Goal: Information Seeking & Learning: Compare options

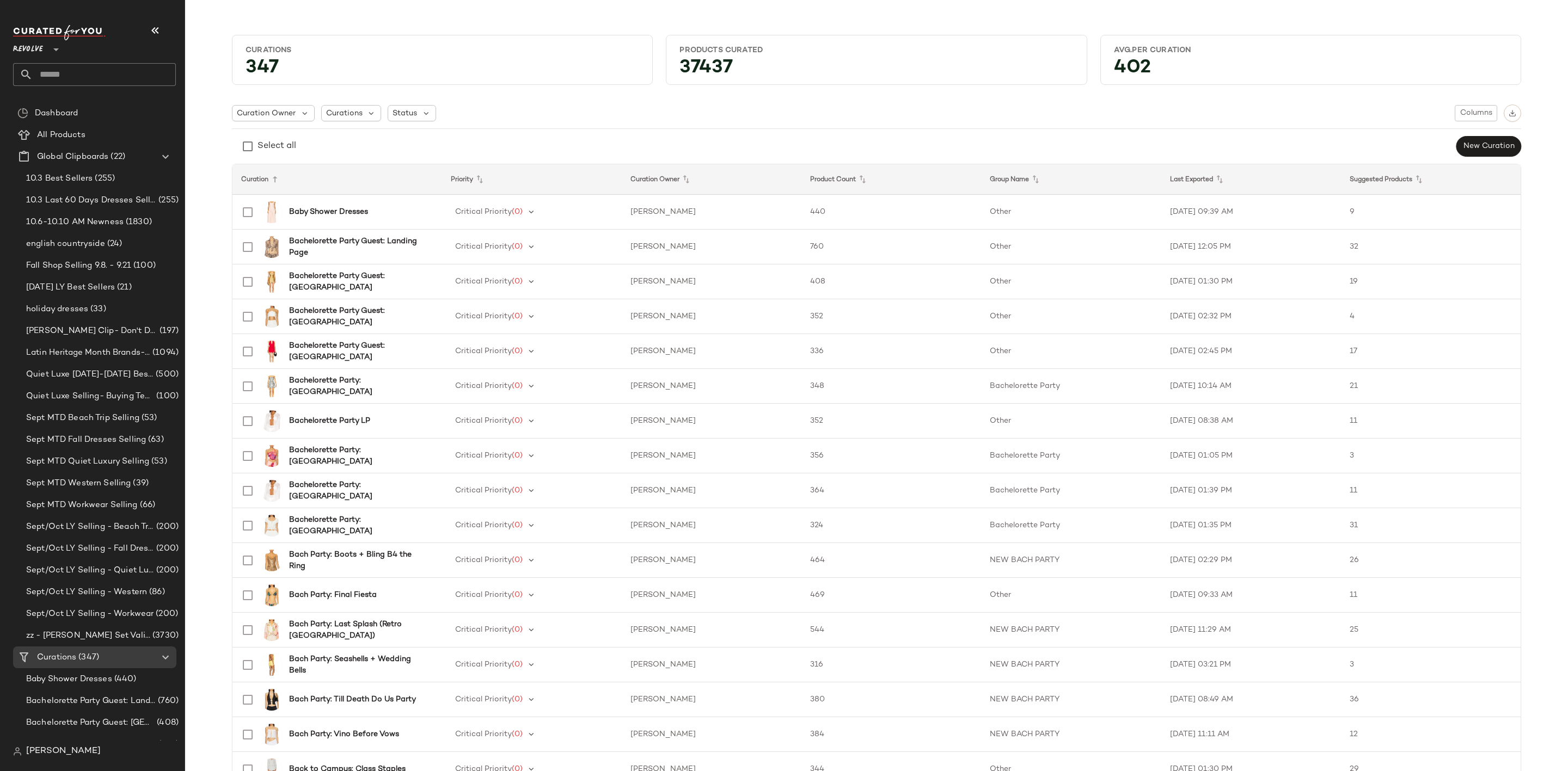
click at [94, 74] on input "text" at bounding box center [104, 75] width 143 height 23
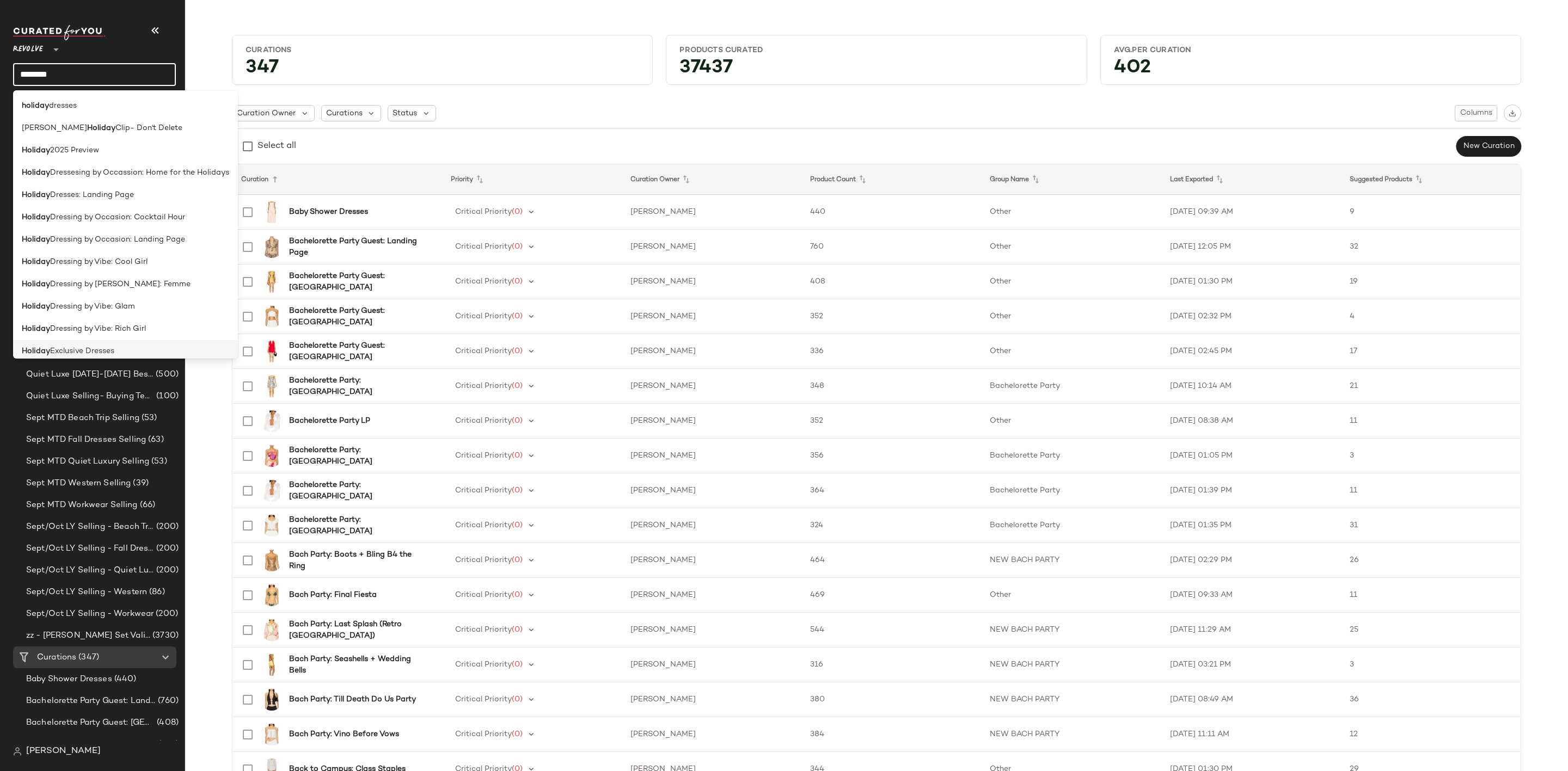
type input "*******"
click at [101, 354] on span "Exclusive Dresses" at bounding box center [82, 351] width 64 height 11
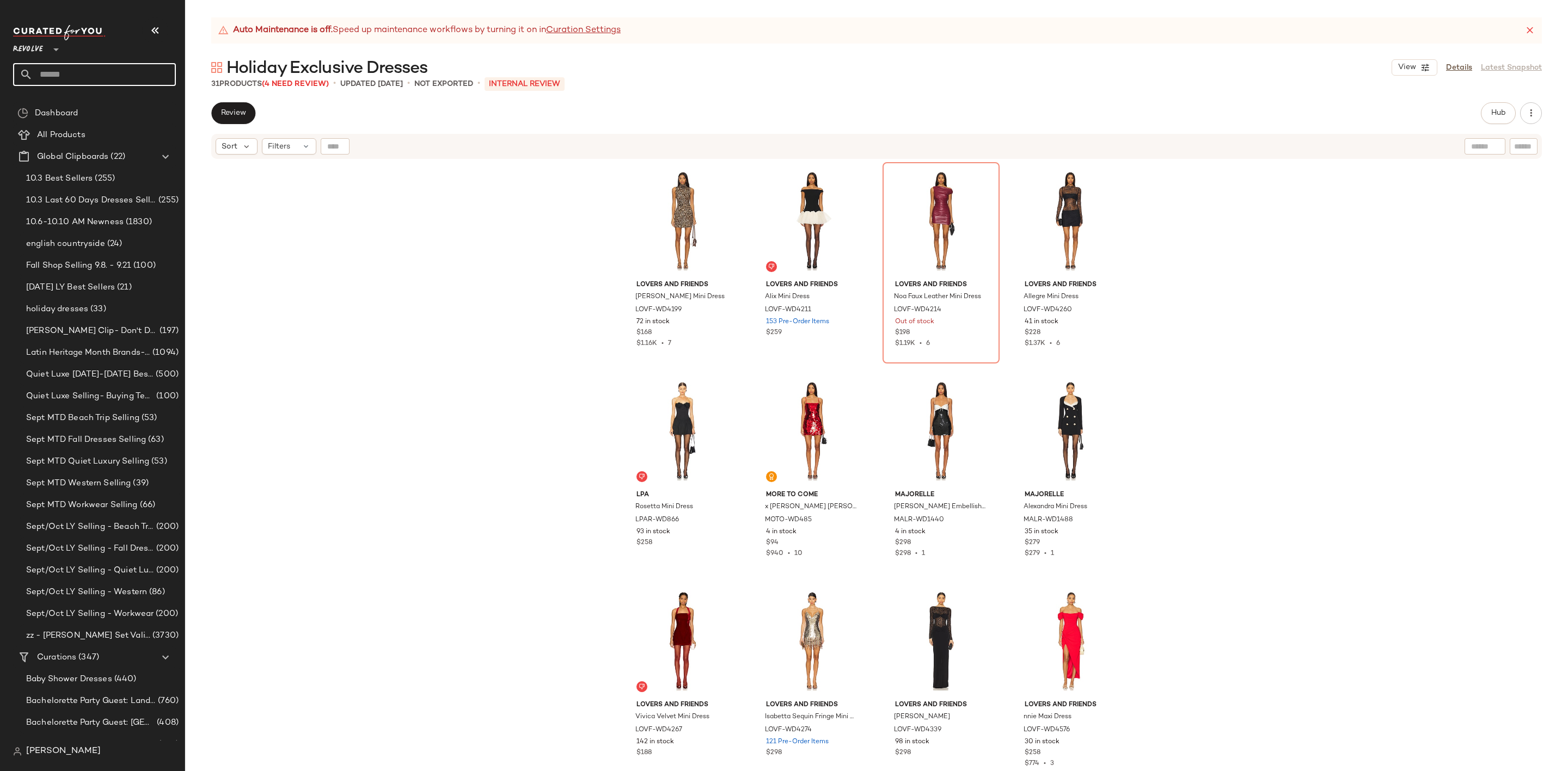
click at [82, 67] on input "text" at bounding box center [104, 75] width 143 height 23
type input "******"
click at [110, 109] on div "Ski 20 25 Preview" at bounding box center [94, 106] width 145 height 11
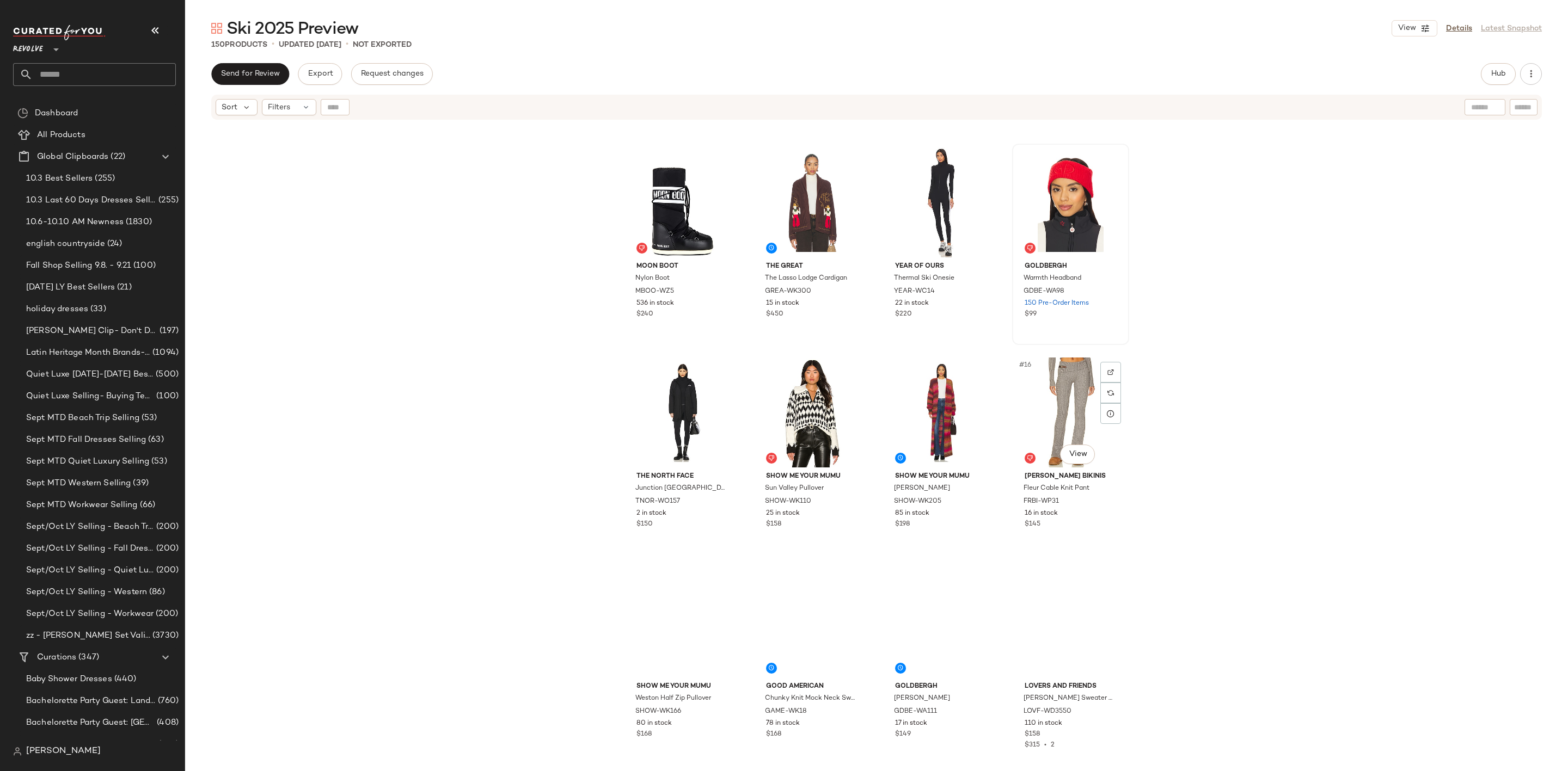
scroll to position [417, 0]
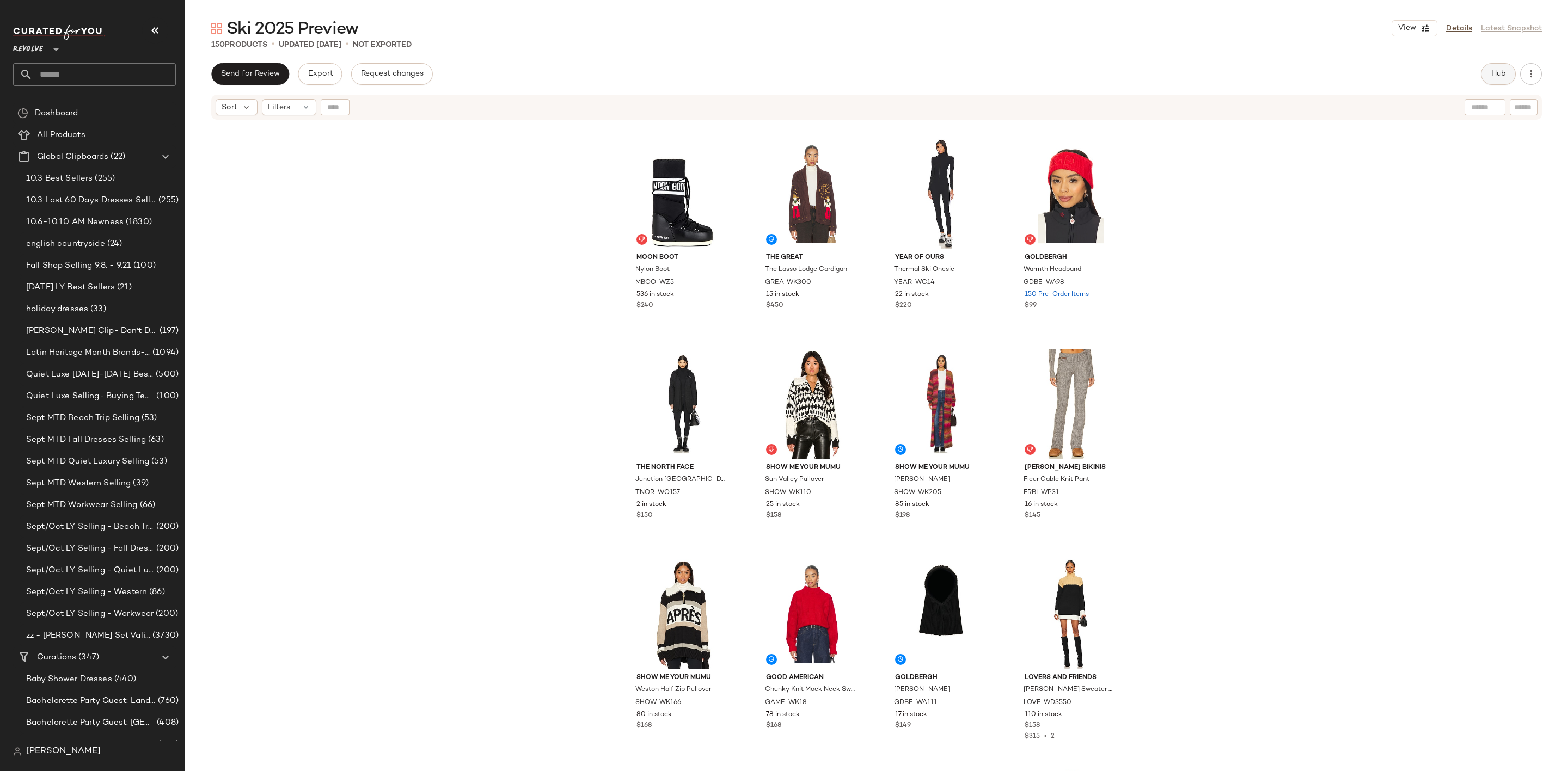
click at [1503, 73] on span "Hub" at bounding box center [1497, 74] width 15 height 9
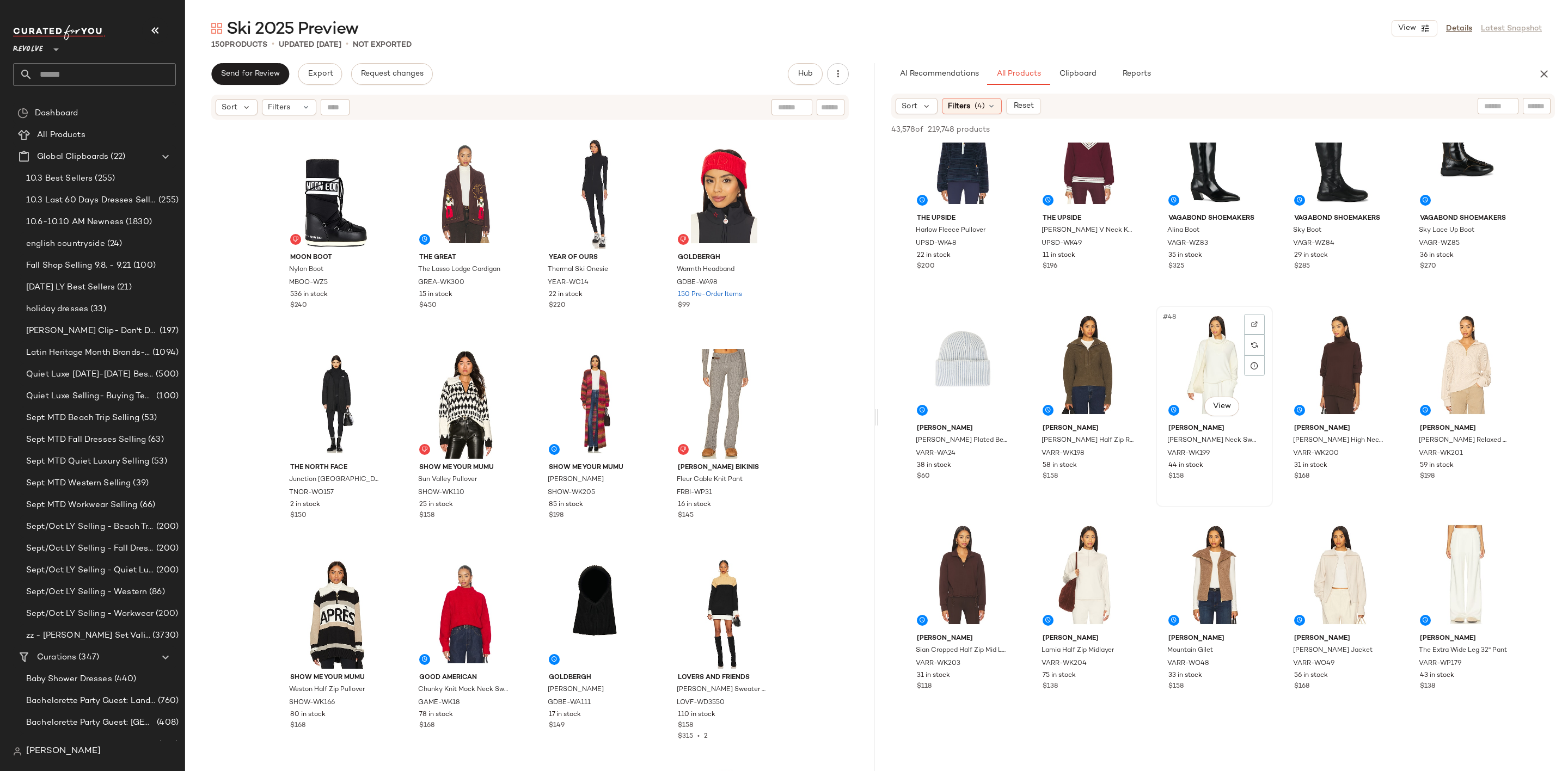
scroll to position [1878, 0]
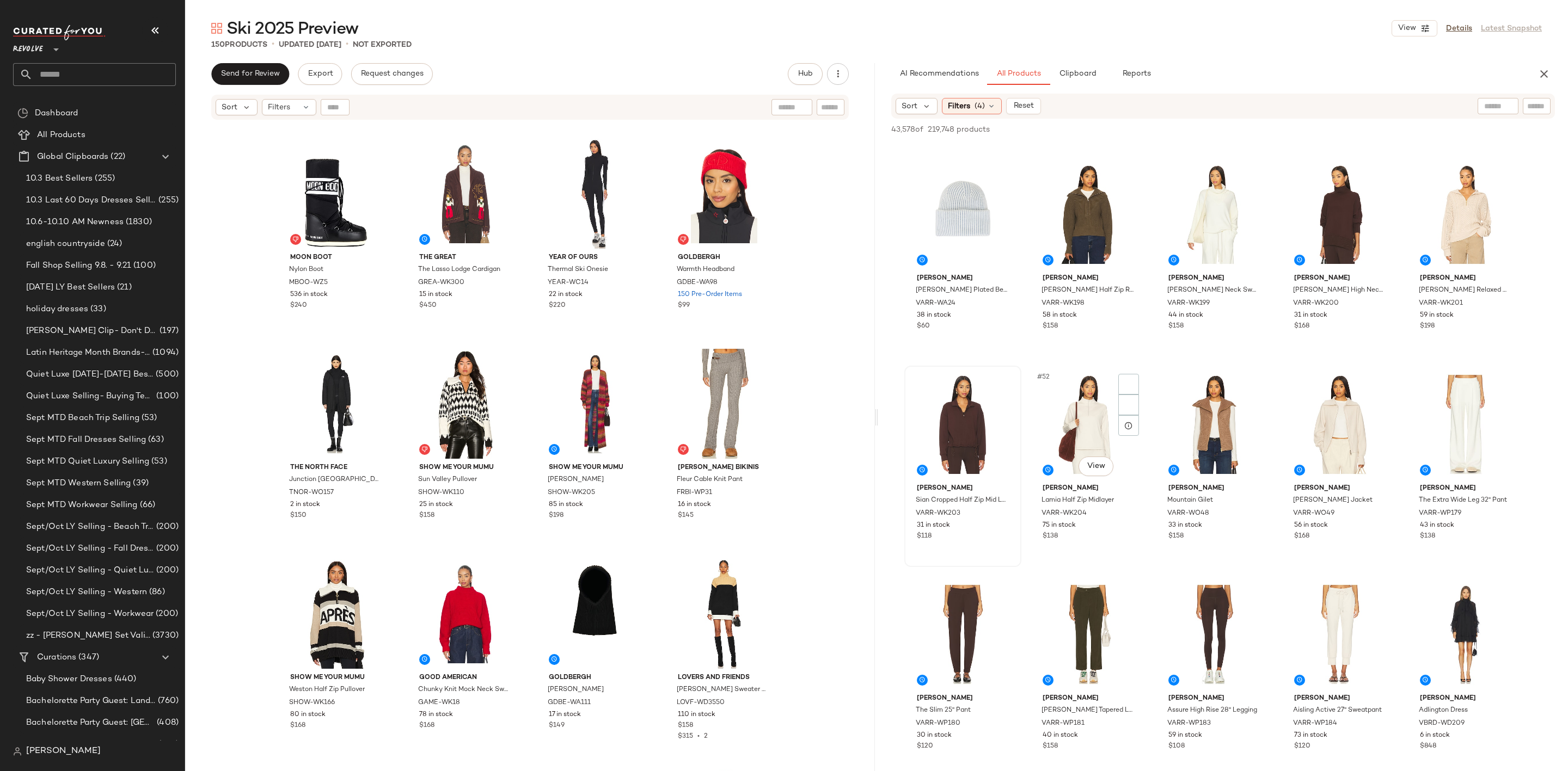
click at [1173, 391] on div at bounding box center [1214, 424] width 110 height 110
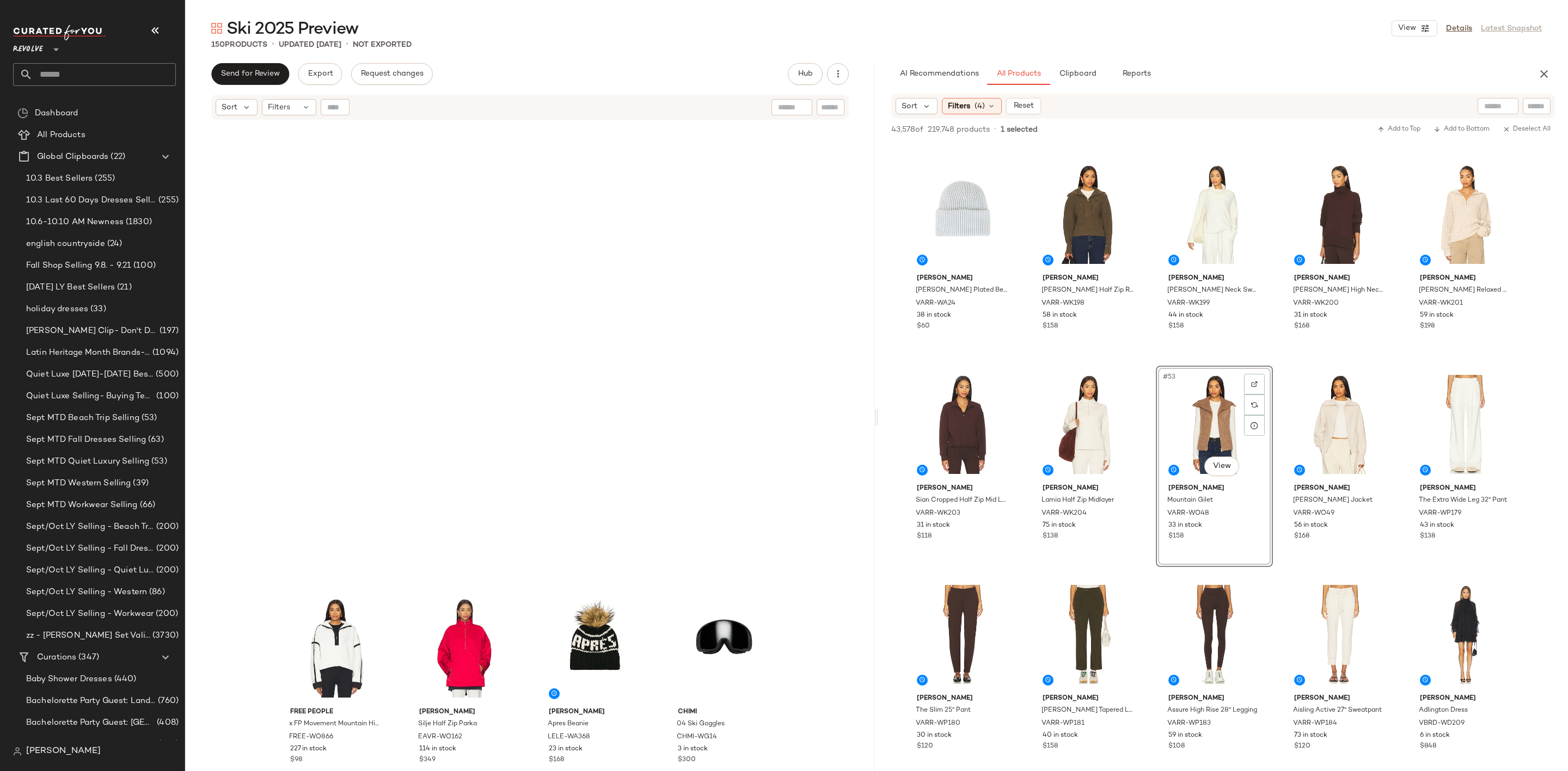
scroll to position [1478, 0]
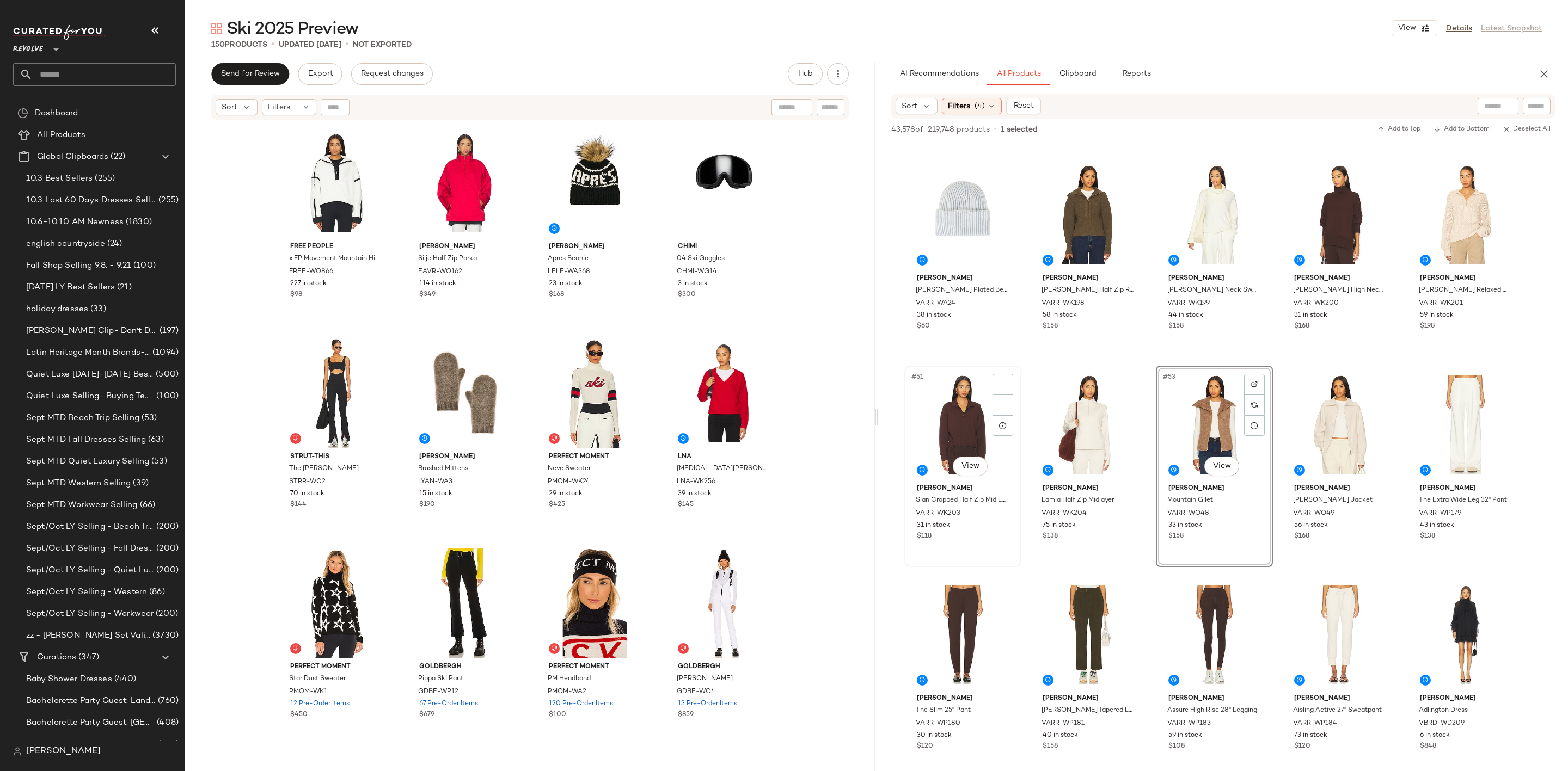
click at [925, 397] on div "#51 View" at bounding box center [962, 424] width 110 height 110
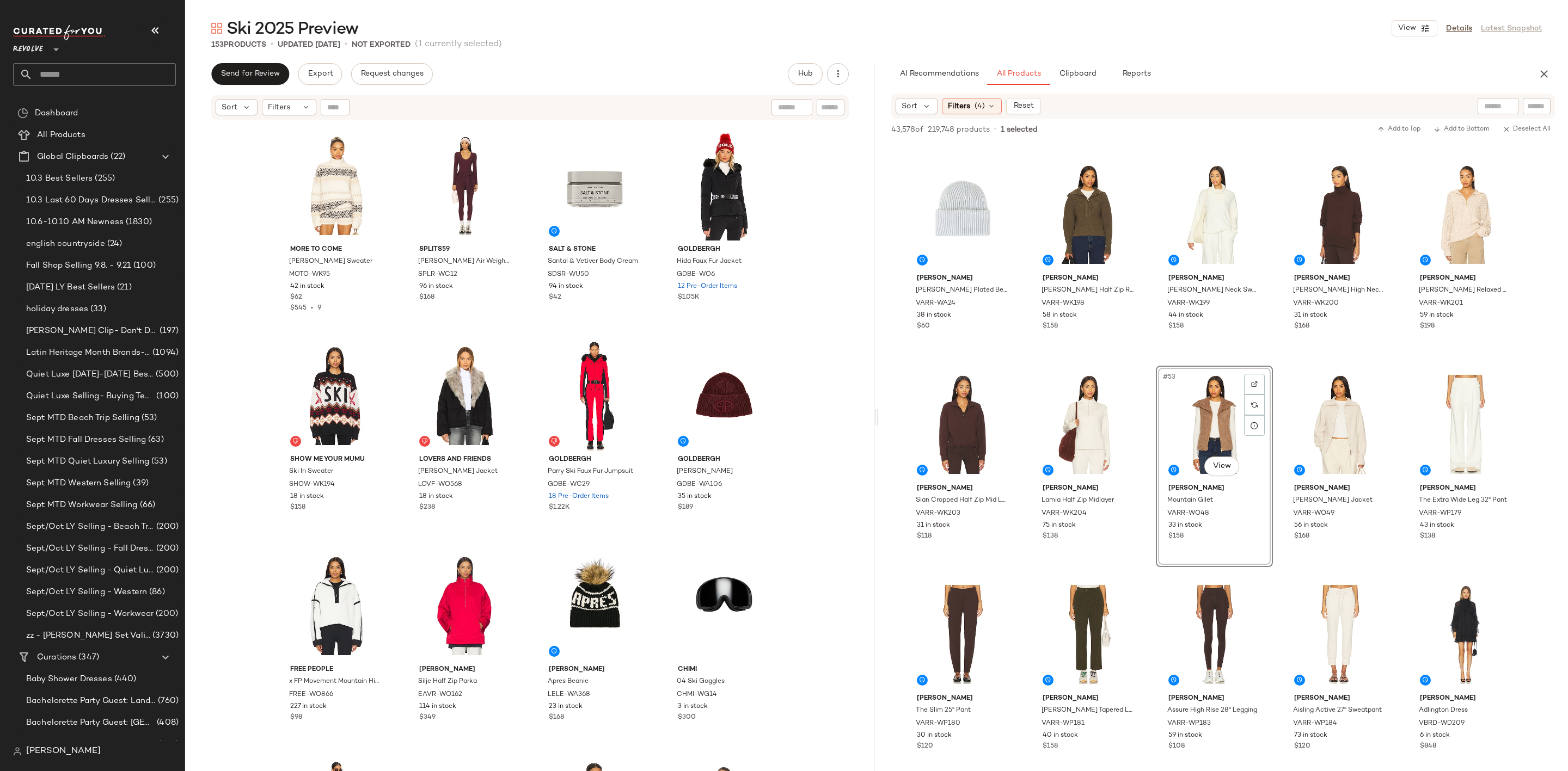
scroll to position [1070, 0]
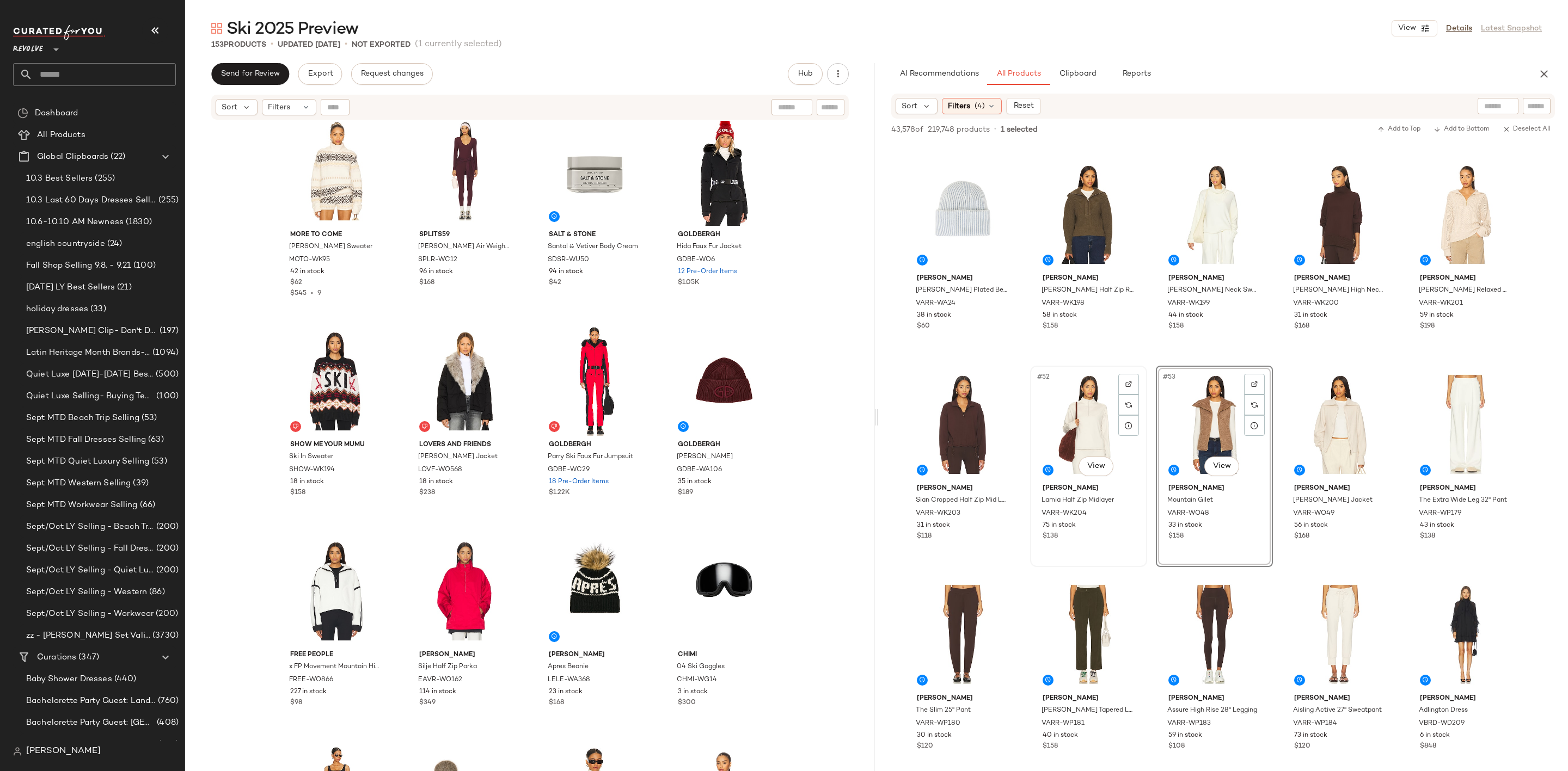
click at [1073, 403] on div "#52 View" at bounding box center [1088, 424] width 110 height 110
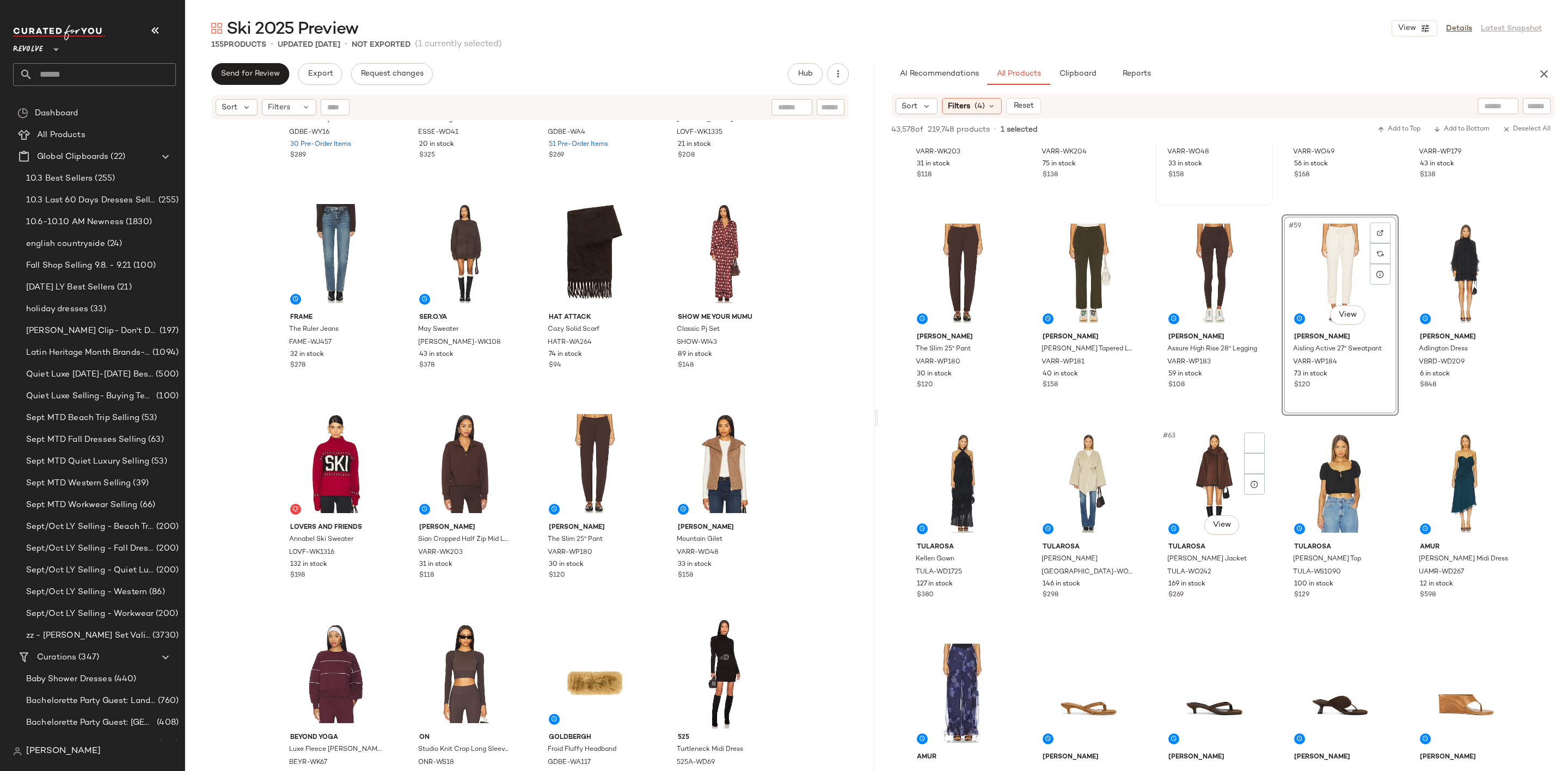
scroll to position [2368, 0]
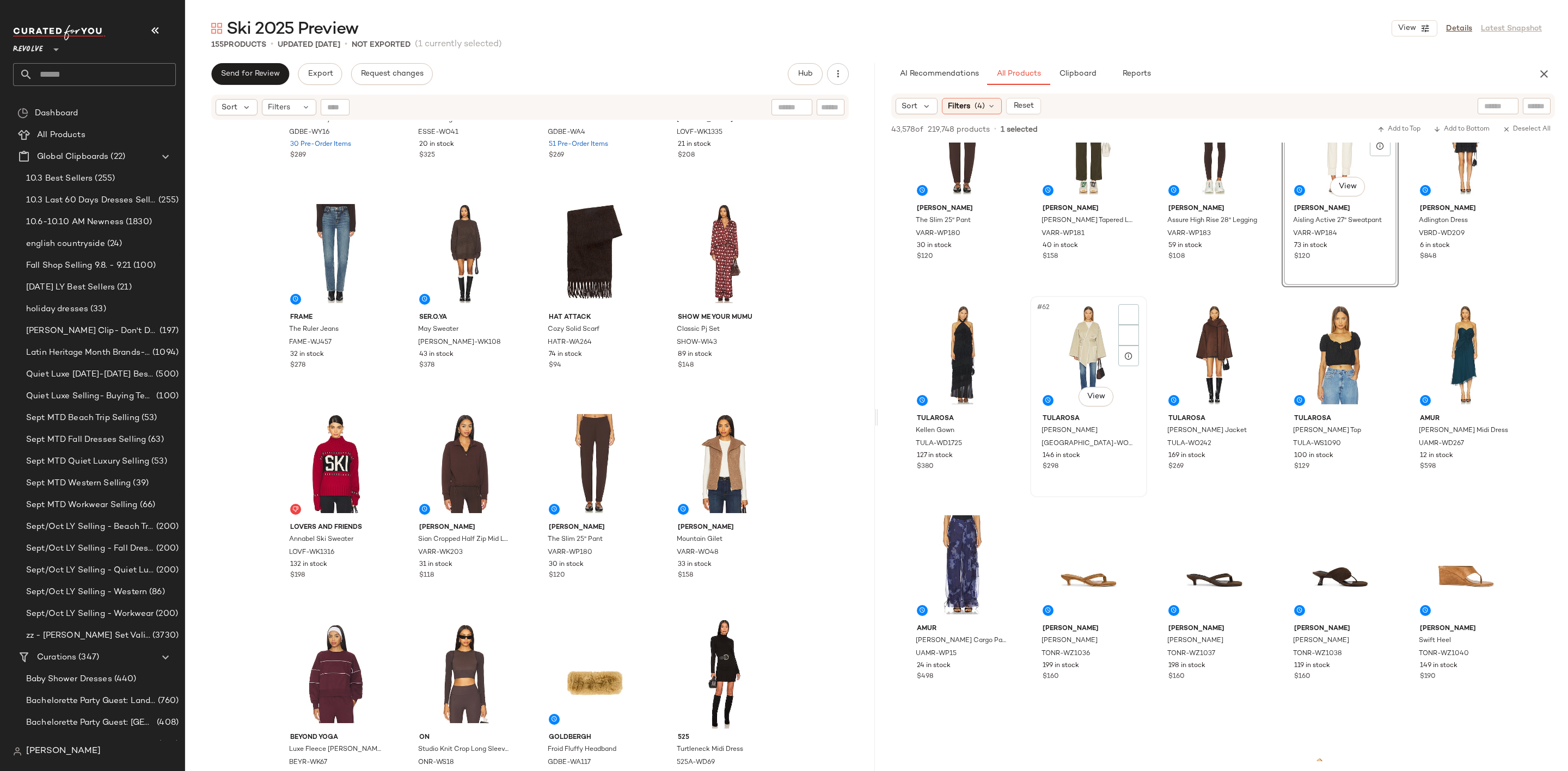
click at [1091, 338] on div "#62 View" at bounding box center [1088, 355] width 110 height 110
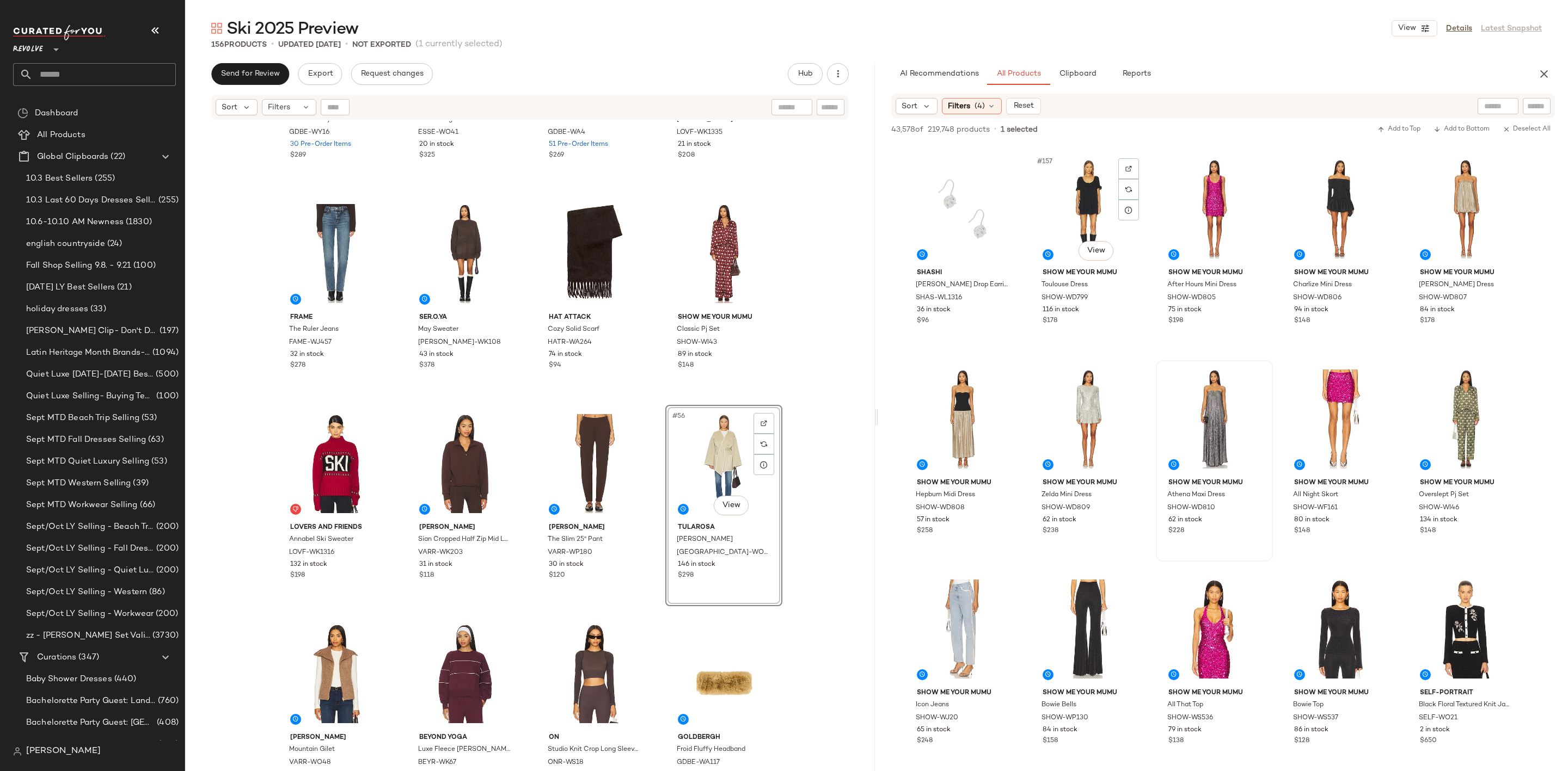
scroll to position [6531, 0]
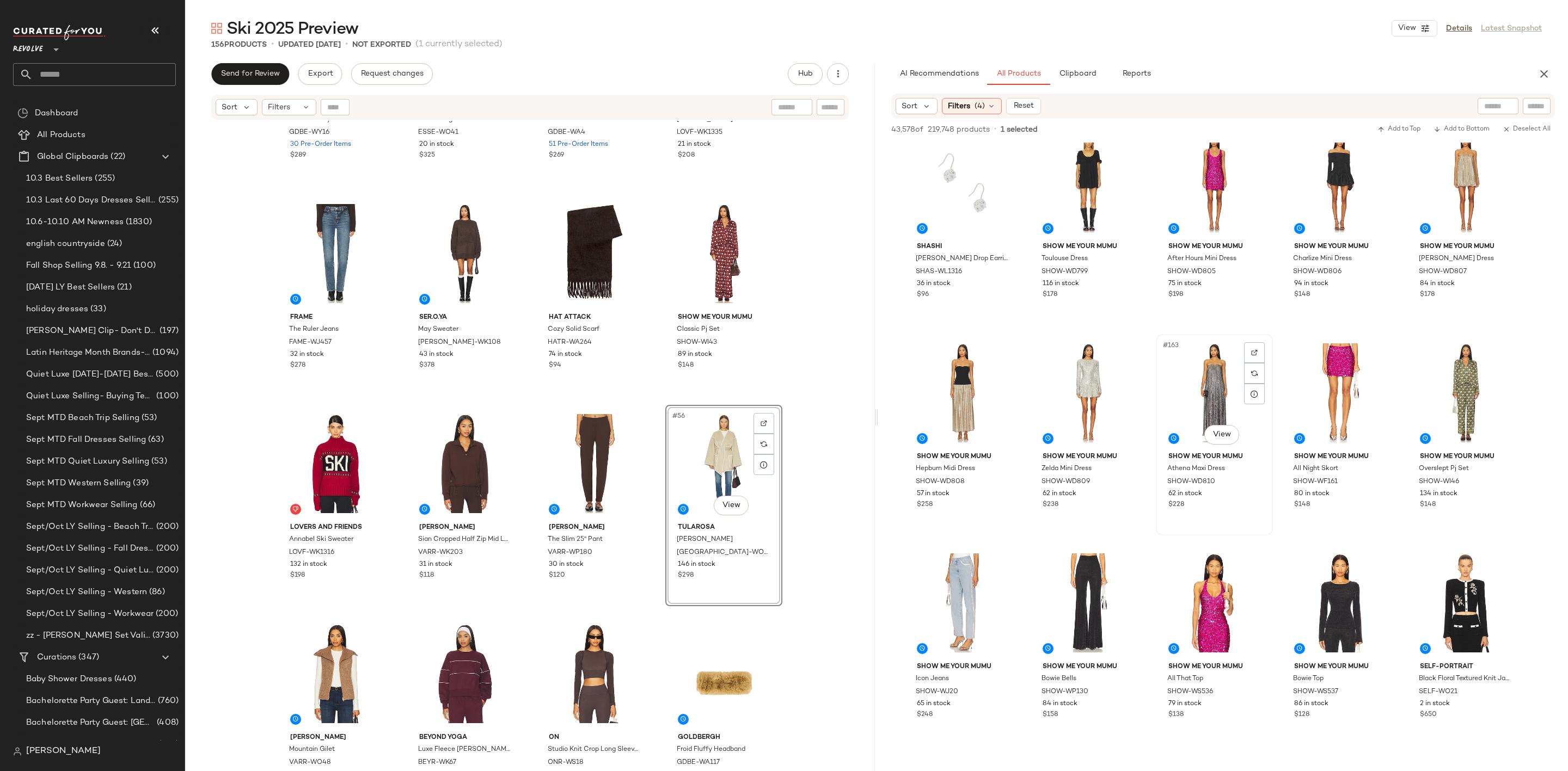
click at [1207, 388] on div "#163 View" at bounding box center [1214, 392] width 110 height 110
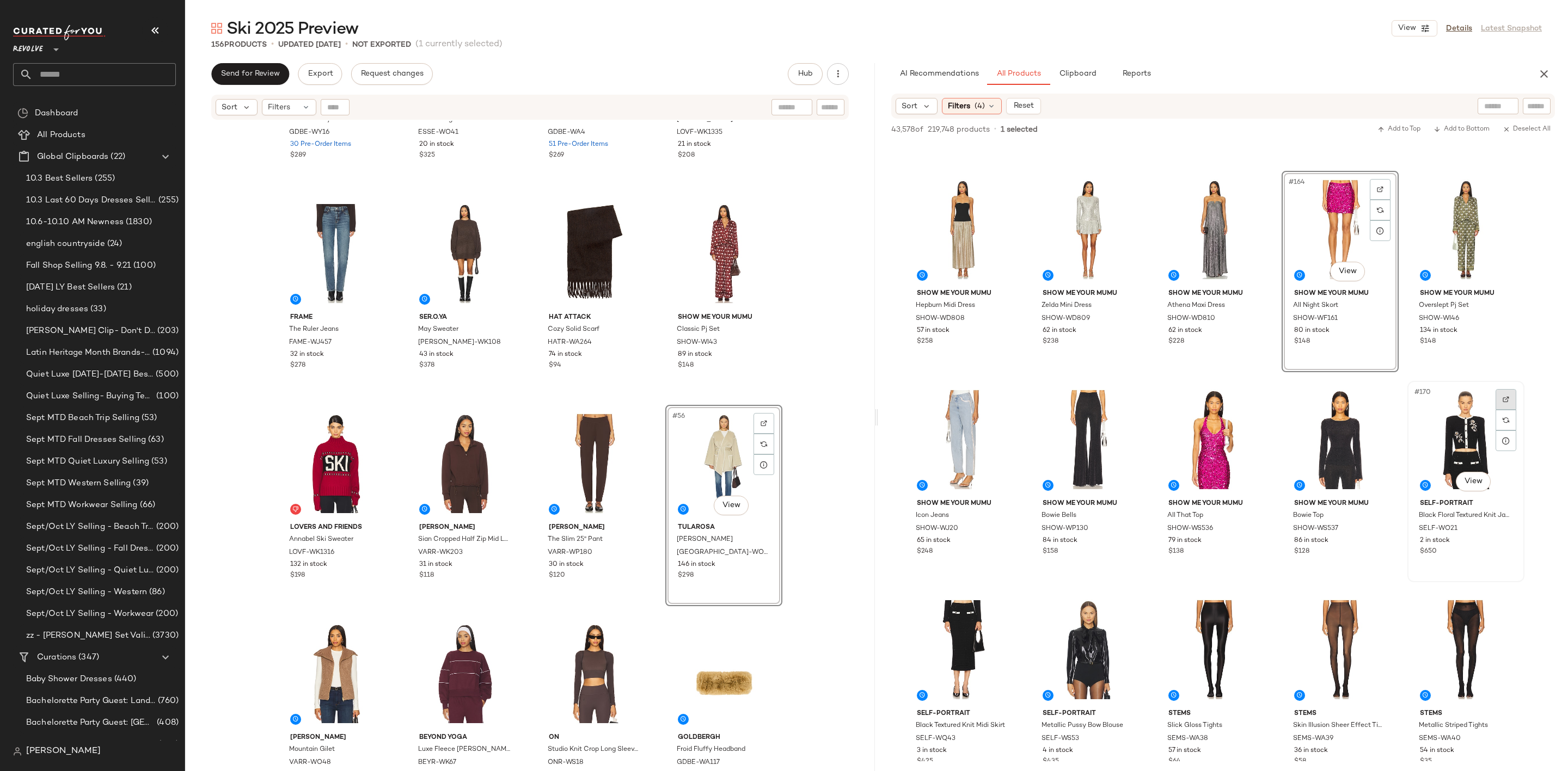
click at [1503, 398] on img at bounding box center [1506, 400] width 7 height 7
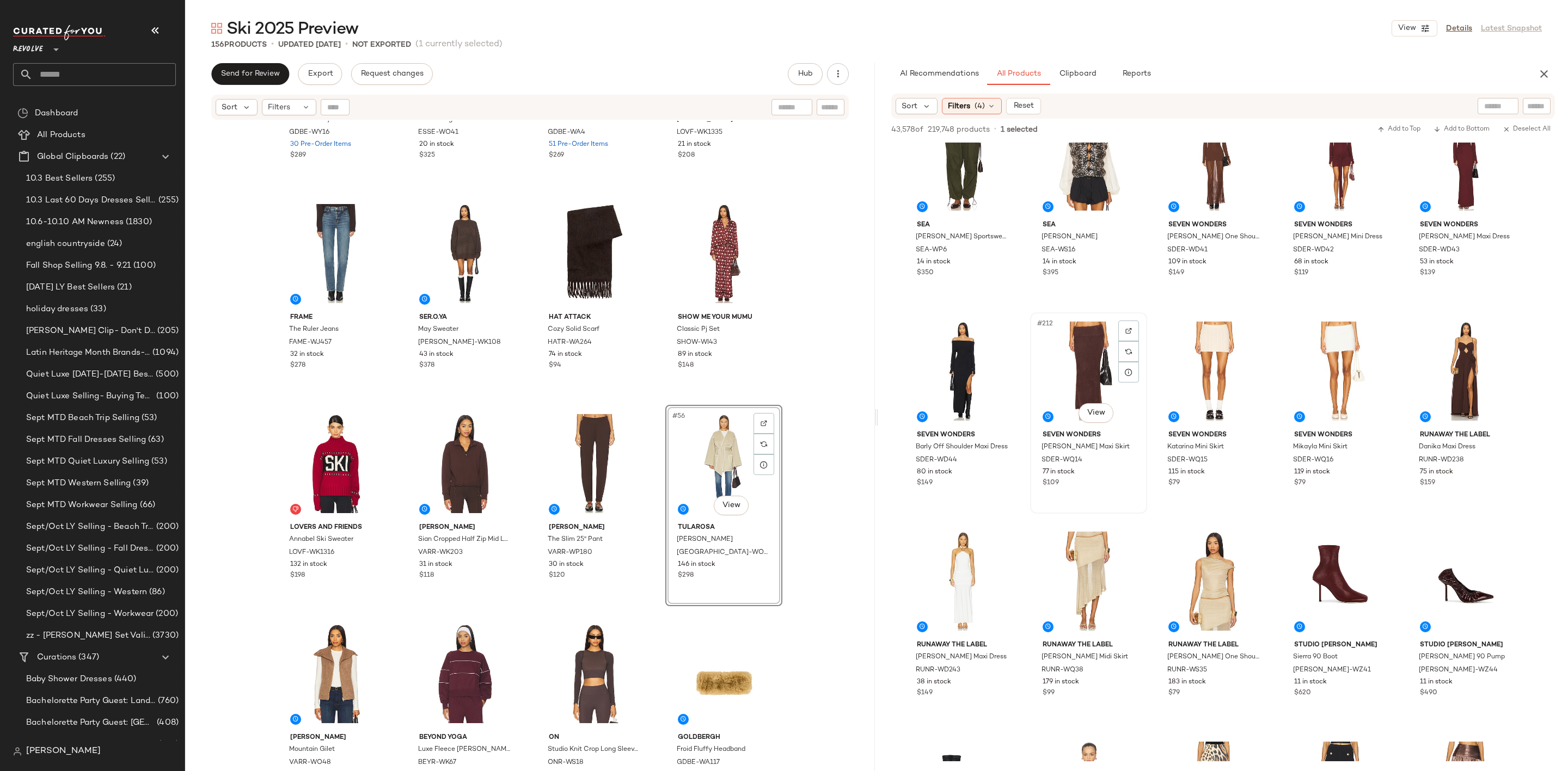
scroll to position [8980, 0]
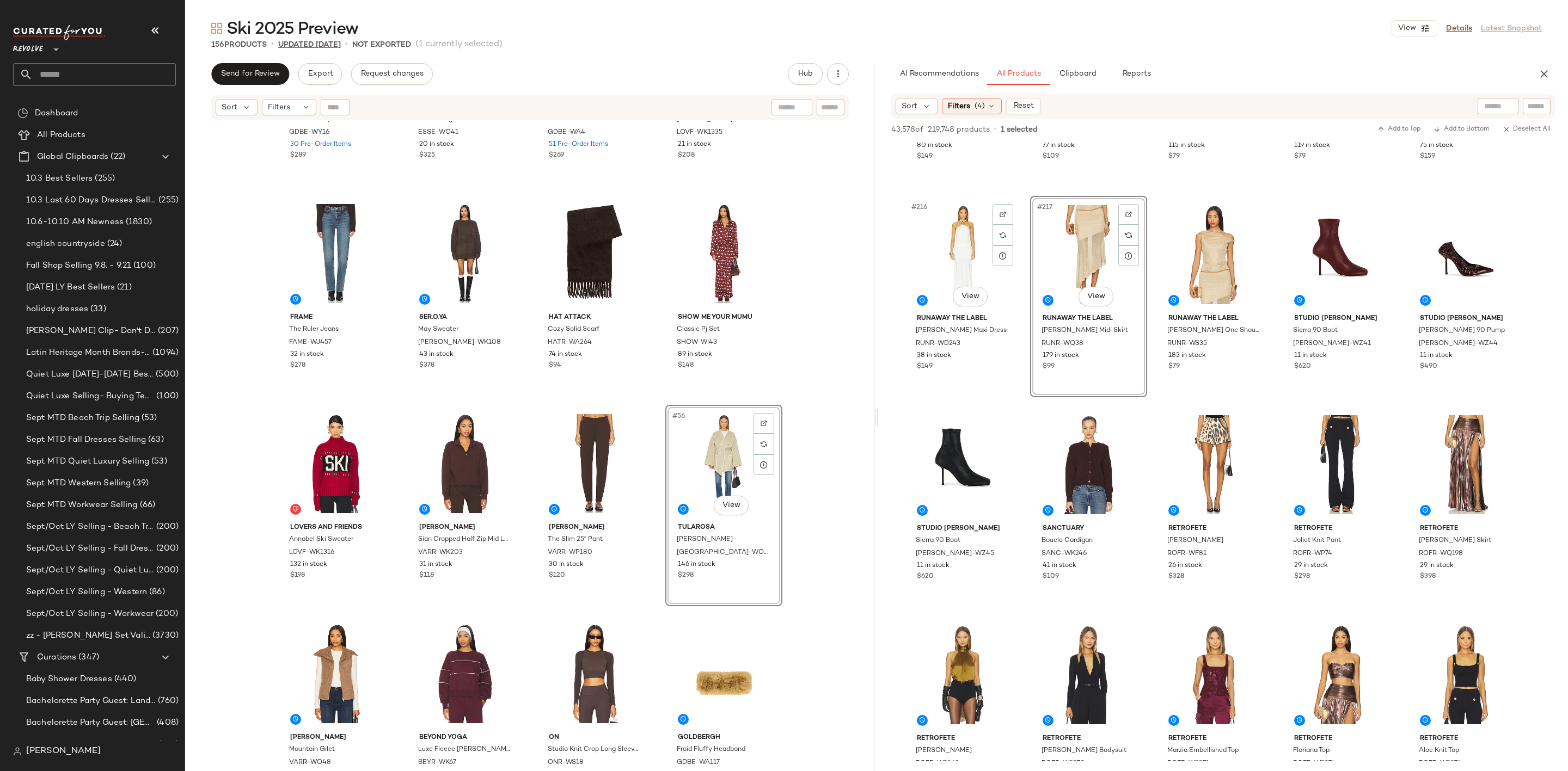
click at [995, 211] on div at bounding box center [1002, 214] width 20 height 20
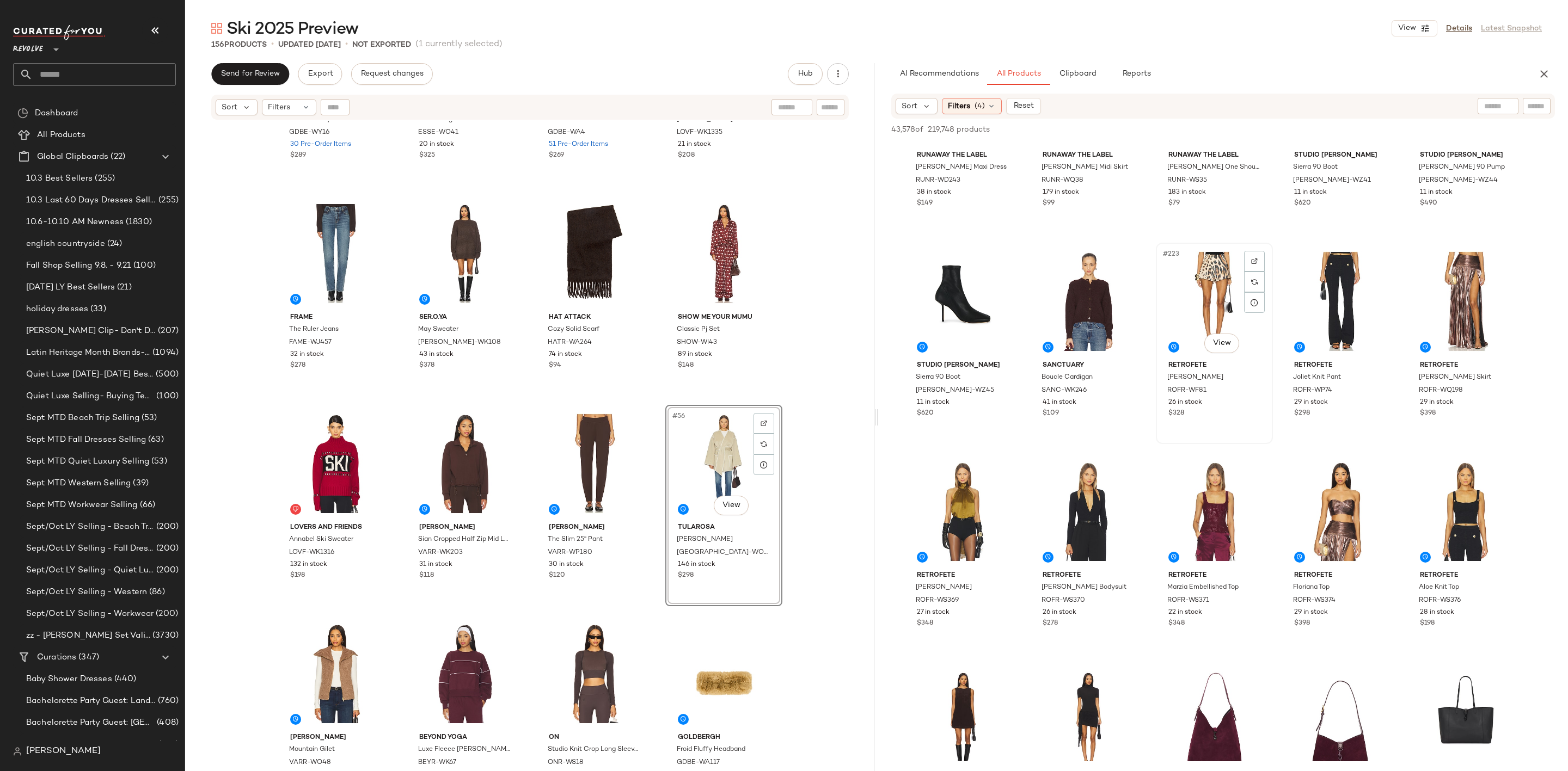
click at [1195, 358] on div "retrofete Marie Short ROFR-WF81 26 in stock $328" at bounding box center [1214, 388] width 110 height 63
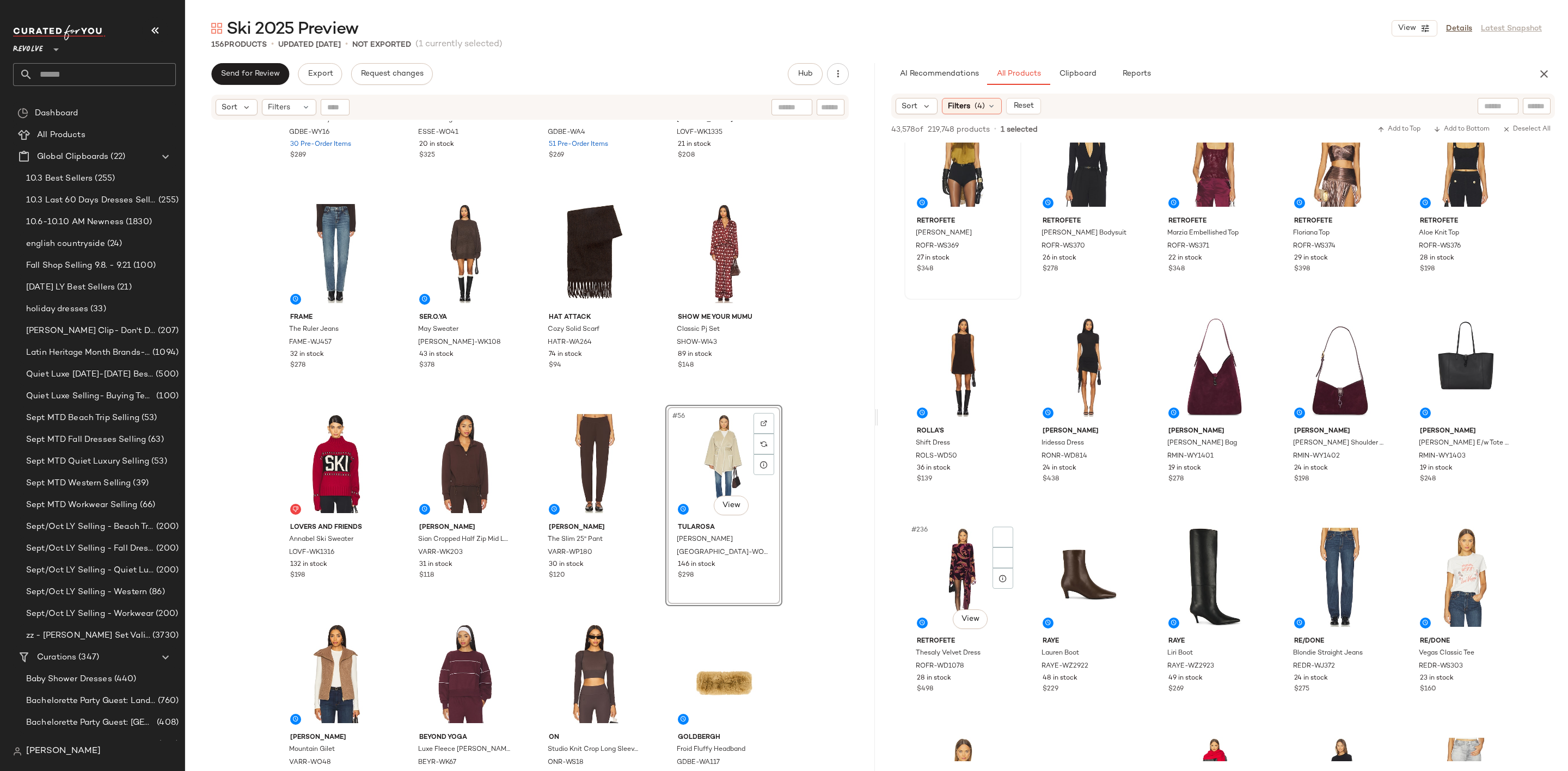
scroll to position [9633, 0]
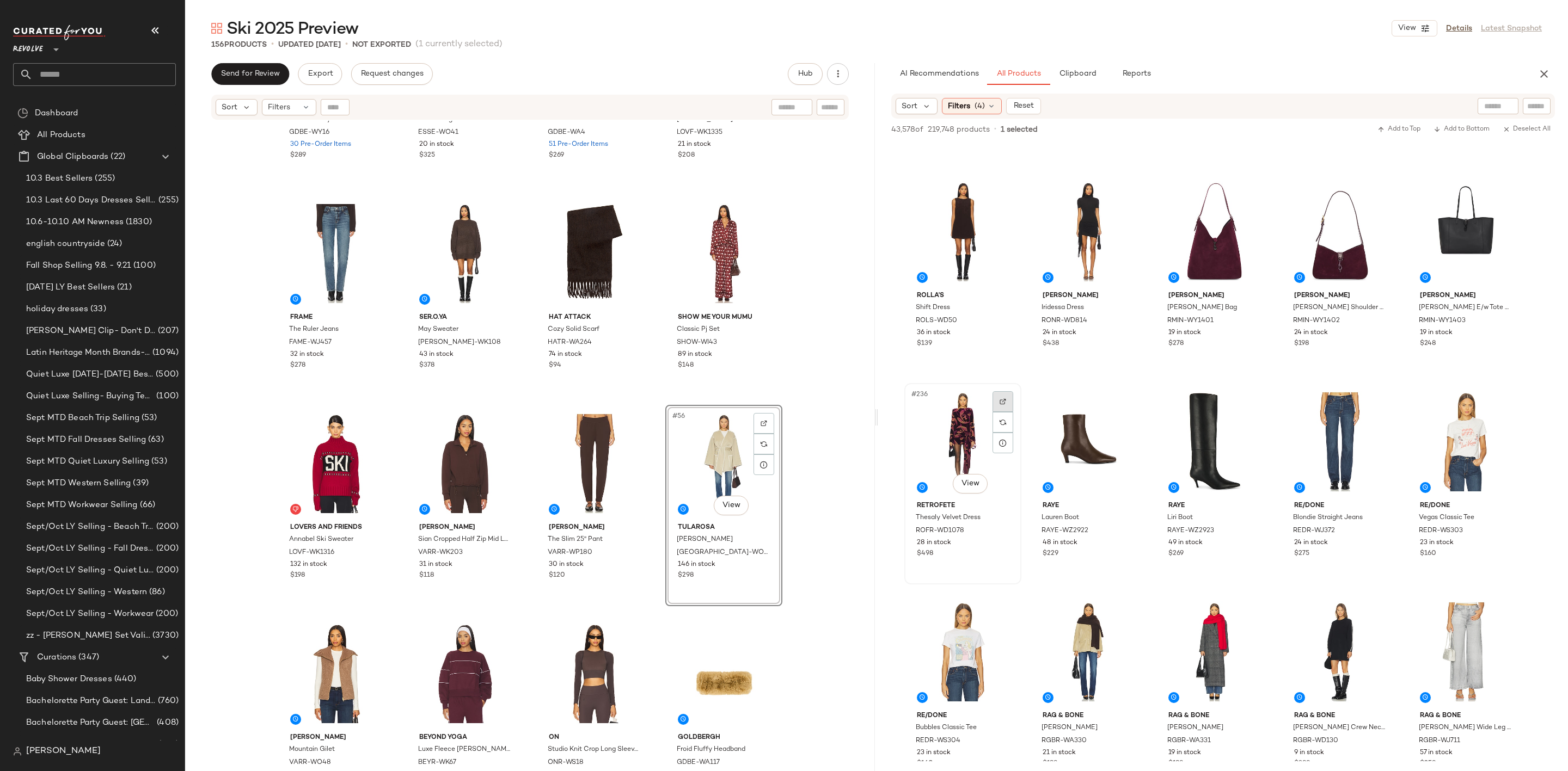
click at [1006, 398] on img at bounding box center [1003, 402] width 7 height 7
click at [1506, 394] on div at bounding box center [1505, 401] width 20 height 20
click at [993, 395] on div at bounding box center [1002, 401] width 20 height 20
click at [938, 426] on div "#236 View" at bounding box center [962, 442] width 110 height 110
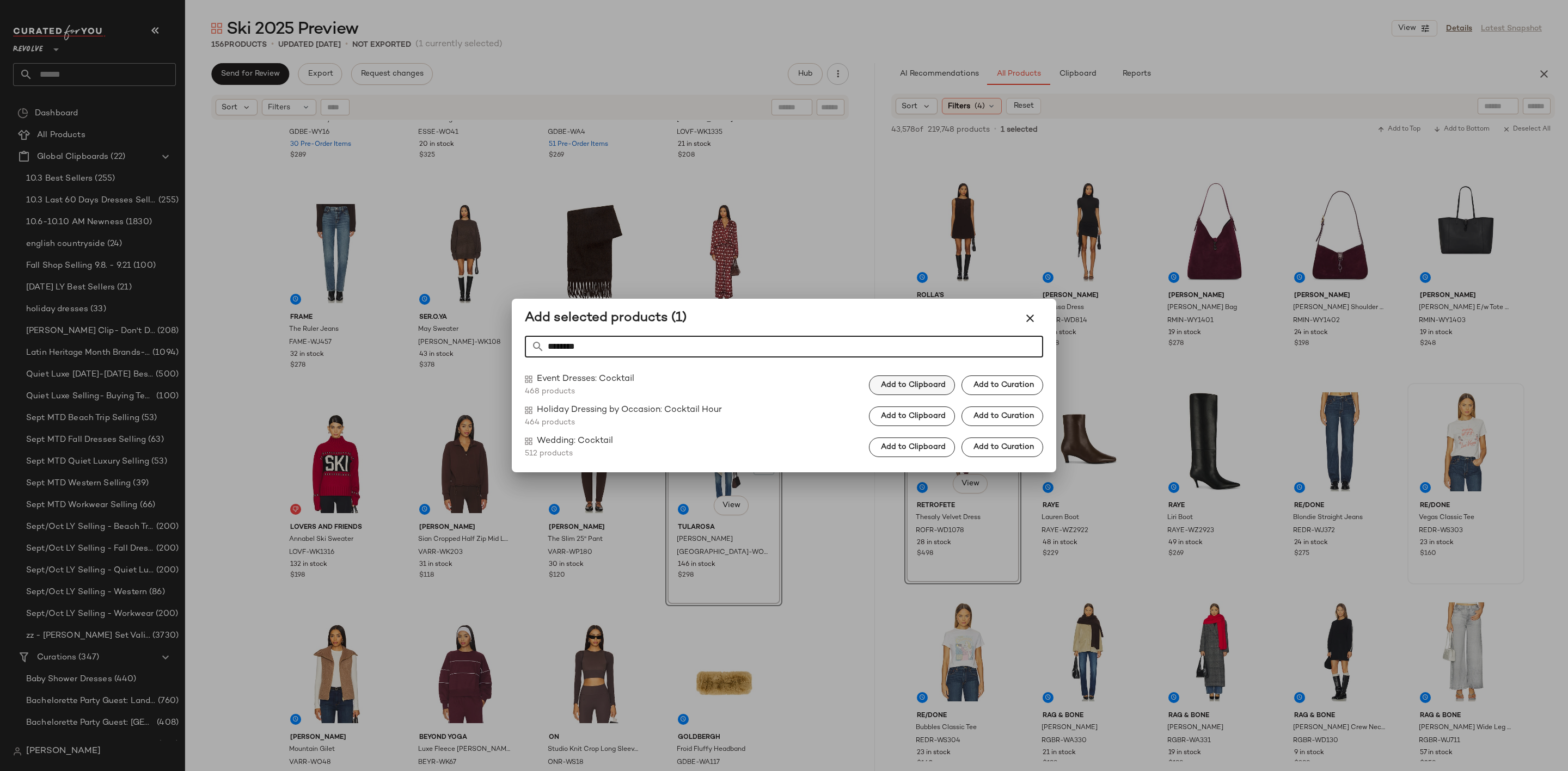
type input "********"
click at [921, 388] on span "Add to Clipboard" at bounding box center [912, 385] width 65 height 9
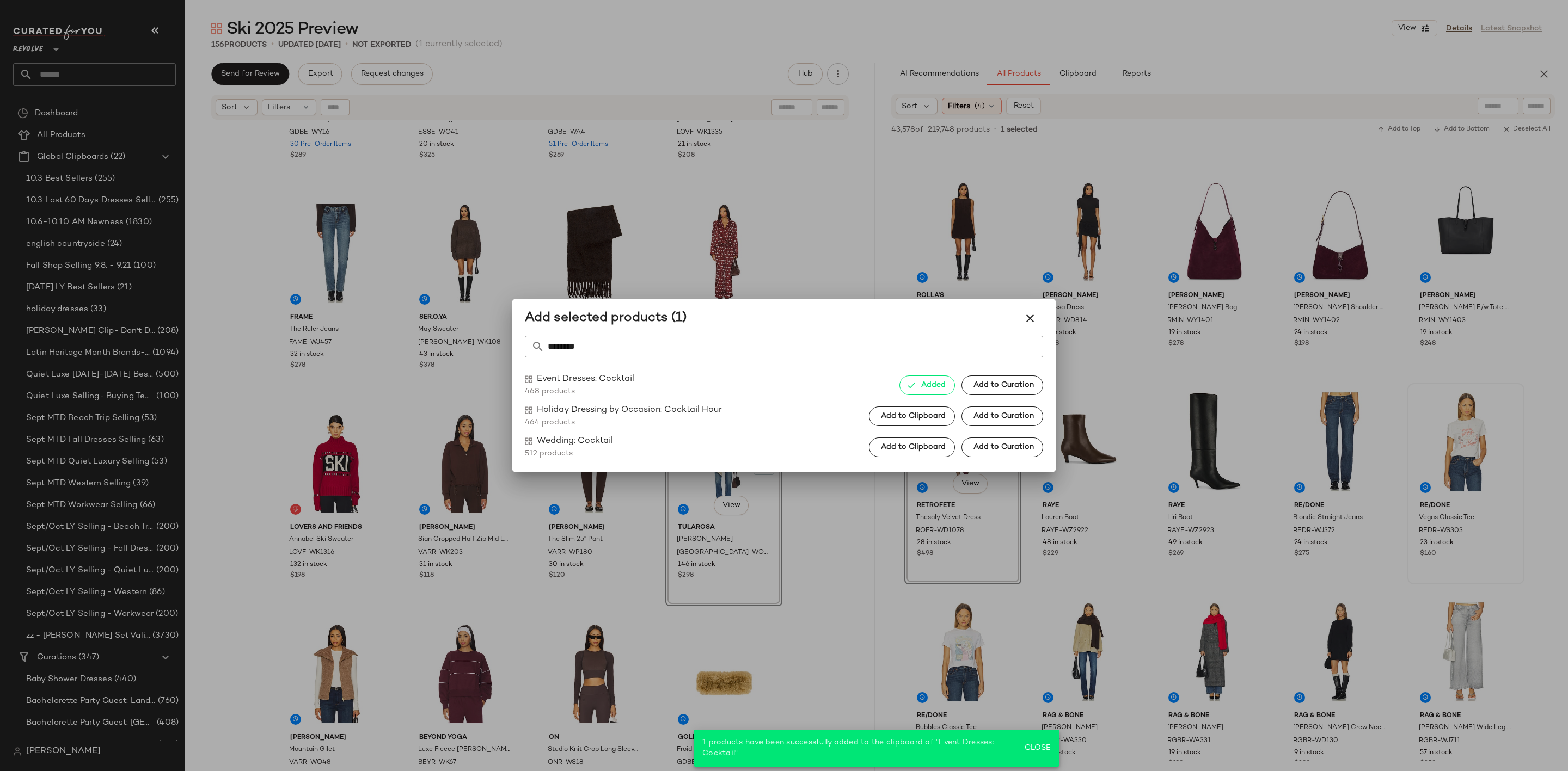
click at [1003, 559] on div at bounding box center [784, 385] width 1568 height 771
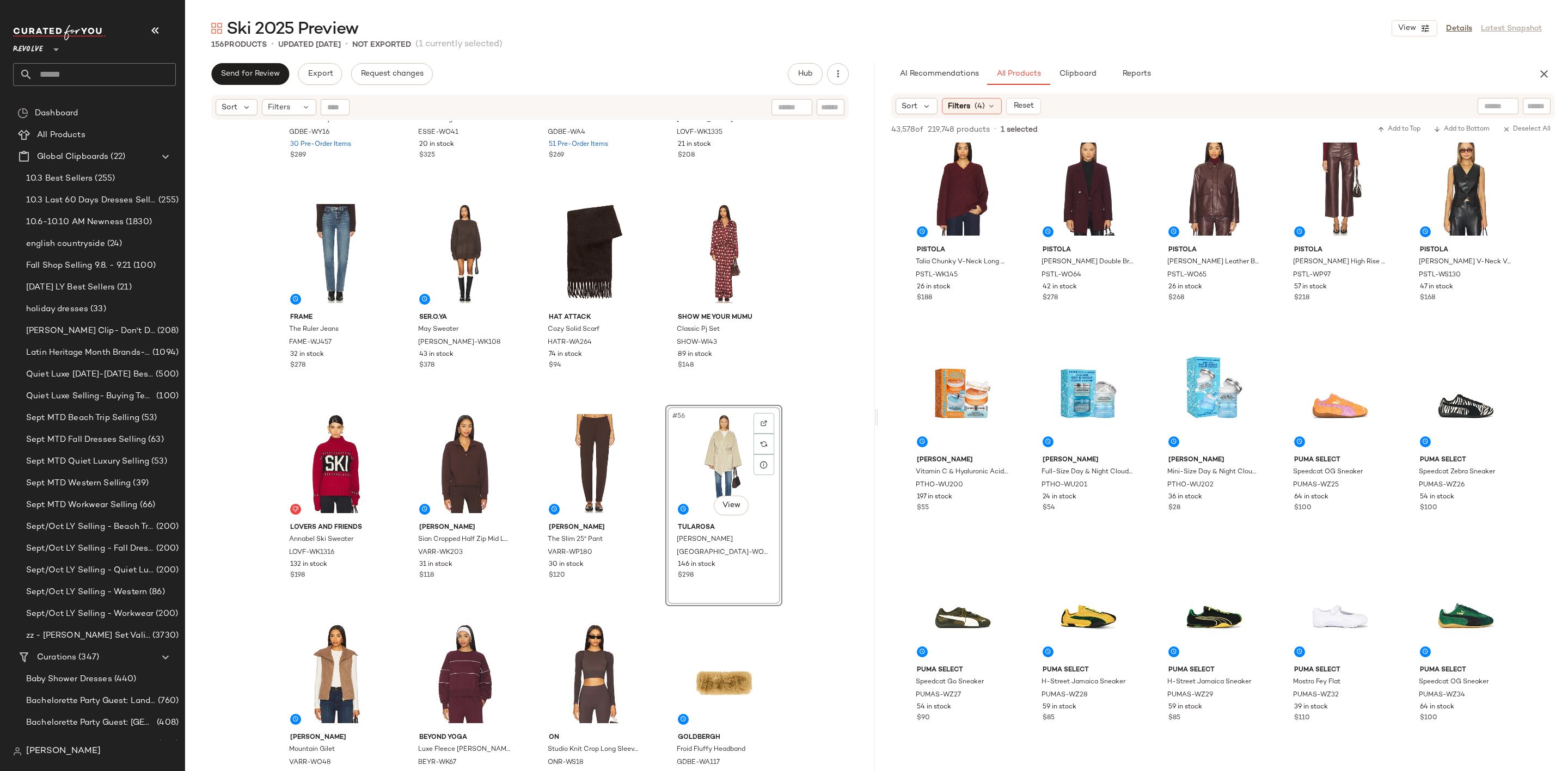
scroll to position [0, 0]
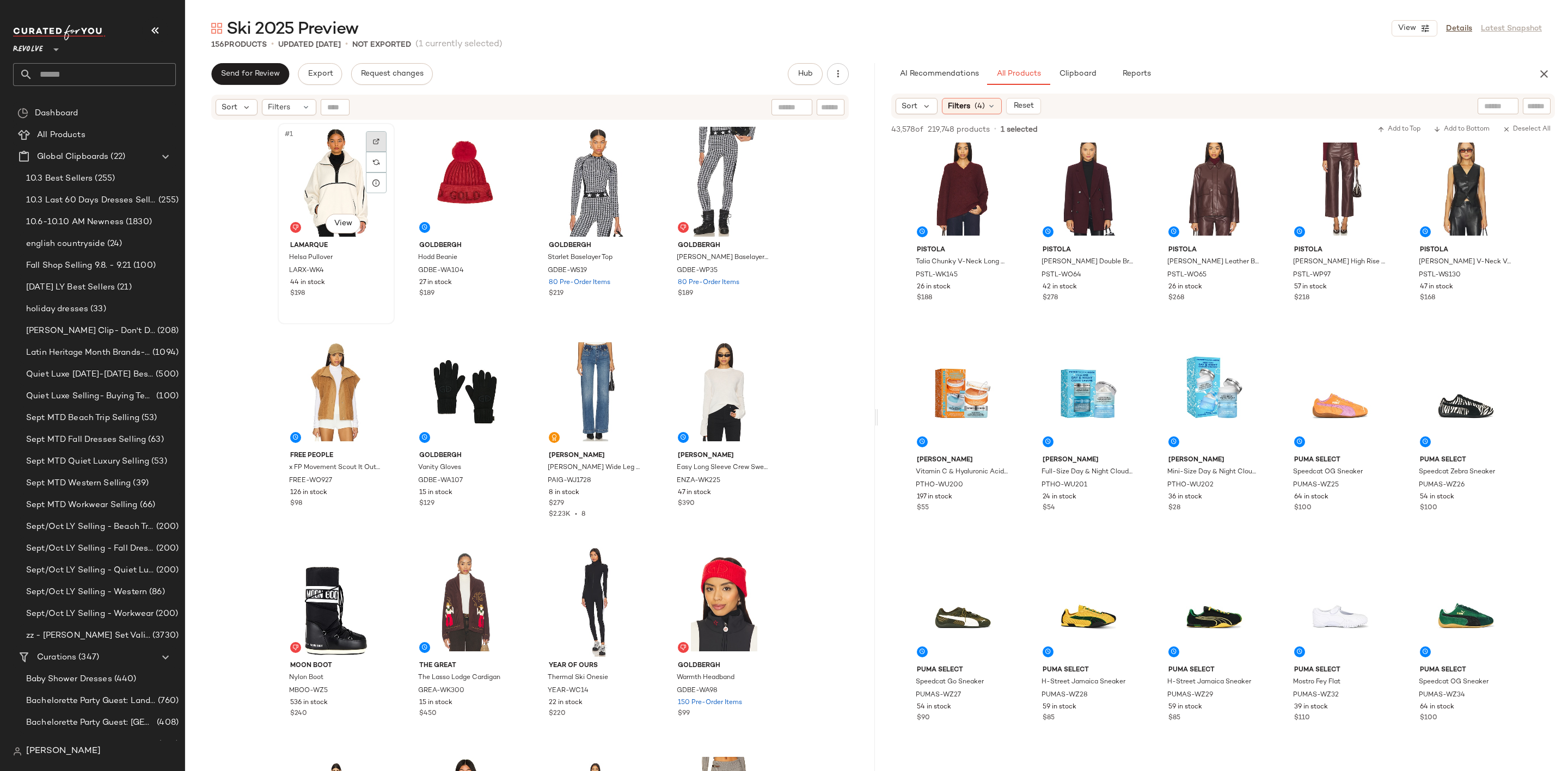
click at [375, 139] on img at bounding box center [376, 142] width 7 height 7
click at [1537, 111] on input "text" at bounding box center [1536, 106] width 19 height 11
paste input "**********"
type input "**********"
click at [1481, 61] on div "Ski 2025 Preview View Details Latest Snapshot 156 Products • updated Oct 7th • …" at bounding box center [877, 394] width 1383 height 754
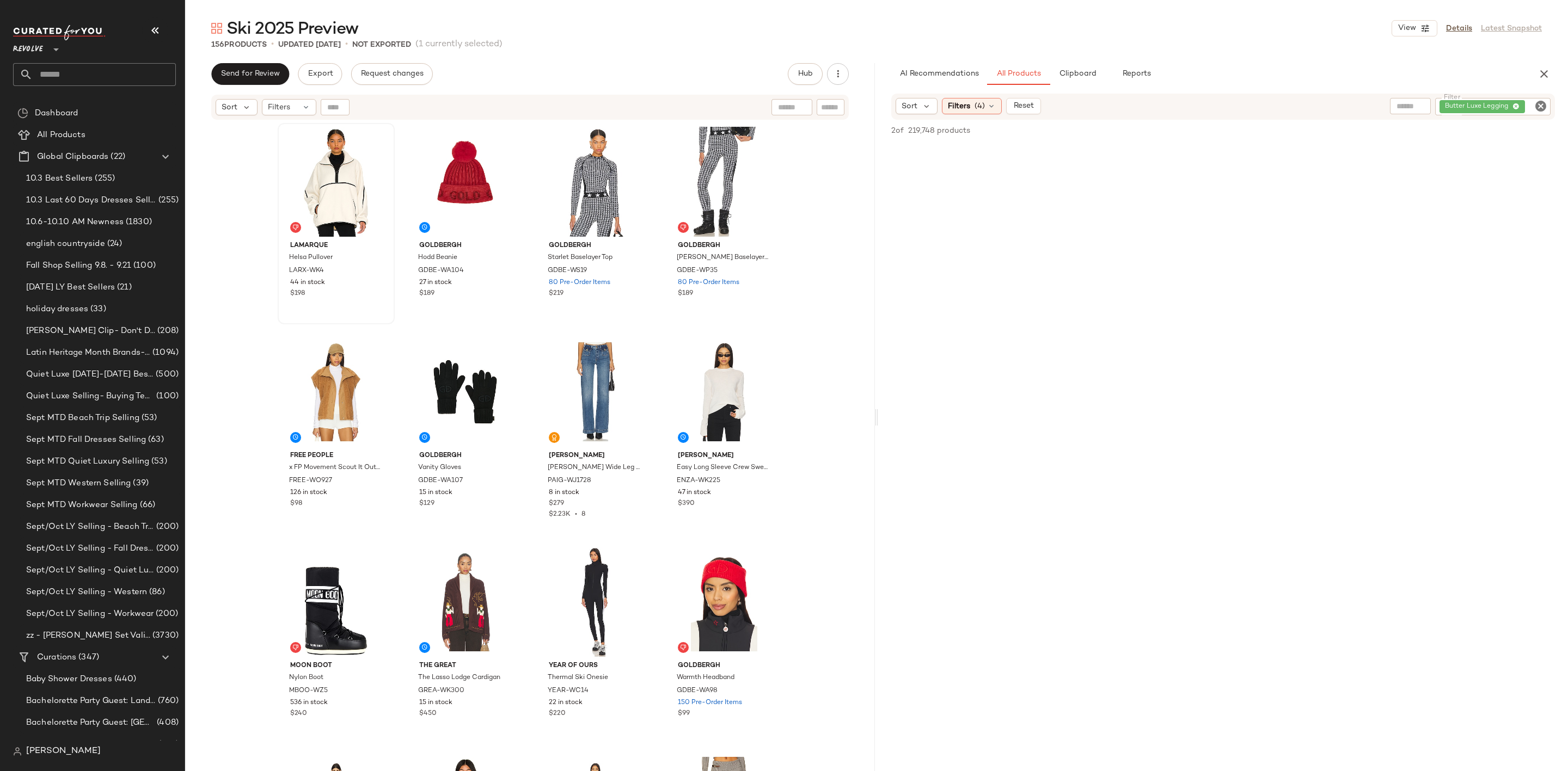
click at [1053, 292] on div at bounding box center [1223, 354] width 690 height 420
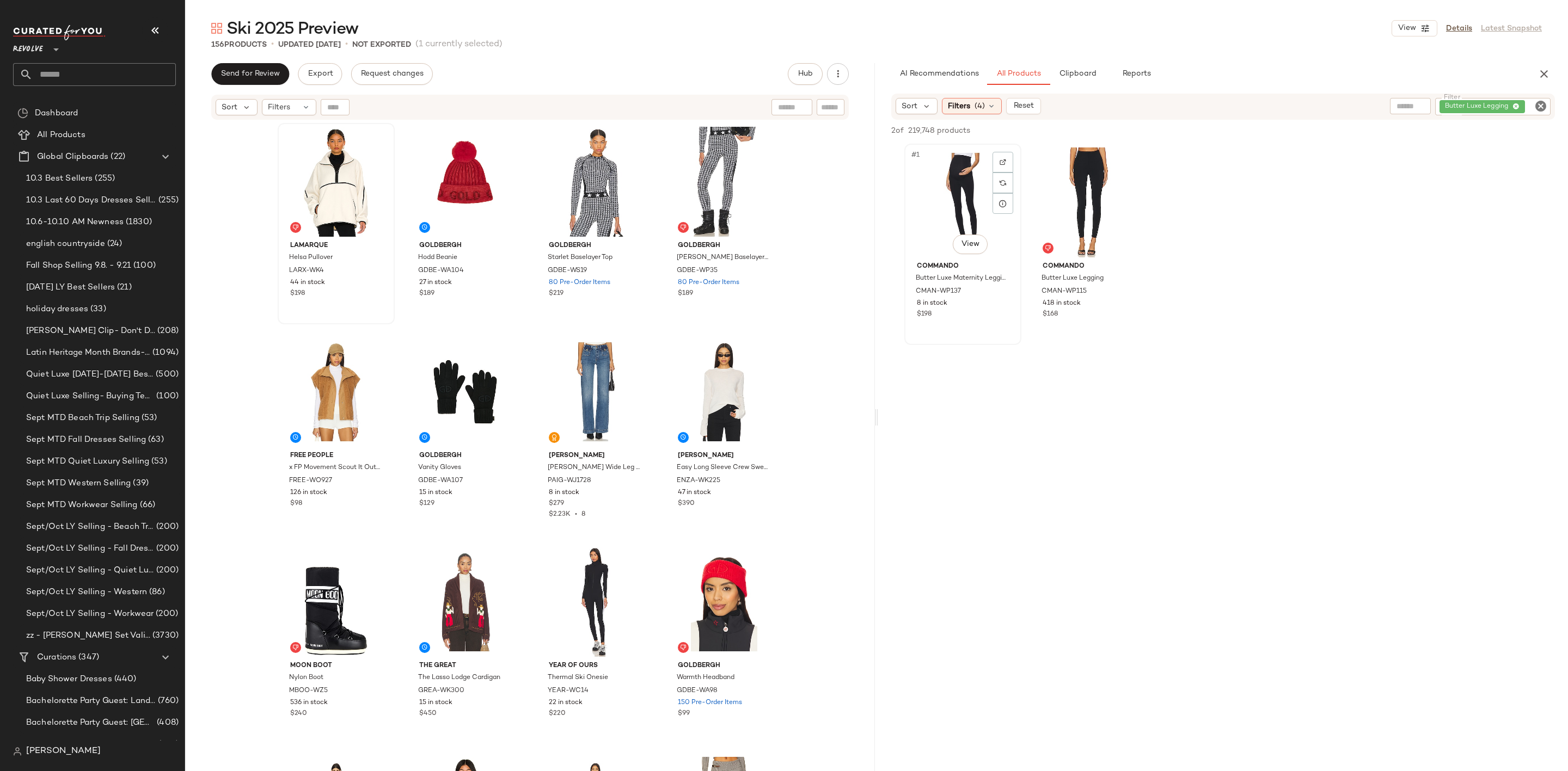
click at [929, 188] on div "#1 View" at bounding box center [962, 202] width 110 height 110
click at [1073, 179] on div at bounding box center [1088, 202] width 110 height 110
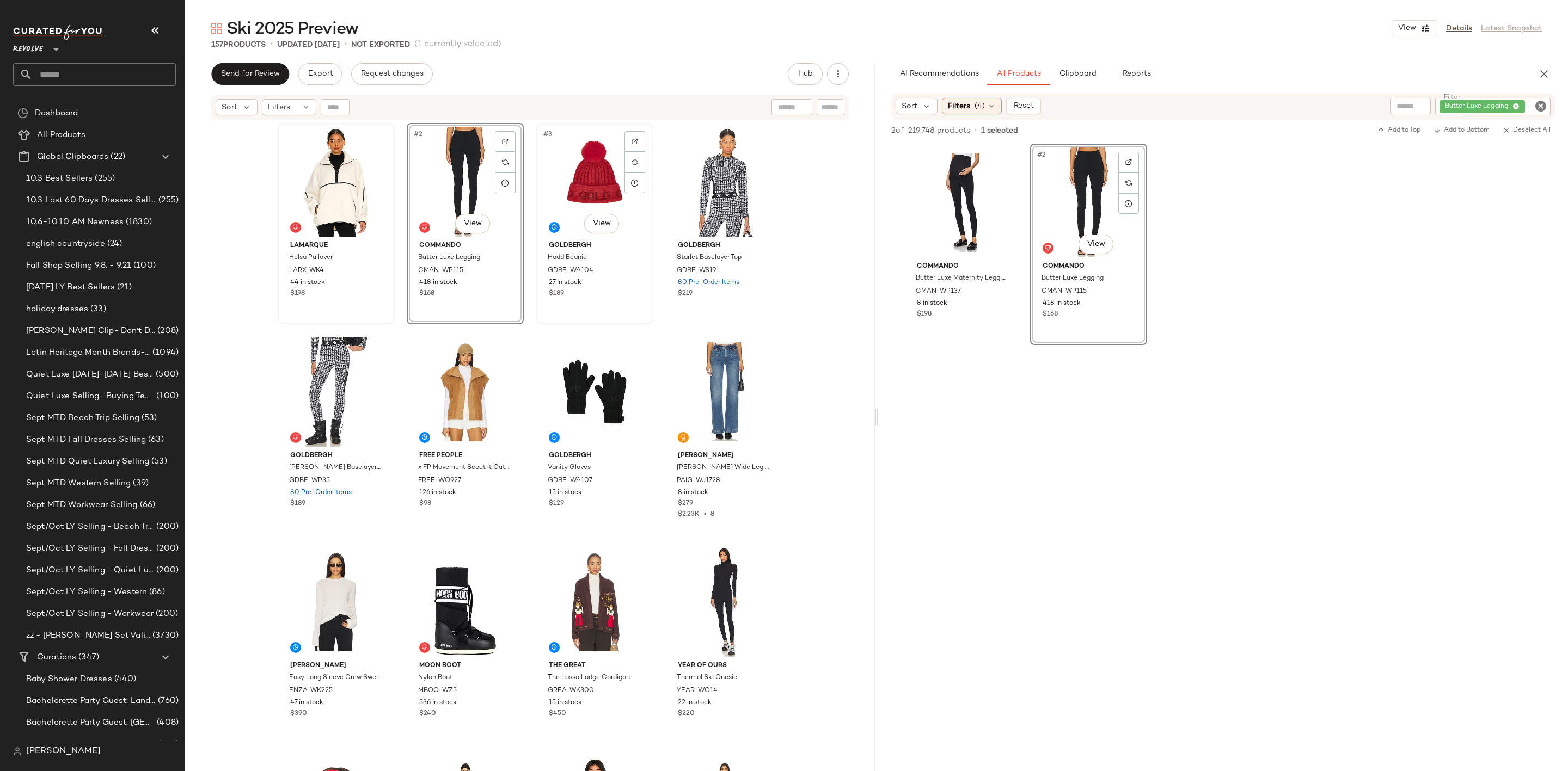
click at [584, 187] on div "#3 View" at bounding box center [595, 181] width 110 height 110
click at [721, 193] on div "#4 View" at bounding box center [724, 181] width 110 height 110
click at [714, 590] on div "#12 View" at bounding box center [724, 601] width 110 height 110
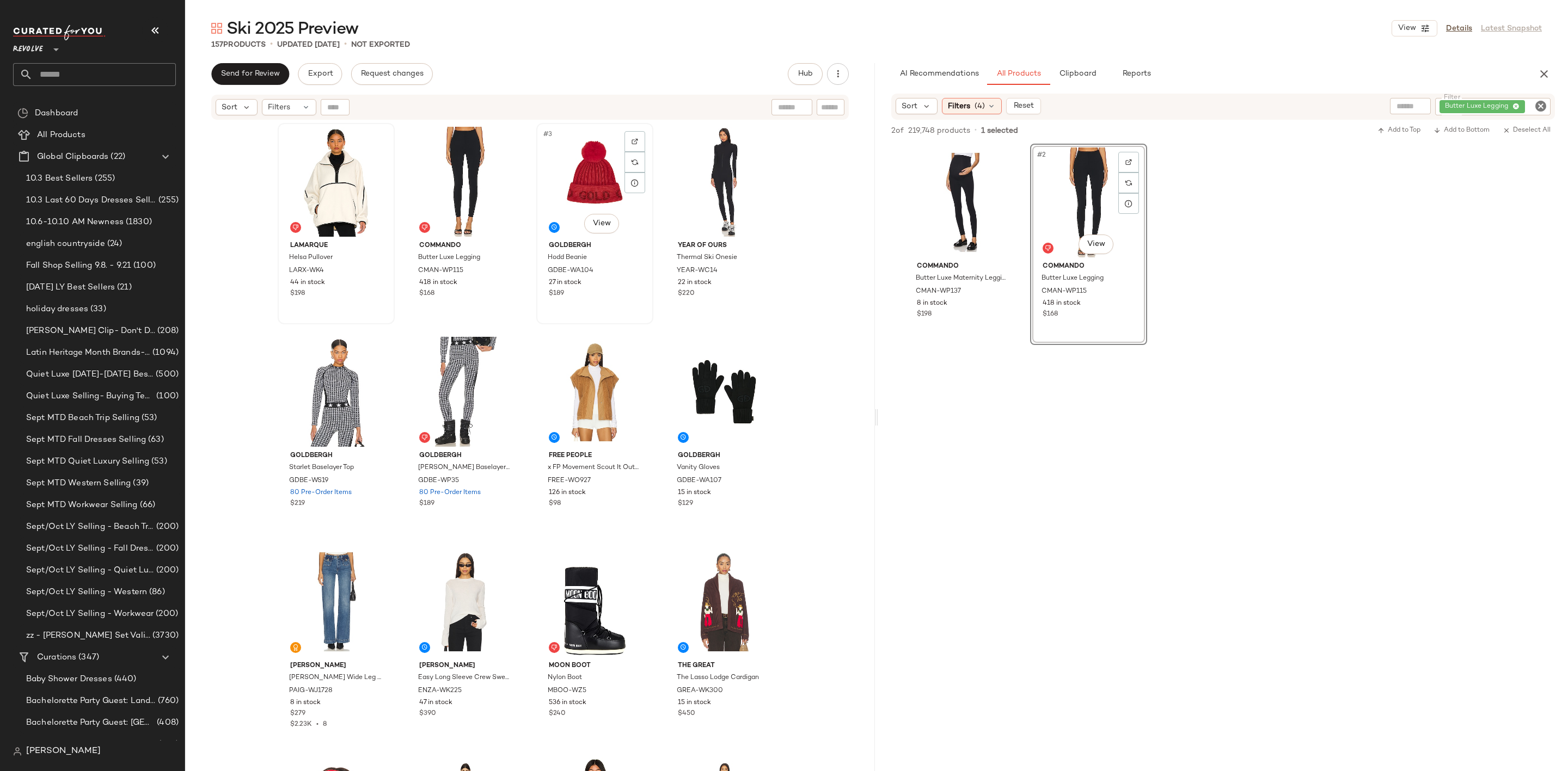
click at [580, 156] on div "#3 View" at bounding box center [595, 181] width 110 height 110
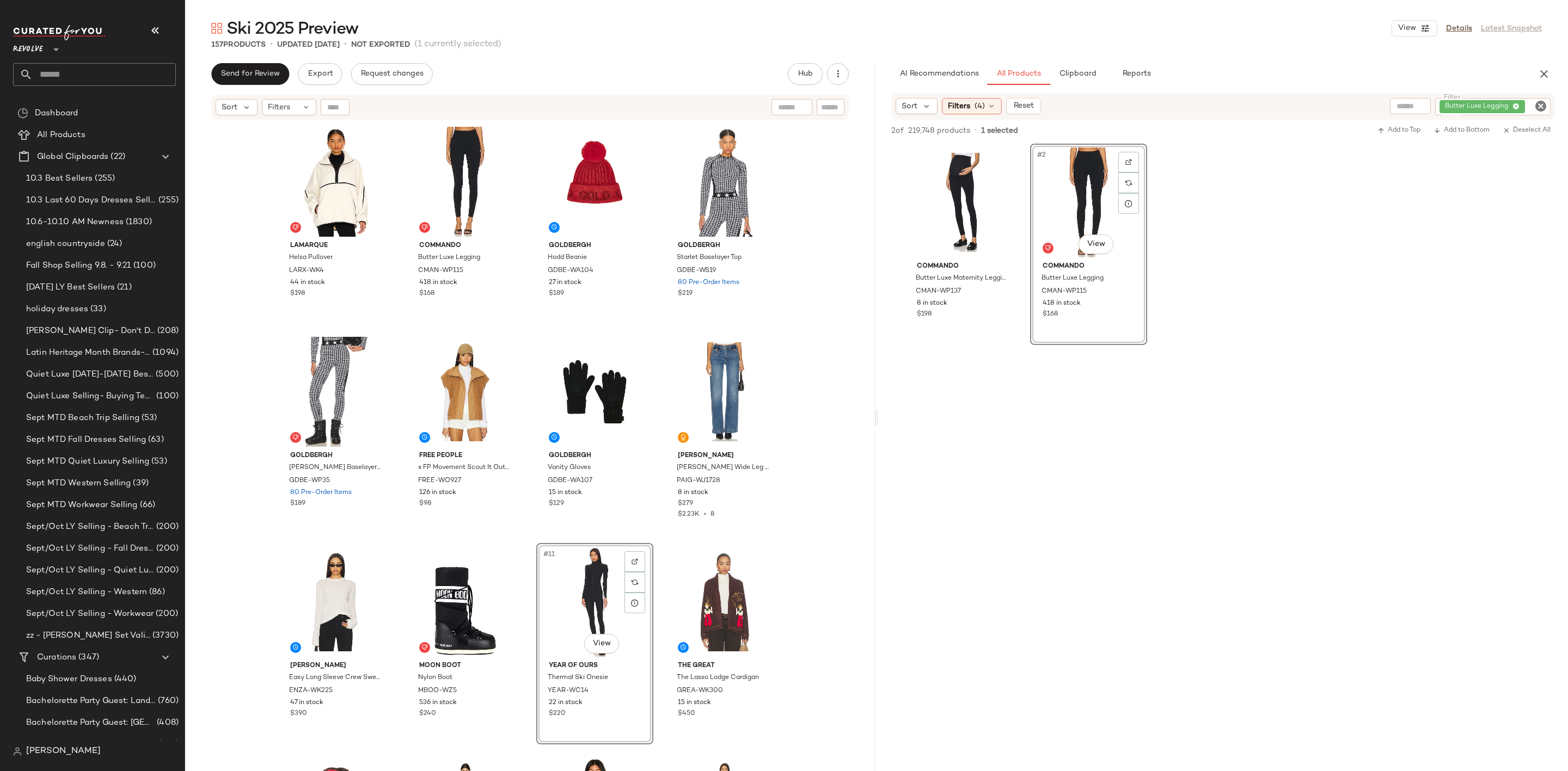
click at [1542, 104] on icon "Clear Filter" at bounding box center [1540, 106] width 13 height 13
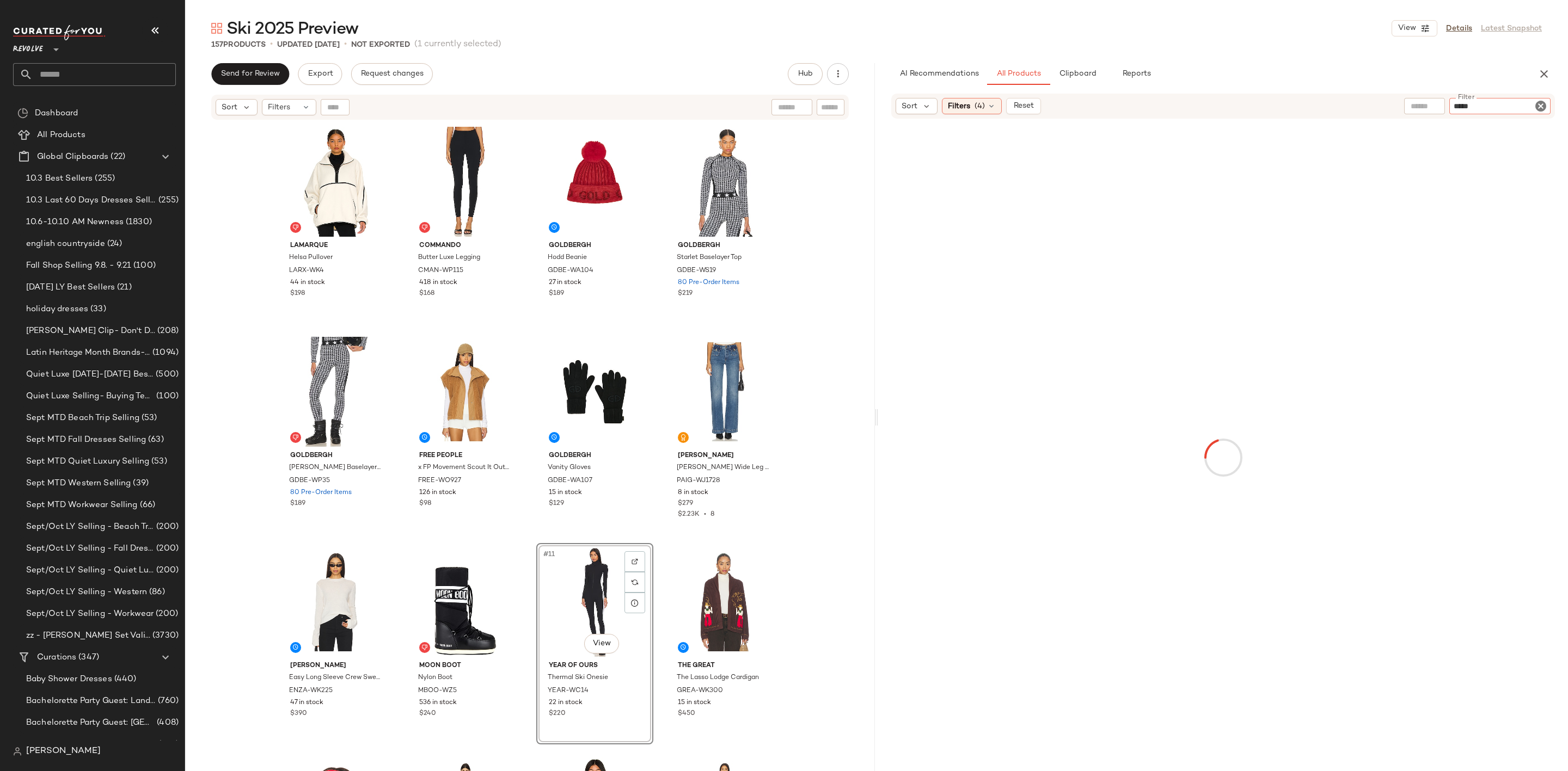
type input "******"
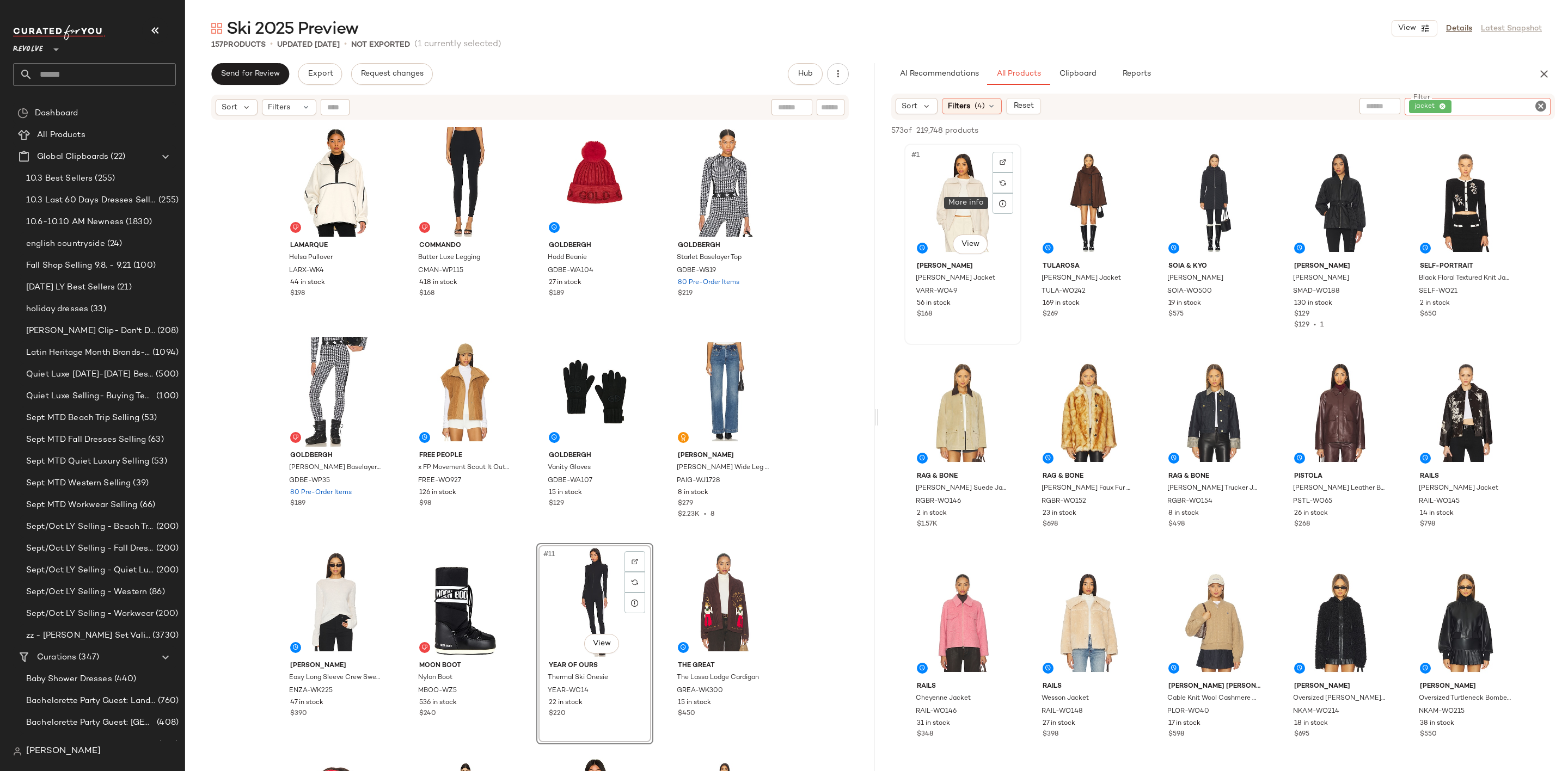
click at [916, 175] on div "#1 View" at bounding box center [962, 202] width 110 height 110
click at [1089, 189] on div "#2 View" at bounding box center [1088, 202] width 110 height 110
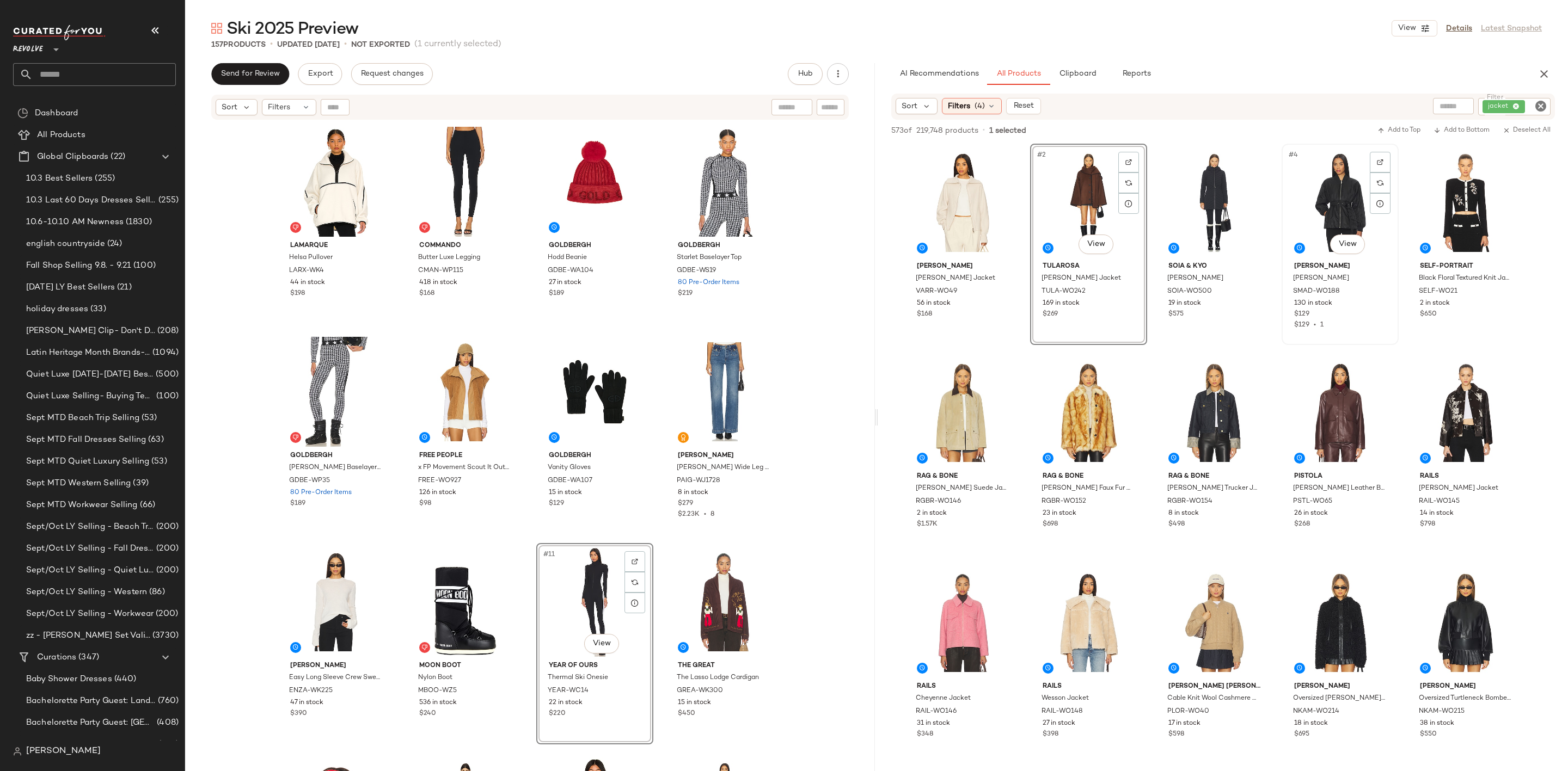
click at [1344, 195] on div "#4 View" at bounding box center [1340, 202] width 110 height 110
click at [1381, 160] on img at bounding box center [1380, 162] width 7 height 7
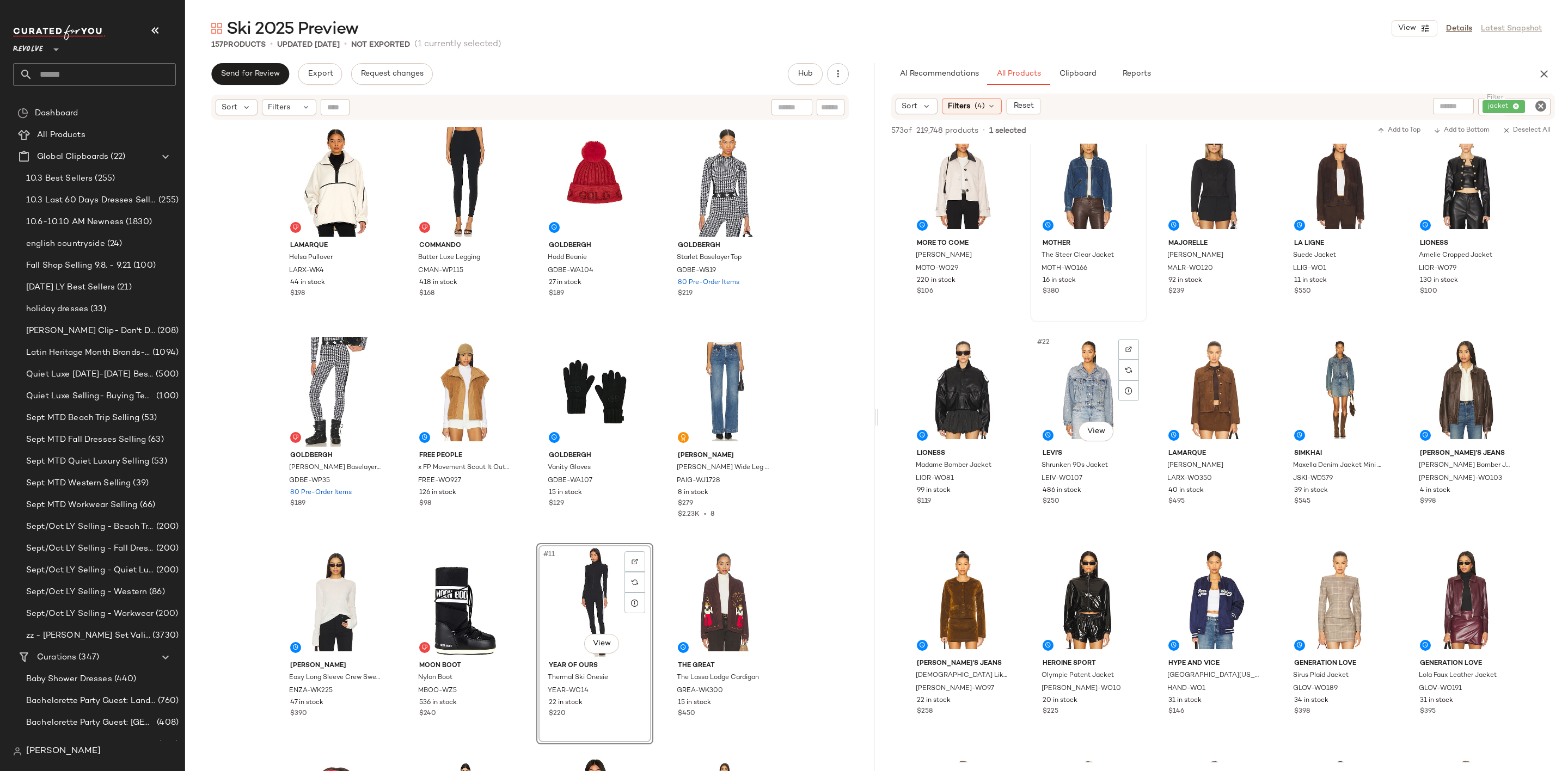
scroll to position [817, 0]
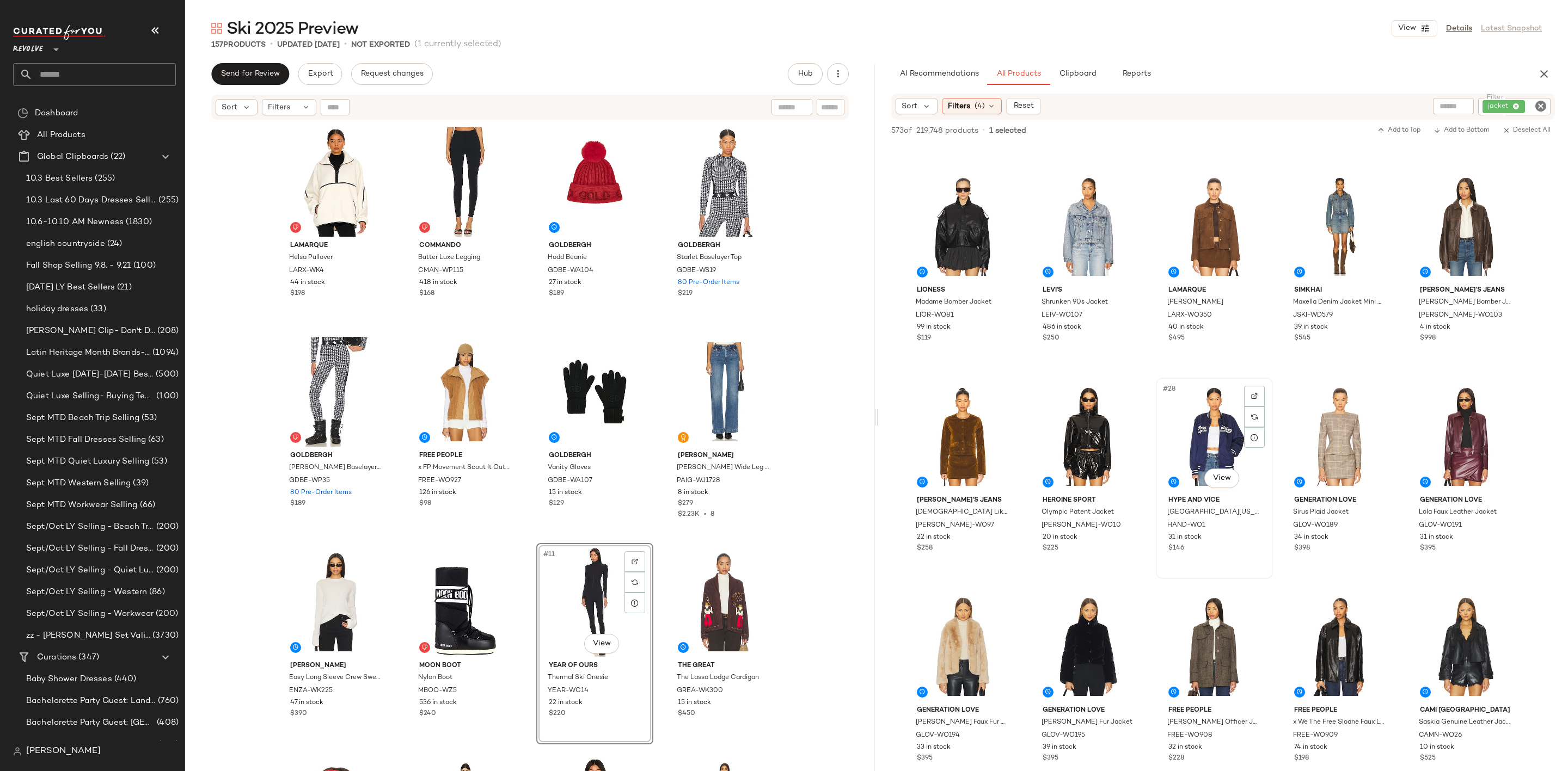
click at [1207, 419] on div "#28 View" at bounding box center [1214, 436] width 110 height 110
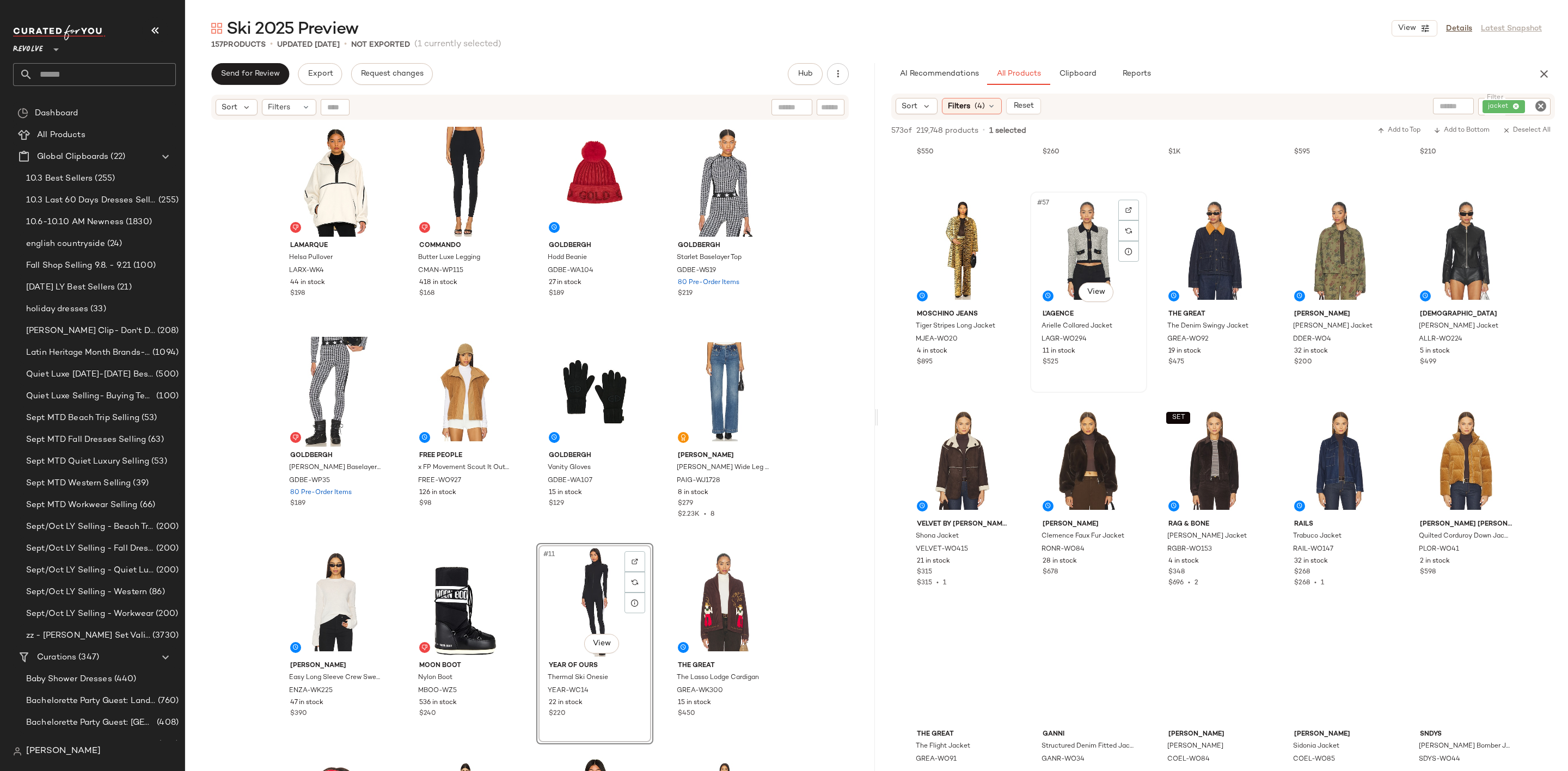
scroll to position [2286, 0]
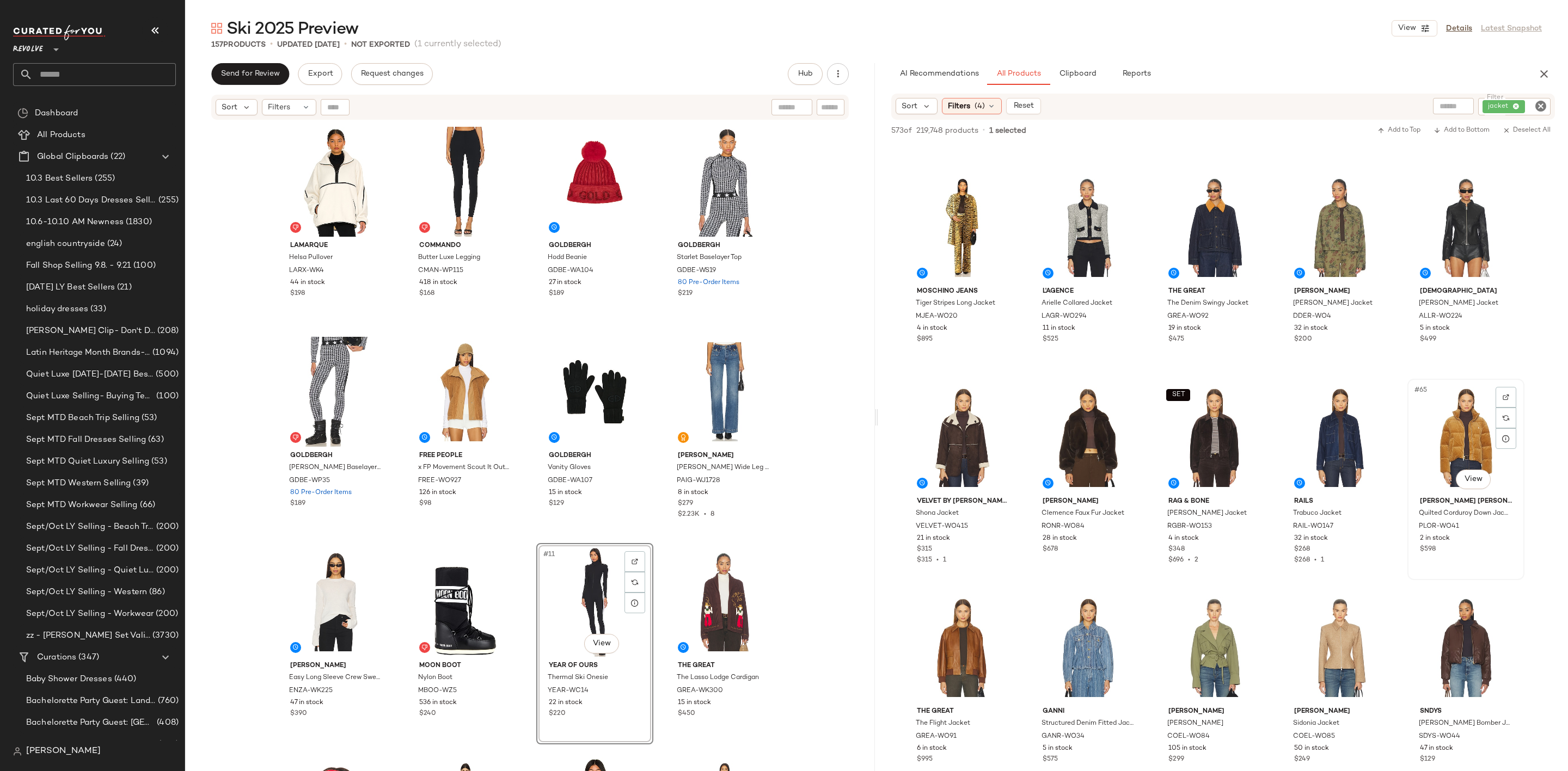
click at [1443, 428] on div "#65 View" at bounding box center [1466, 437] width 110 height 110
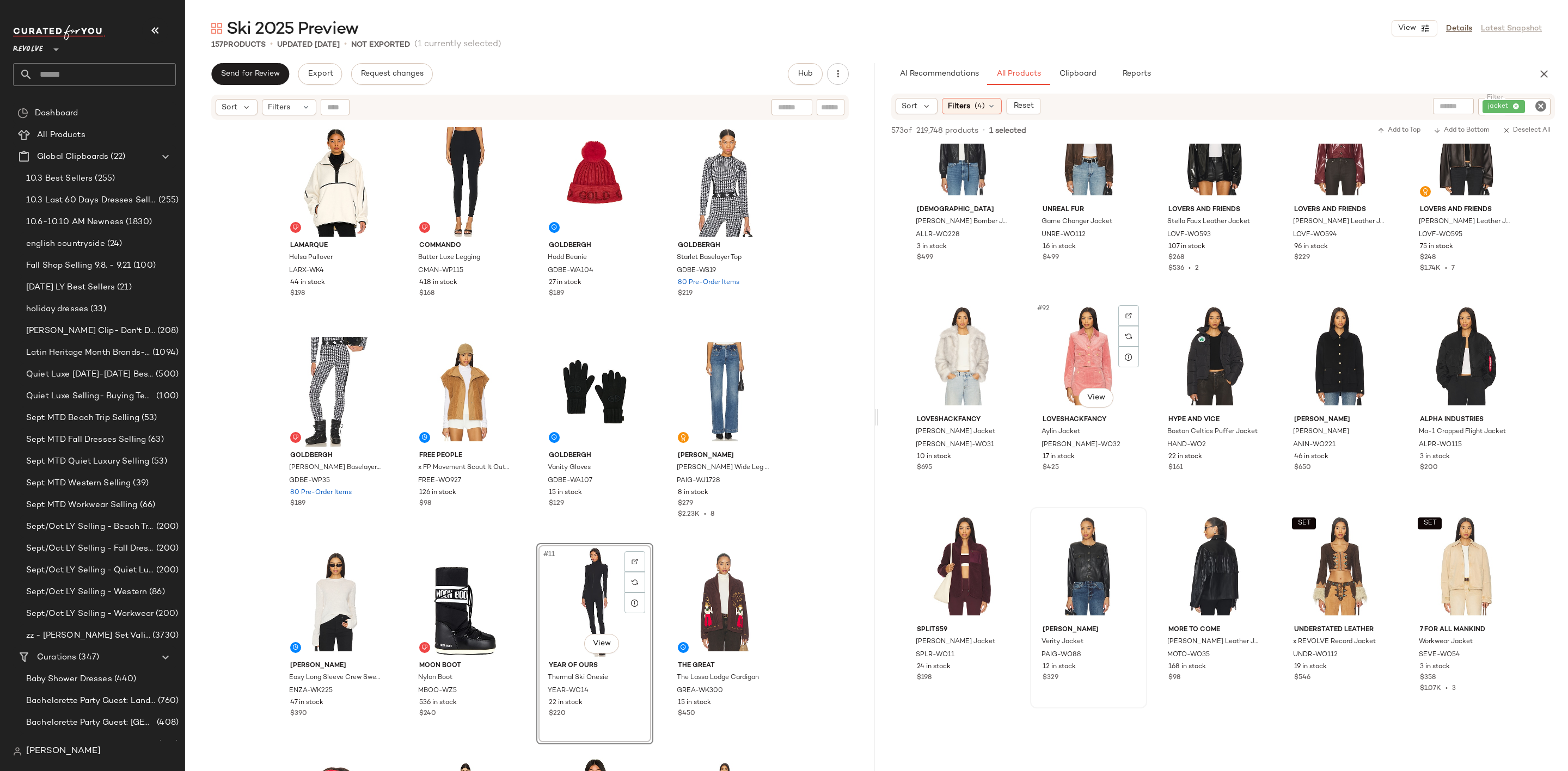
scroll to position [3755, 0]
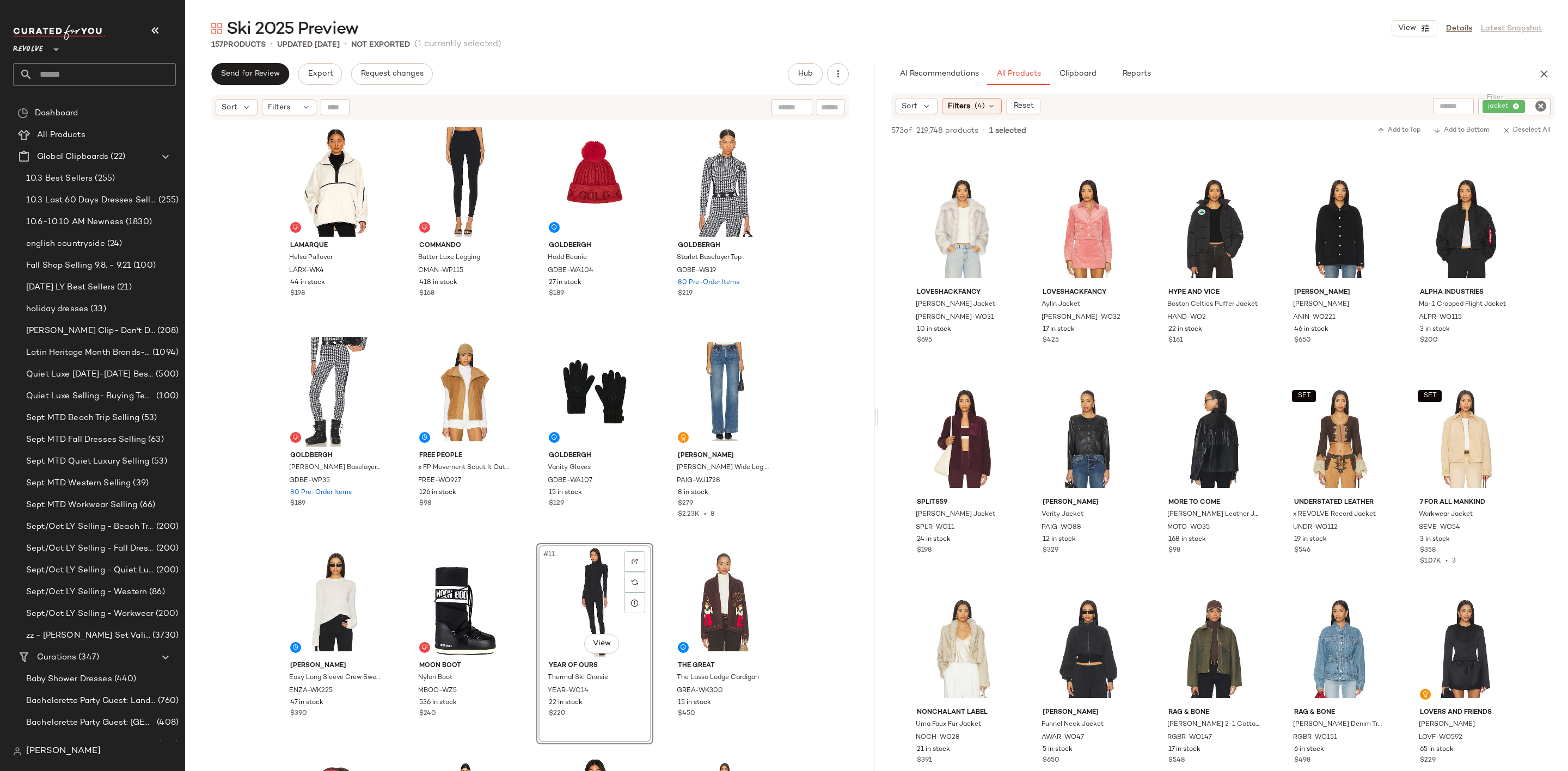
click at [1543, 105] on icon "Clear Filter" at bounding box center [1540, 106] width 13 height 13
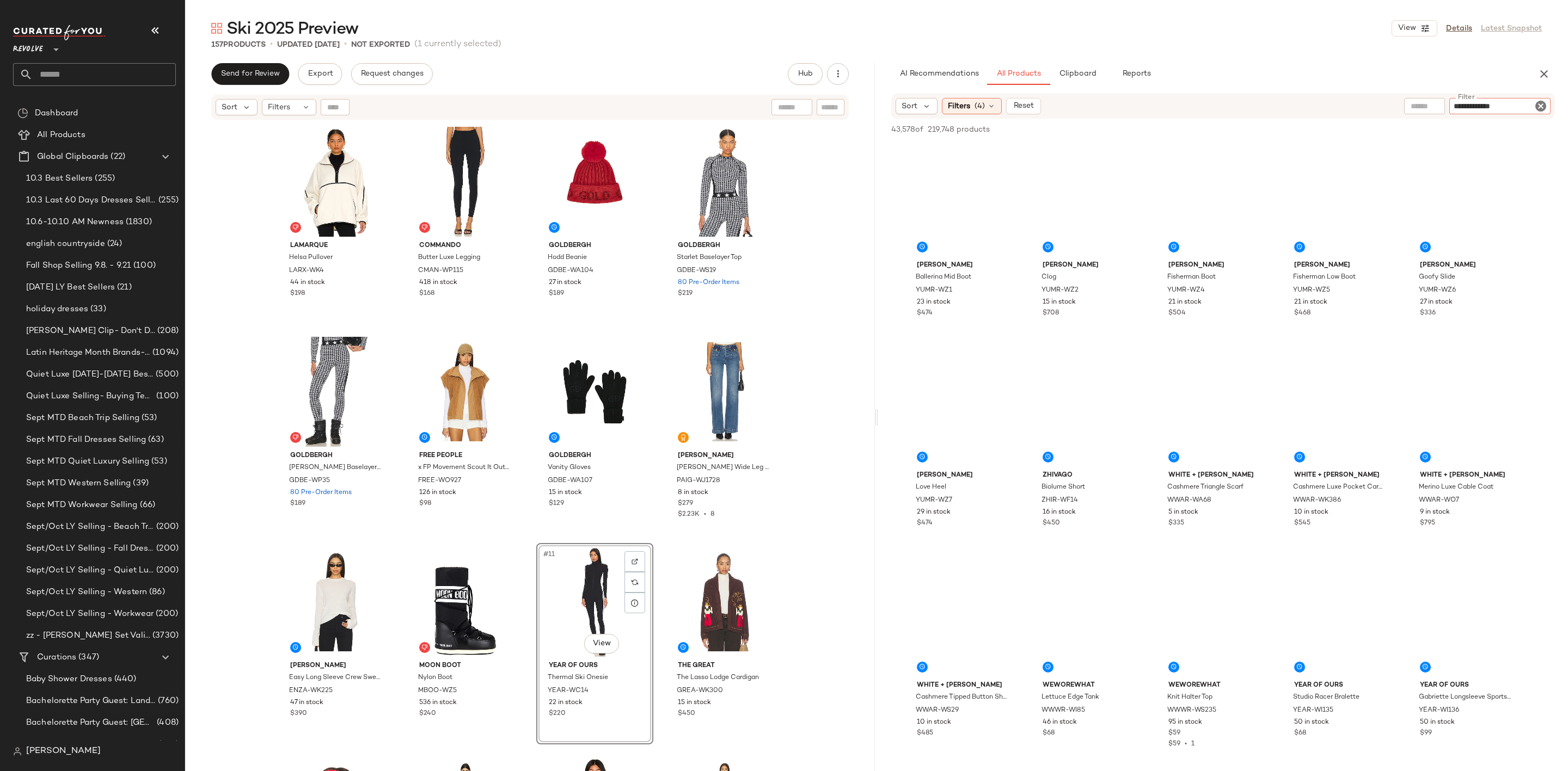
type input "**********"
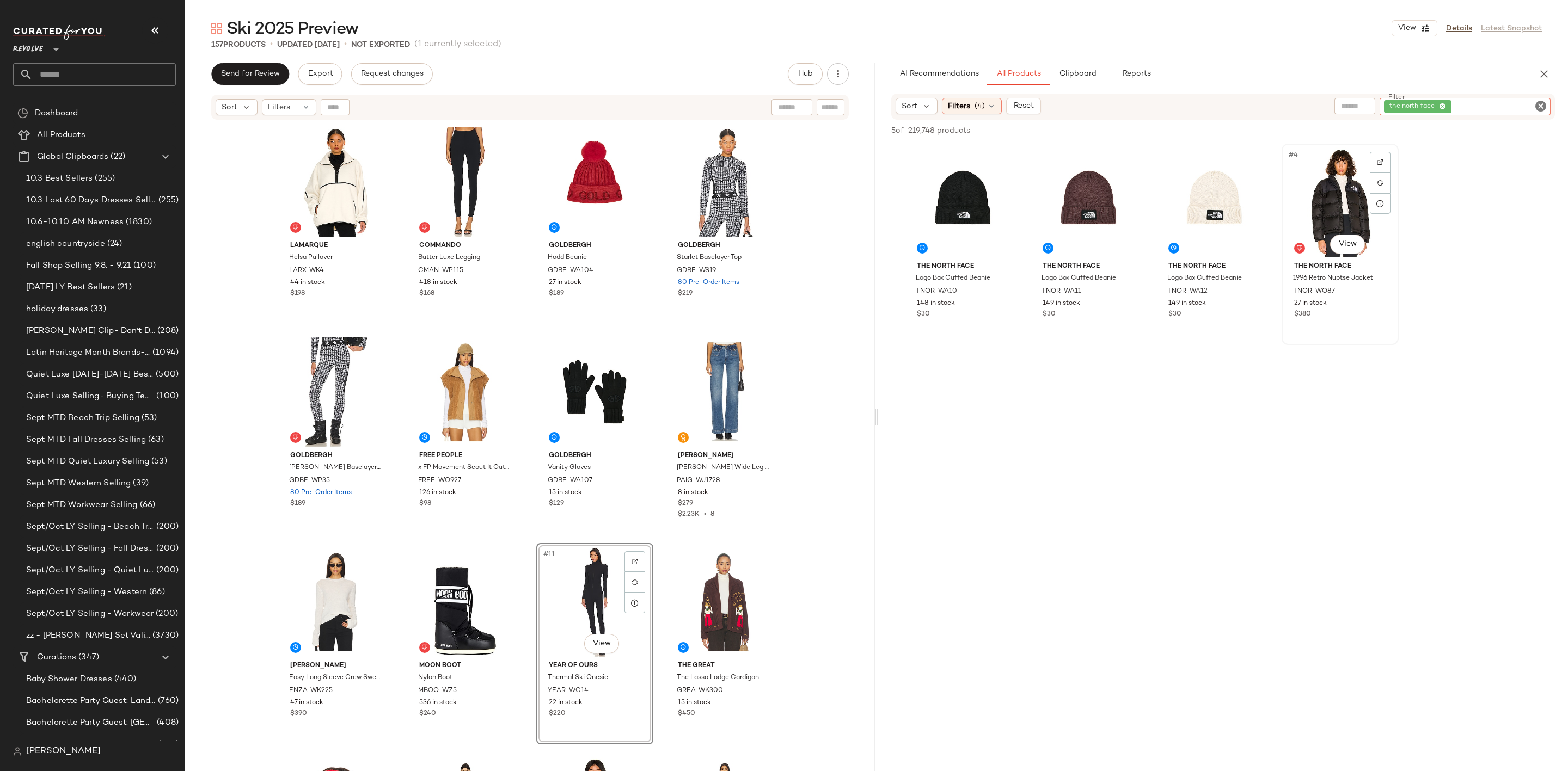
click at [1323, 198] on div "#4 View" at bounding box center [1340, 202] width 110 height 110
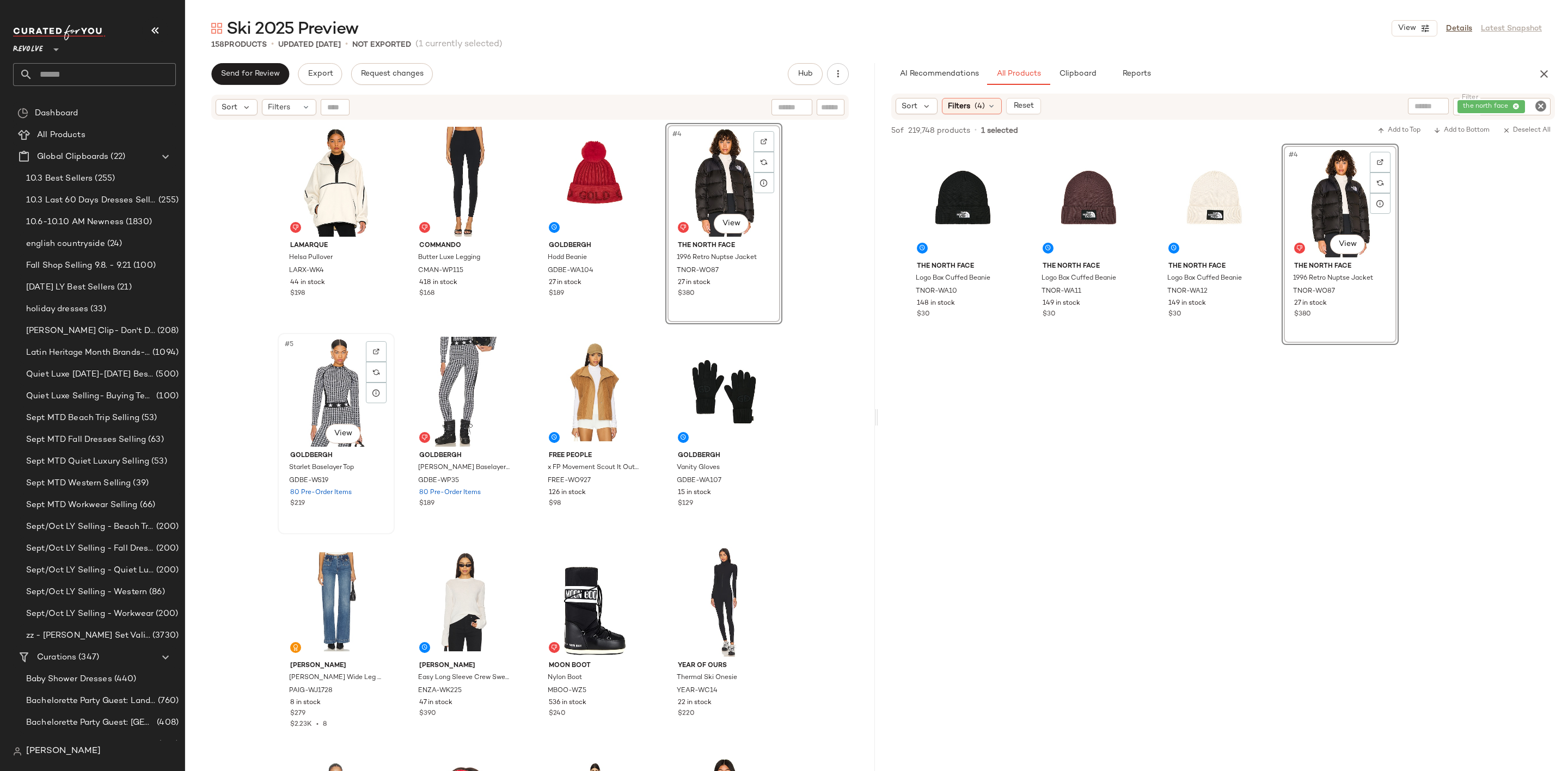
click at [327, 409] on div "#5 View" at bounding box center [336, 392] width 110 height 110
click at [546, 388] on div "#7 View" at bounding box center [595, 392] width 110 height 110
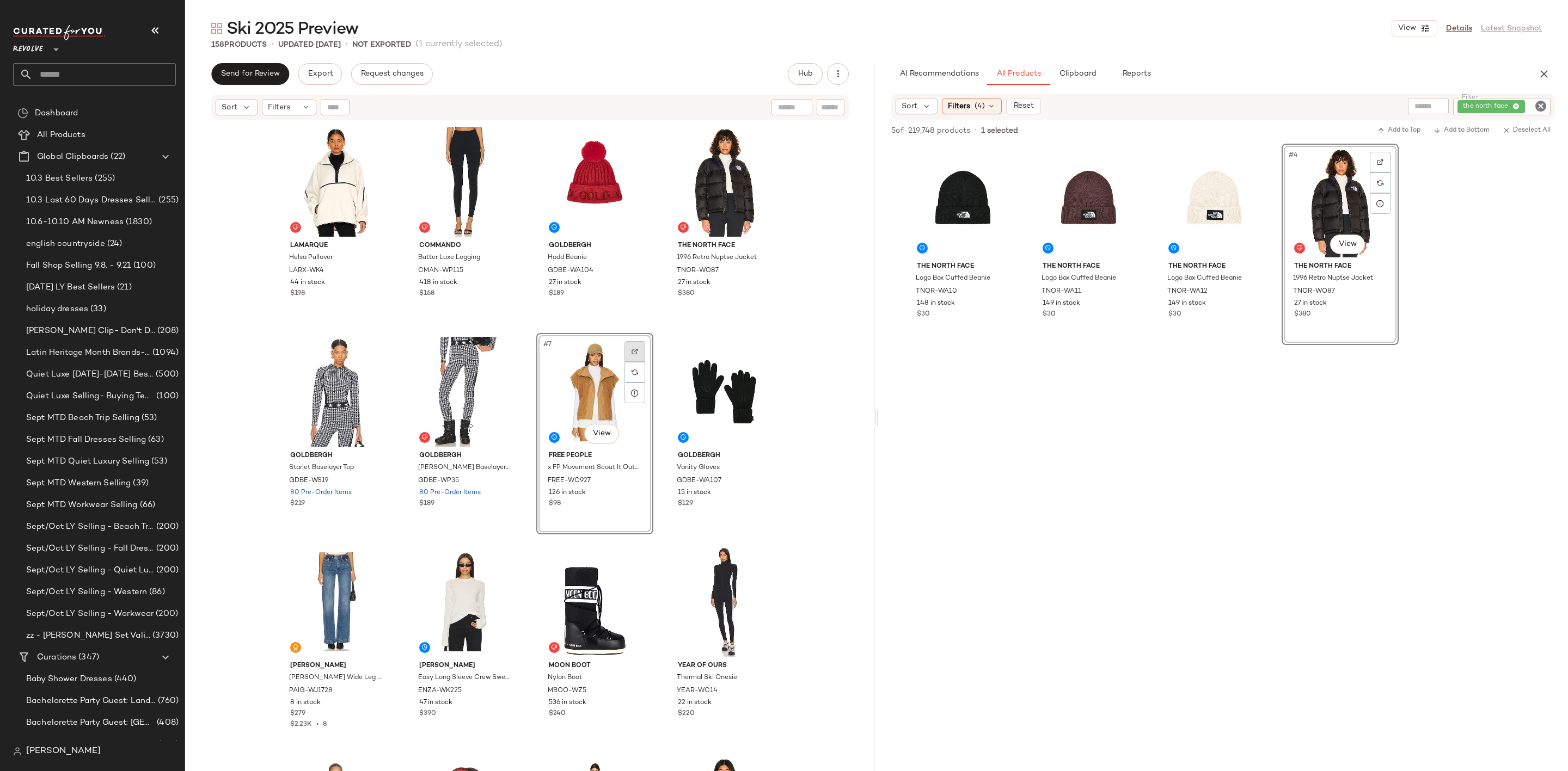
click at [631, 348] on img at bounding box center [635, 352] width 7 height 7
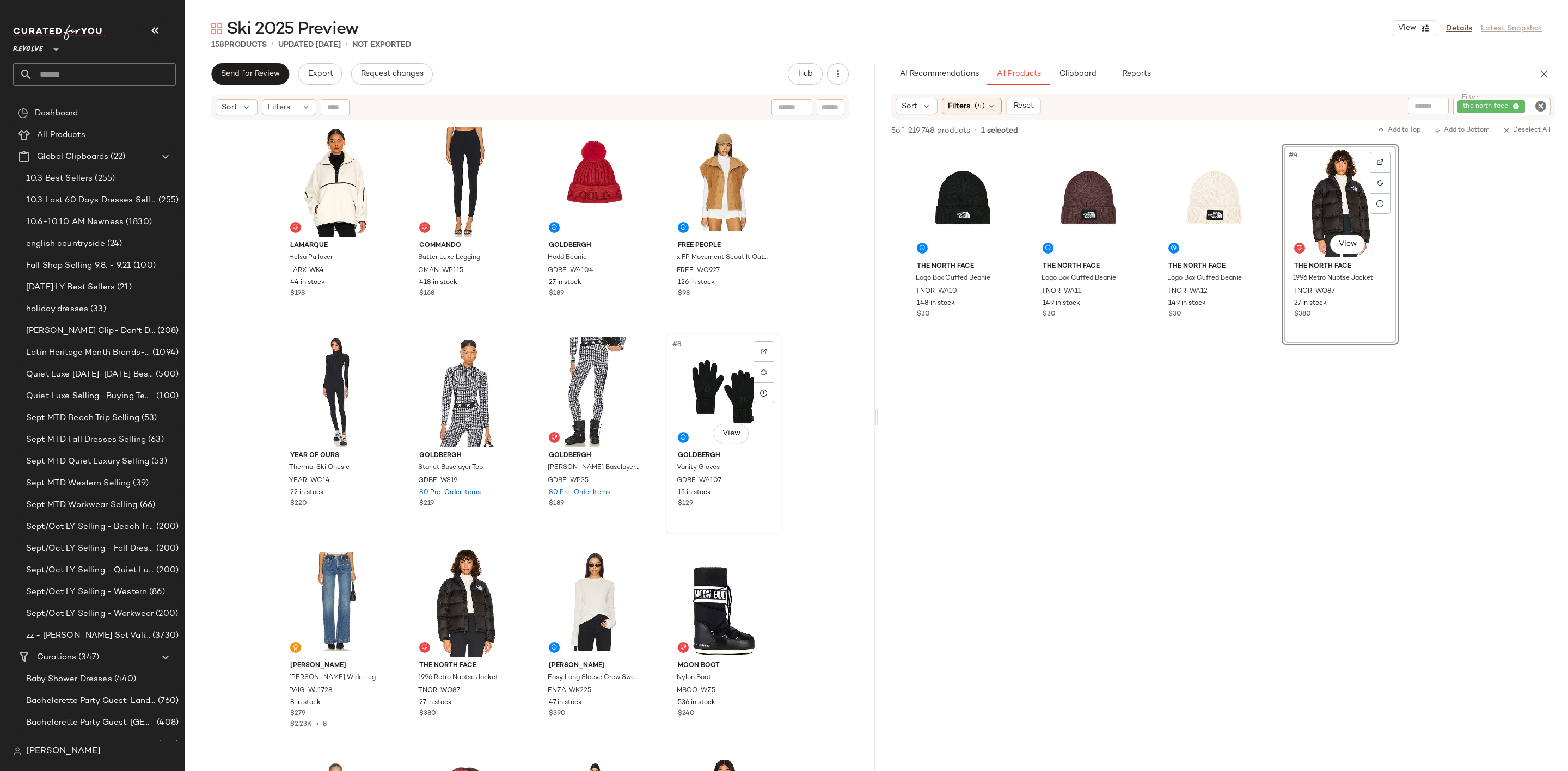
click at [684, 402] on div "#8 View" at bounding box center [724, 392] width 110 height 110
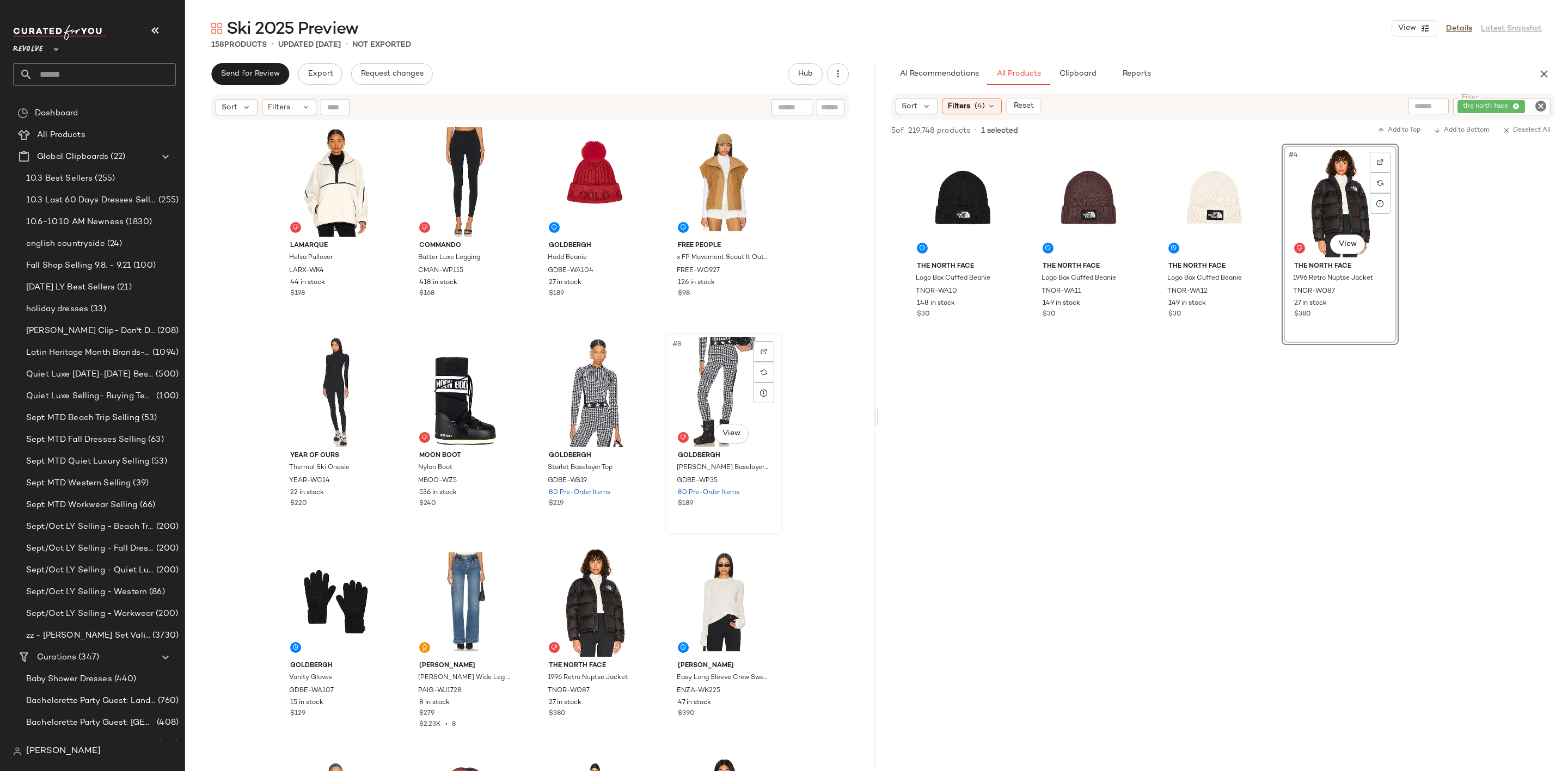
click at [709, 383] on div "#8 View" at bounding box center [724, 392] width 110 height 110
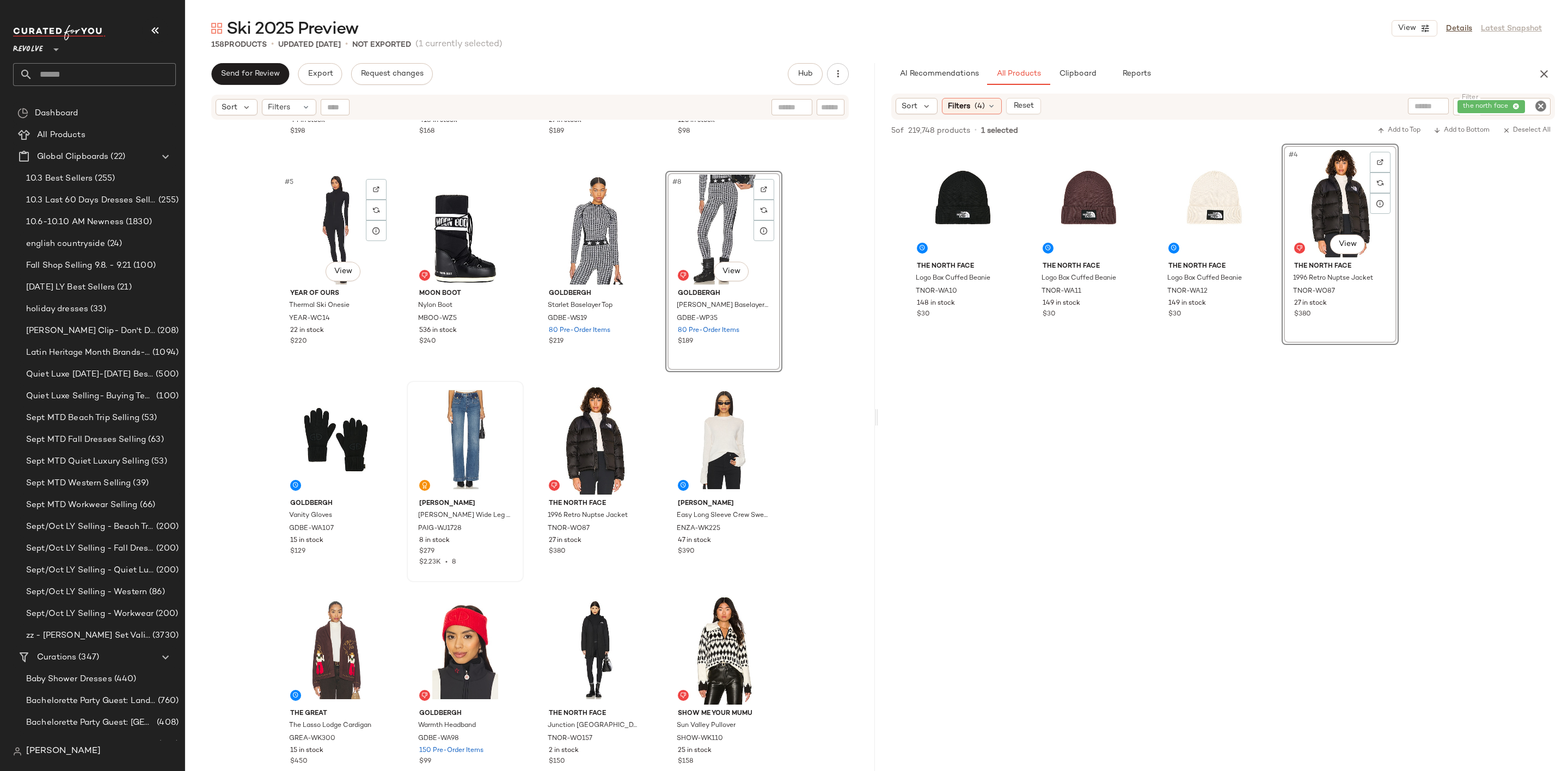
scroll to position [164, 0]
click at [302, 632] on div "#13 View" at bounding box center [336, 648] width 110 height 110
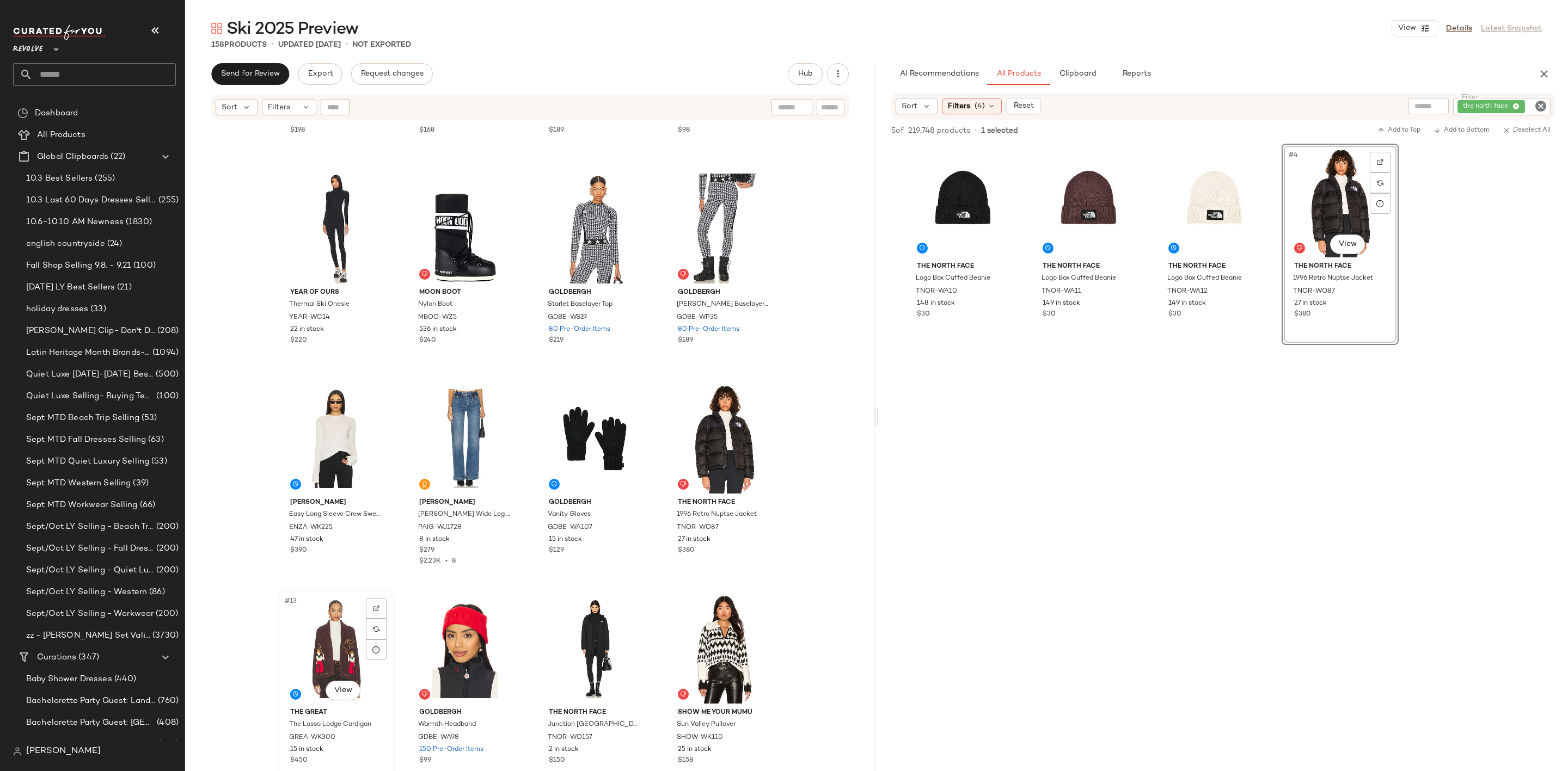
click at [319, 619] on div "#13 View" at bounding box center [336, 648] width 110 height 110
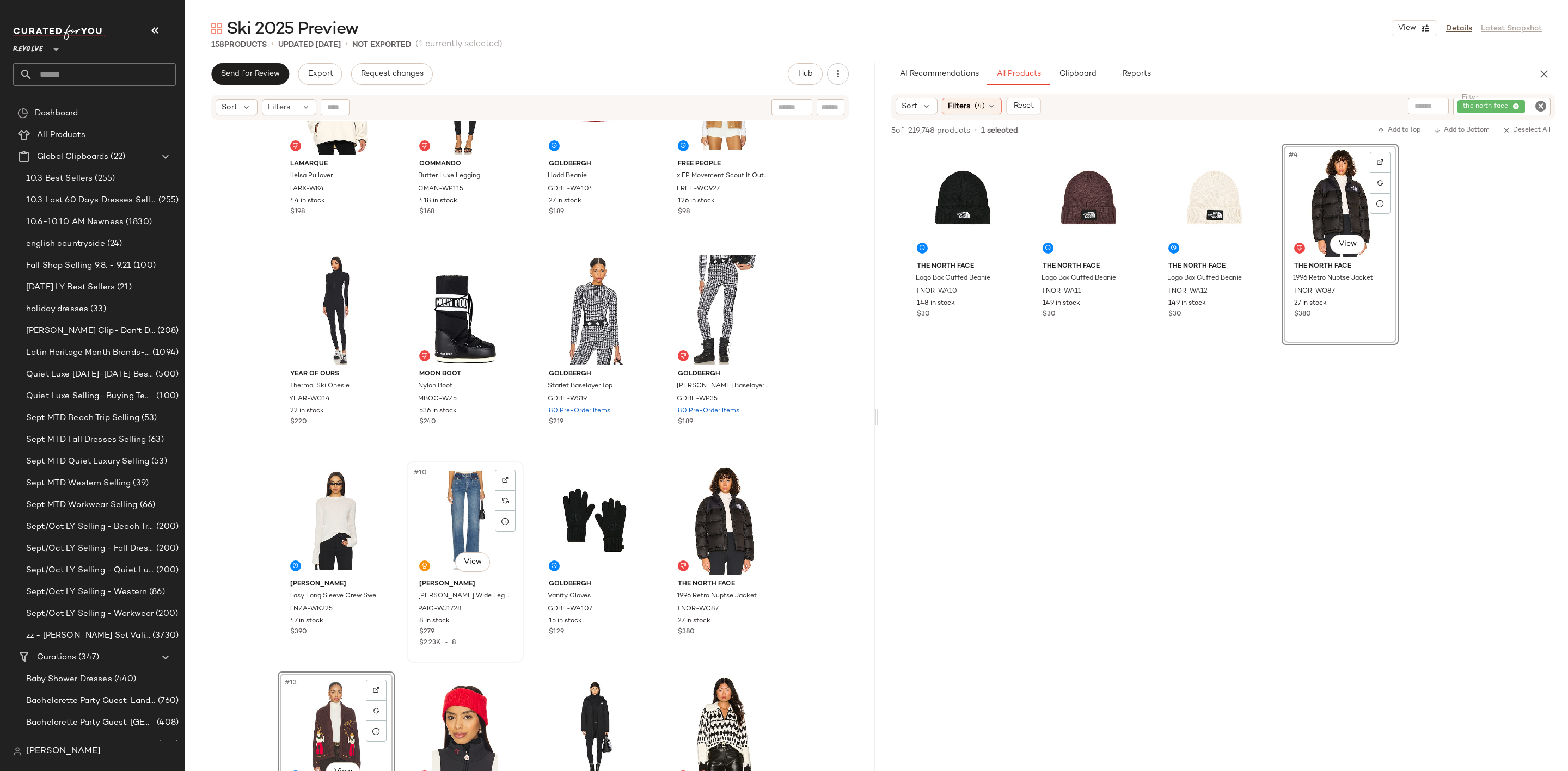
scroll to position [335, 0]
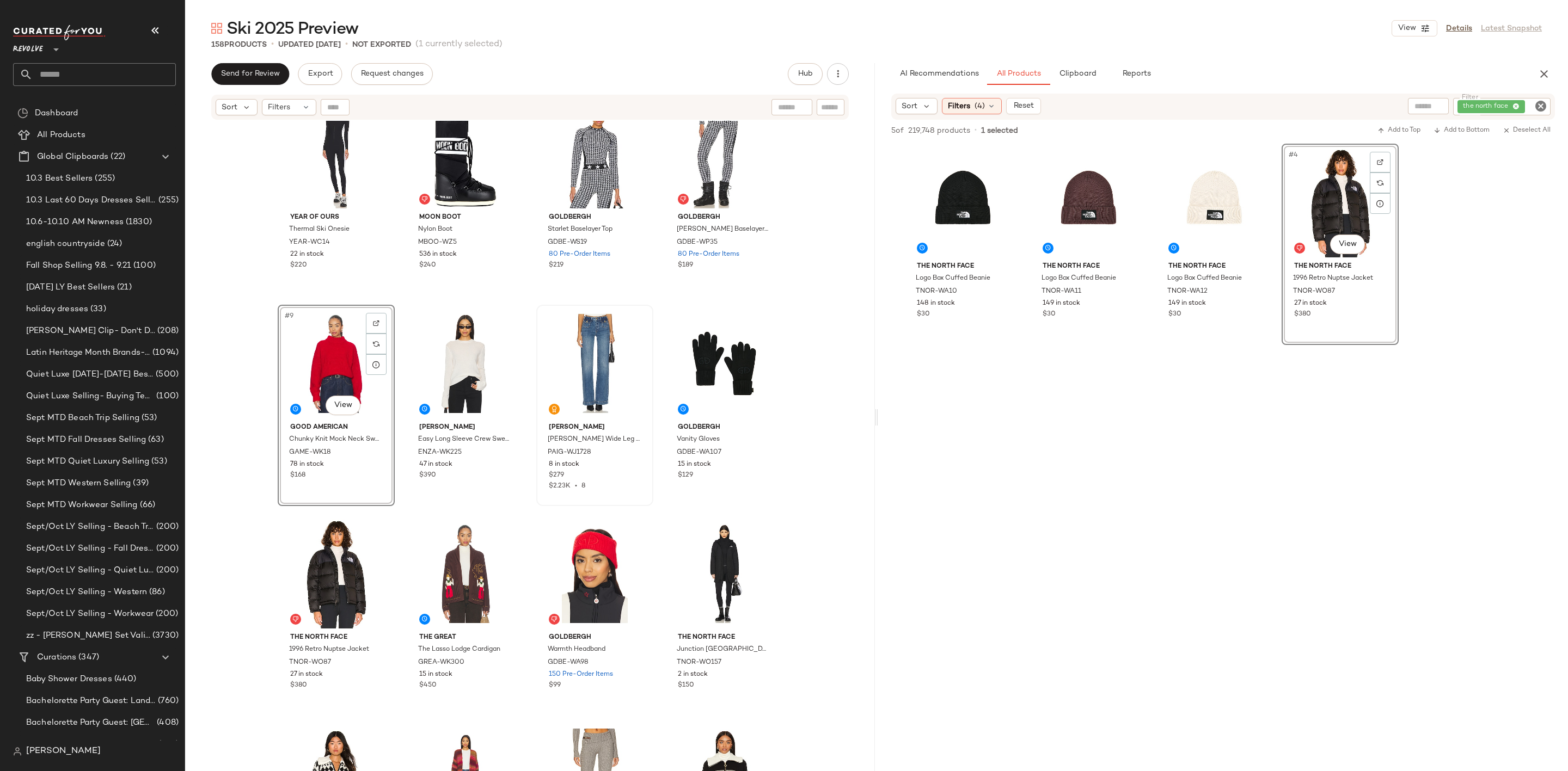
scroll to position [245, 0]
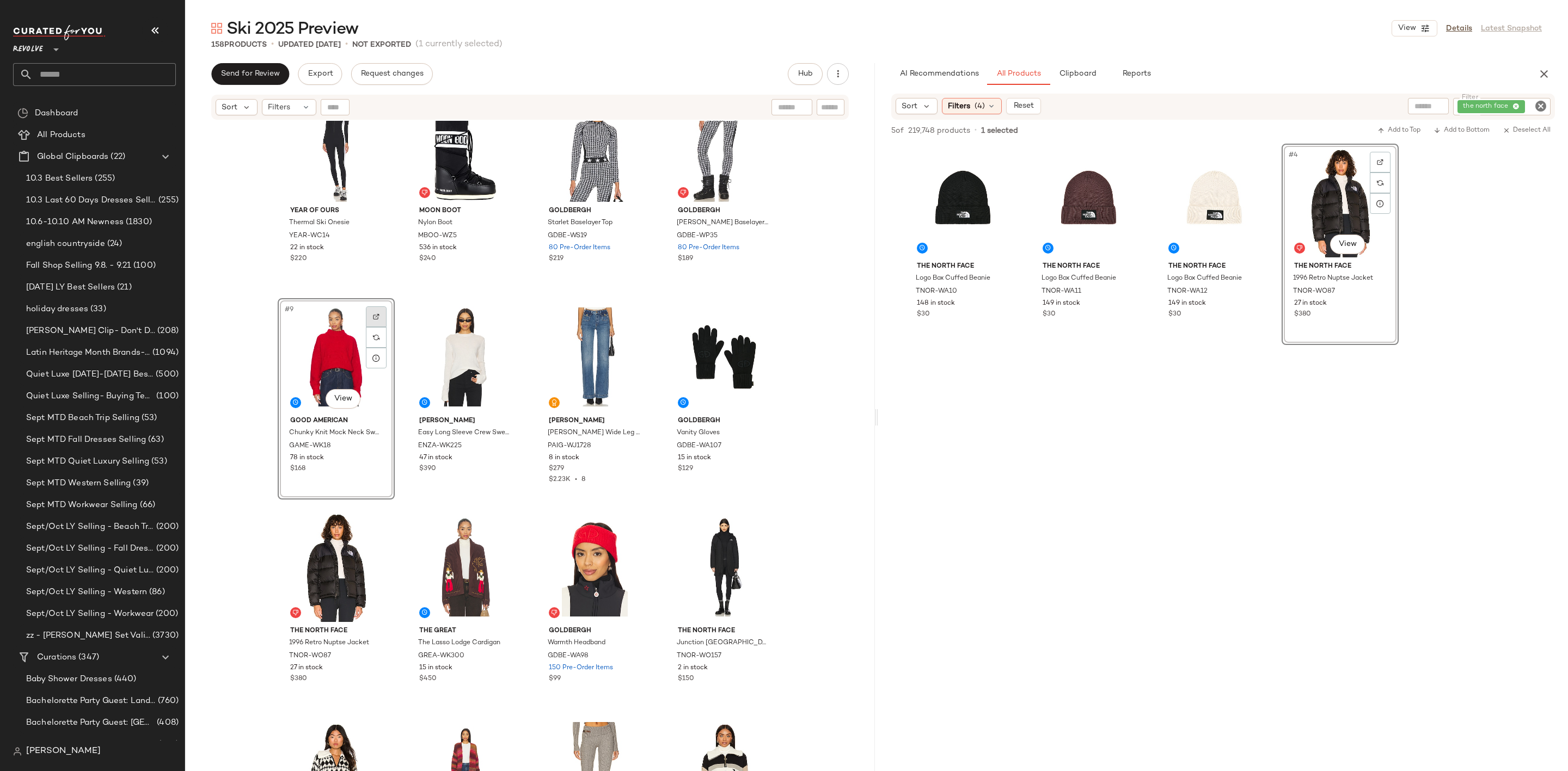
click at [369, 310] on div at bounding box center [376, 317] width 20 height 20
click at [584, 326] on div "#11 View" at bounding box center [595, 357] width 110 height 110
drag, startPoint x: 584, startPoint y: 326, endPoint x: 385, endPoint y: 397, distance: 211.3
click at [385, 397] on div "LAMARQUE Helsa Pullover LARX-WK4 44 in stock $198 Commando Butter Luxe Legging …" at bounding box center [530, 216] width 505 height 675
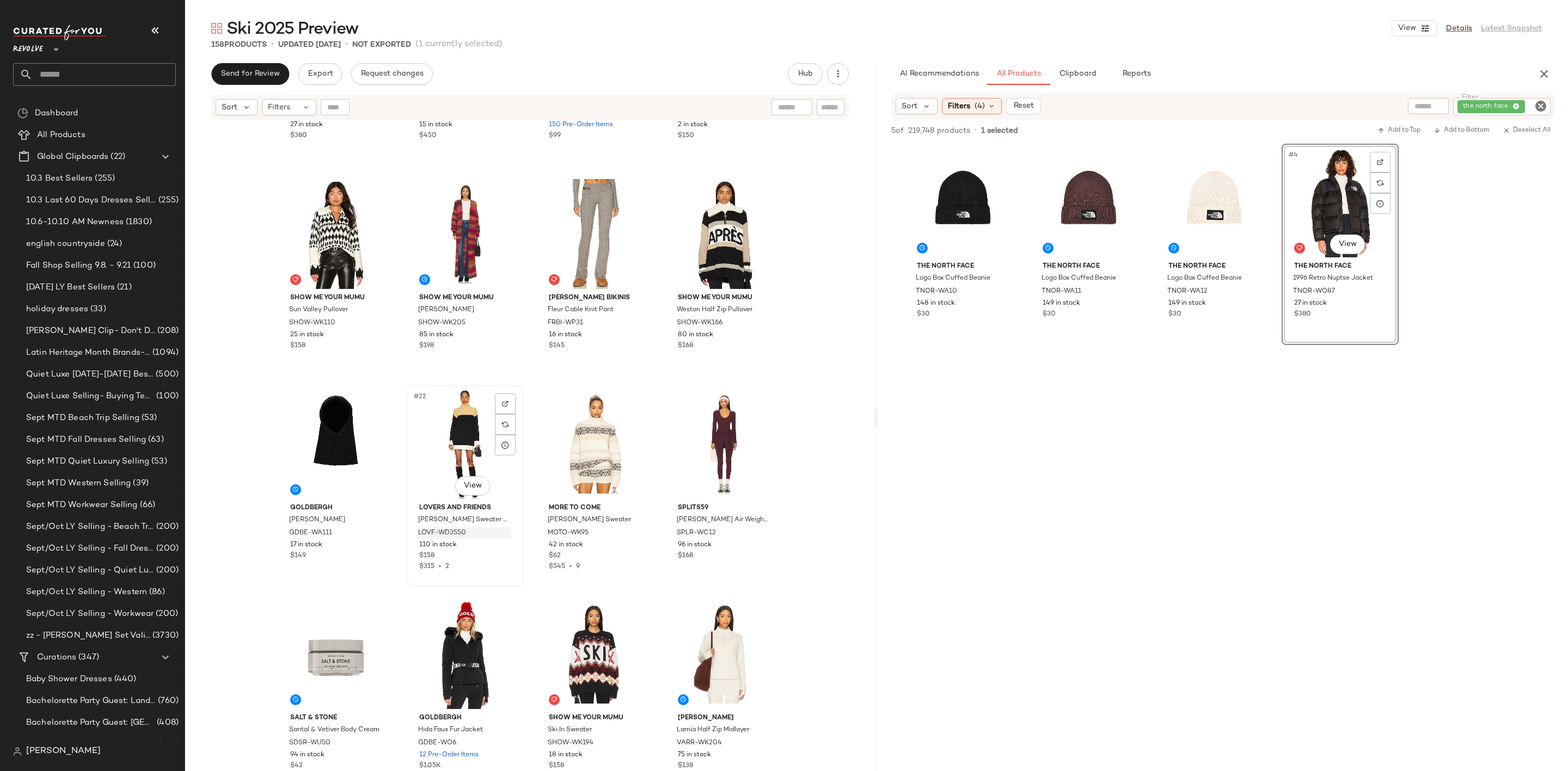
scroll to position [825, 0]
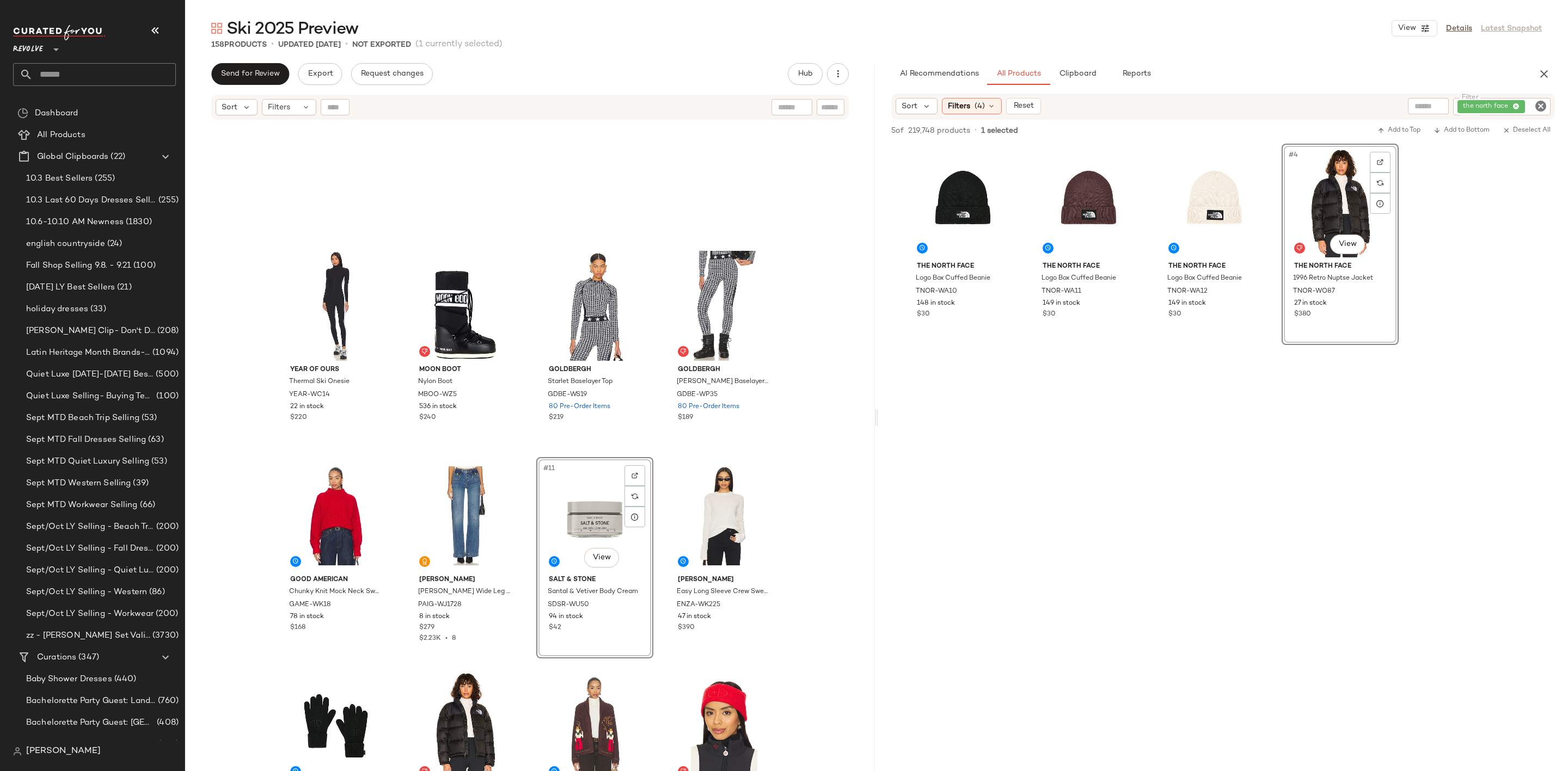
scroll to position [254, 0]
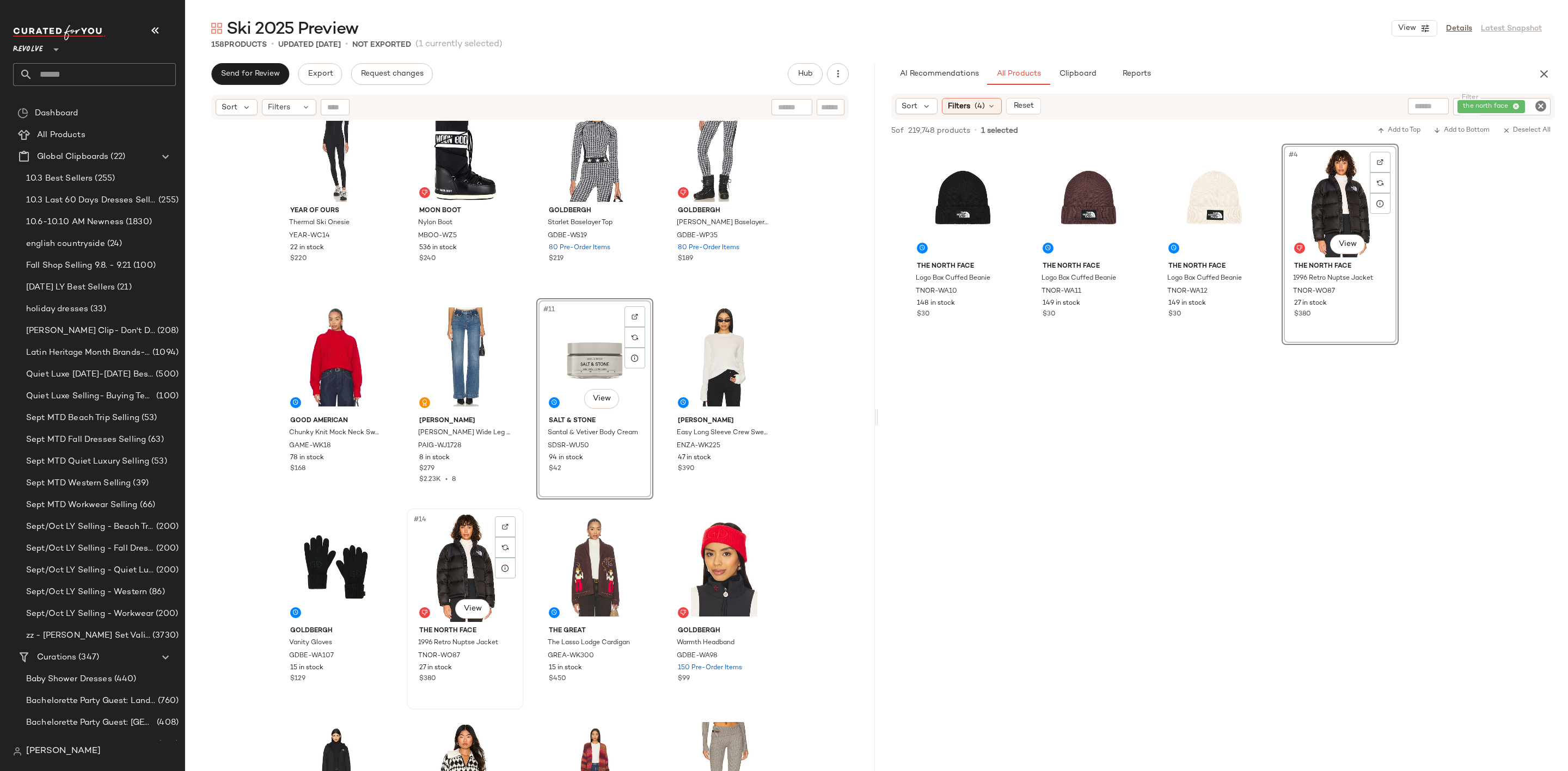
click at [444, 552] on div "#14 View" at bounding box center [465, 567] width 110 height 110
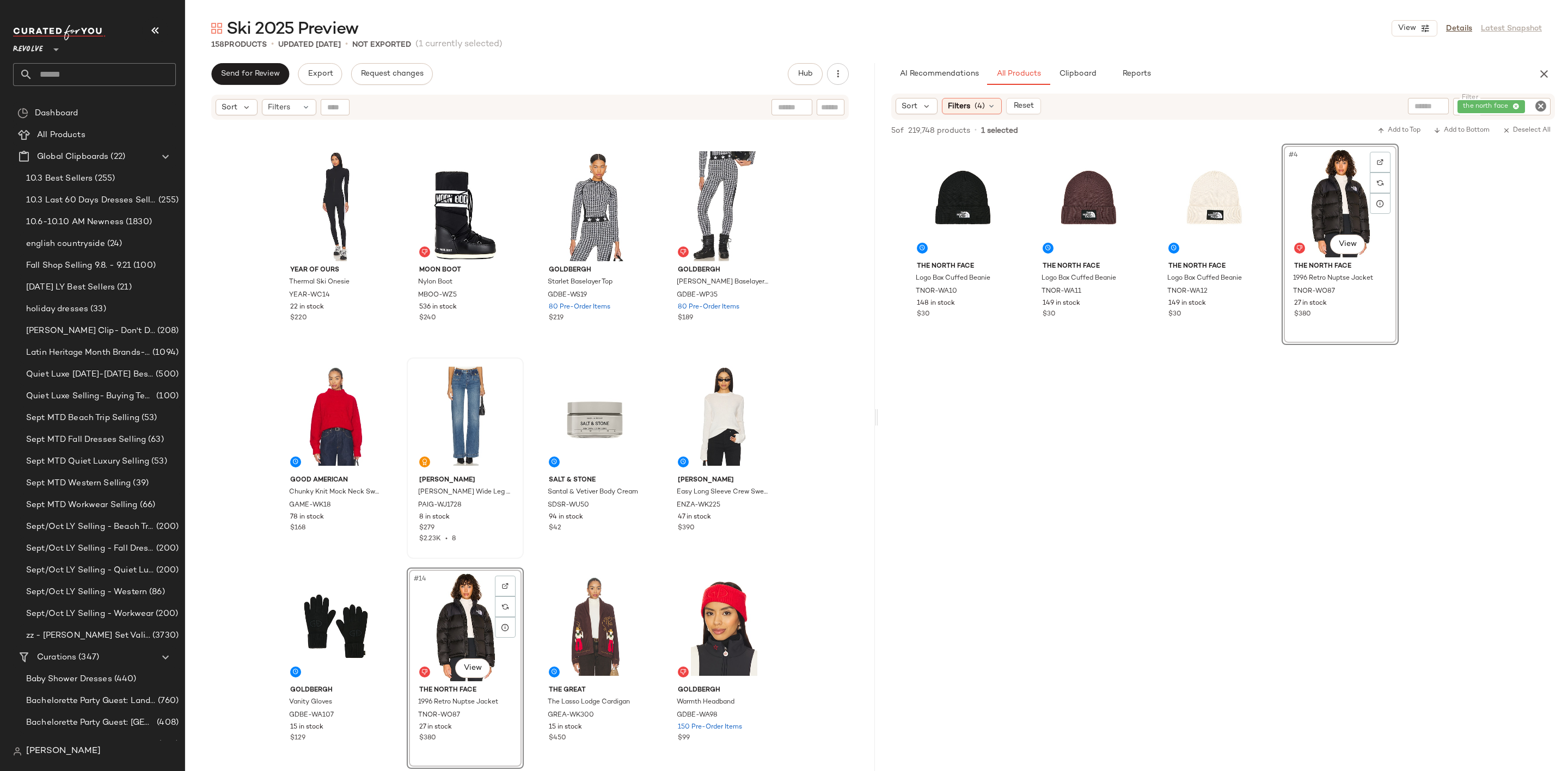
scroll to position [164, 0]
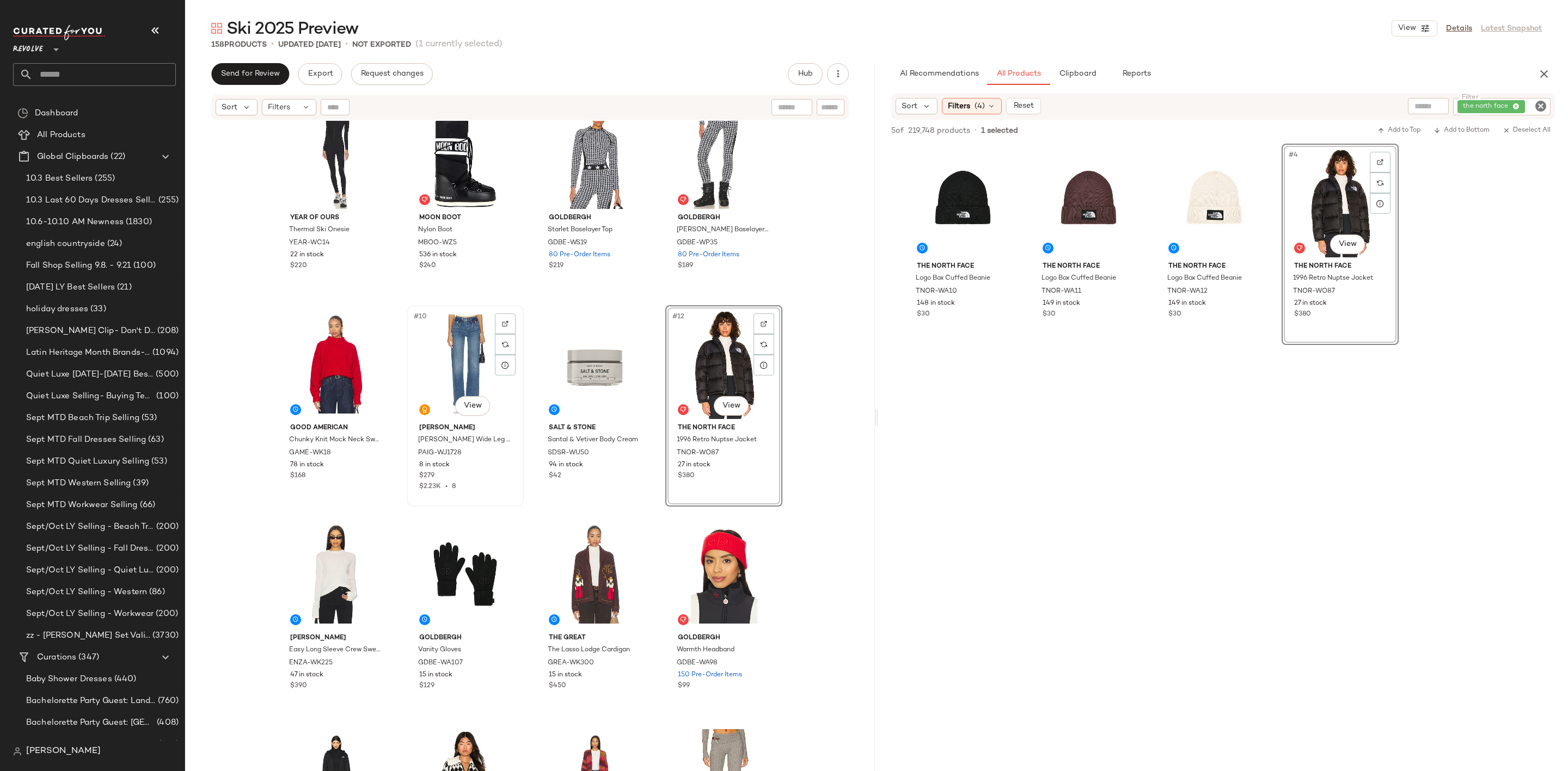
scroll to position [335, 0]
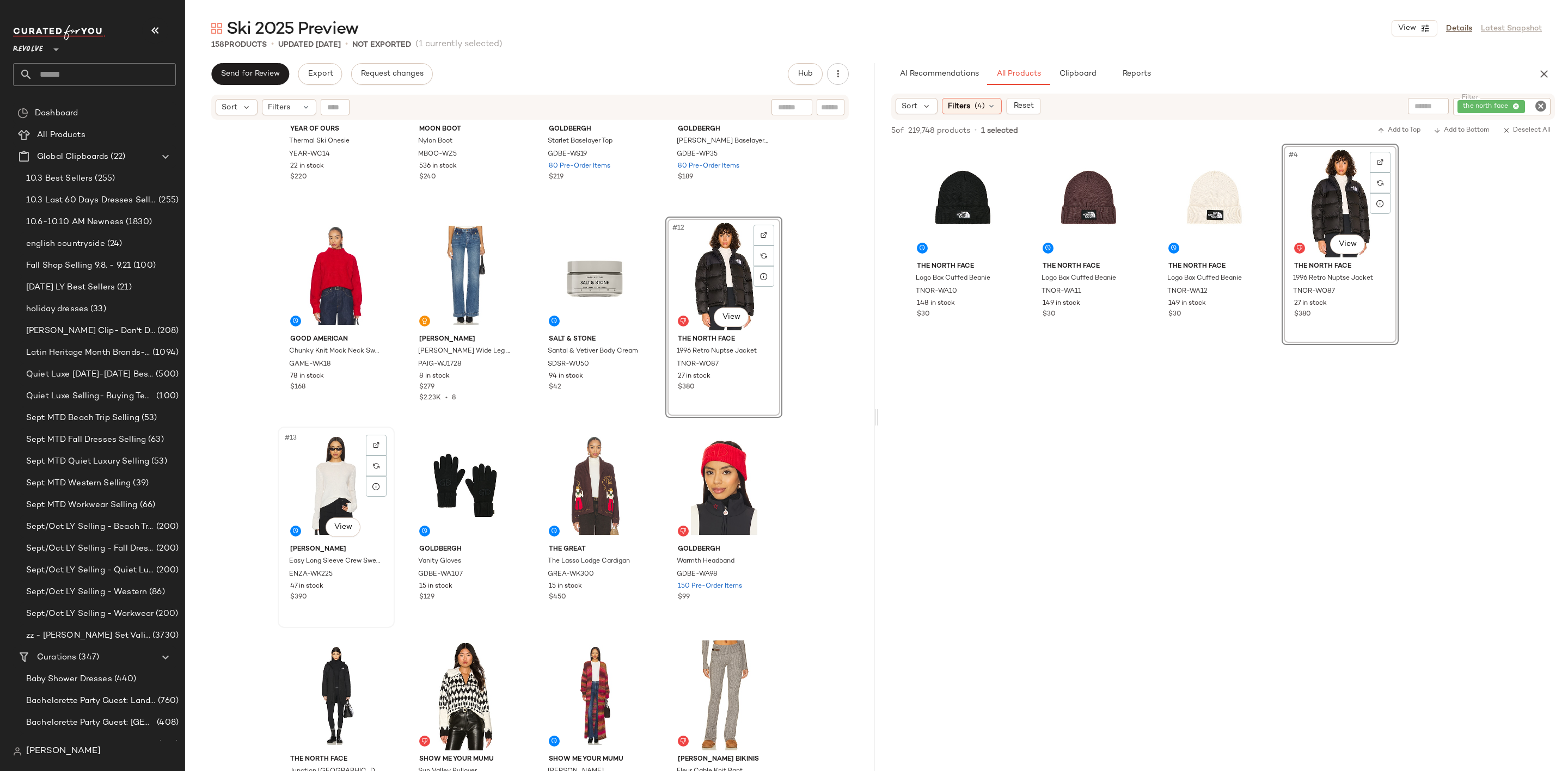
click at [332, 477] on div "#13 View" at bounding box center [336, 485] width 110 height 110
click at [587, 459] on div "#15 View" at bounding box center [595, 485] width 110 height 110
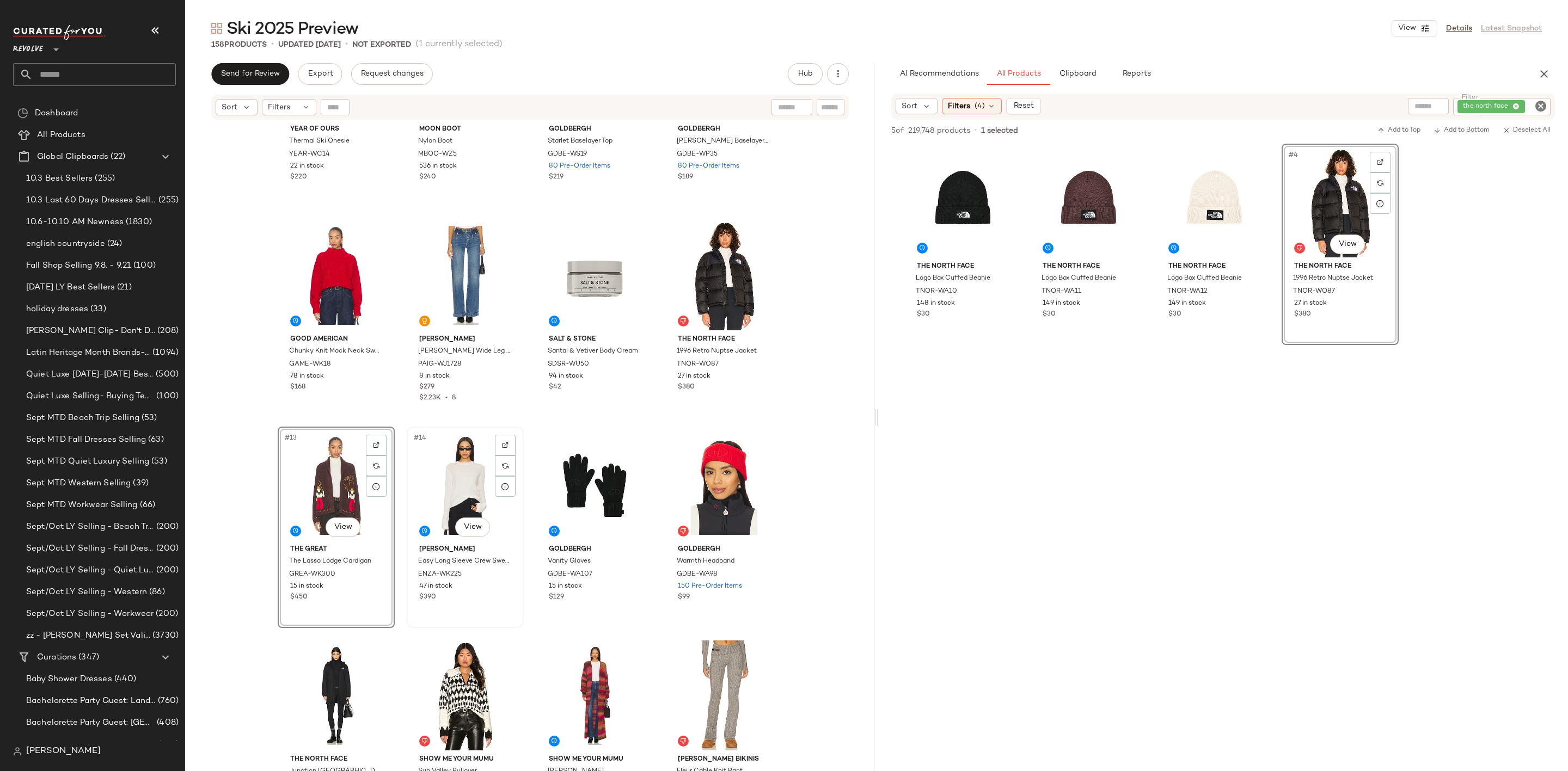
click at [428, 466] on div "#14 View" at bounding box center [465, 485] width 110 height 110
click at [585, 474] on div "#15 View" at bounding box center [595, 485] width 110 height 110
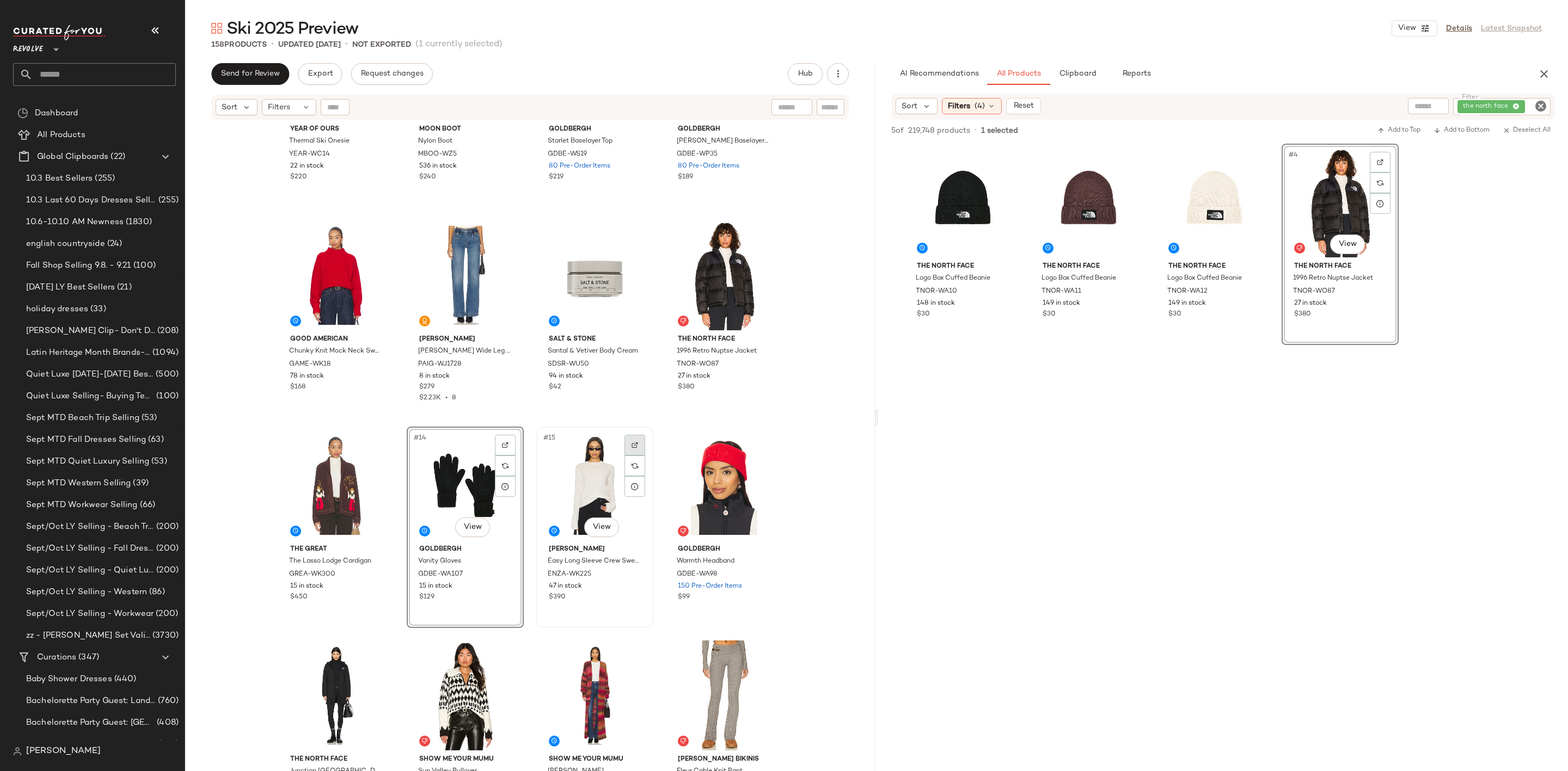
click at [637, 437] on div at bounding box center [635, 445] width 20 height 20
click at [1540, 100] on icon "Clear Filter" at bounding box center [1540, 106] width 13 height 13
paste input "**********"
type input "**********"
click at [1445, 345] on div at bounding box center [1223, 450] width 690 height 210
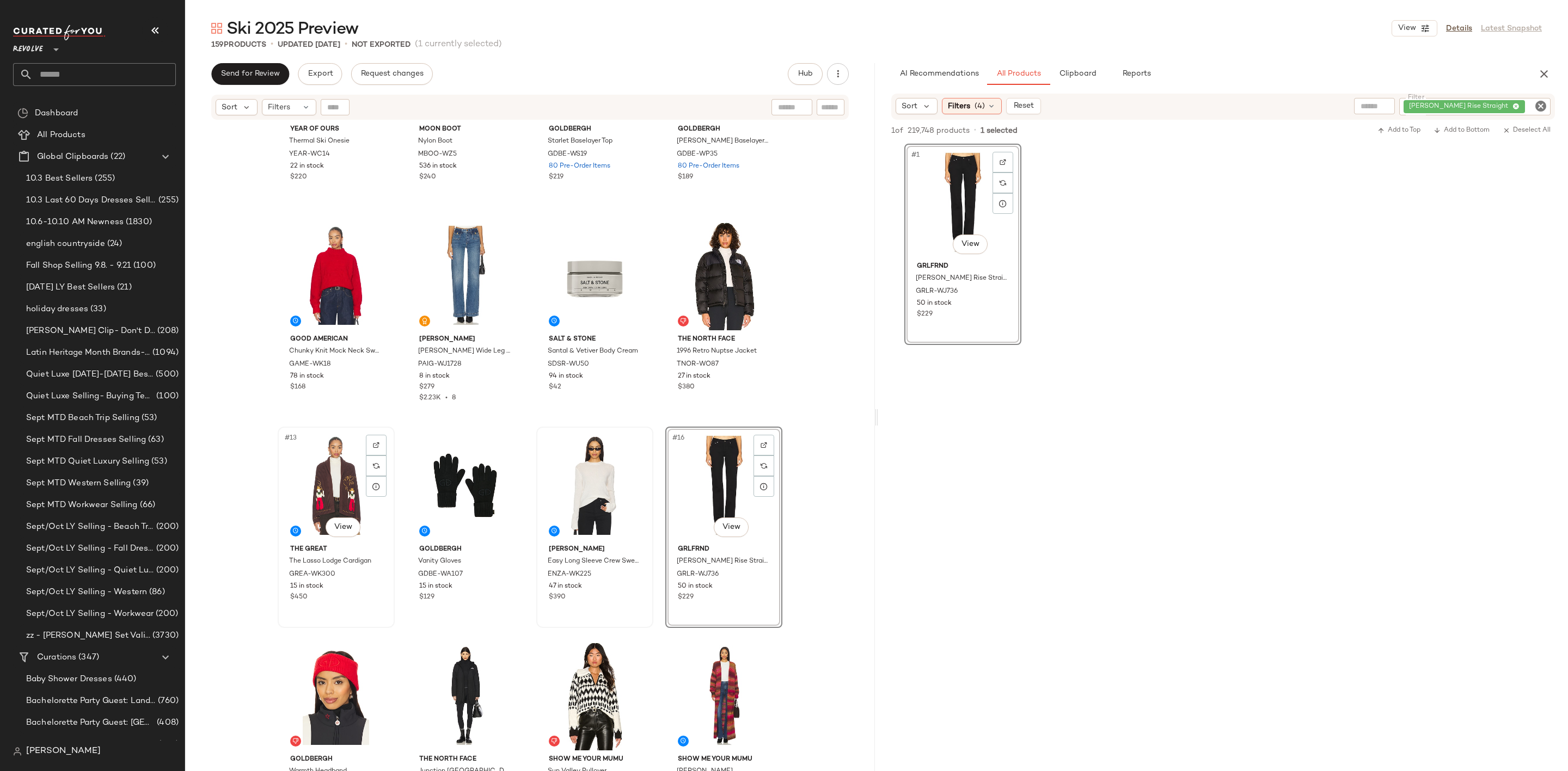
click at [291, 500] on div "#13 View" at bounding box center [336, 485] width 110 height 110
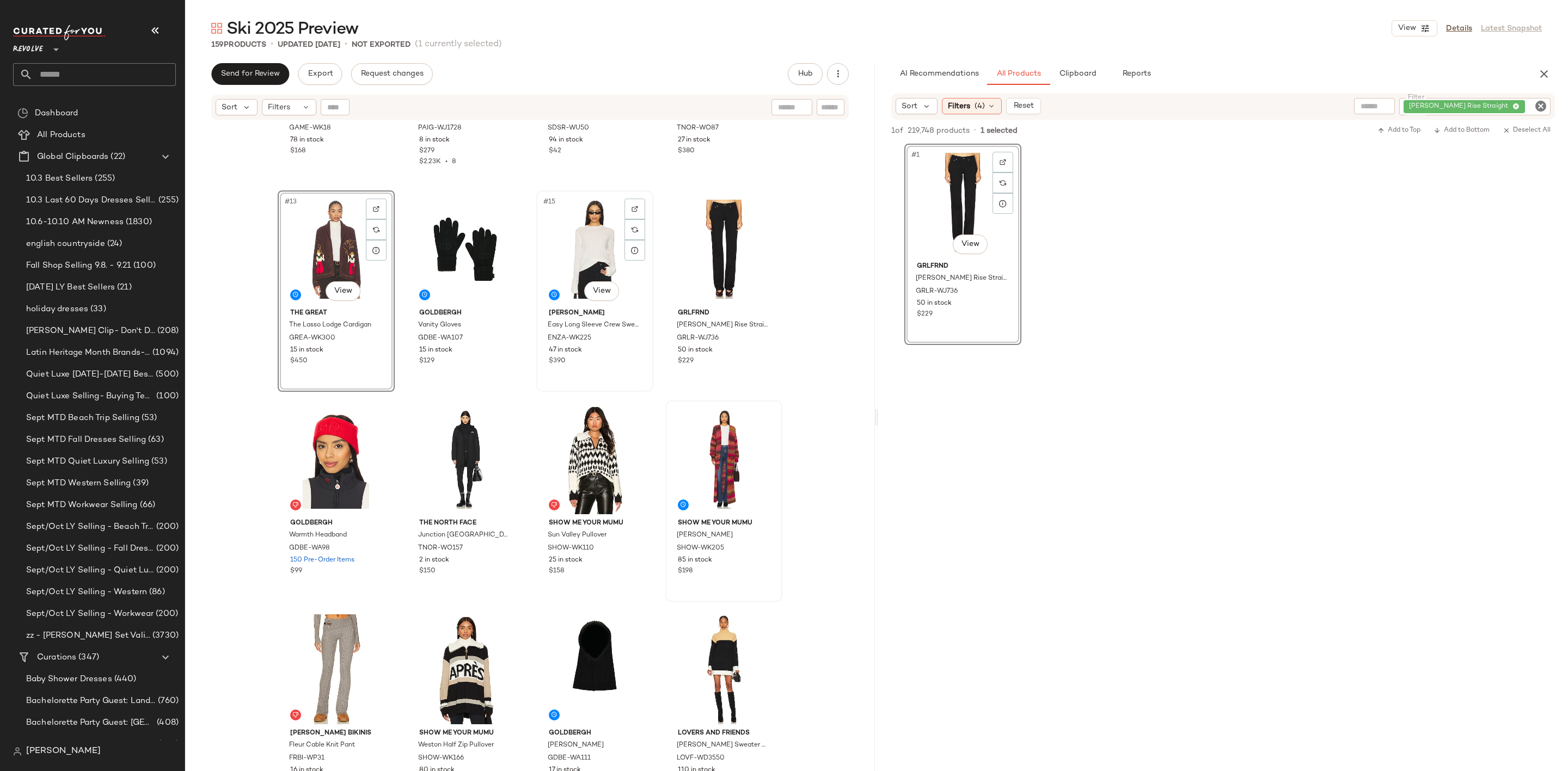
scroll to position [580, 0]
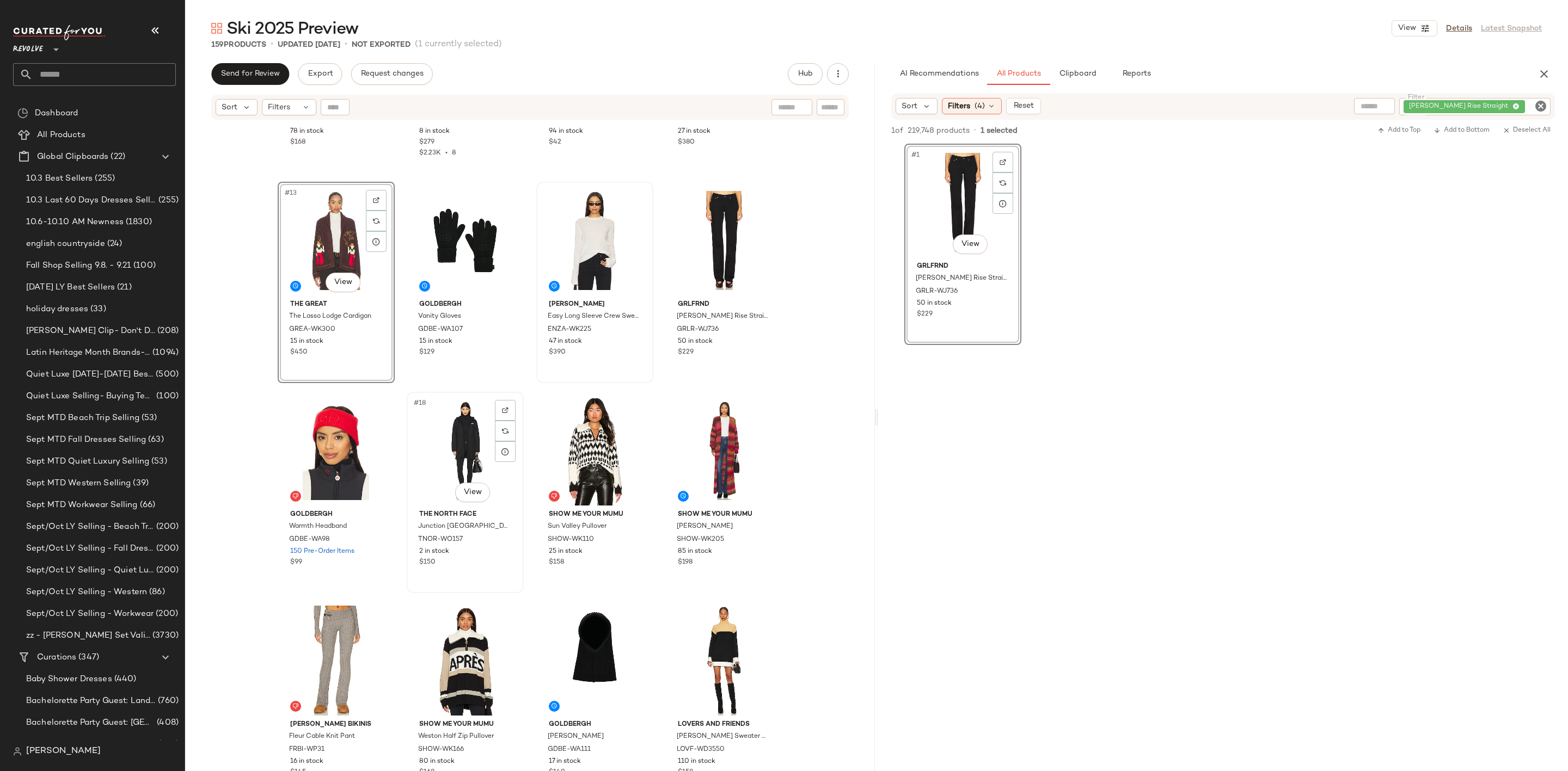
click at [428, 439] on div "#18 View" at bounding box center [465, 450] width 110 height 110
click at [593, 433] on div "#19 View" at bounding box center [595, 450] width 110 height 110
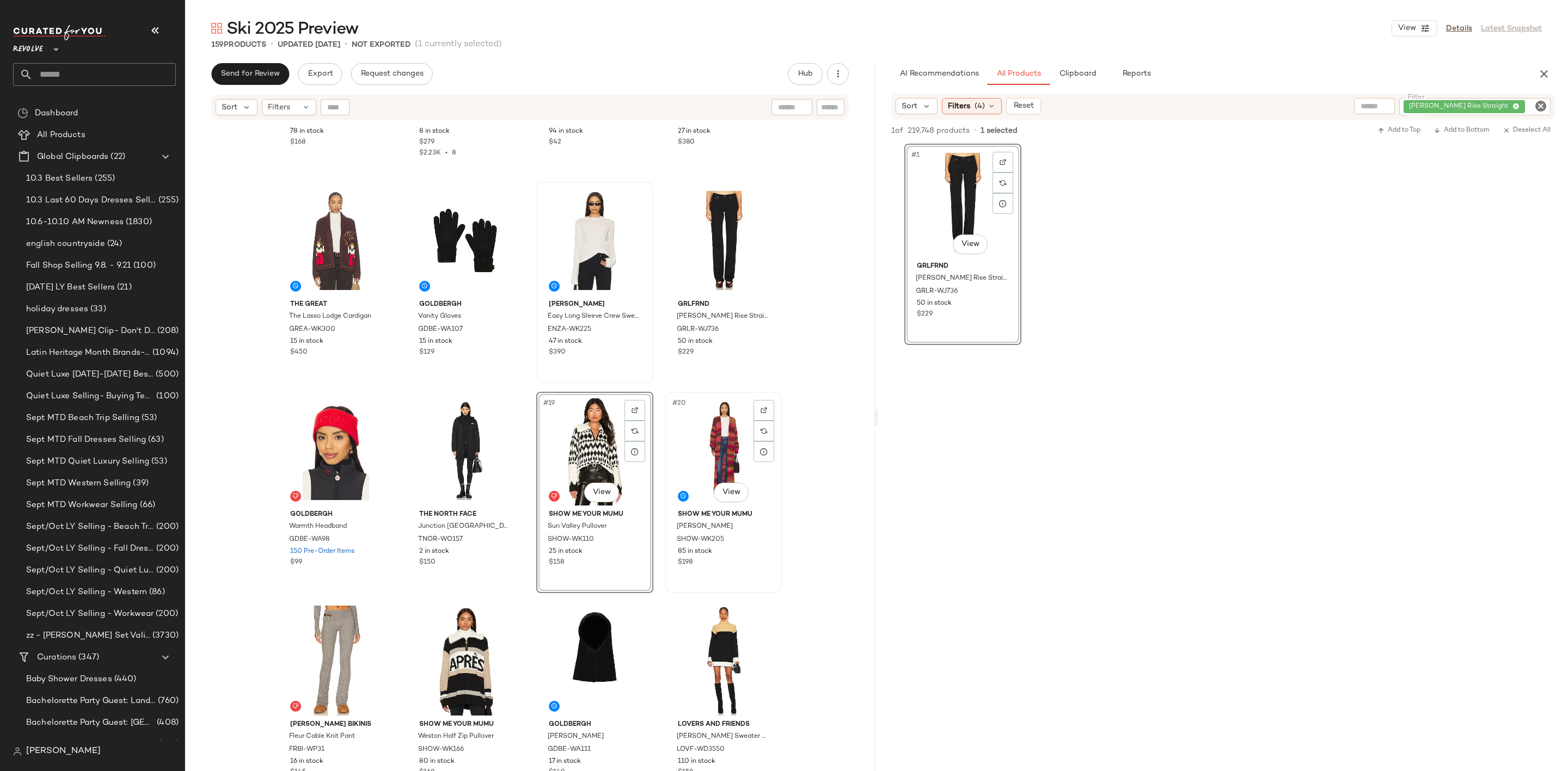
click at [716, 431] on div "#20 View" at bounding box center [724, 450] width 110 height 110
click at [708, 650] on div "#24 View" at bounding box center [724, 660] width 110 height 110
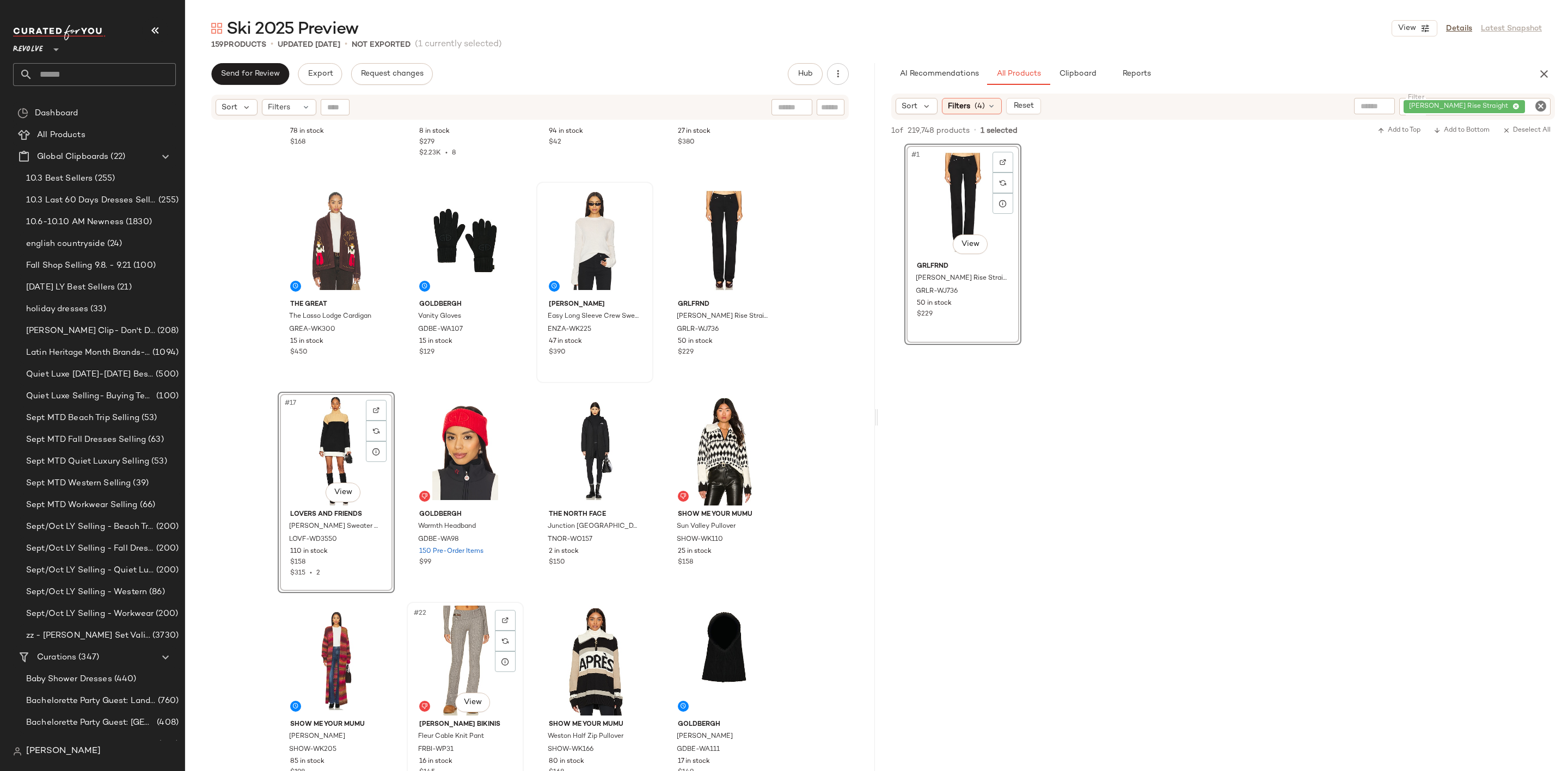
click at [451, 640] on div "#22 View" at bounding box center [465, 660] width 110 height 110
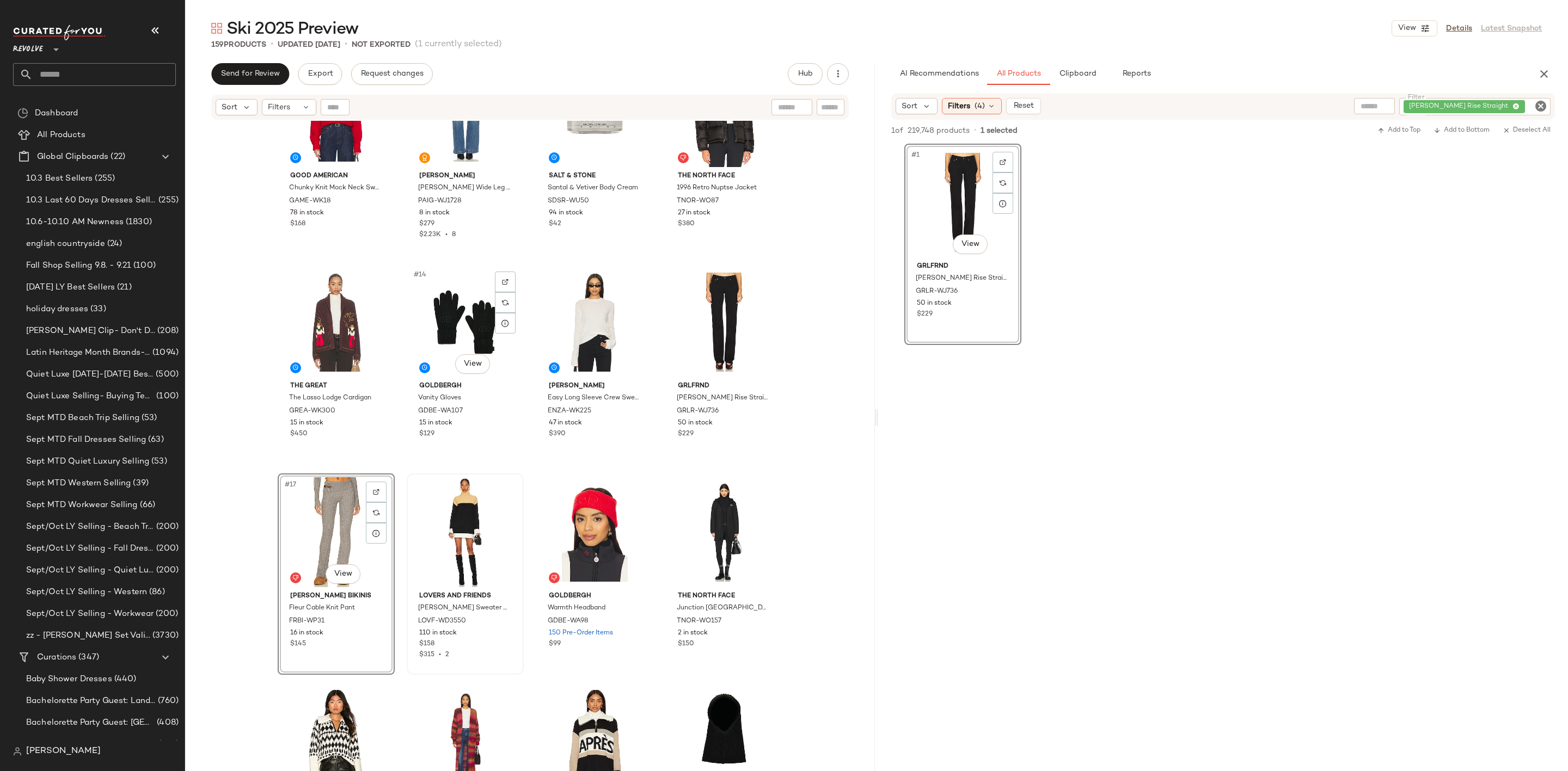
scroll to position [580, 0]
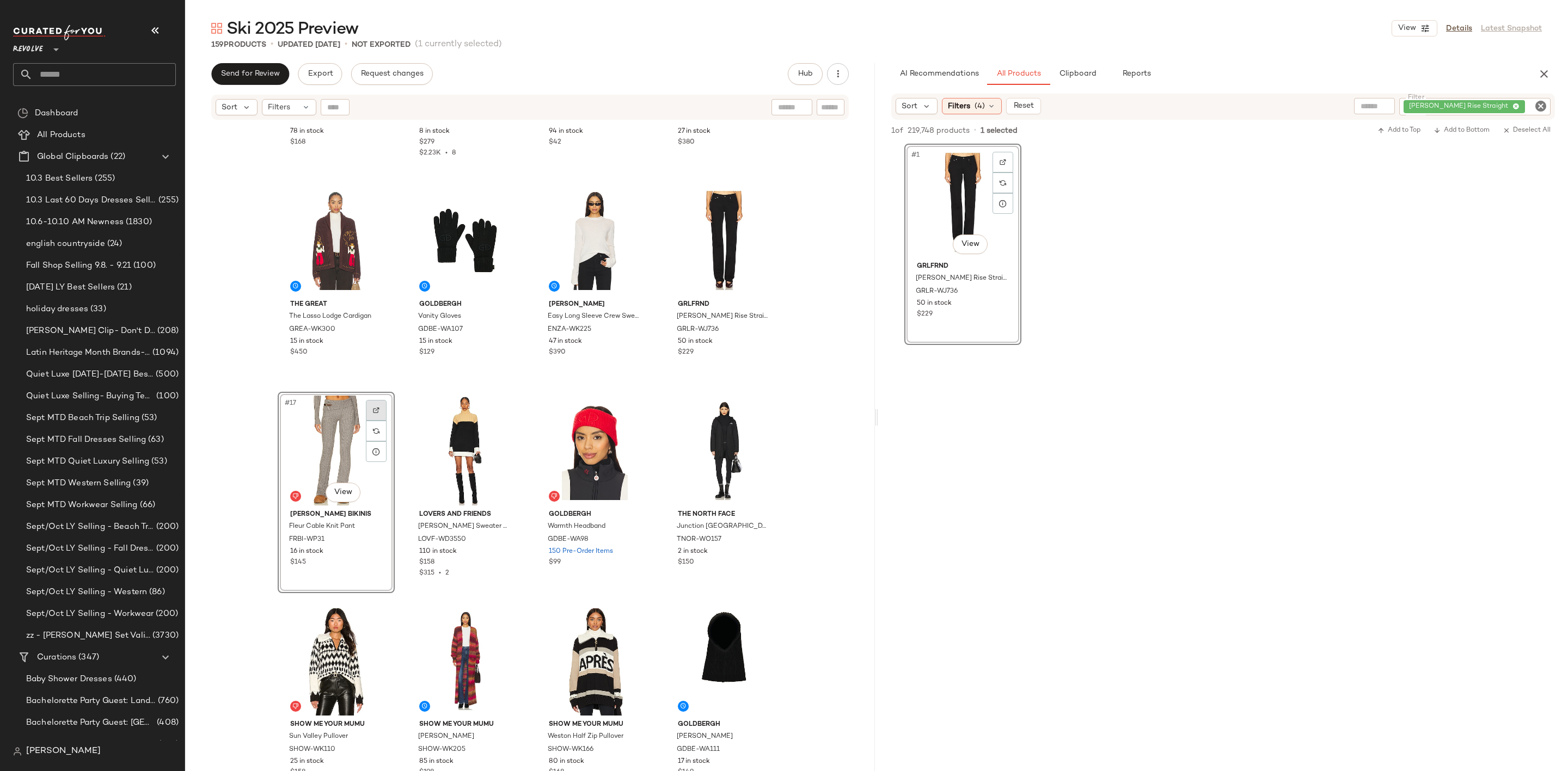
click at [372, 405] on div at bounding box center [376, 410] width 20 height 20
click at [1539, 106] on icon "Clear Filter" at bounding box center [1540, 106] width 13 height 13
paste input "**********"
type input "**********"
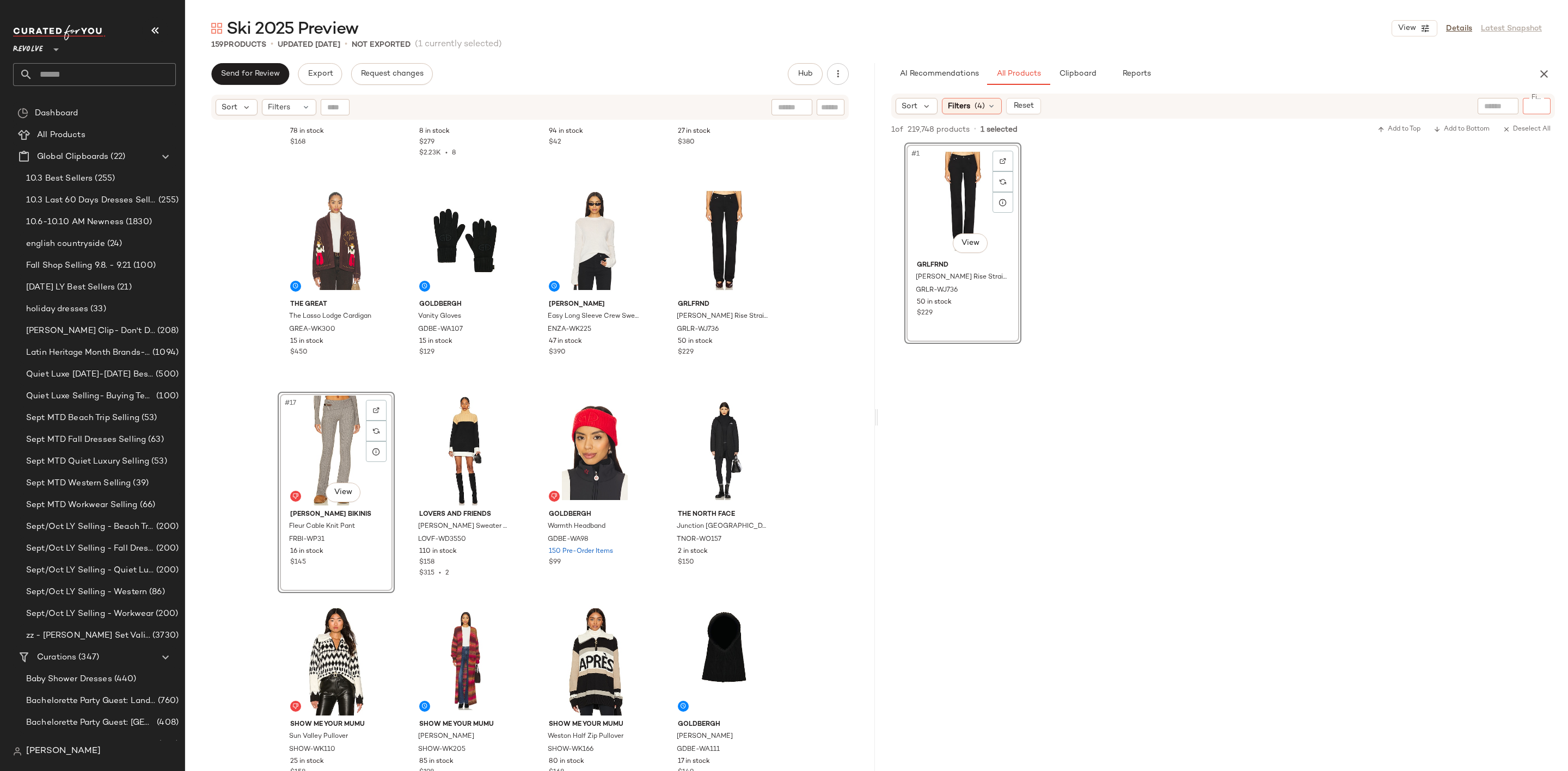
click at [1468, 371] on div at bounding box center [1223, 449] width 690 height 210
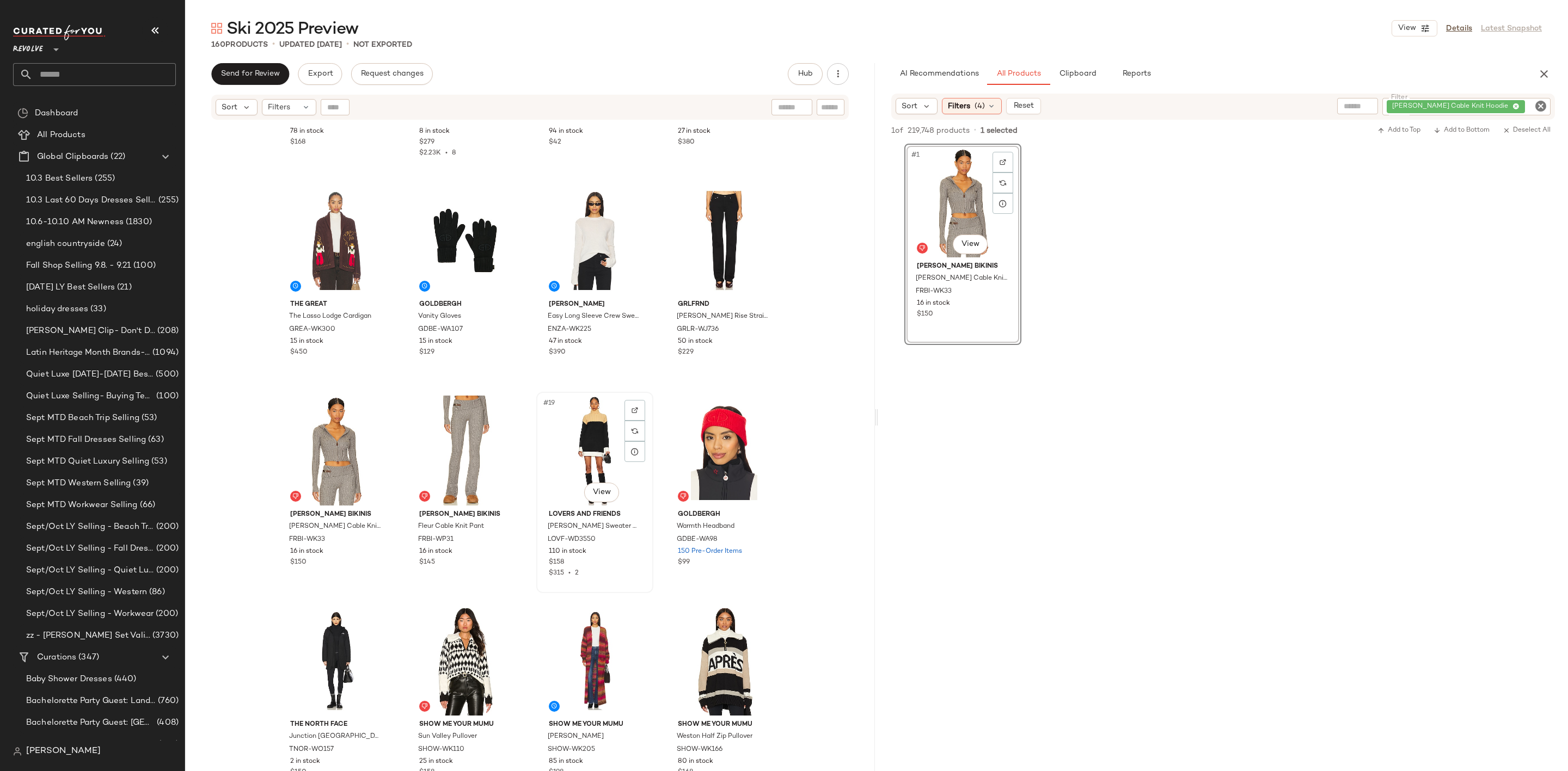
click at [565, 435] on div "#19 View" at bounding box center [595, 450] width 110 height 110
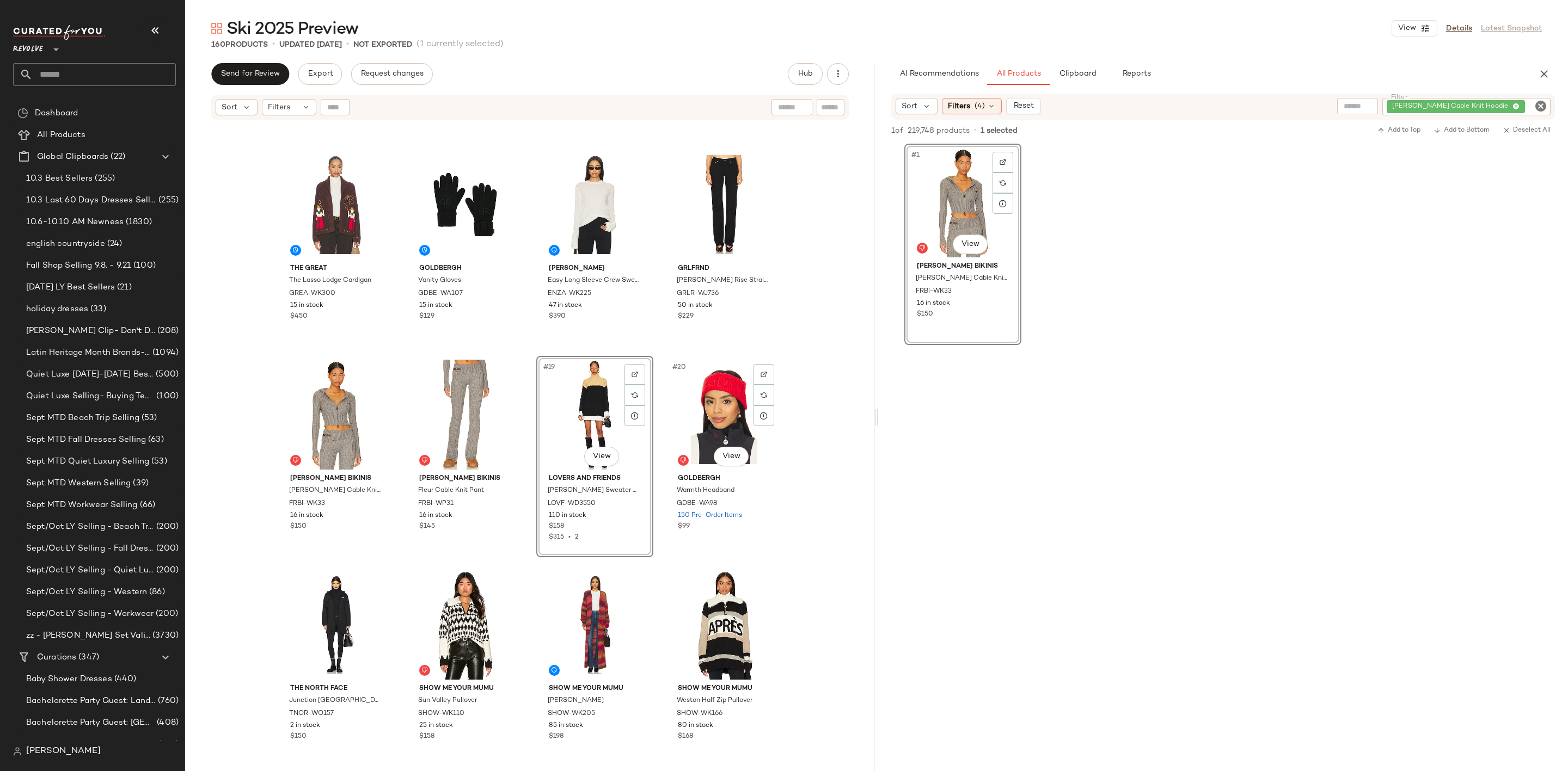
scroll to position [499, 0]
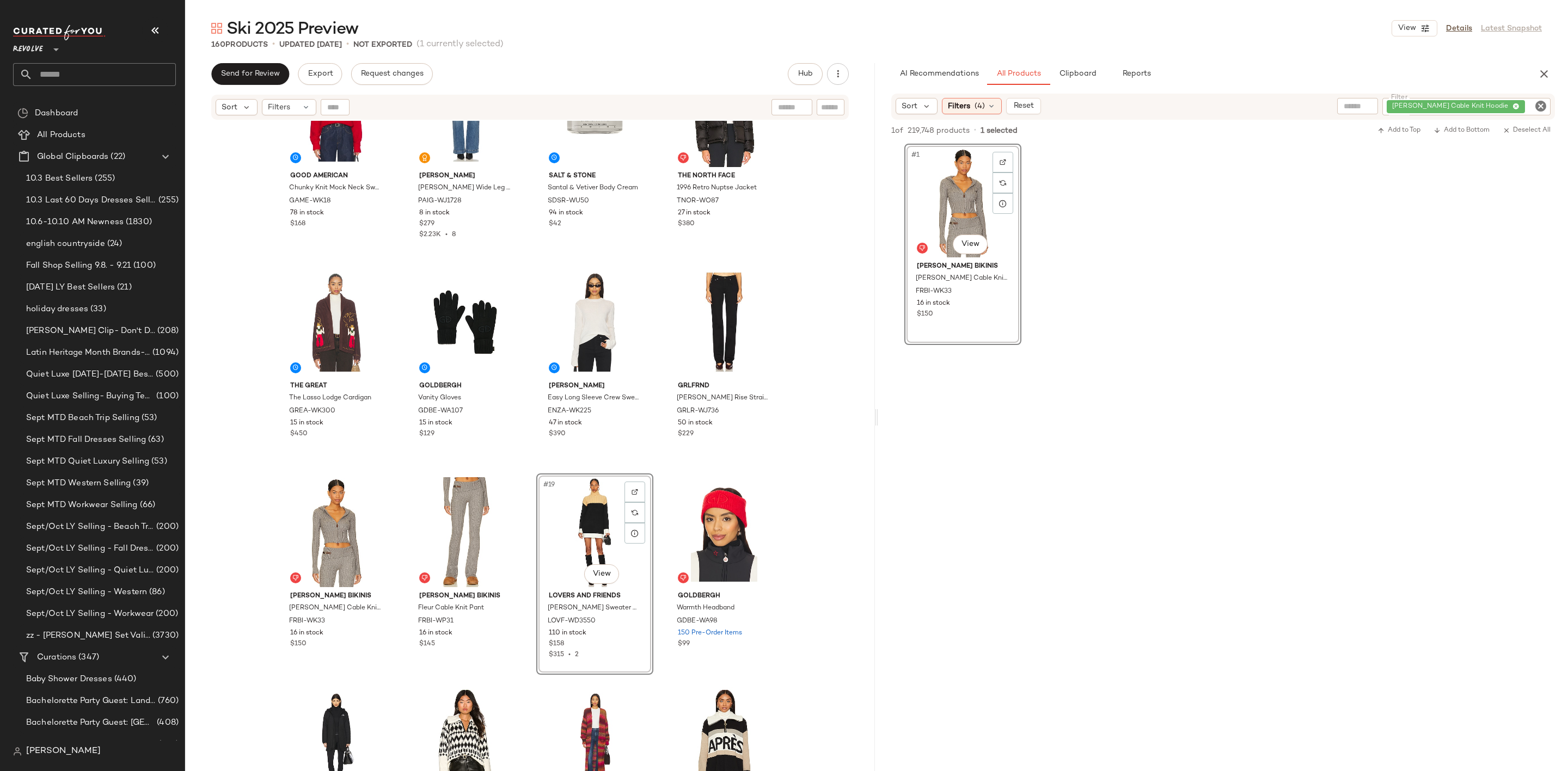
click at [1542, 103] on icon "Clear Filter" at bounding box center [1540, 106] width 13 height 13
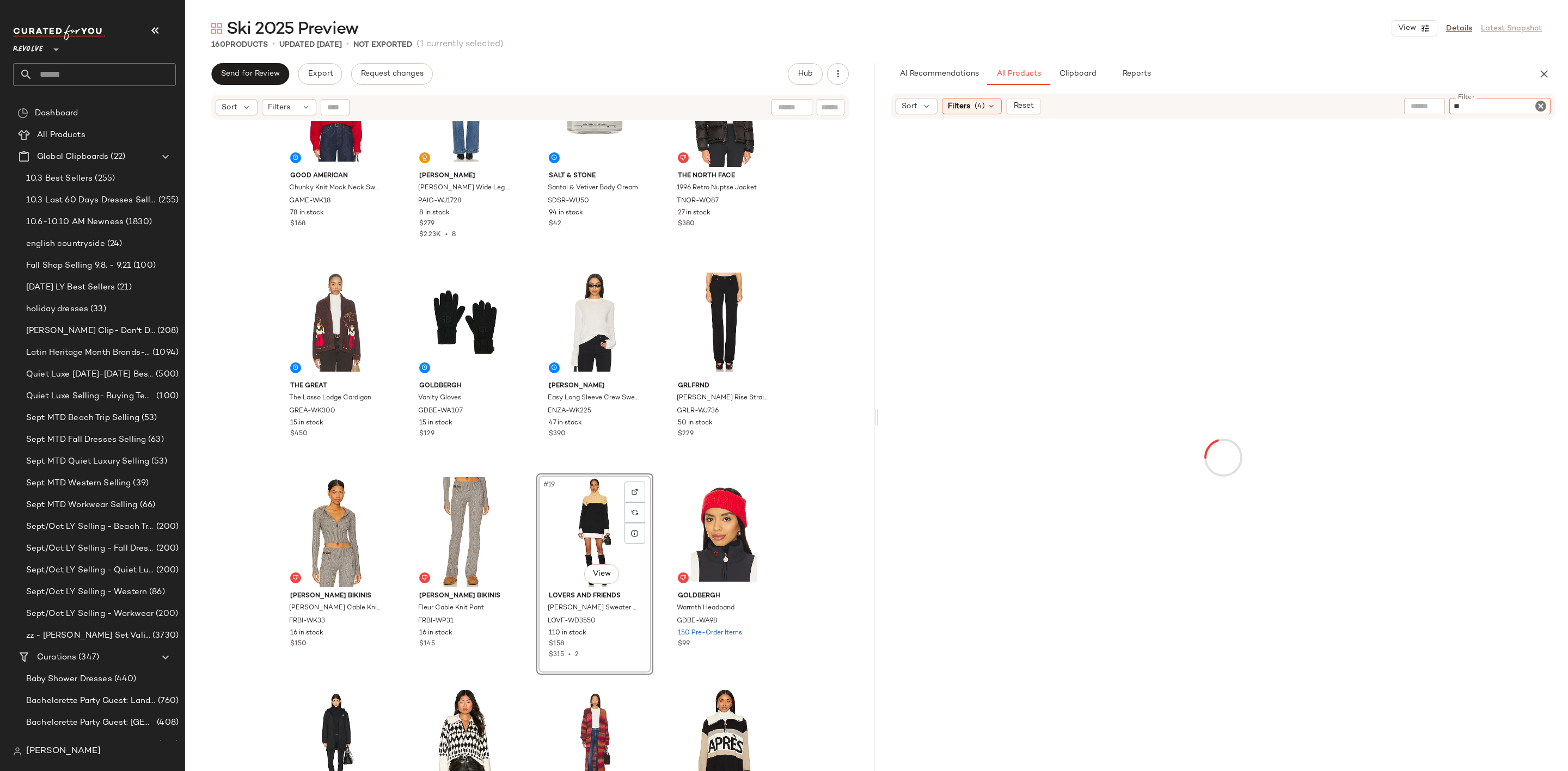
type input "*"
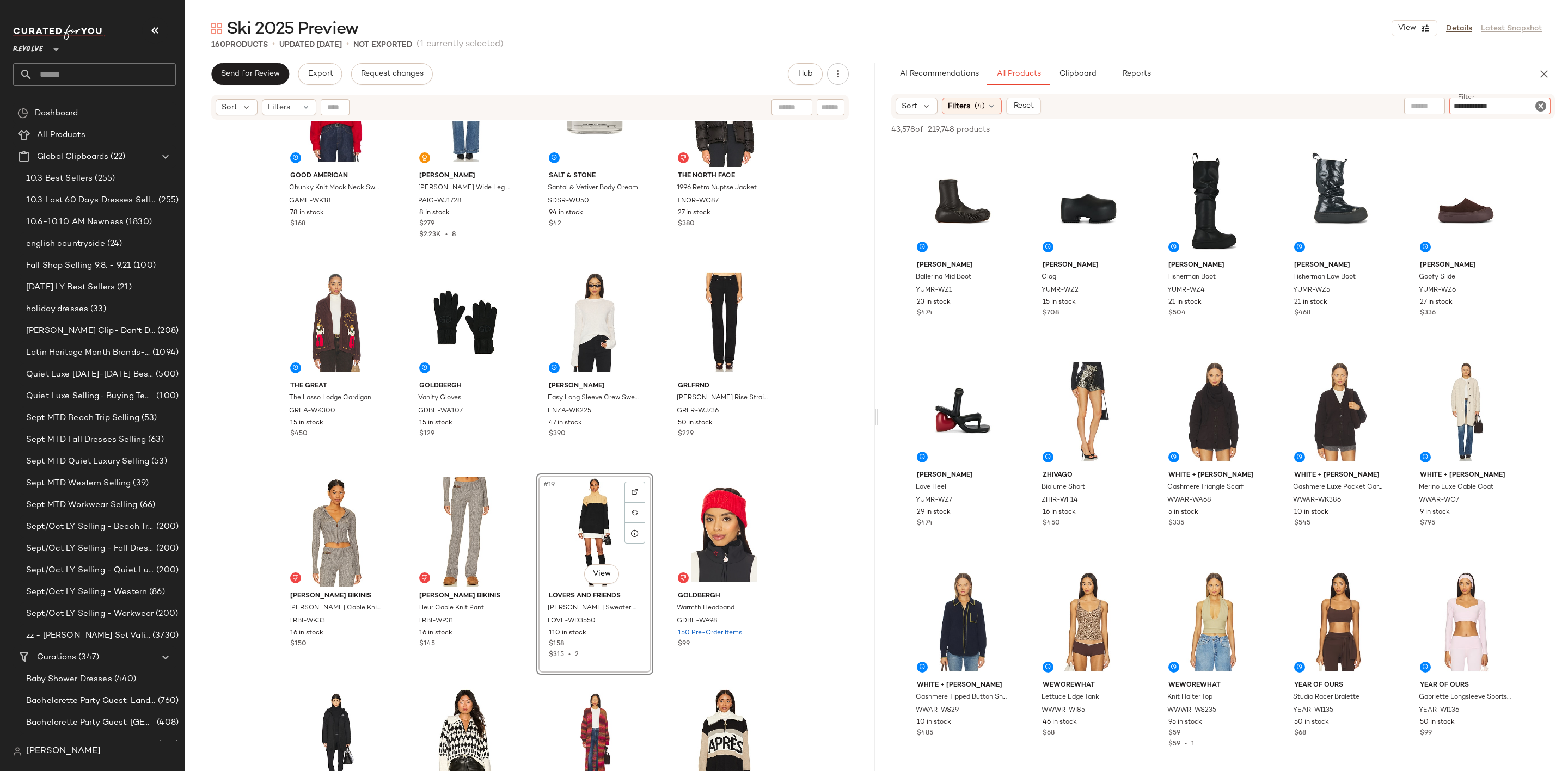
type input "**********"
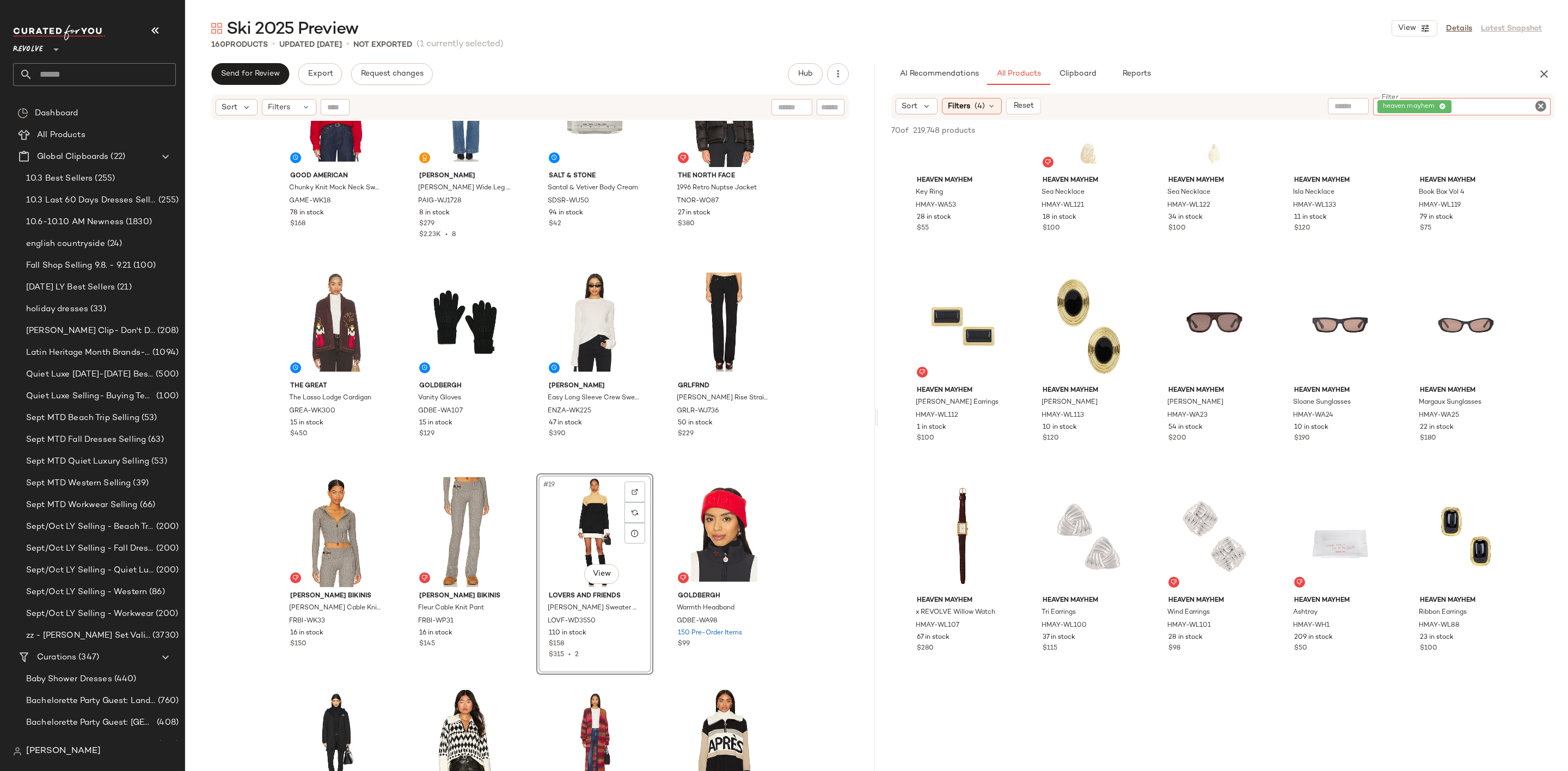
scroll to position [1143, 0]
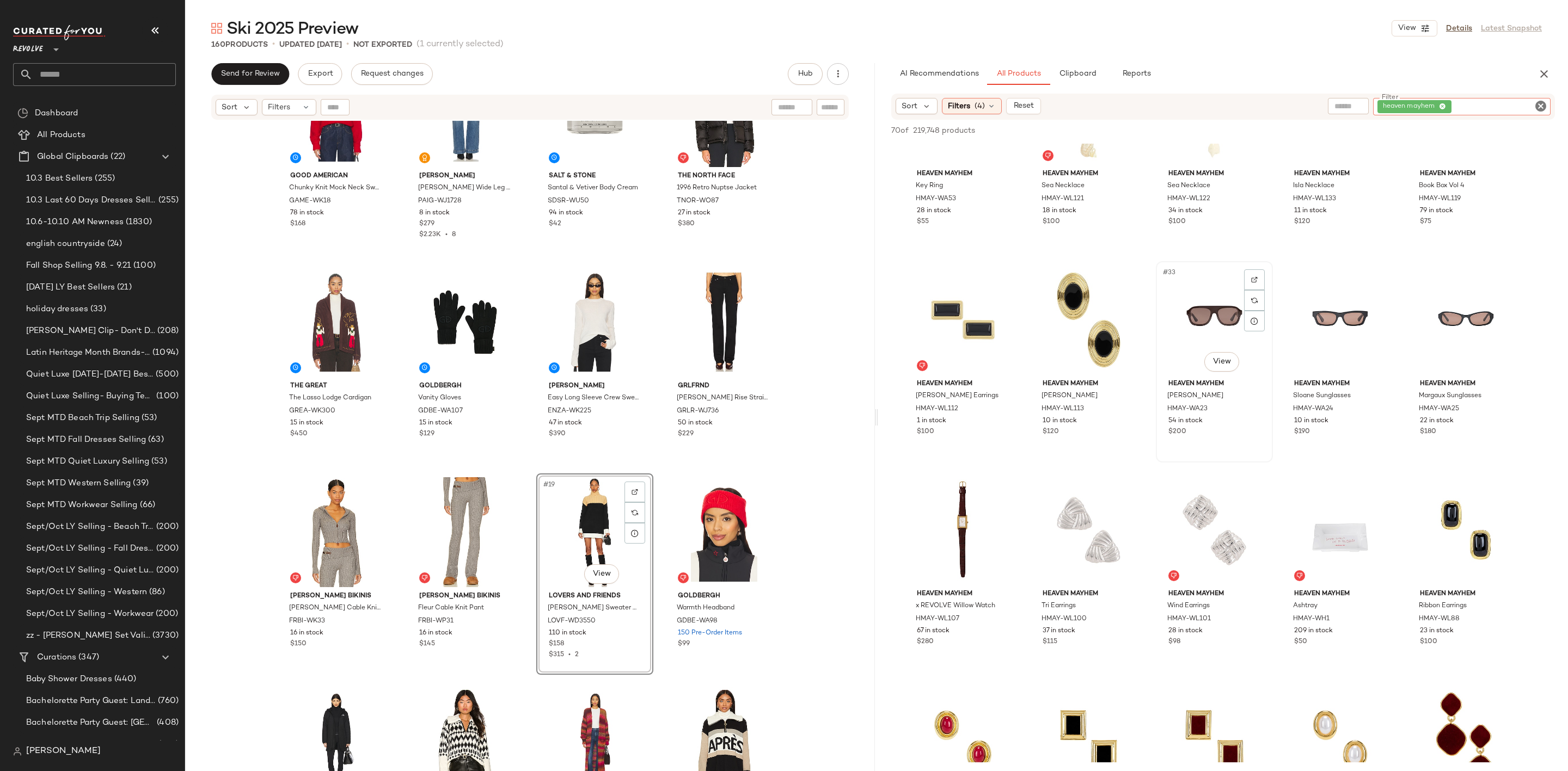
click at [1212, 314] on div "#33 View" at bounding box center [1214, 320] width 110 height 110
click at [1537, 100] on icon "Clear Filter" at bounding box center [1540, 106] width 13 height 13
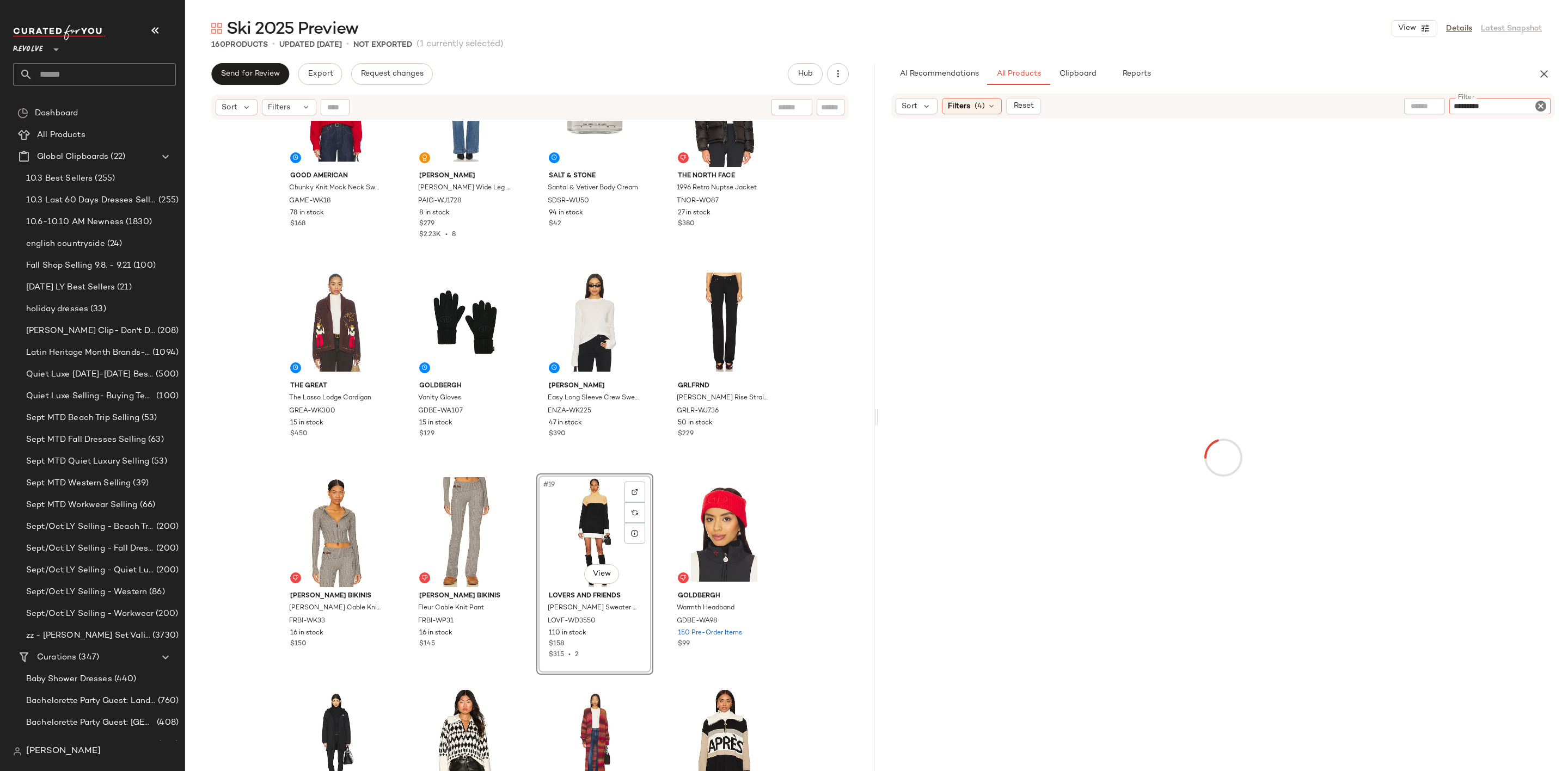
type input "**********"
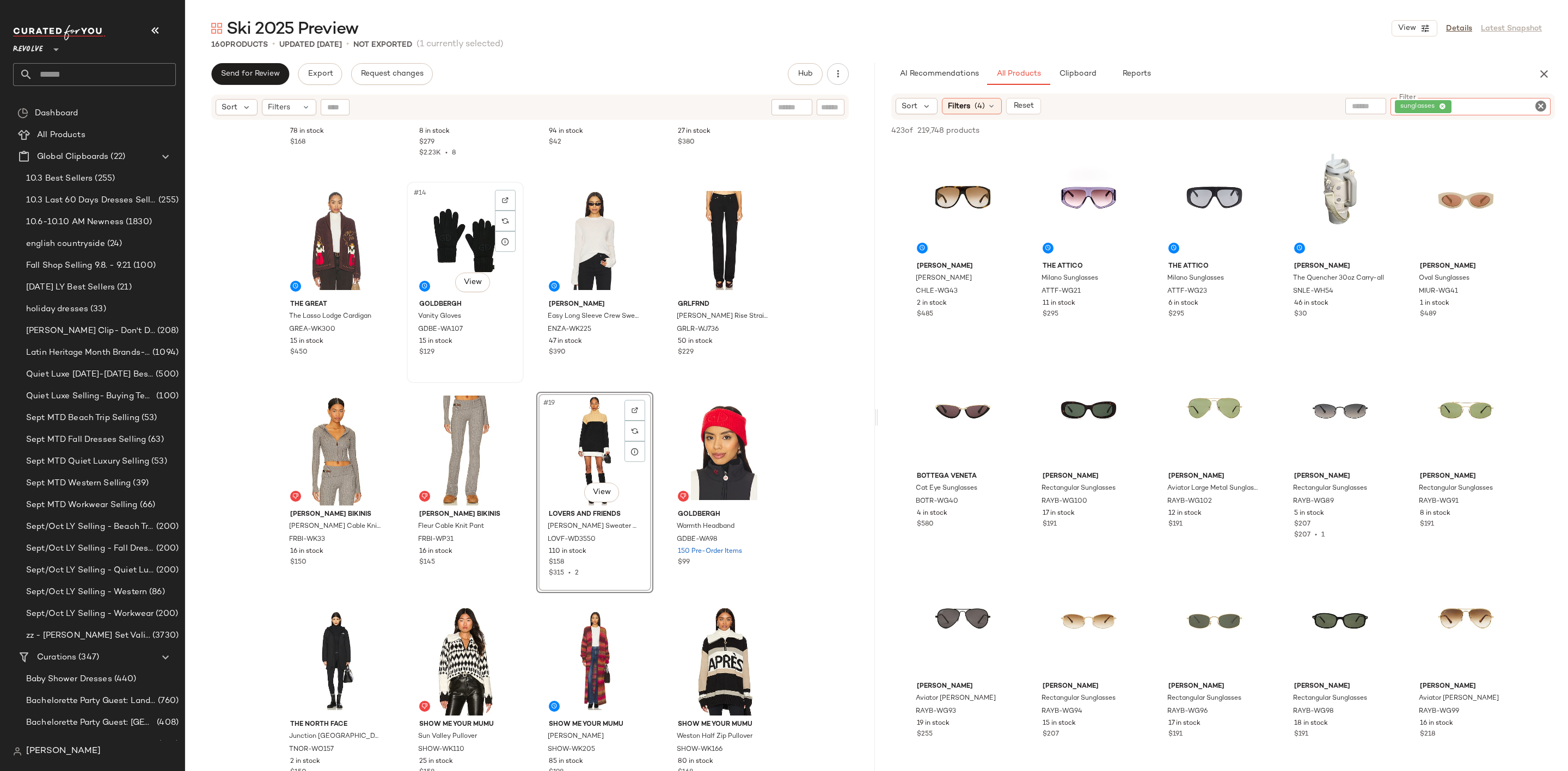
scroll to position [662, 0]
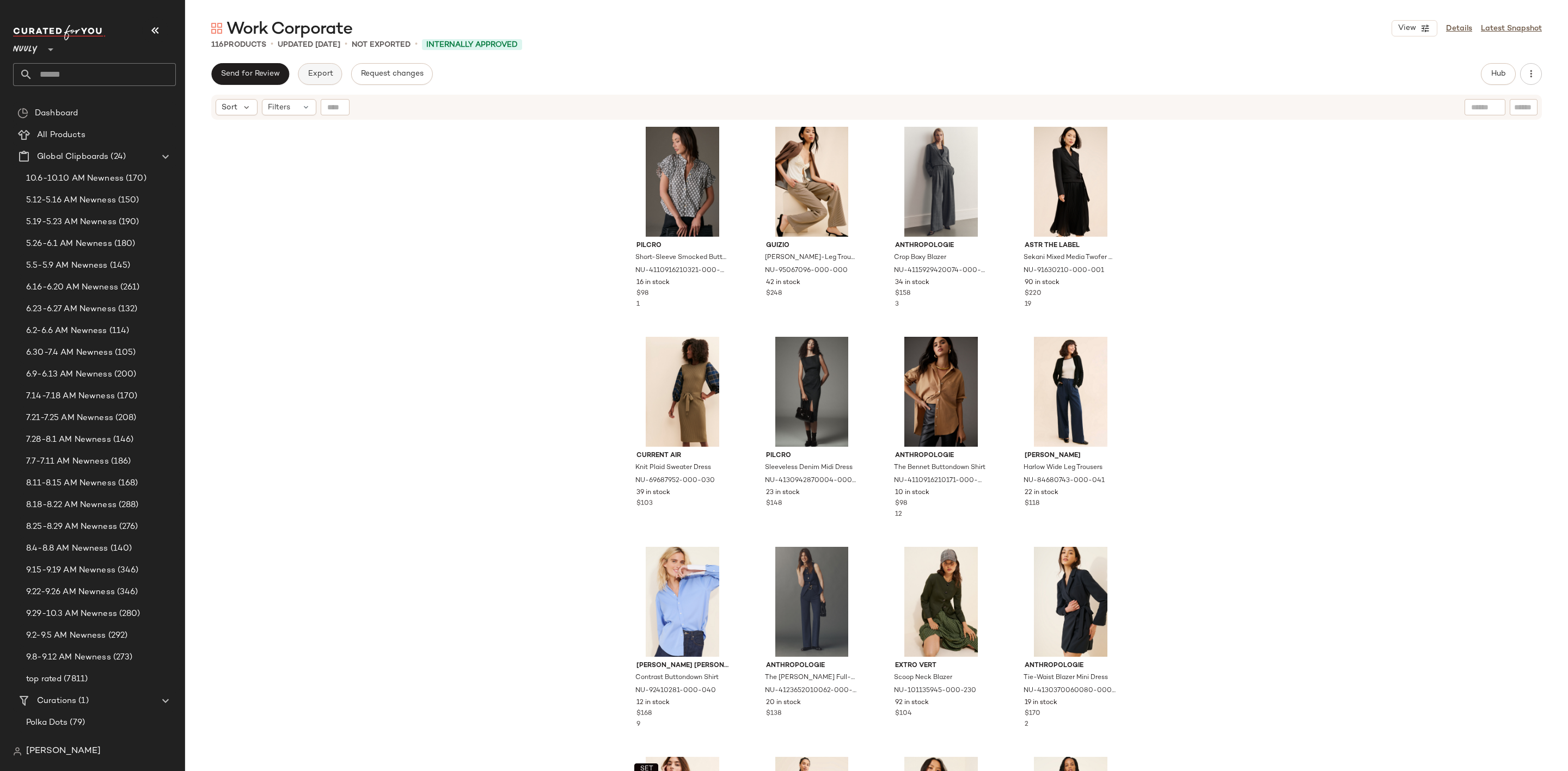
click at [323, 77] on span "Export" at bounding box center [319, 74] width 26 height 9
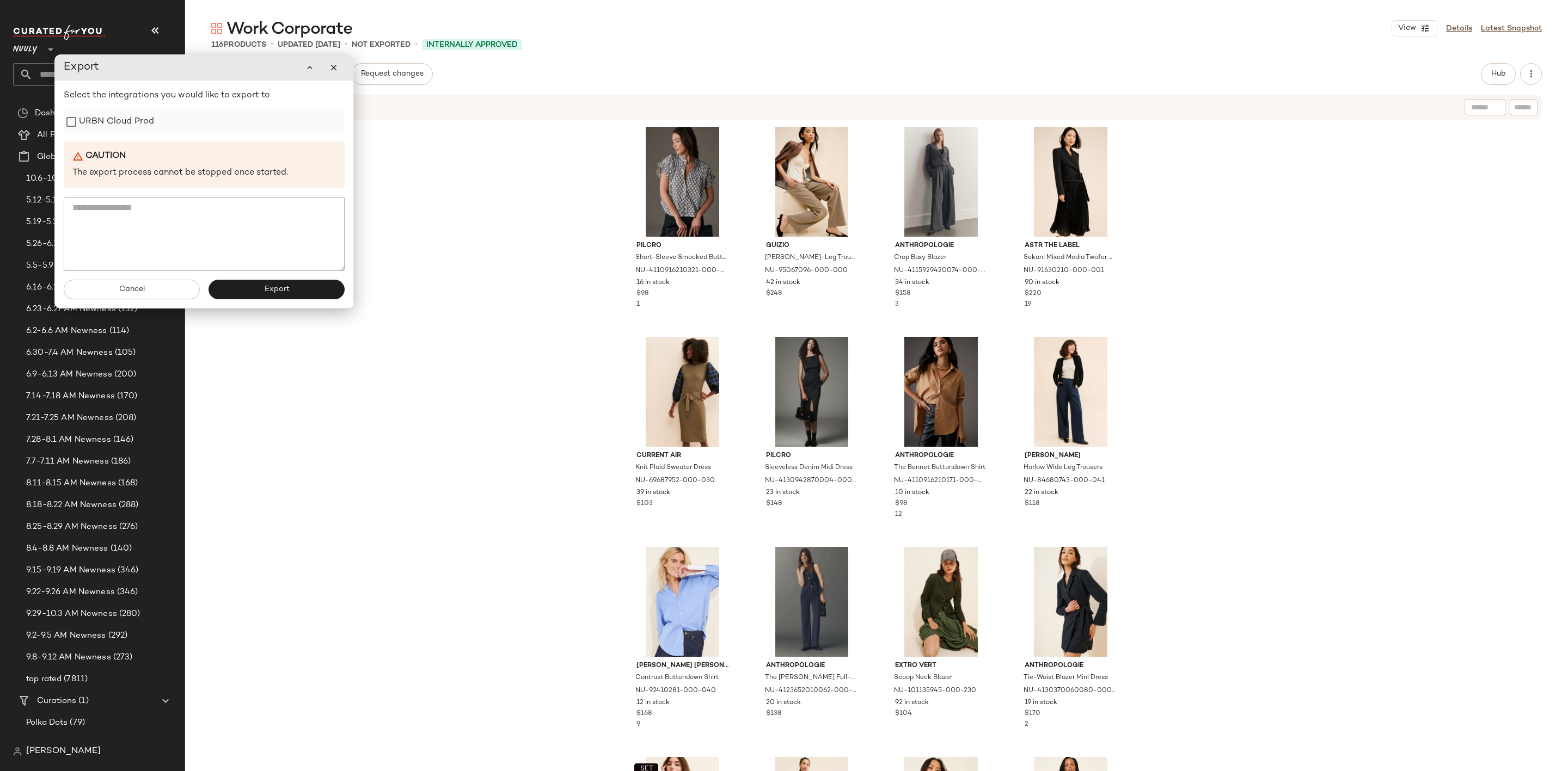
click at [118, 118] on label "URBN Cloud Prod" at bounding box center [117, 121] width 75 height 22
click at [290, 289] on button "Export" at bounding box center [275, 290] width 136 height 20
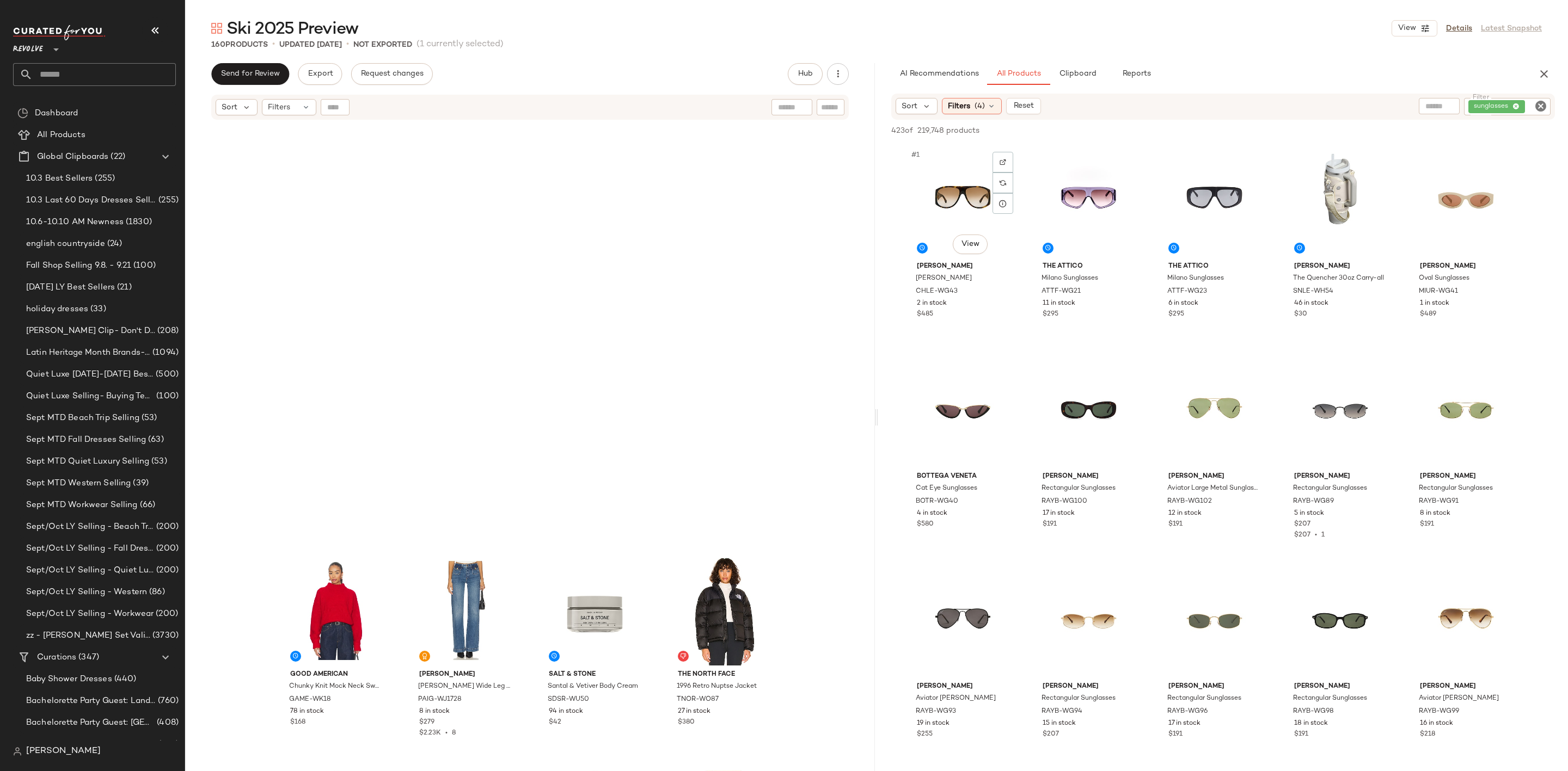
click at [947, 199] on div "#1 View" at bounding box center [962, 202] width 110 height 110
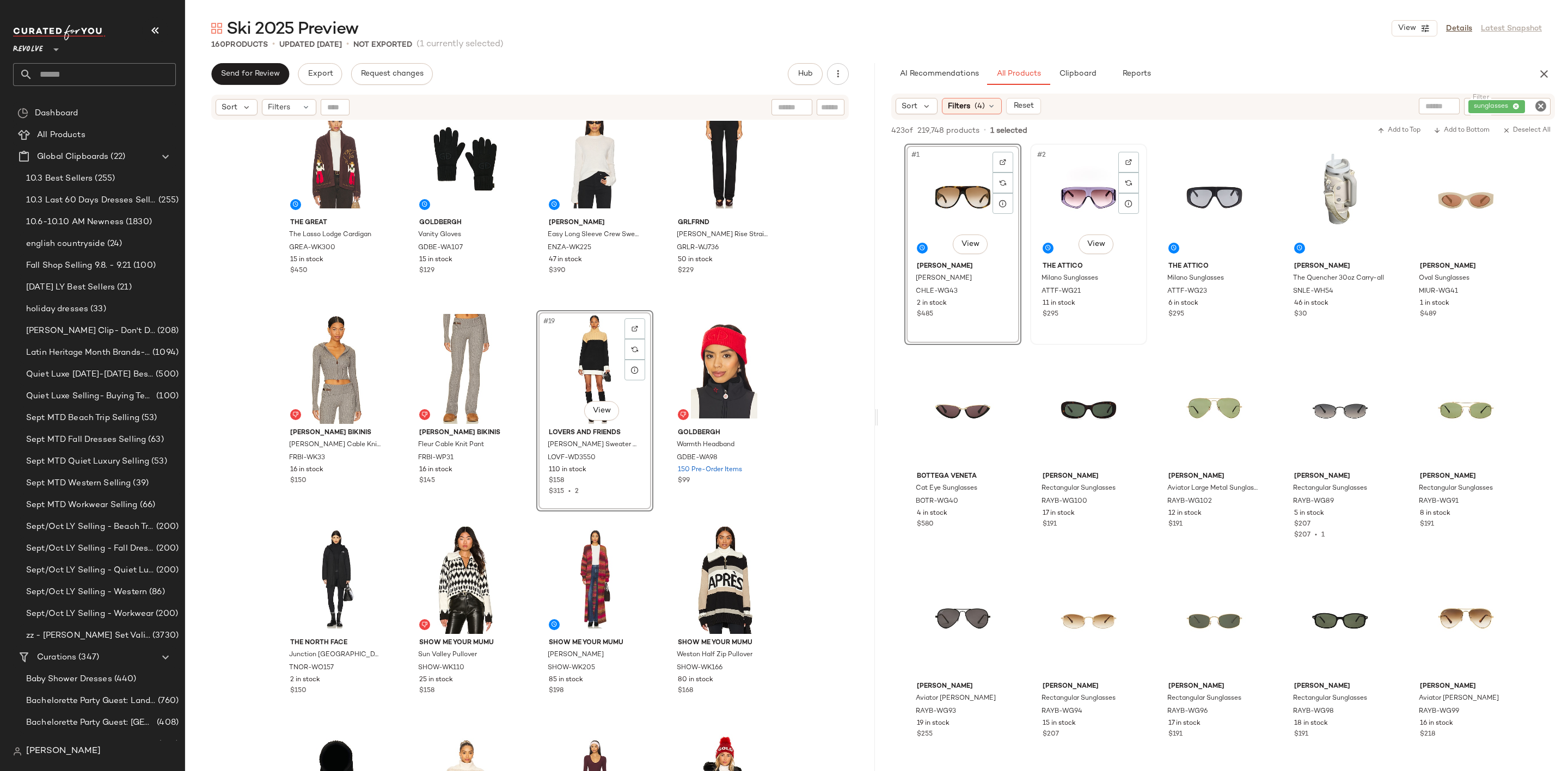
click at [1077, 199] on div "#2 View" at bounding box center [1088, 202] width 110 height 110
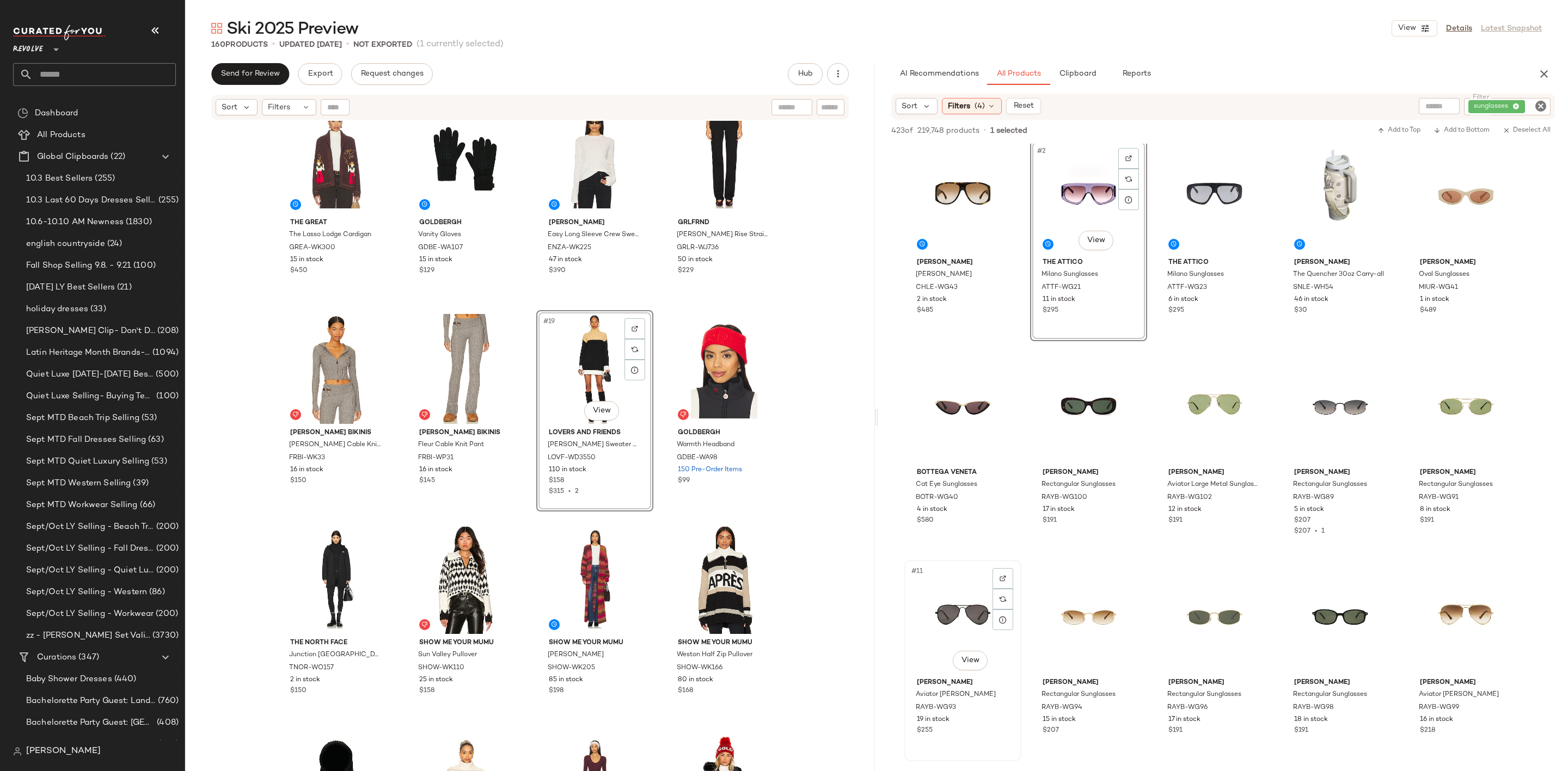
scroll to position [0, 0]
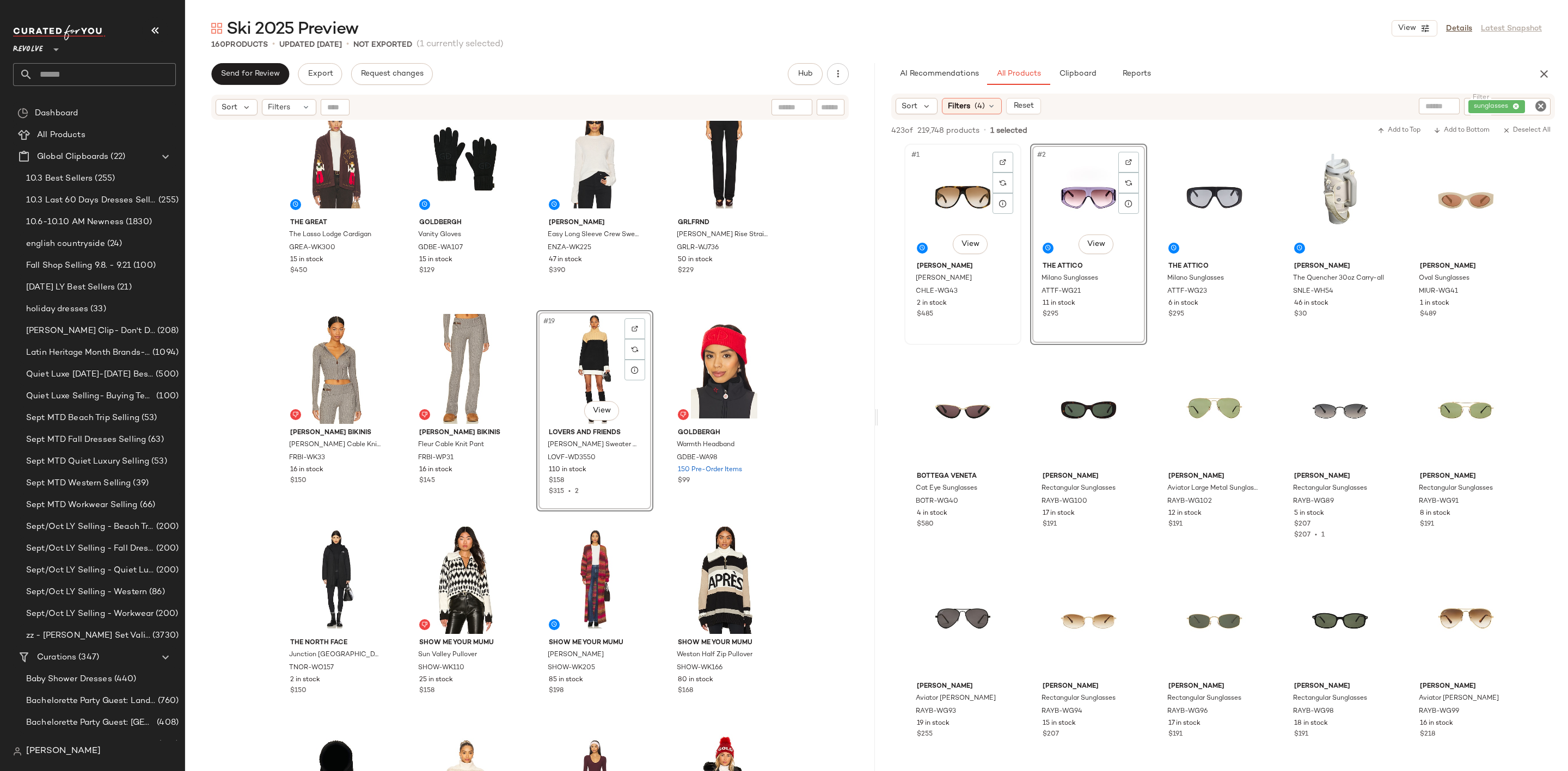
click at [933, 197] on div "#1 View" at bounding box center [962, 202] width 110 height 110
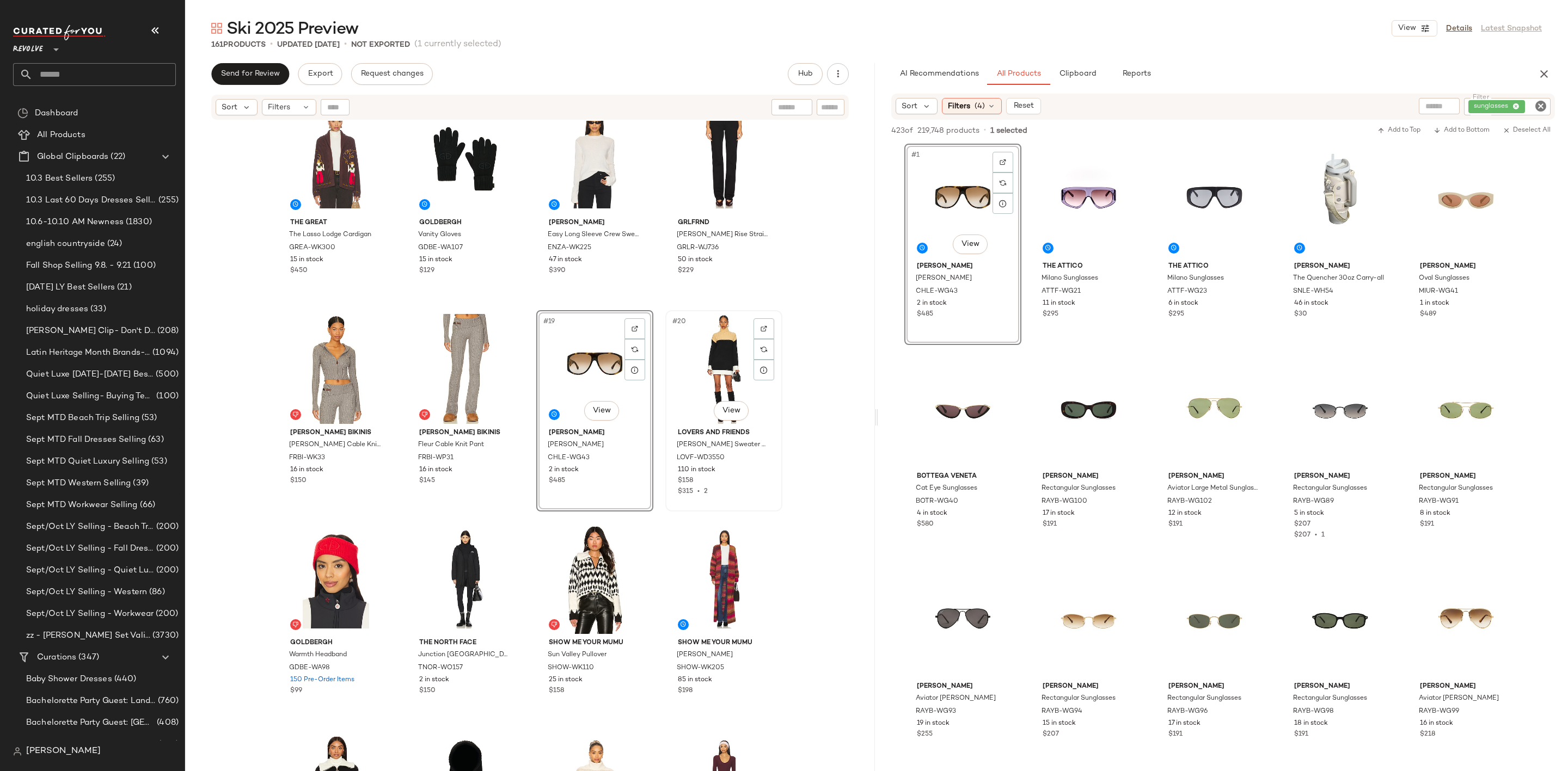
click at [720, 357] on div "#20 View" at bounding box center [724, 369] width 110 height 110
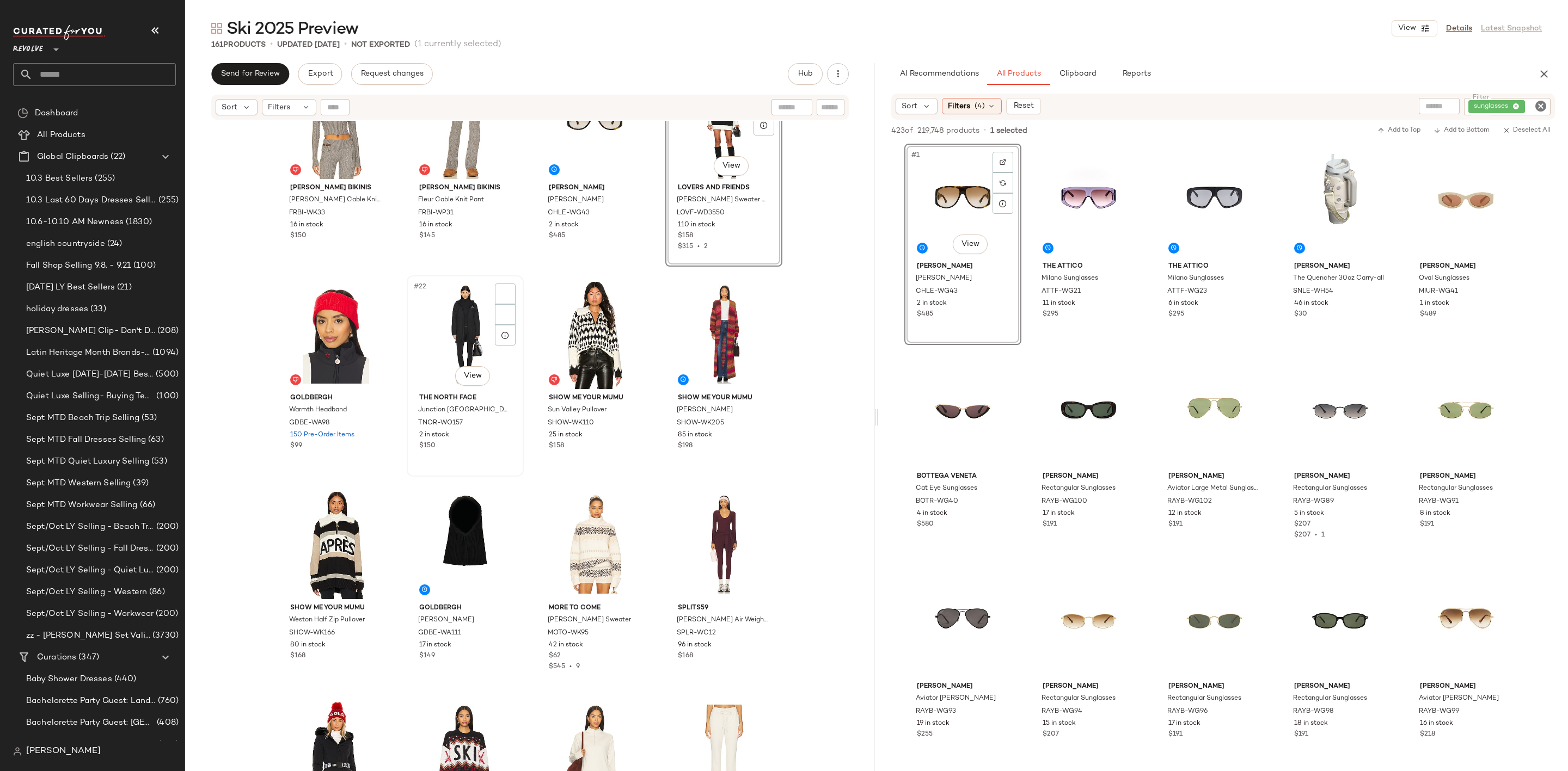
click at [436, 315] on div "#22 View" at bounding box center [465, 334] width 110 height 110
click at [583, 309] on div "#23 View" at bounding box center [595, 334] width 110 height 110
click at [714, 313] on div "#24 View" at bounding box center [724, 334] width 110 height 110
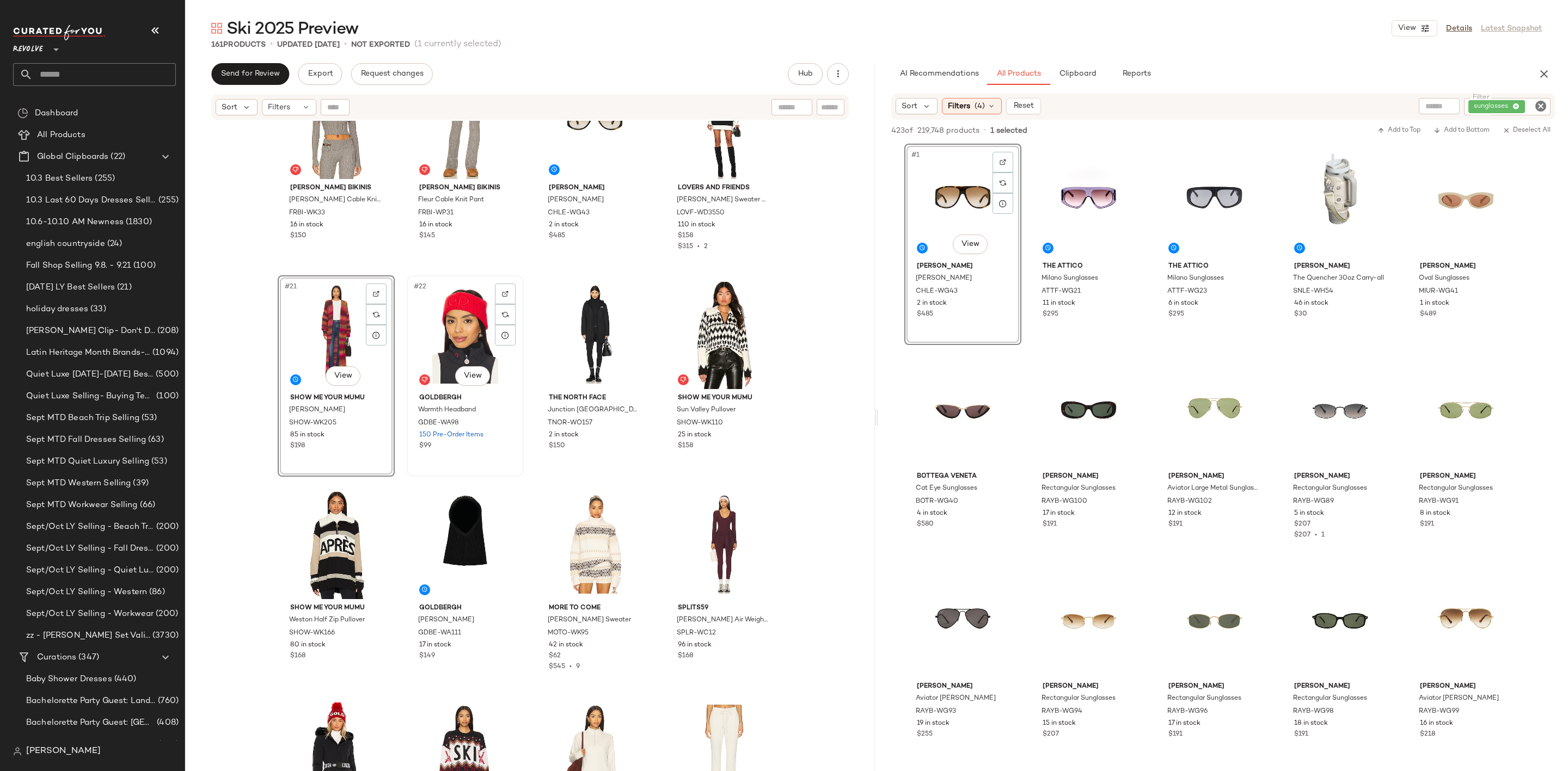
click at [459, 323] on div "#22 View" at bounding box center [465, 334] width 110 height 110
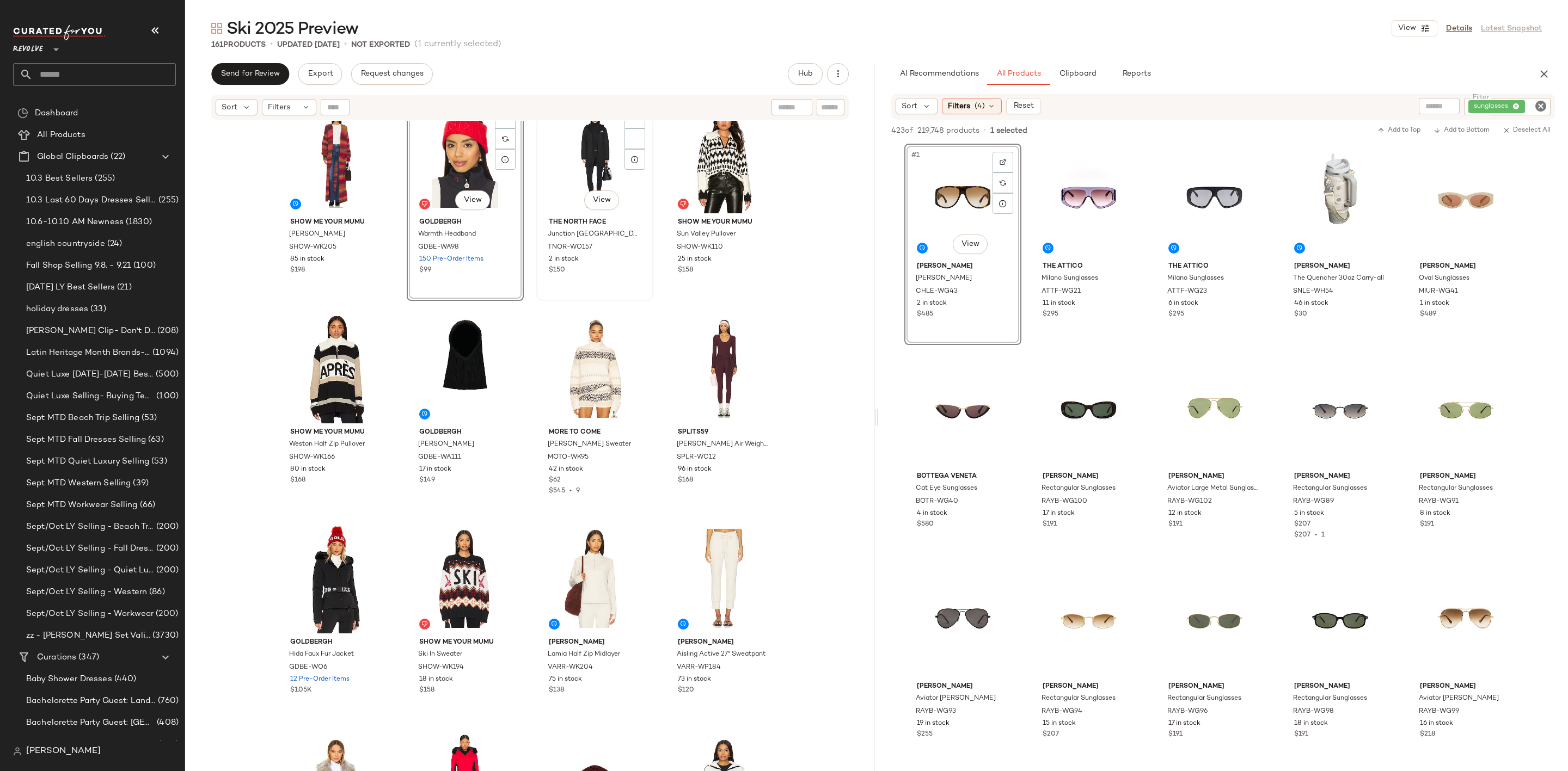
scroll to position [989, 0]
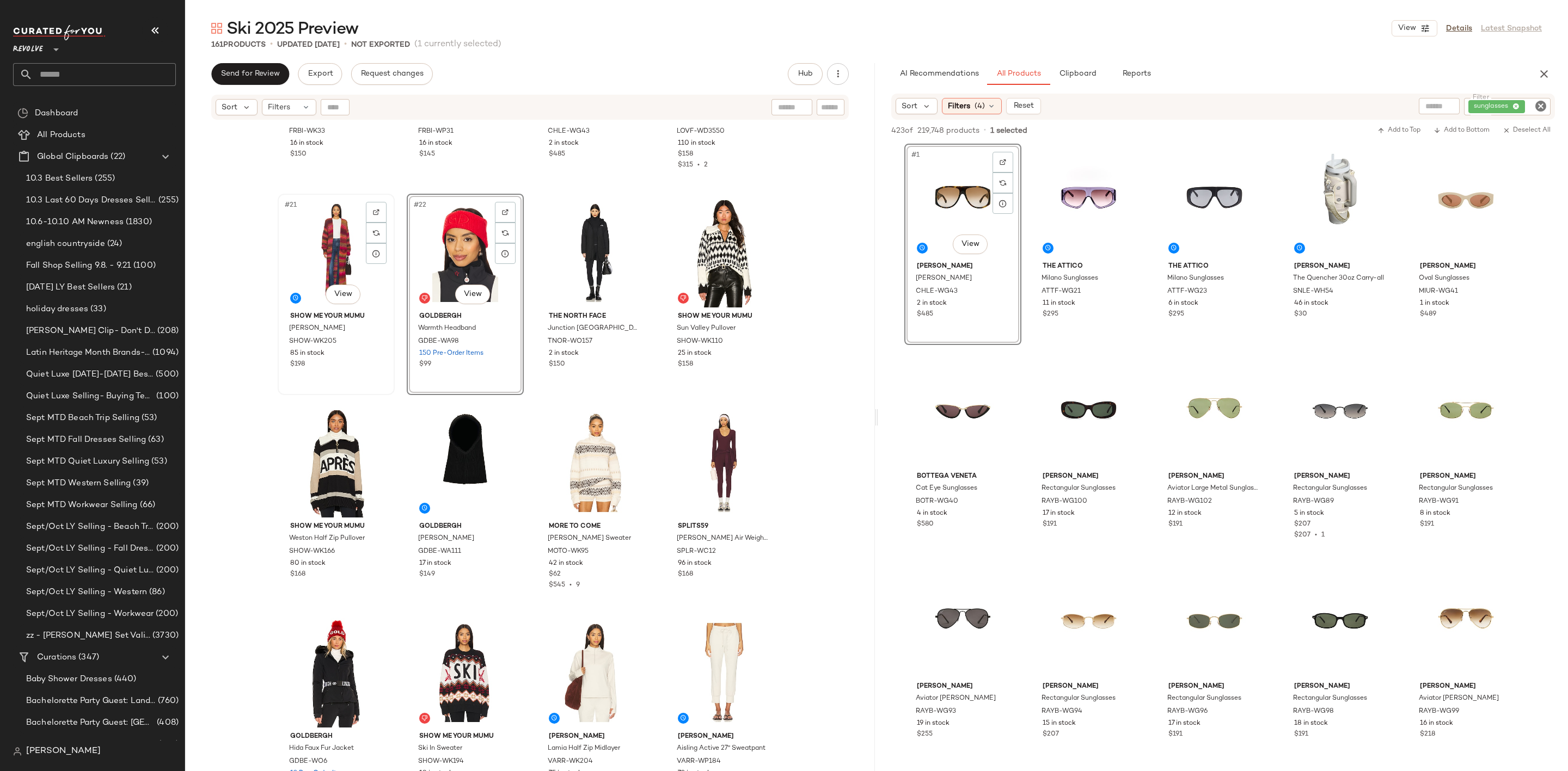
click at [384, 206] on div "#21 View" at bounding box center [336, 253] width 110 height 110
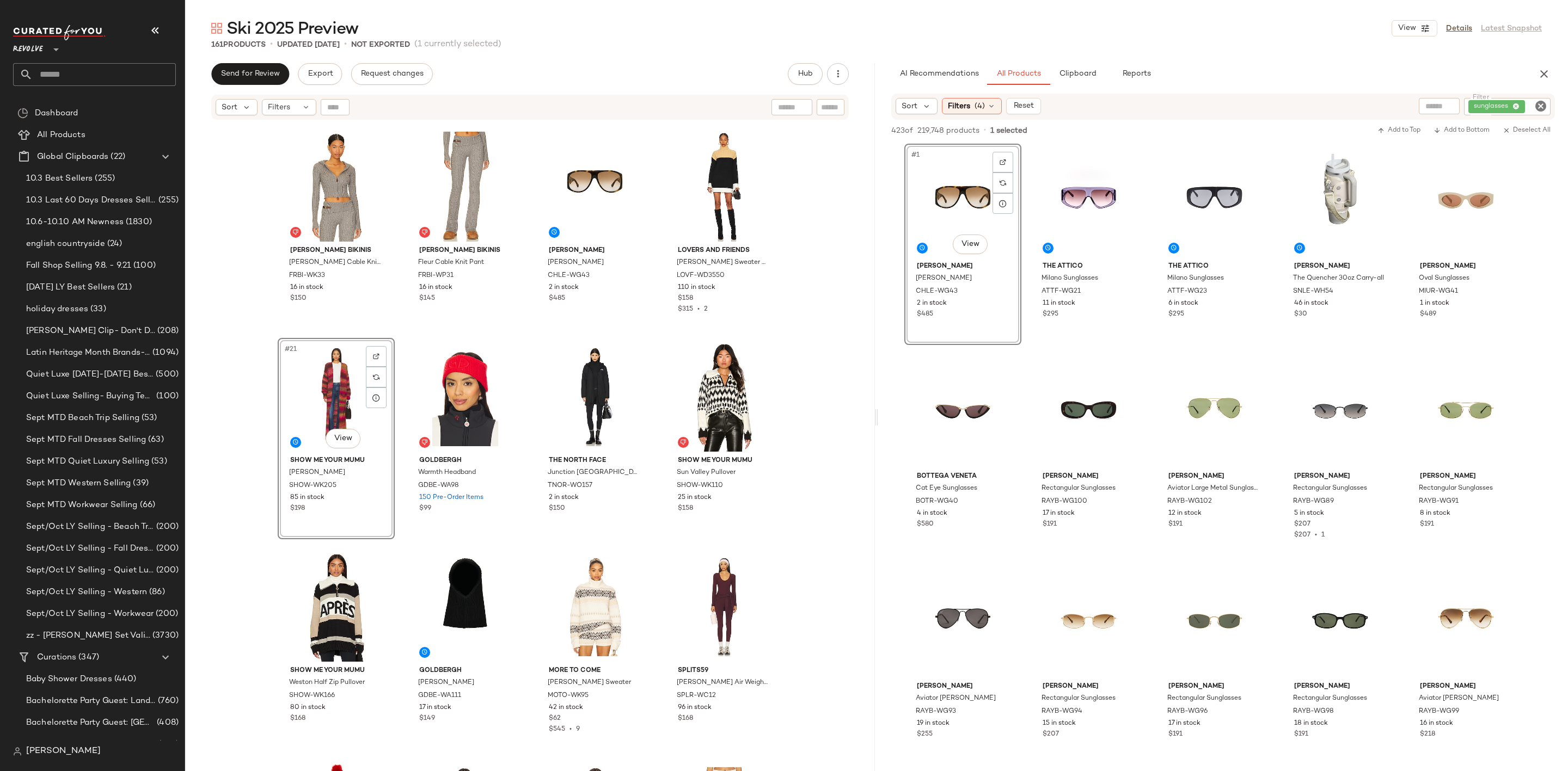
scroll to position [743, 0]
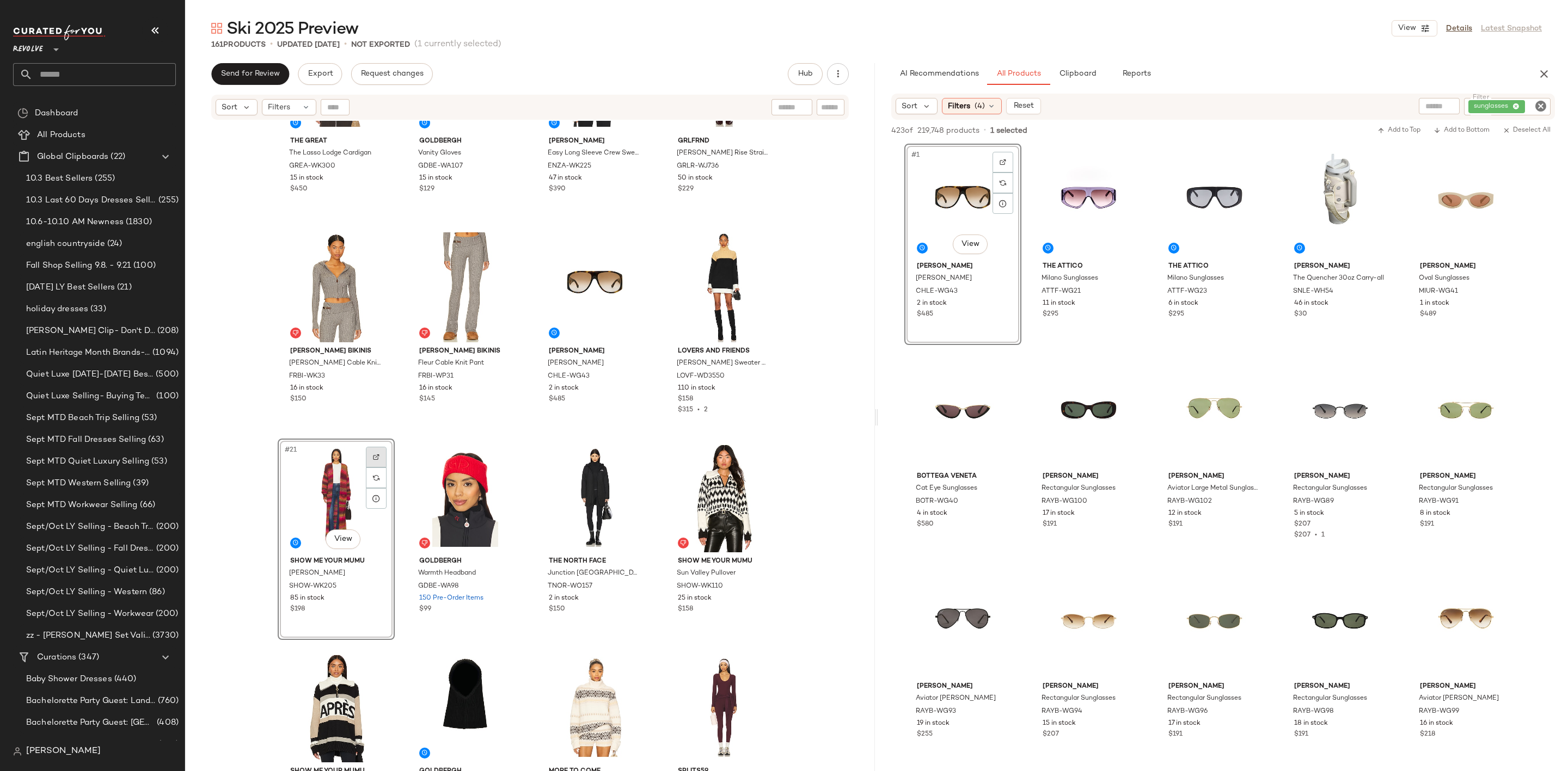
click at [366, 456] on div at bounding box center [376, 457] width 20 height 20
click at [1540, 104] on icon "Clear Filter" at bounding box center [1540, 106] width 13 height 13
paste input "**********"
type input "**********"
type button "CompanyProducts"
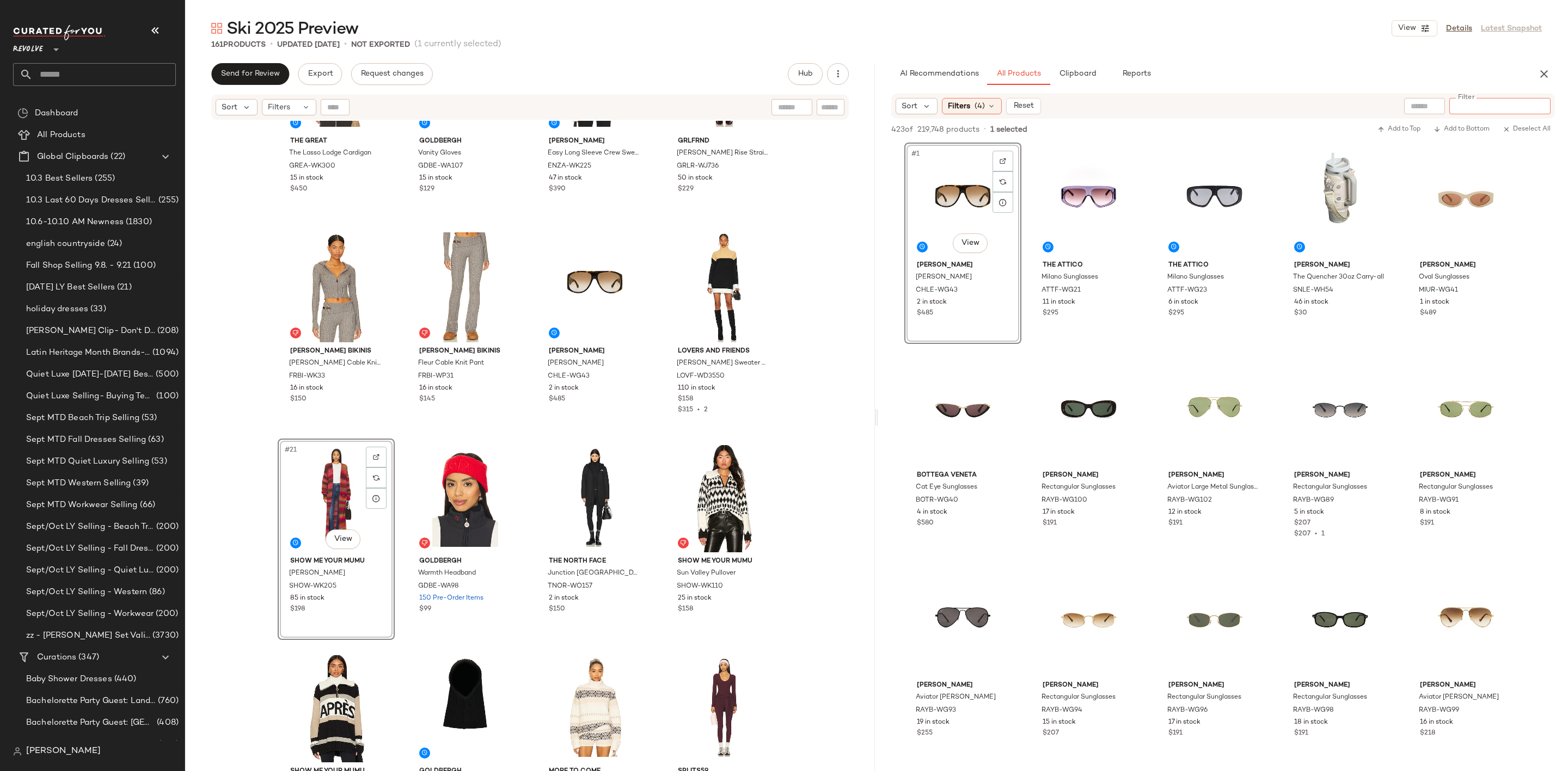
scroll to position [0, 0]
click at [1317, 70] on div "AI Recommendations All Products Clipboard Reports" at bounding box center [1205, 74] width 629 height 22
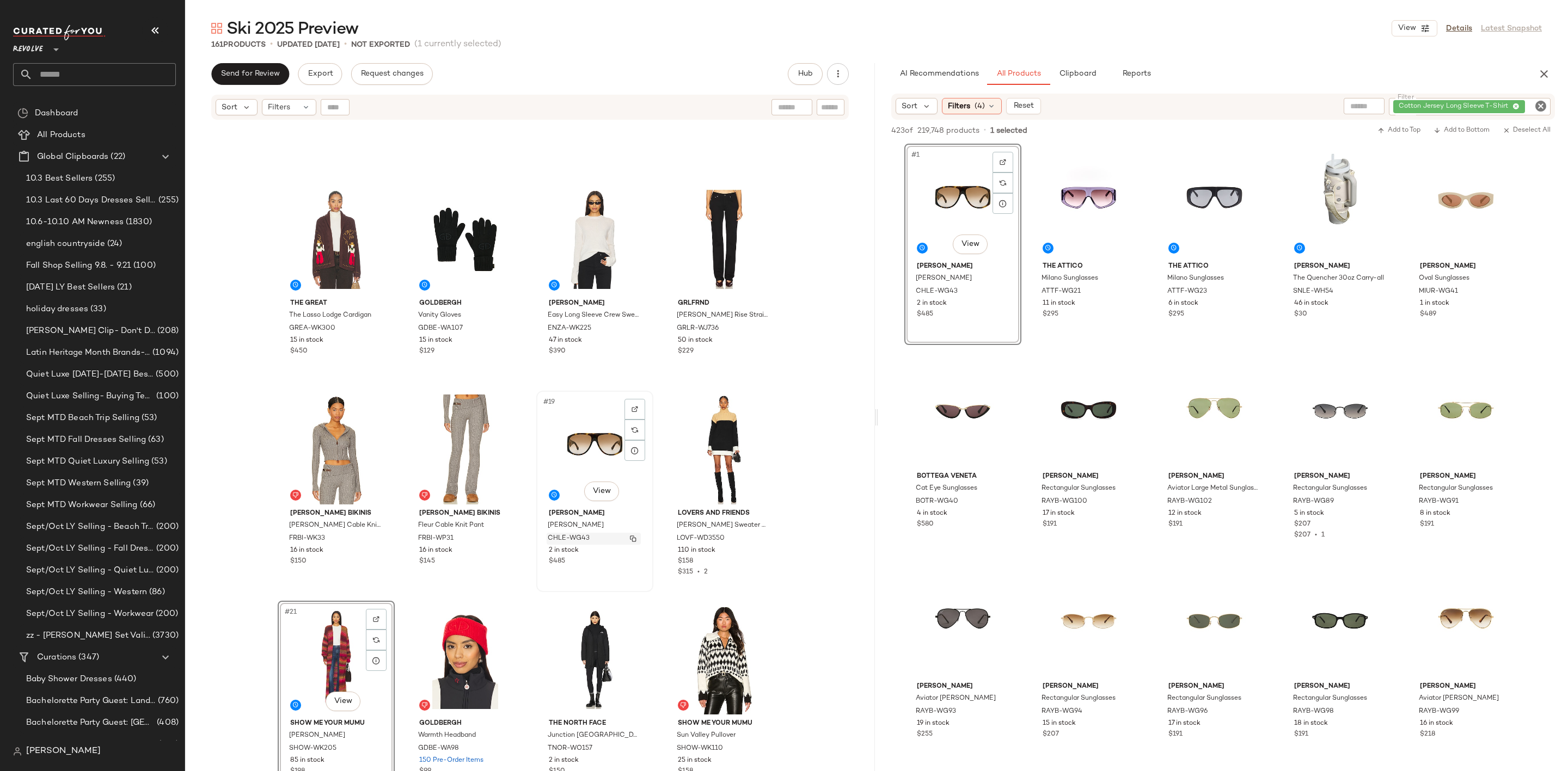
scroll to position [580, 0]
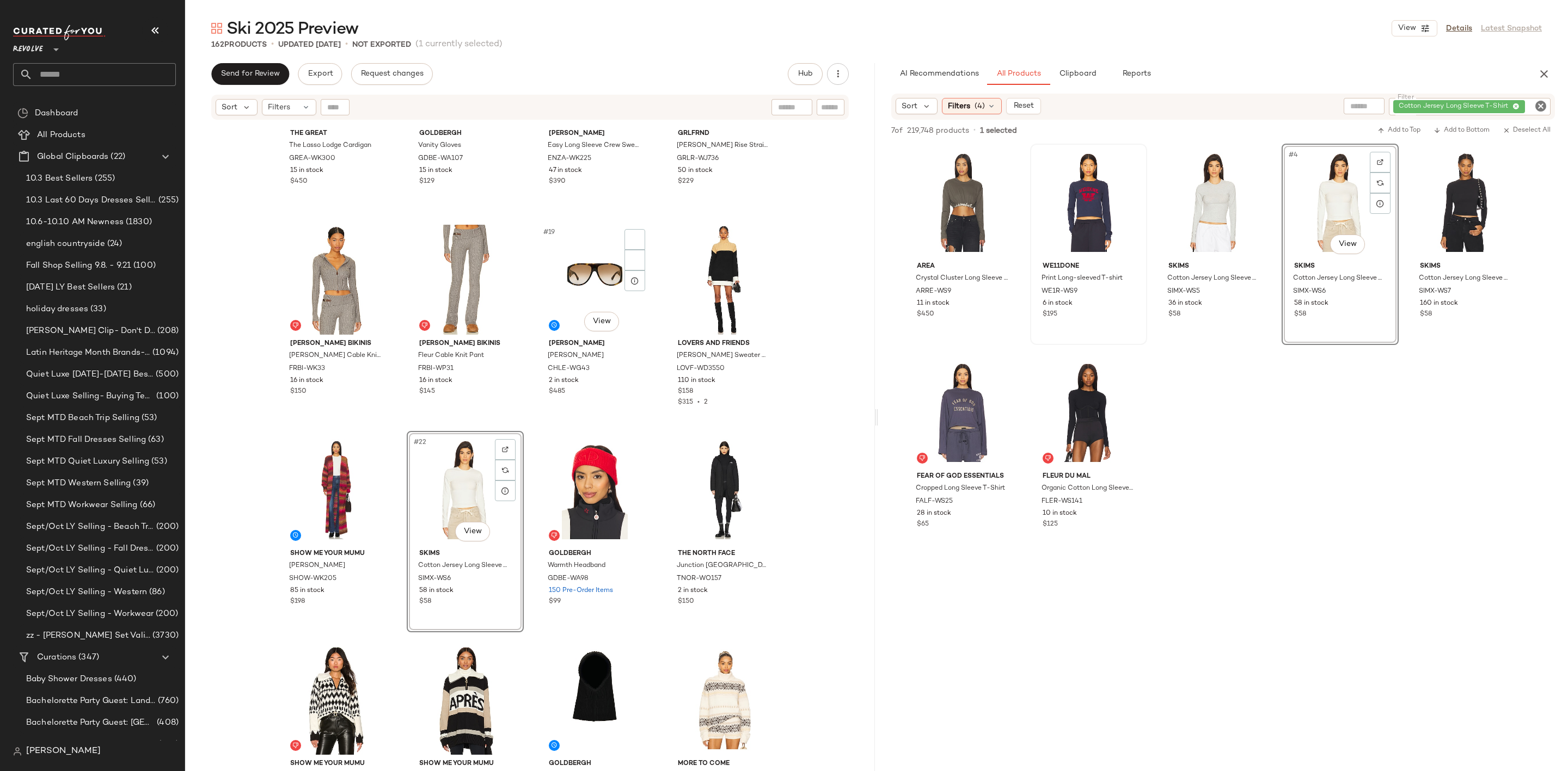
scroll to position [743, 0]
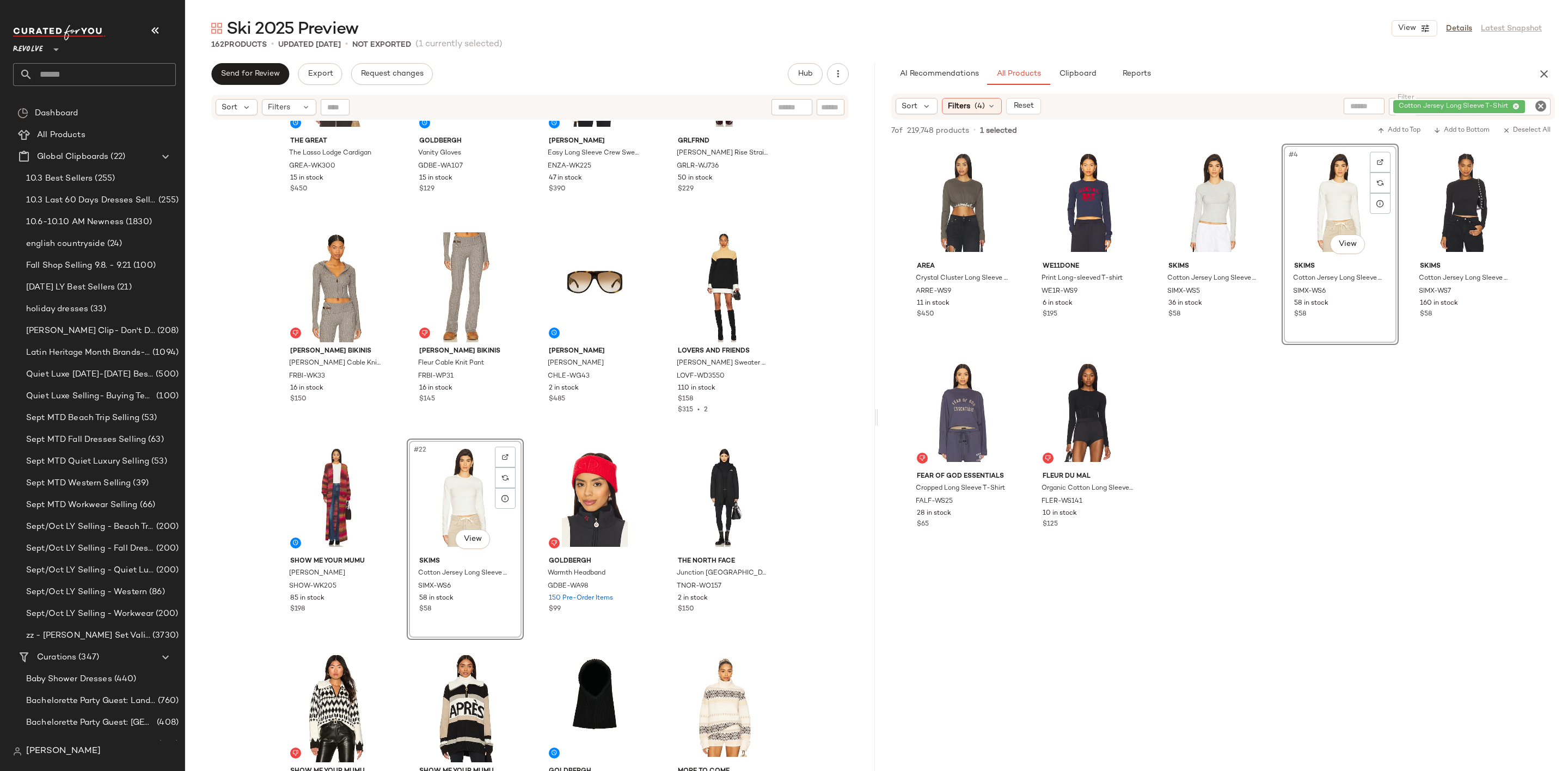
click at [1540, 101] on icon "Clear Filter" at bounding box center [1540, 106] width 13 height 13
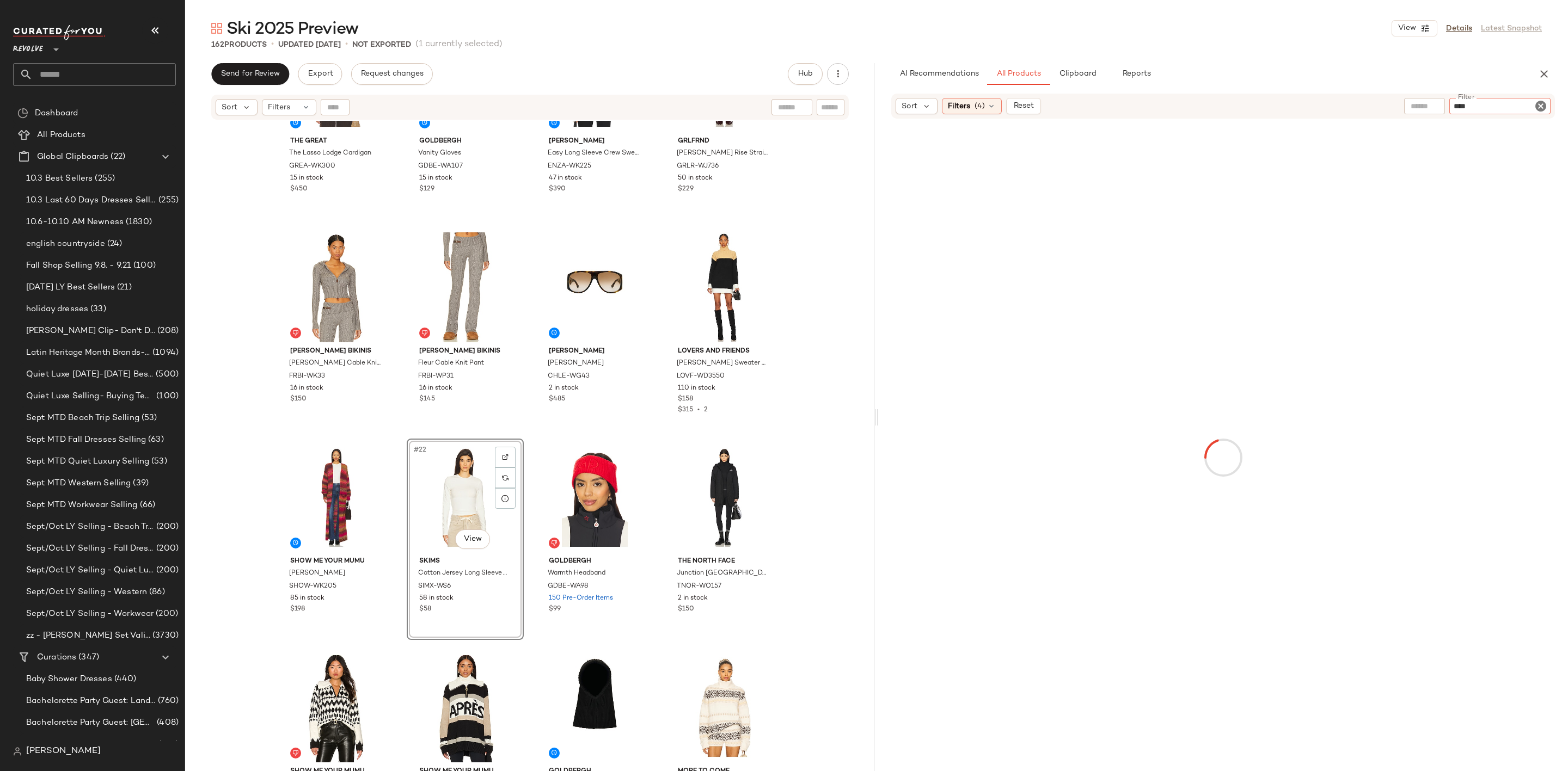
type input "*****"
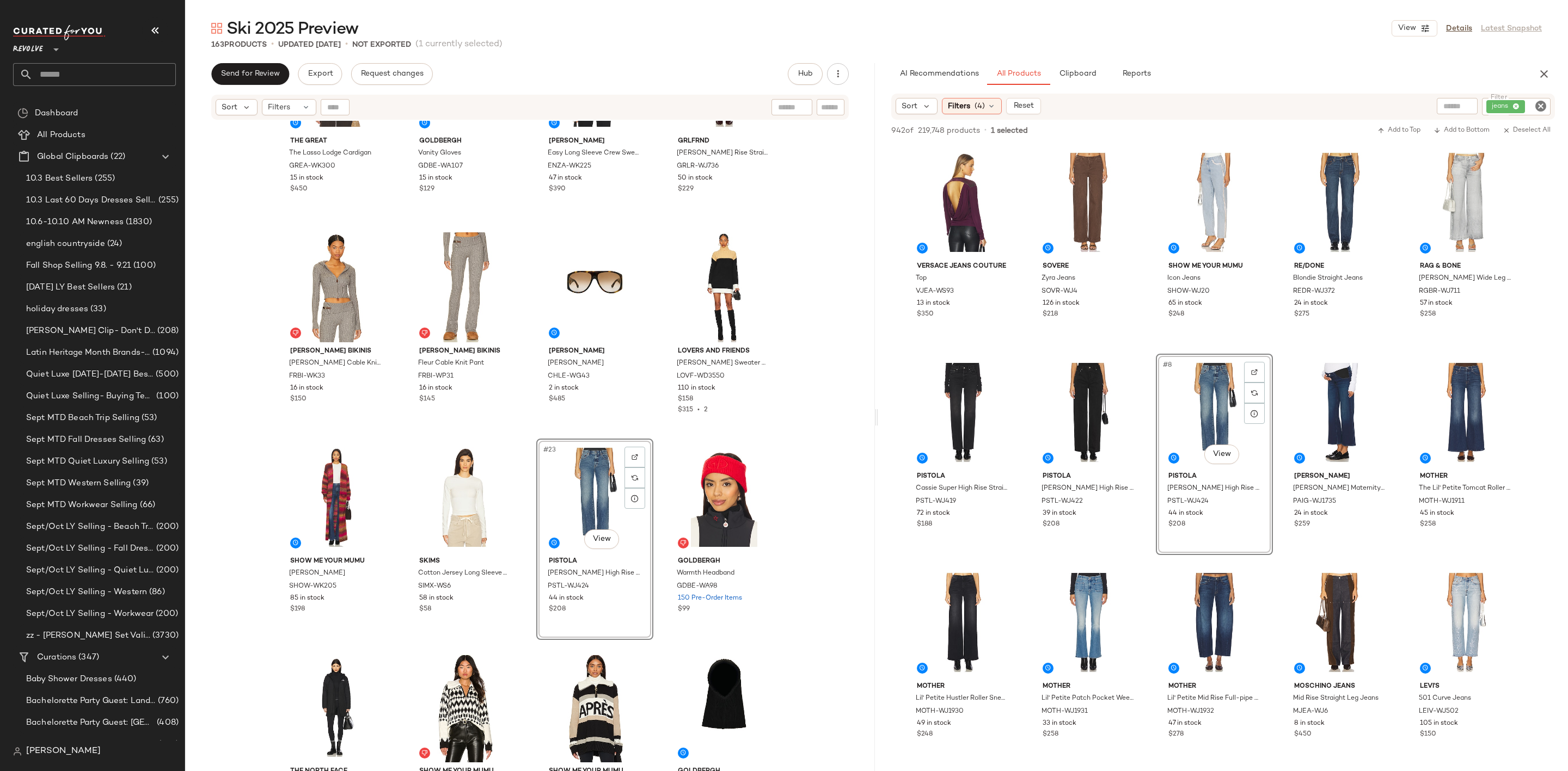
click at [1537, 107] on icon "Clear Filter" at bounding box center [1540, 106] width 13 height 13
type input "****"
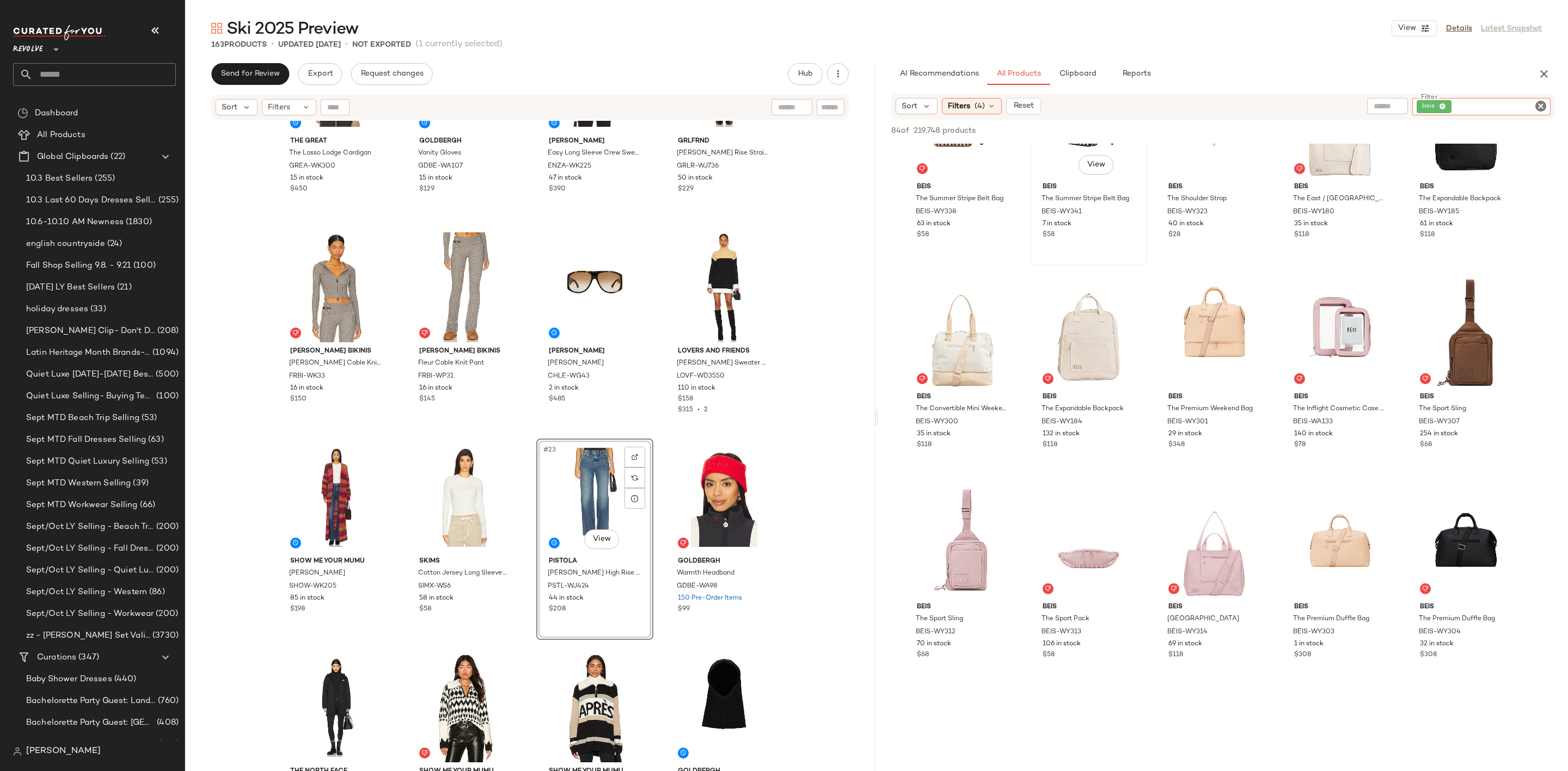
scroll to position [1143, 0]
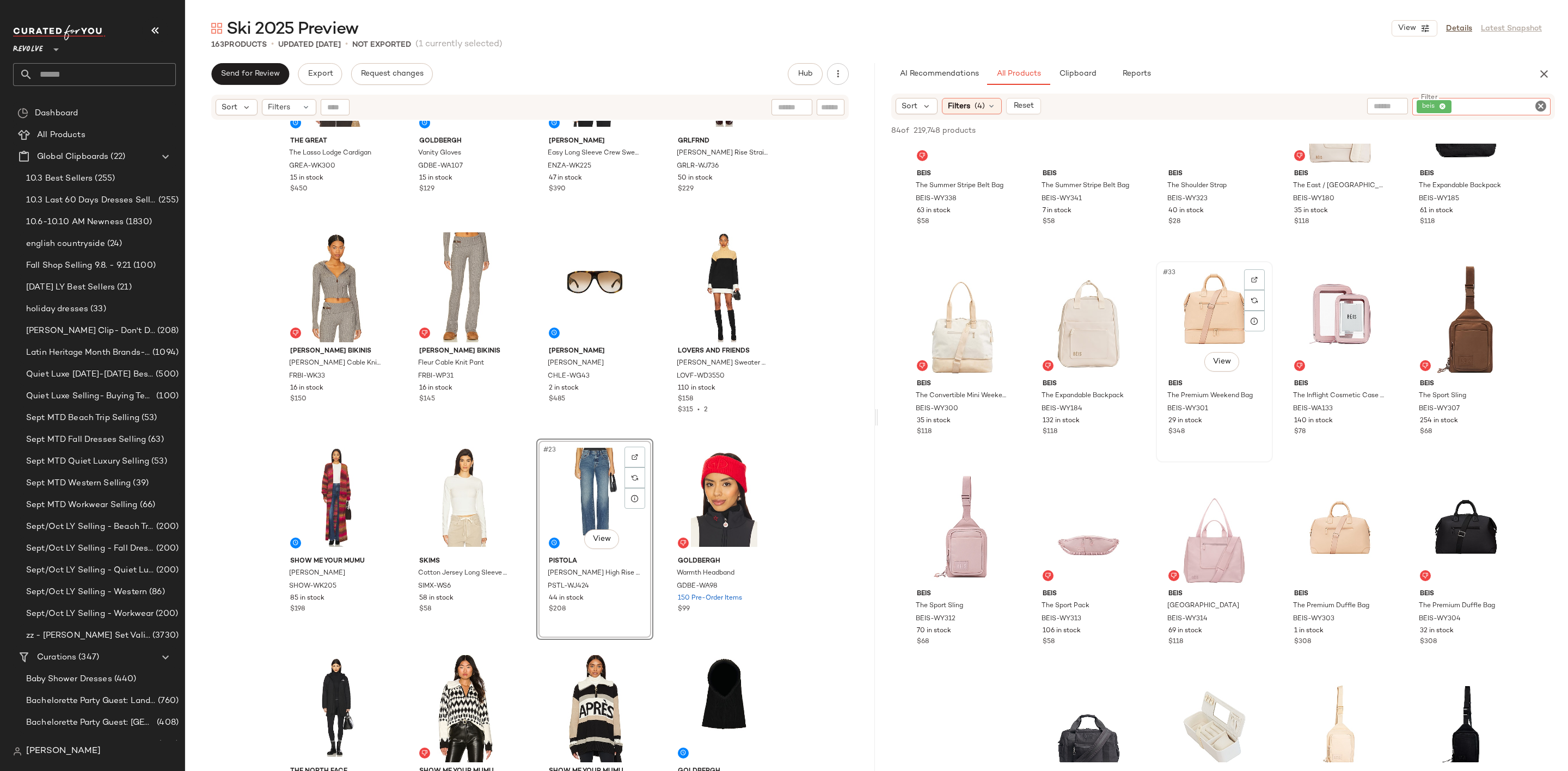
click at [1192, 303] on div "#33 View" at bounding box center [1214, 320] width 110 height 110
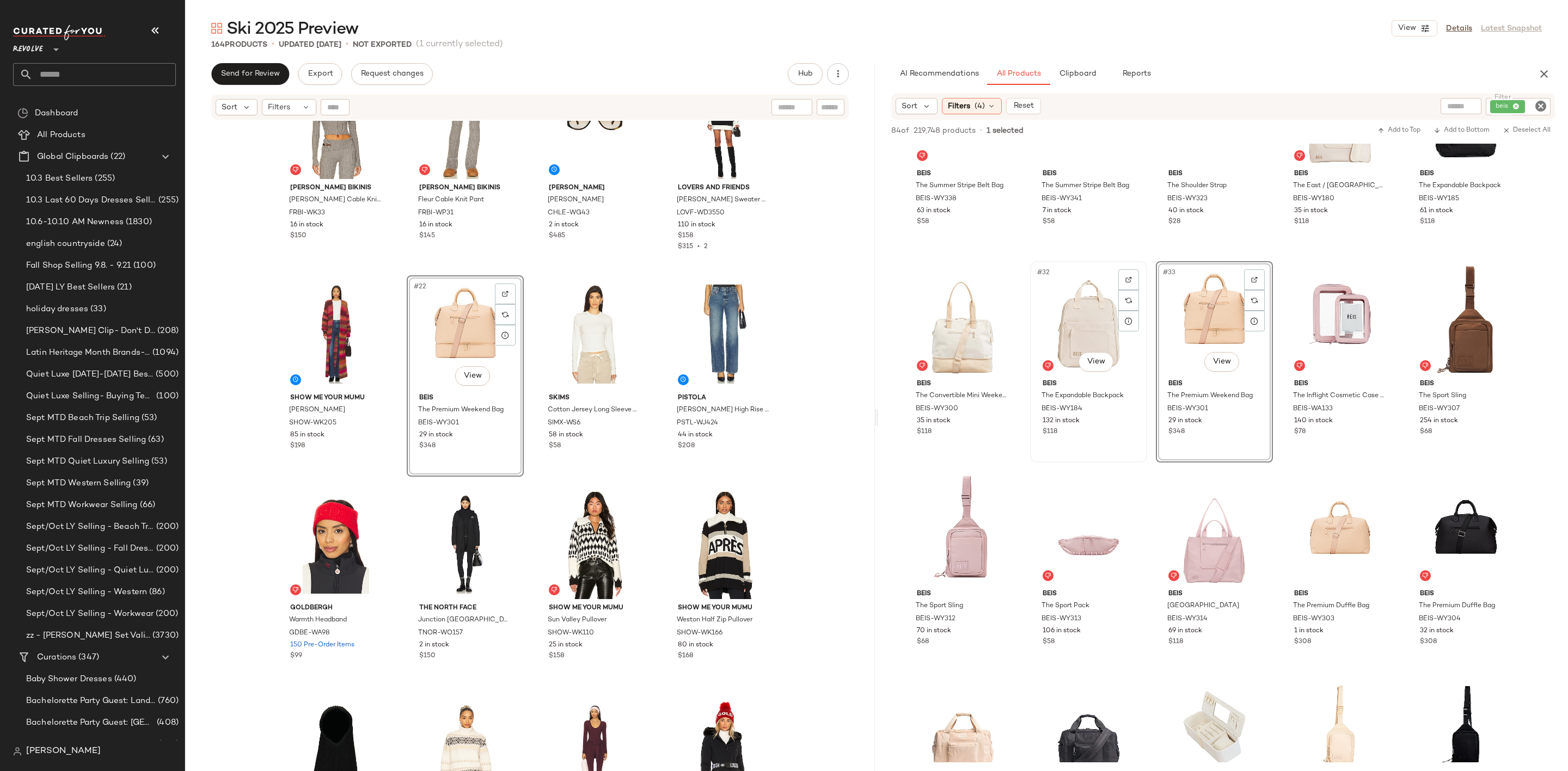
scroll to position [1469, 0]
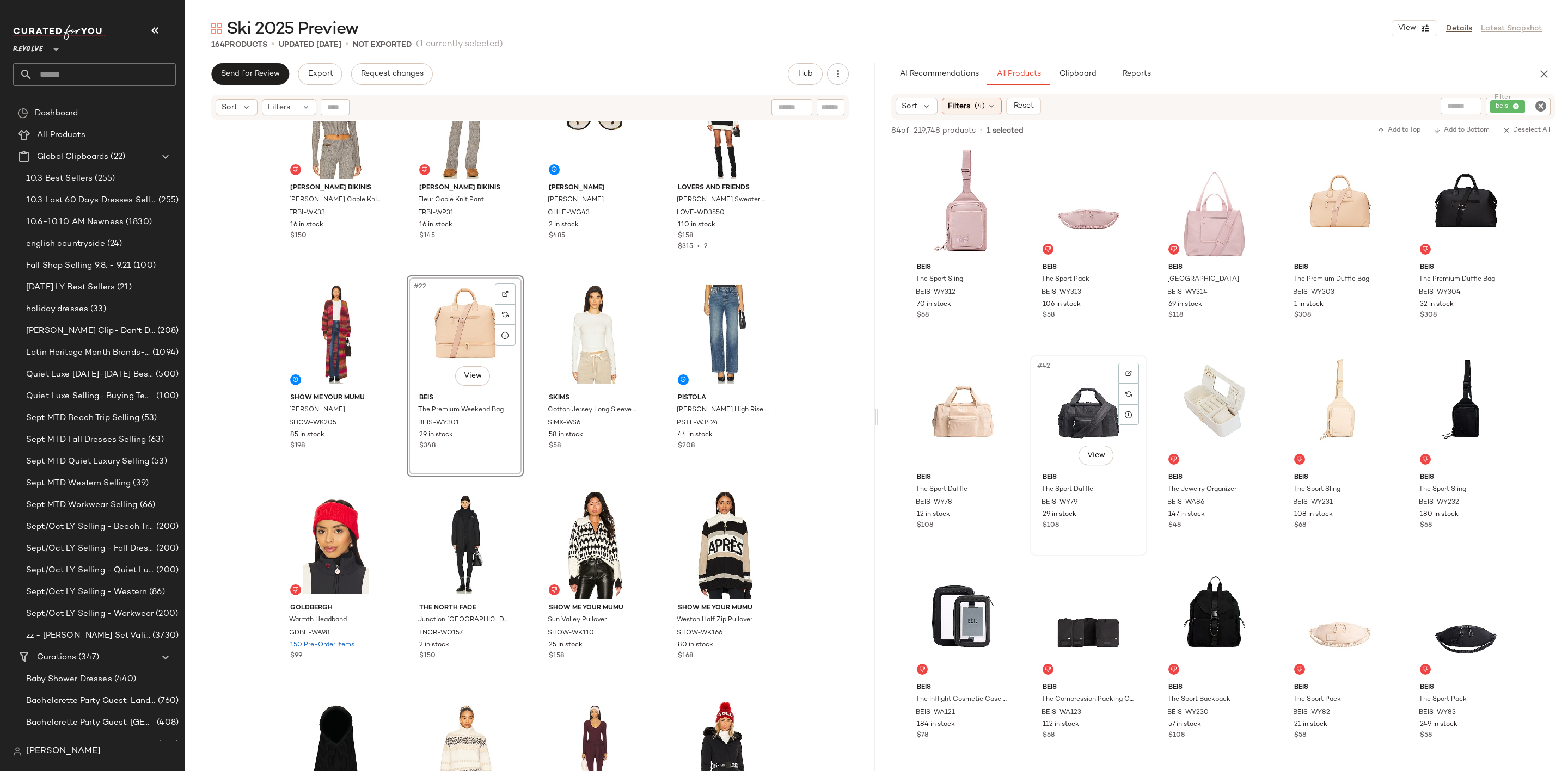
click at [1063, 399] on div "#42 View" at bounding box center [1088, 414] width 110 height 110
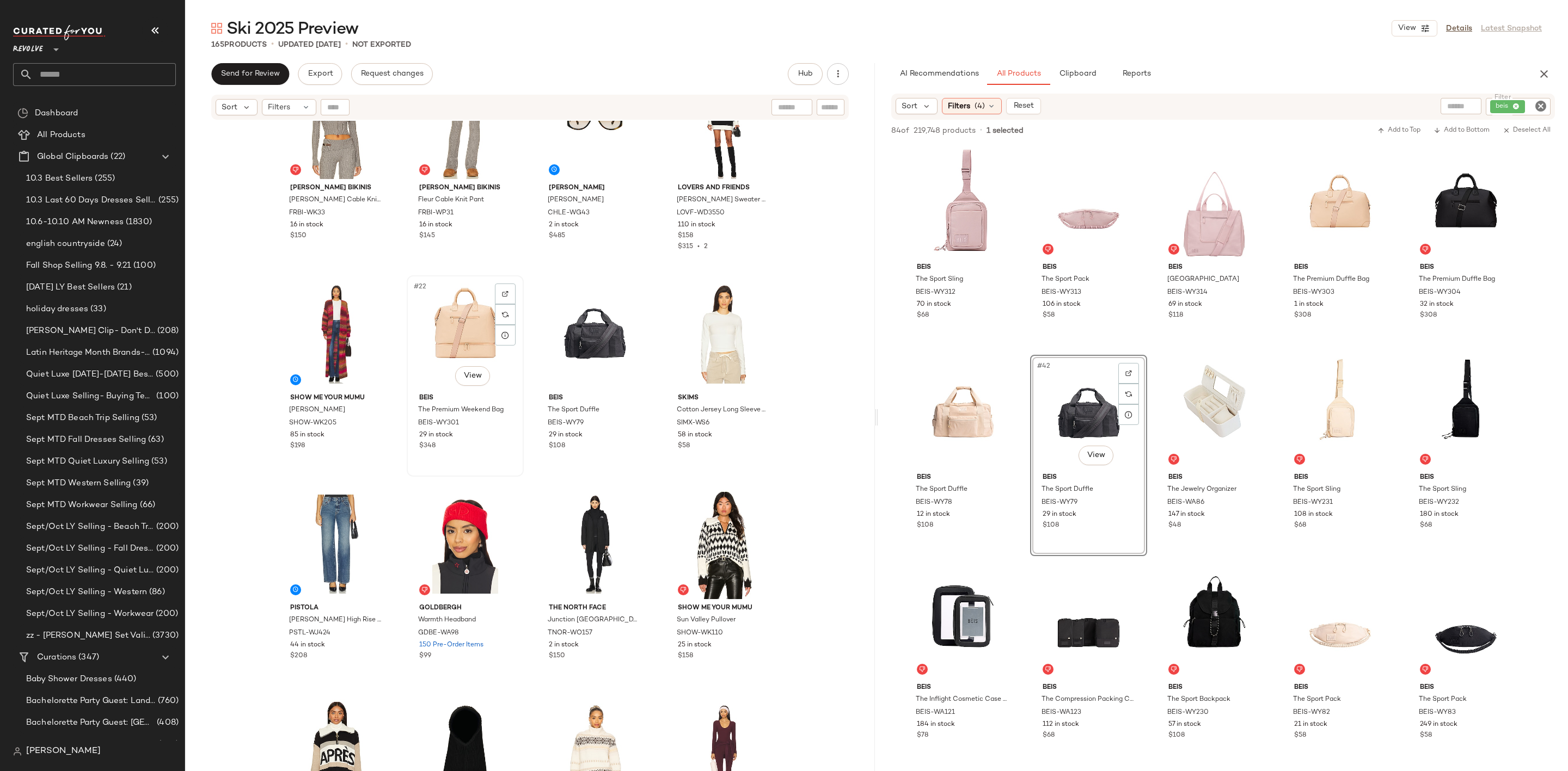
click at [410, 334] on div "#22 View" at bounding box center [465, 334] width 110 height 110
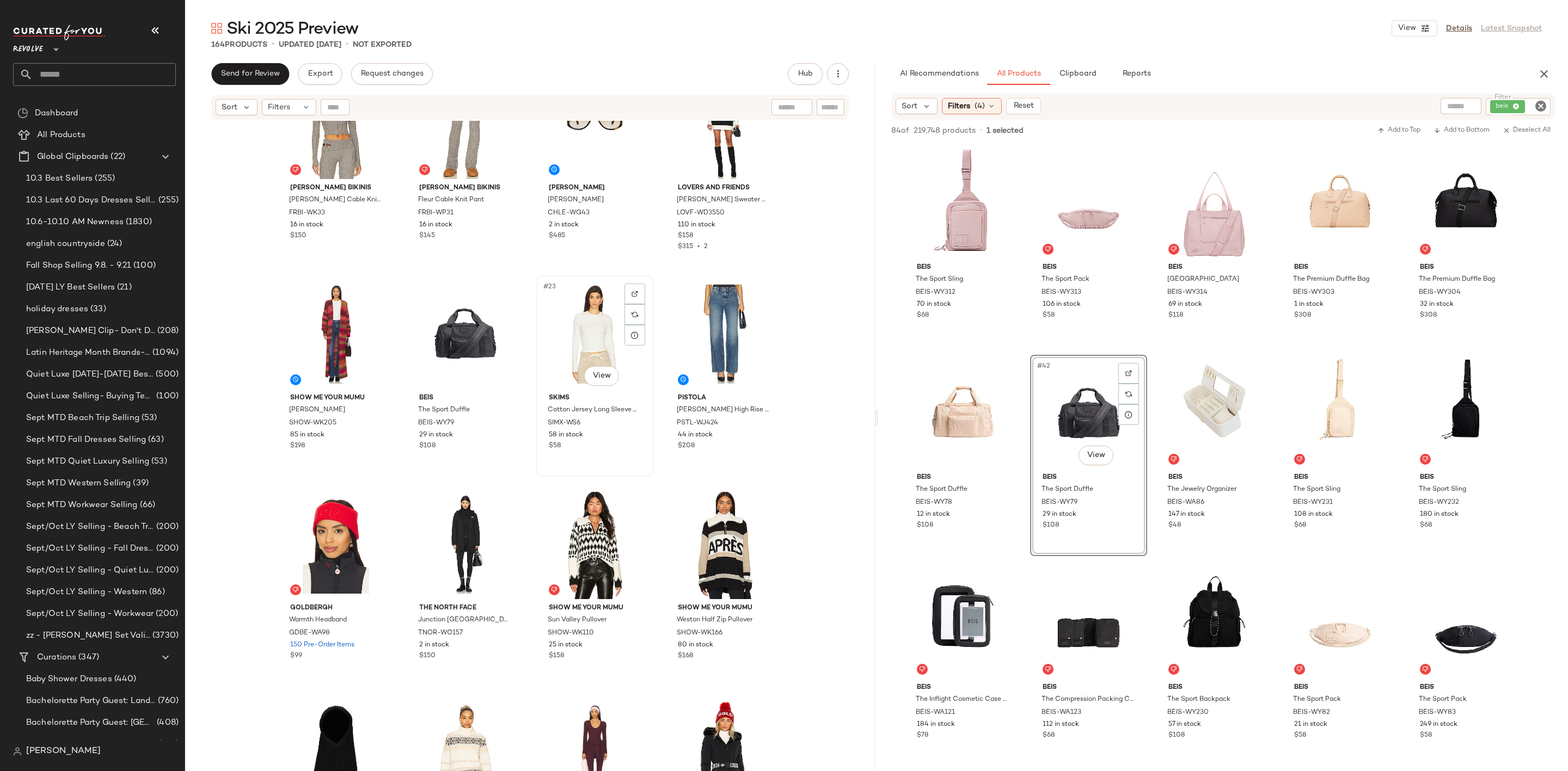
scroll to position [989, 0]
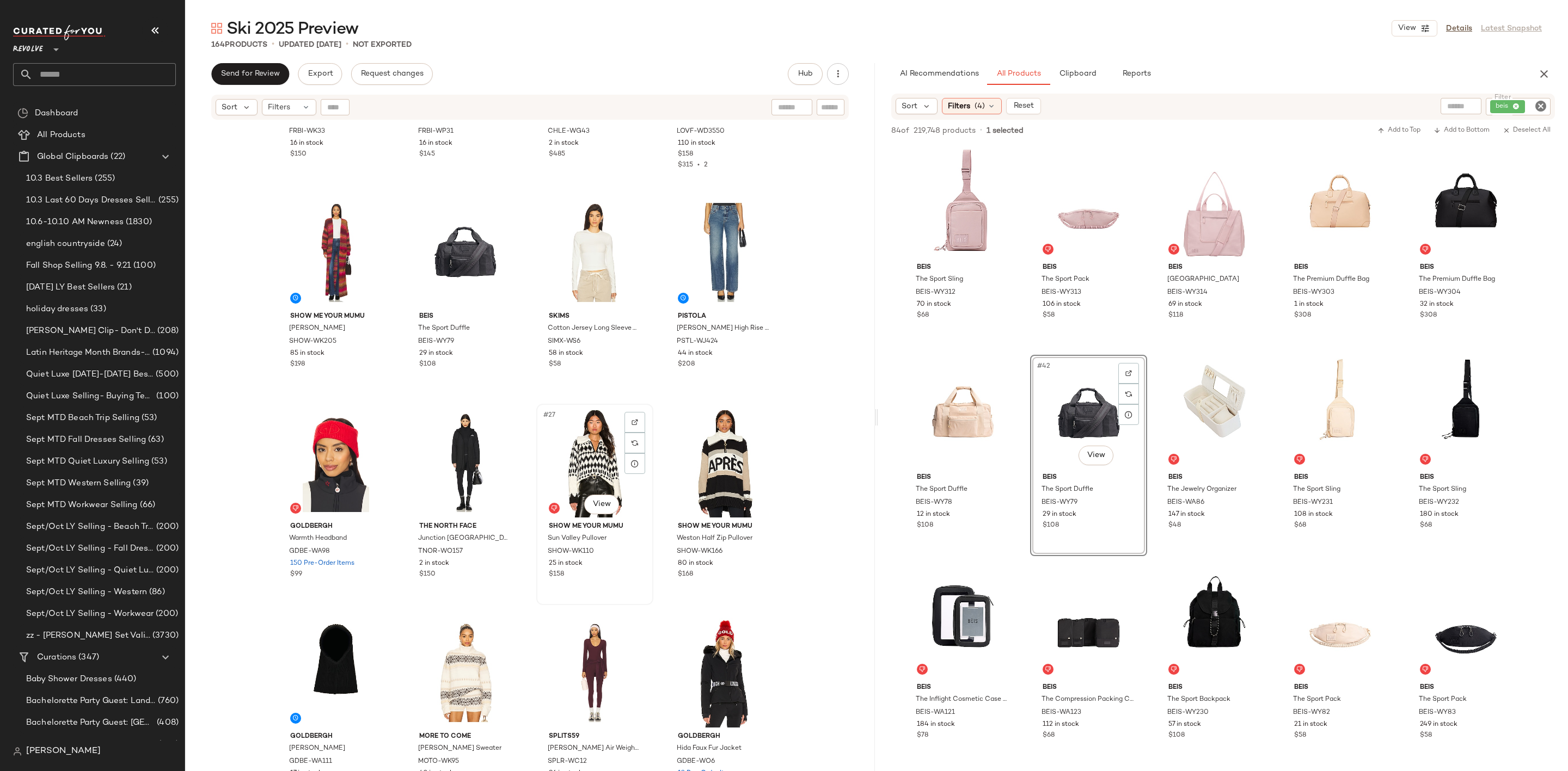
click at [577, 435] on div "#27 View" at bounding box center [595, 462] width 110 height 110
click at [741, 448] on div "#28 View" at bounding box center [724, 462] width 110 height 110
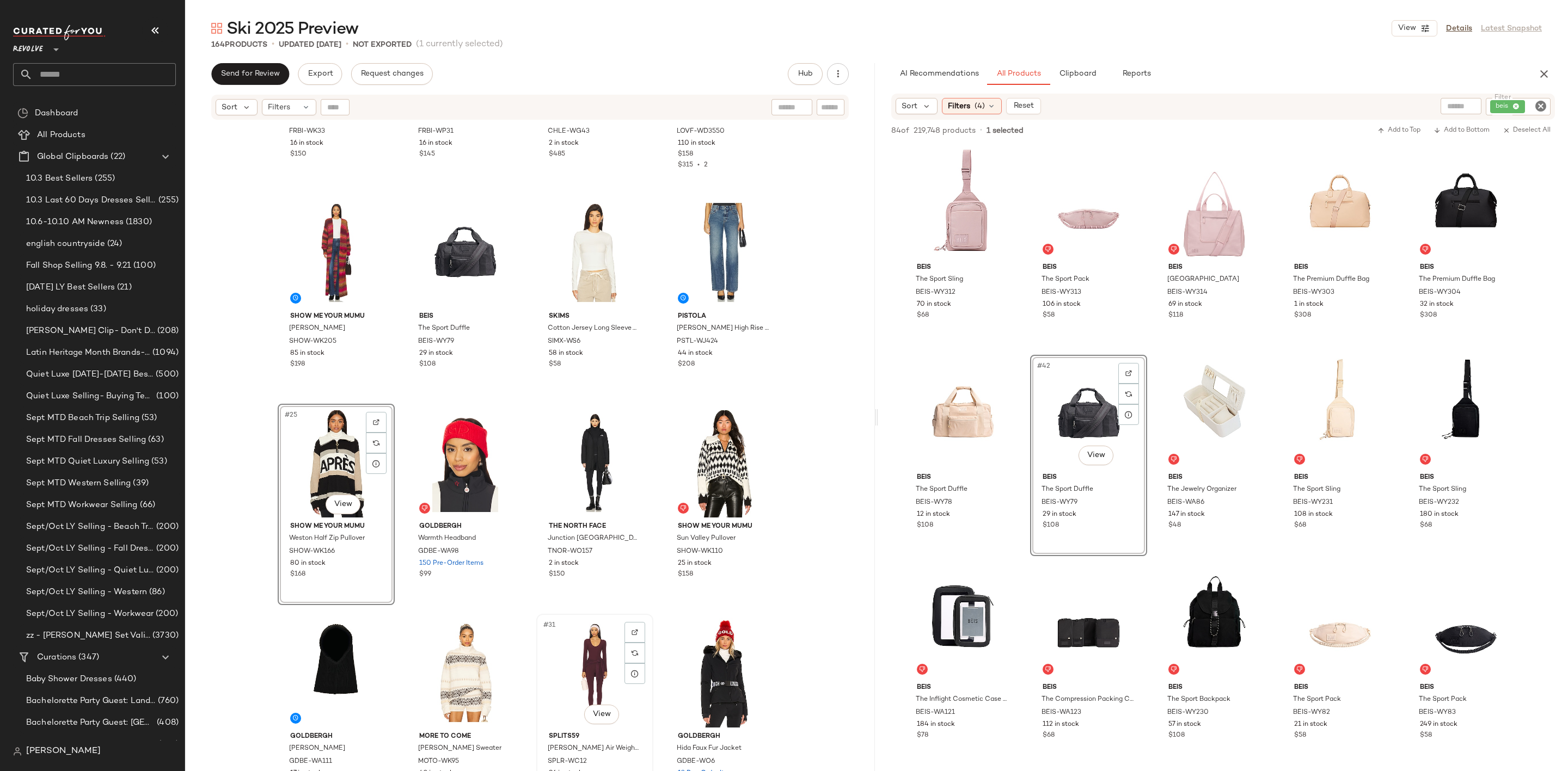
click at [600, 689] on div "#31 View" at bounding box center [595, 673] width 110 height 110
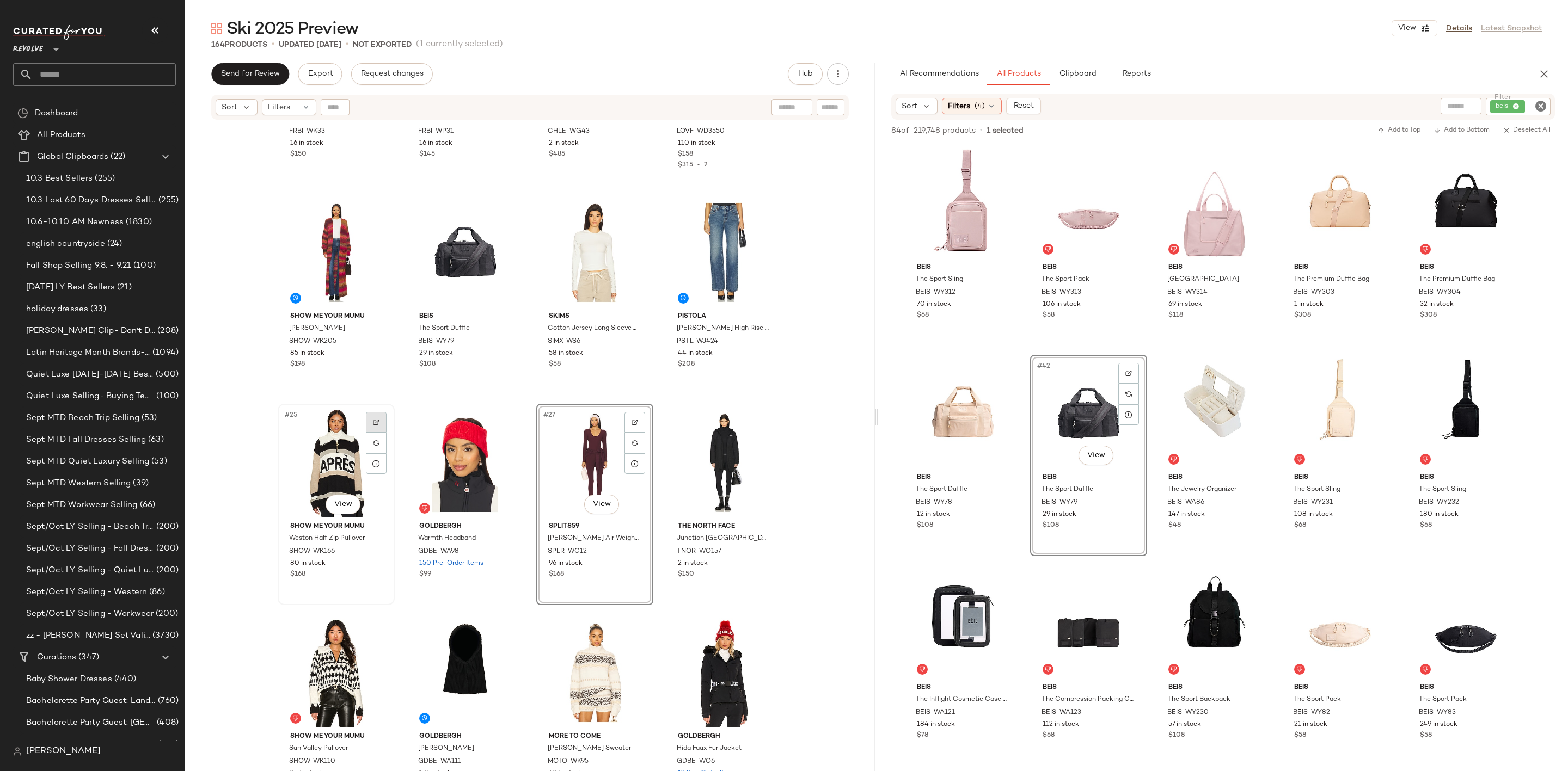
click at [373, 419] on img at bounding box center [376, 422] width 7 height 7
click at [1538, 108] on icon "Clear Filter" at bounding box center [1540, 106] width 13 height 13
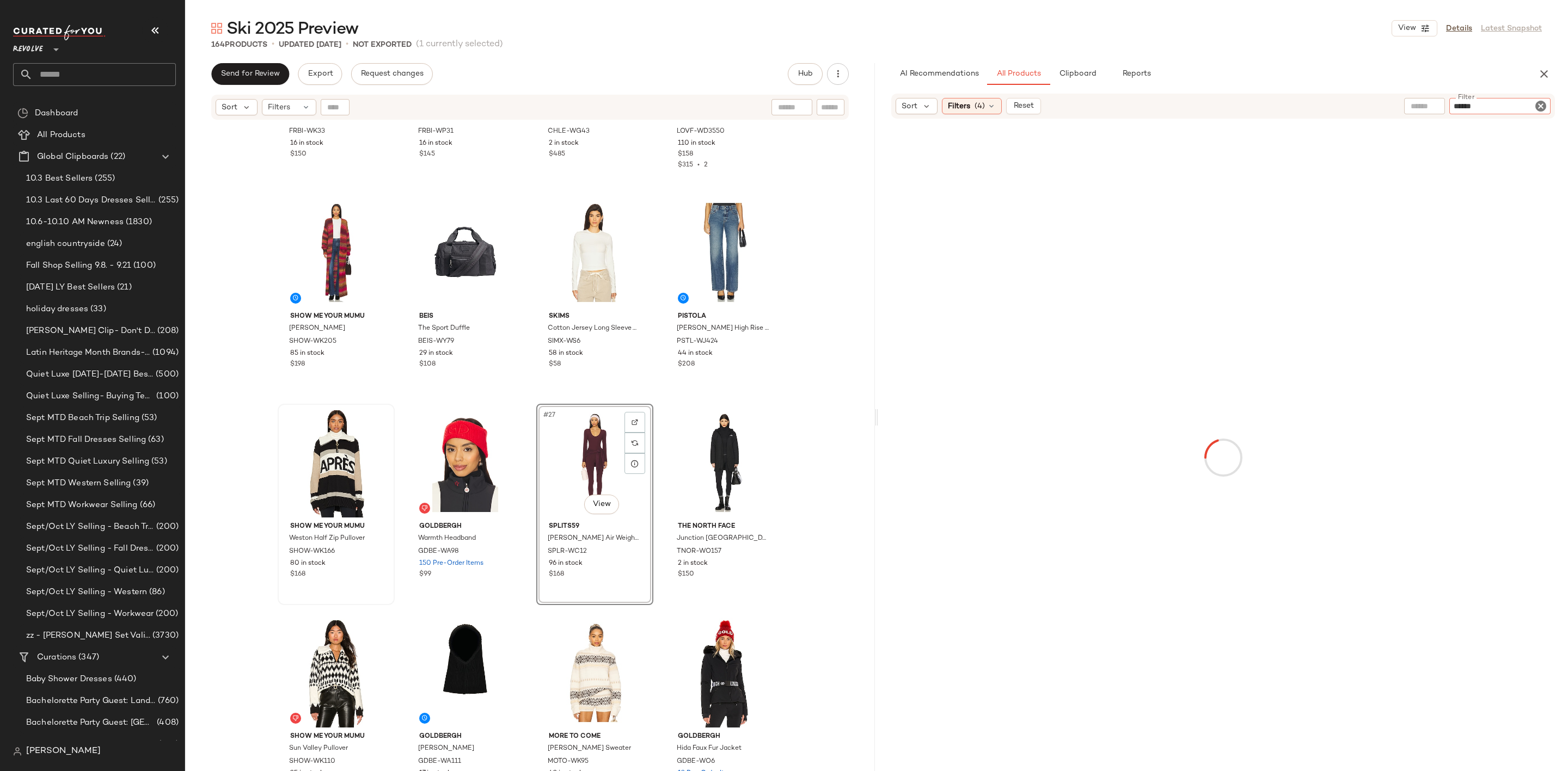
type input "*******"
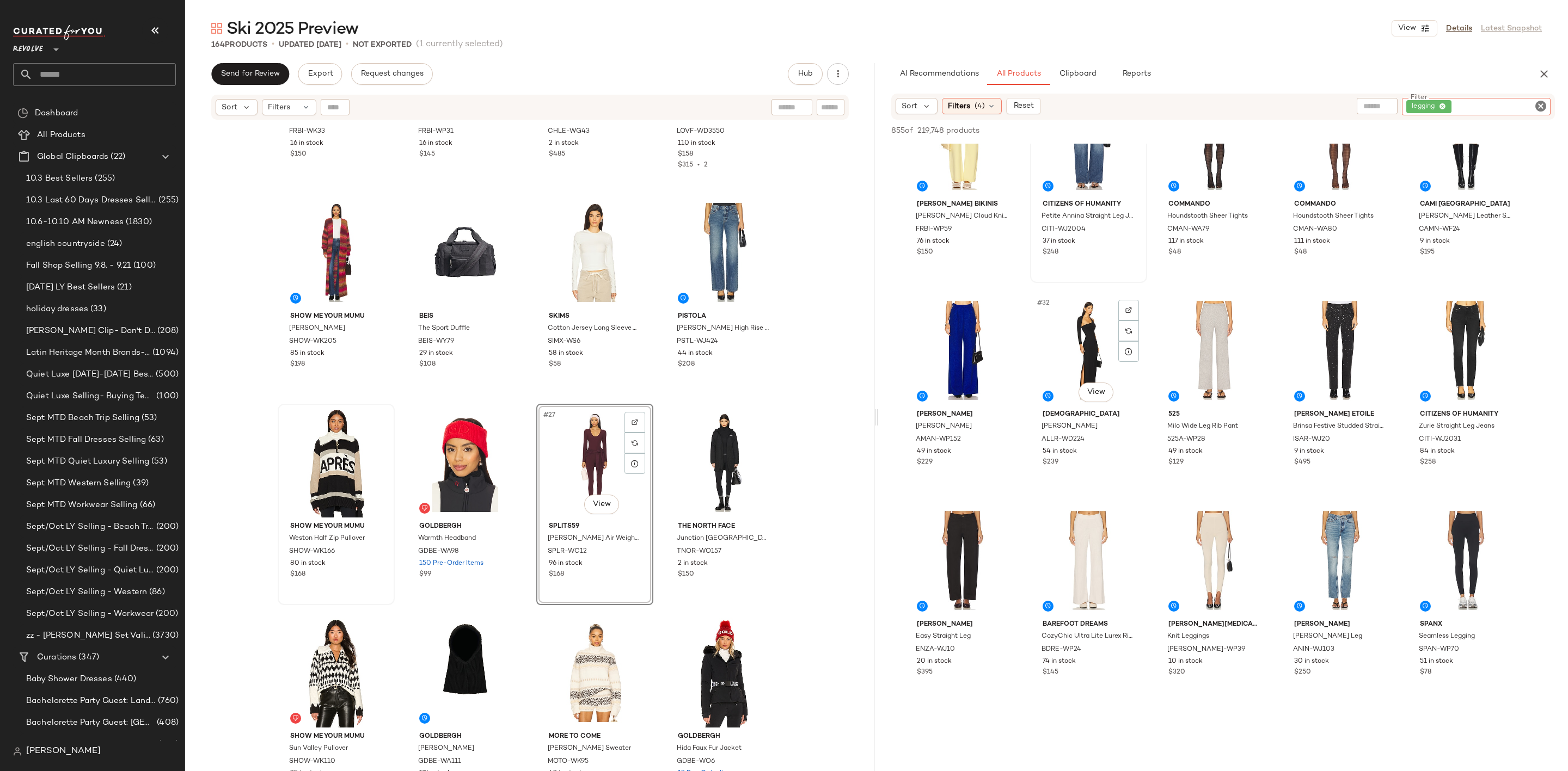
scroll to position [1225, 0]
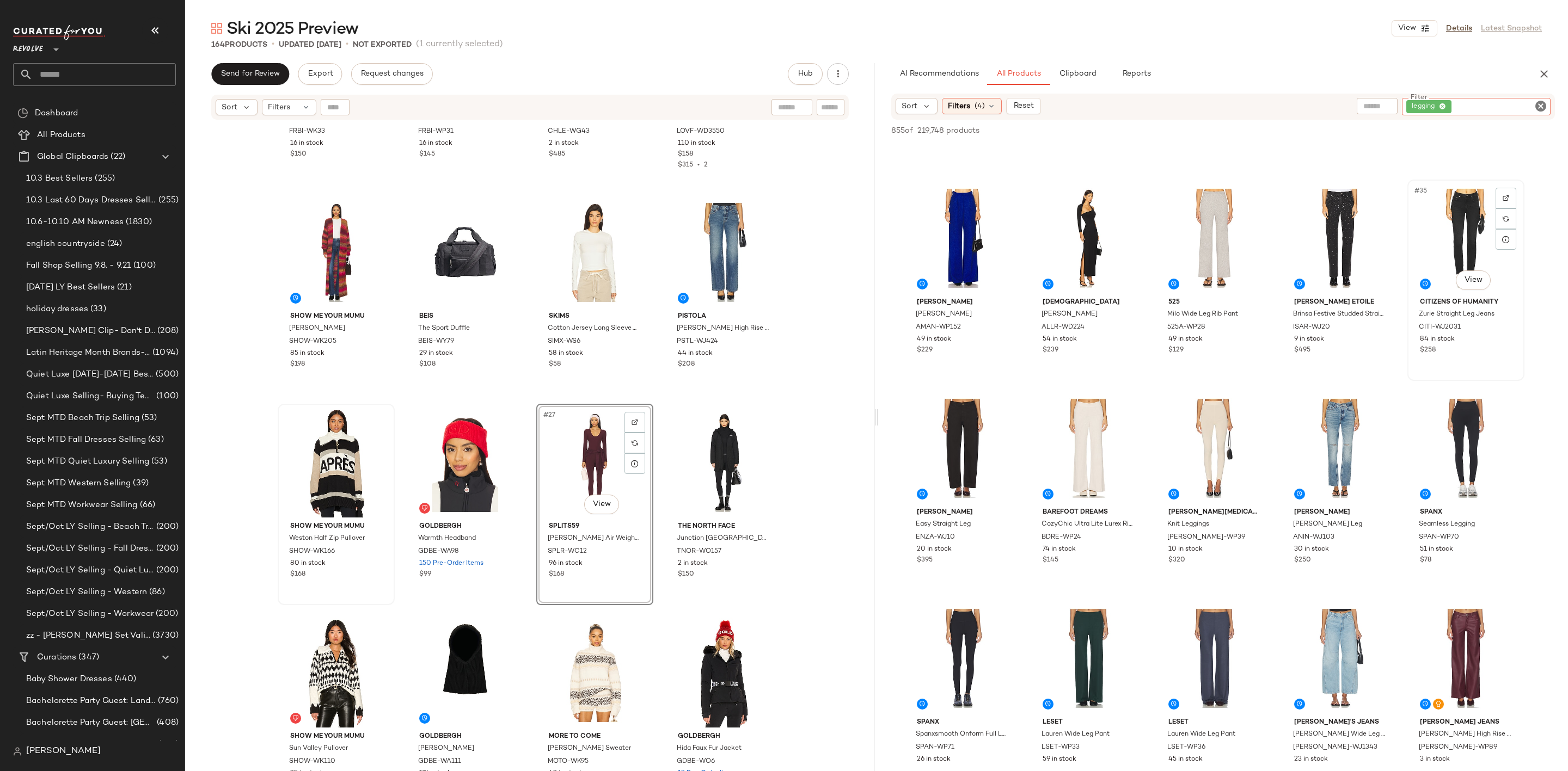
click at [1447, 218] on div "#35 View" at bounding box center [1466, 238] width 110 height 110
click at [1431, 466] on div "#40 View" at bounding box center [1466, 448] width 110 height 110
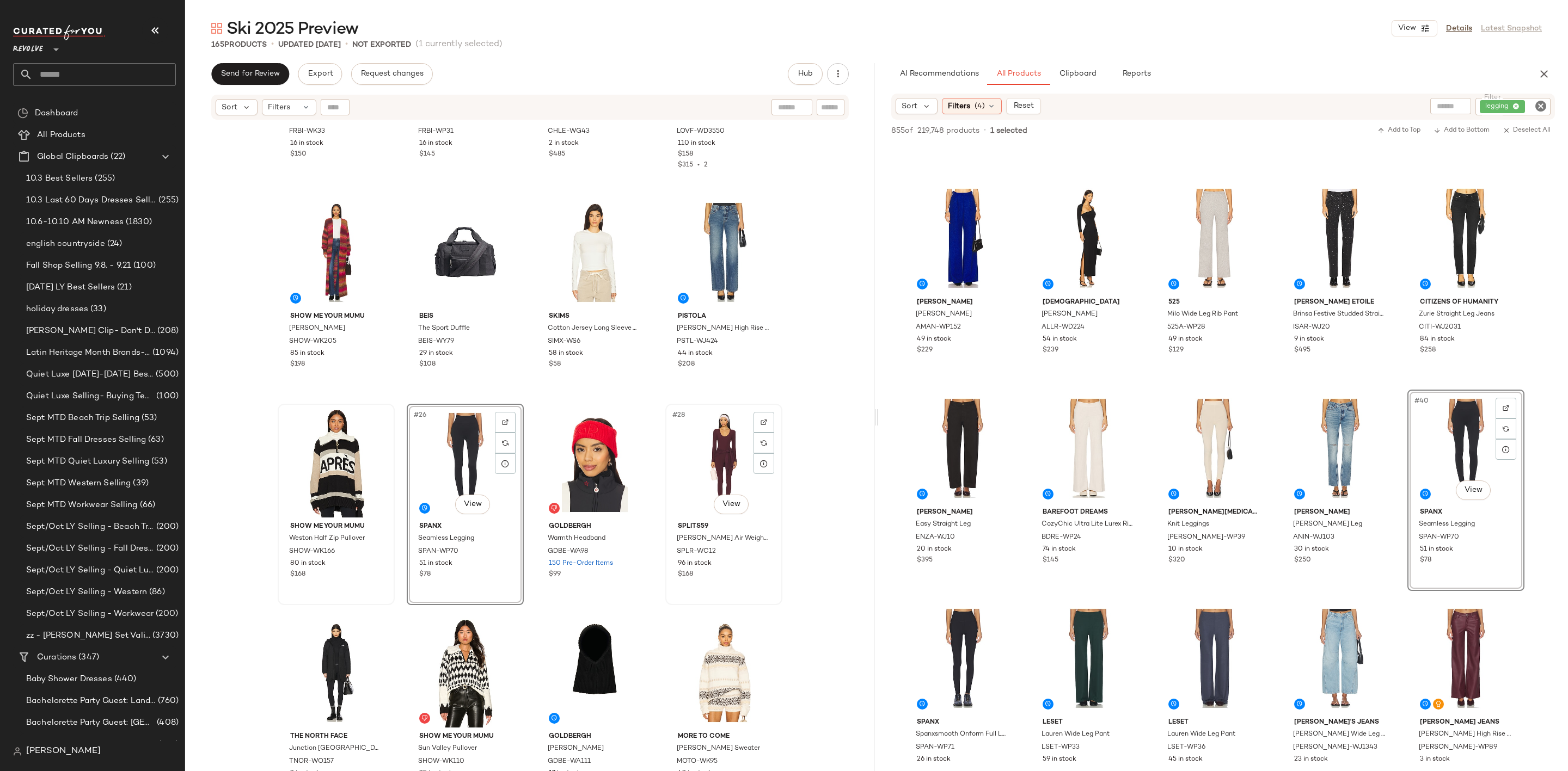
click at [734, 459] on div "#28 View" at bounding box center [724, 462] width 110 height 110
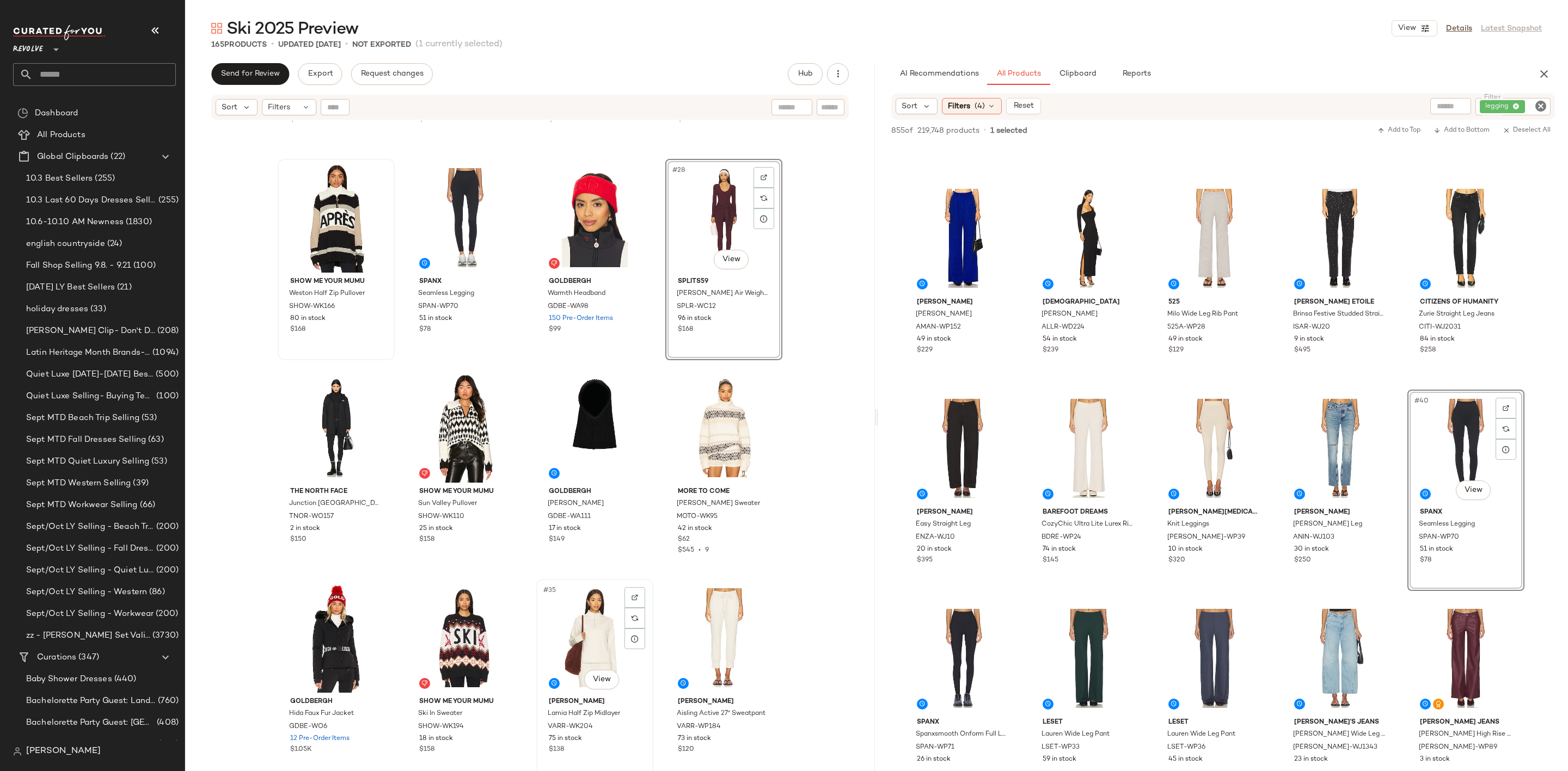
click at [604, 646] on div "#35 View" at bounding box center [595, 638] width 110 height 110
click at [333, 631] on div "#33 View" at bounding box center [336, 638] width 110 height 110
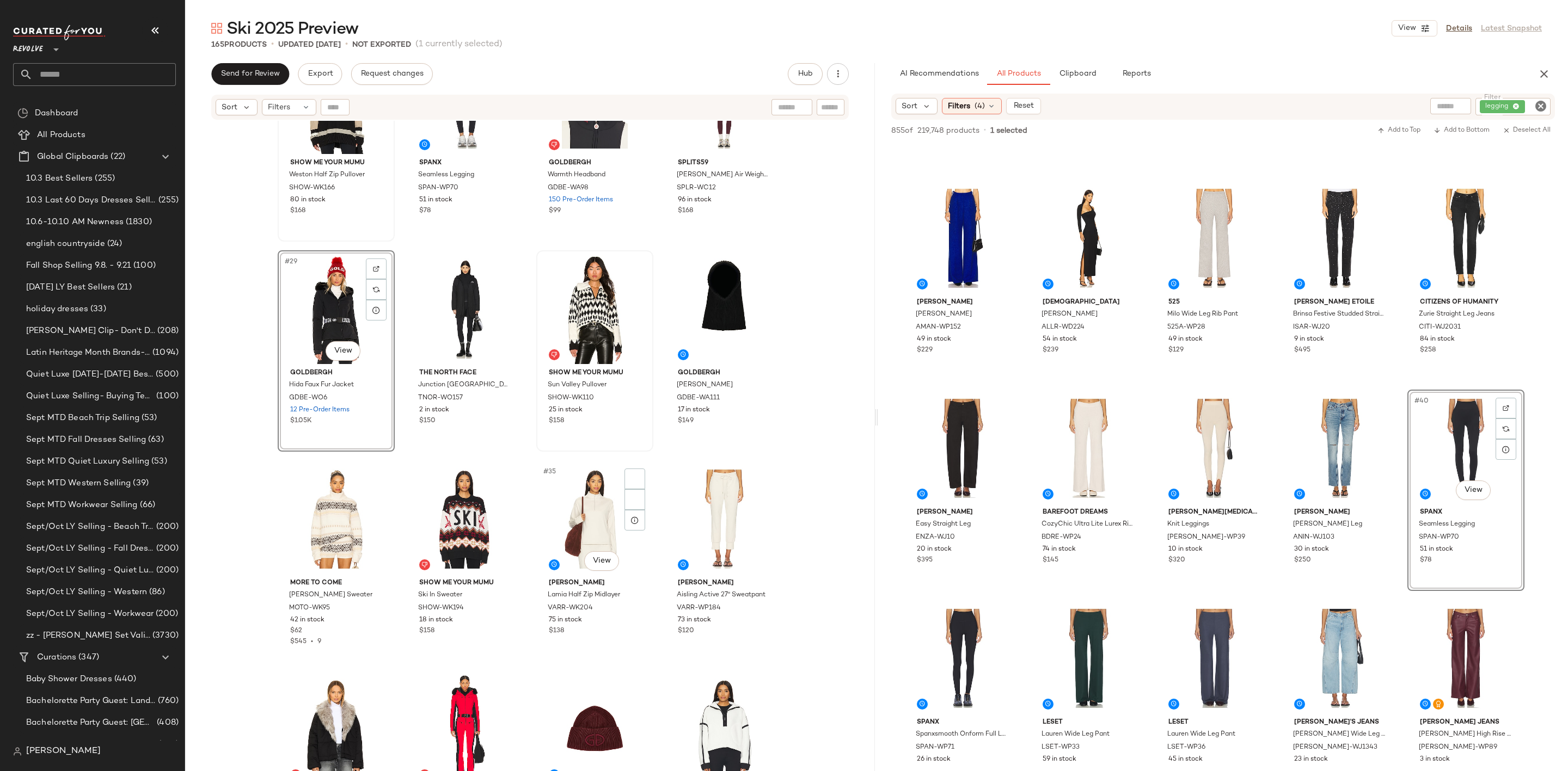
scroll to position [1560, 0]
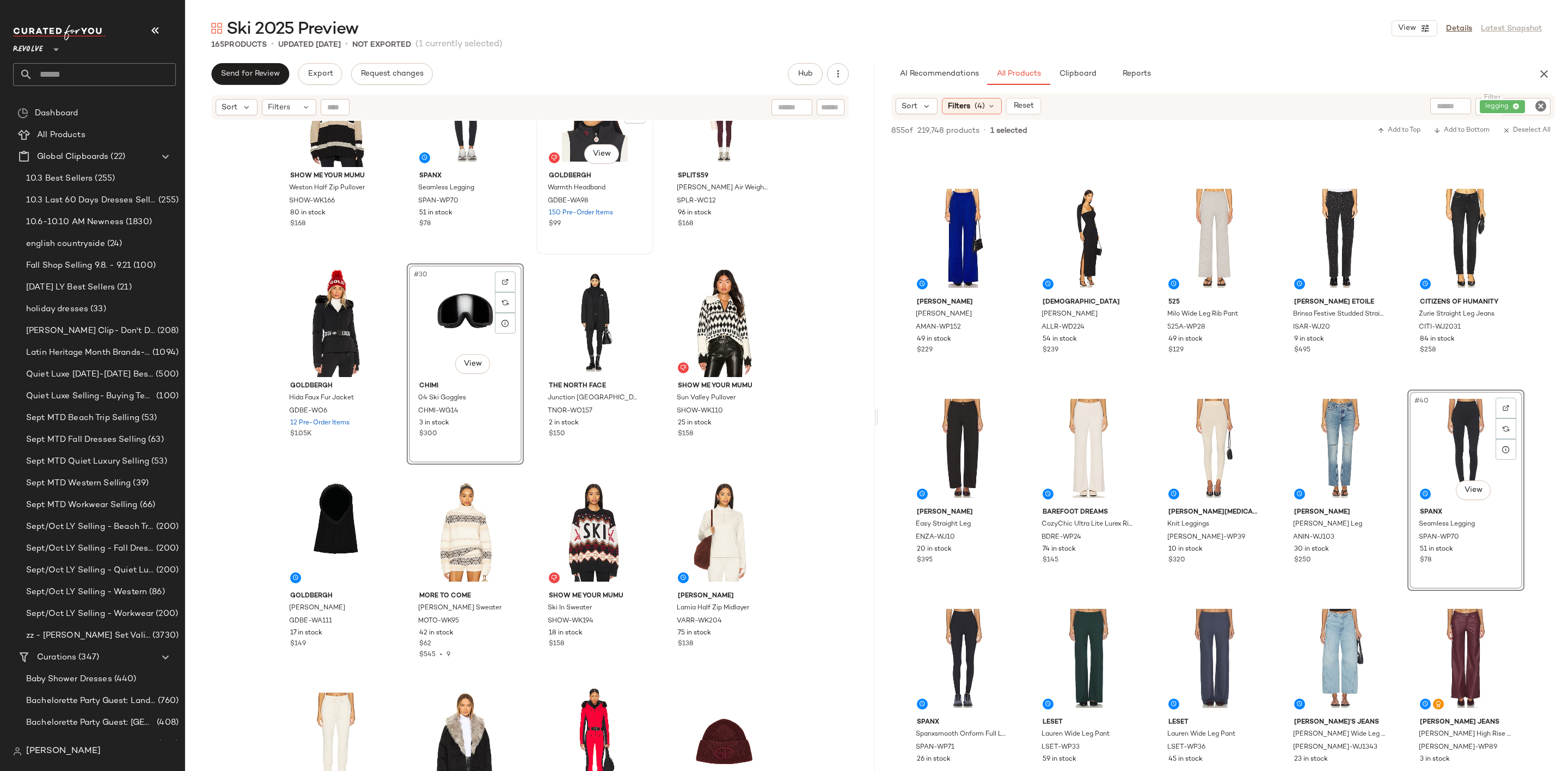
scroll to position [1231, 0]
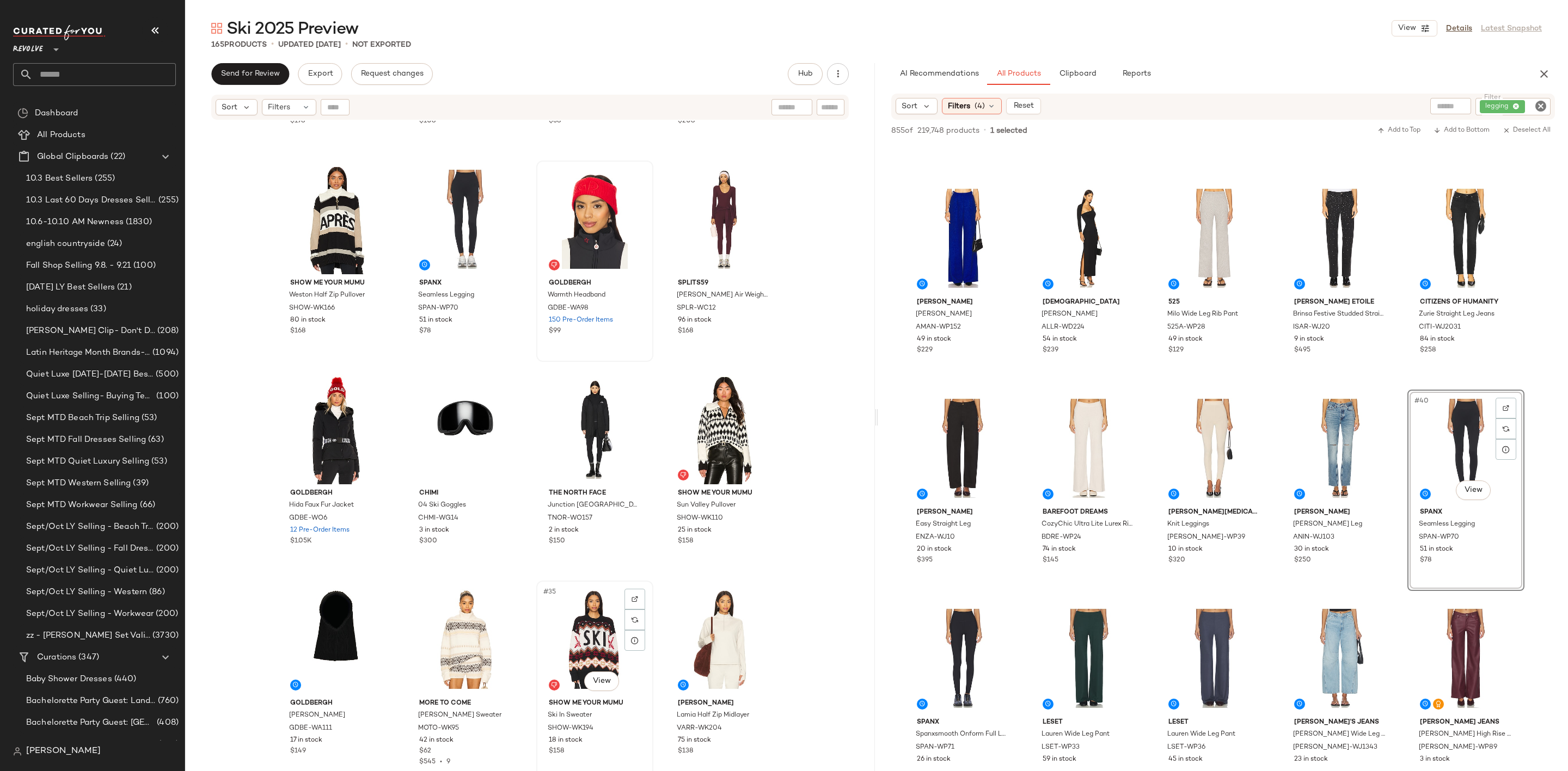
click at [602, 619] on div "#35 View" at bounding box center [595, 639] width 110 height 110
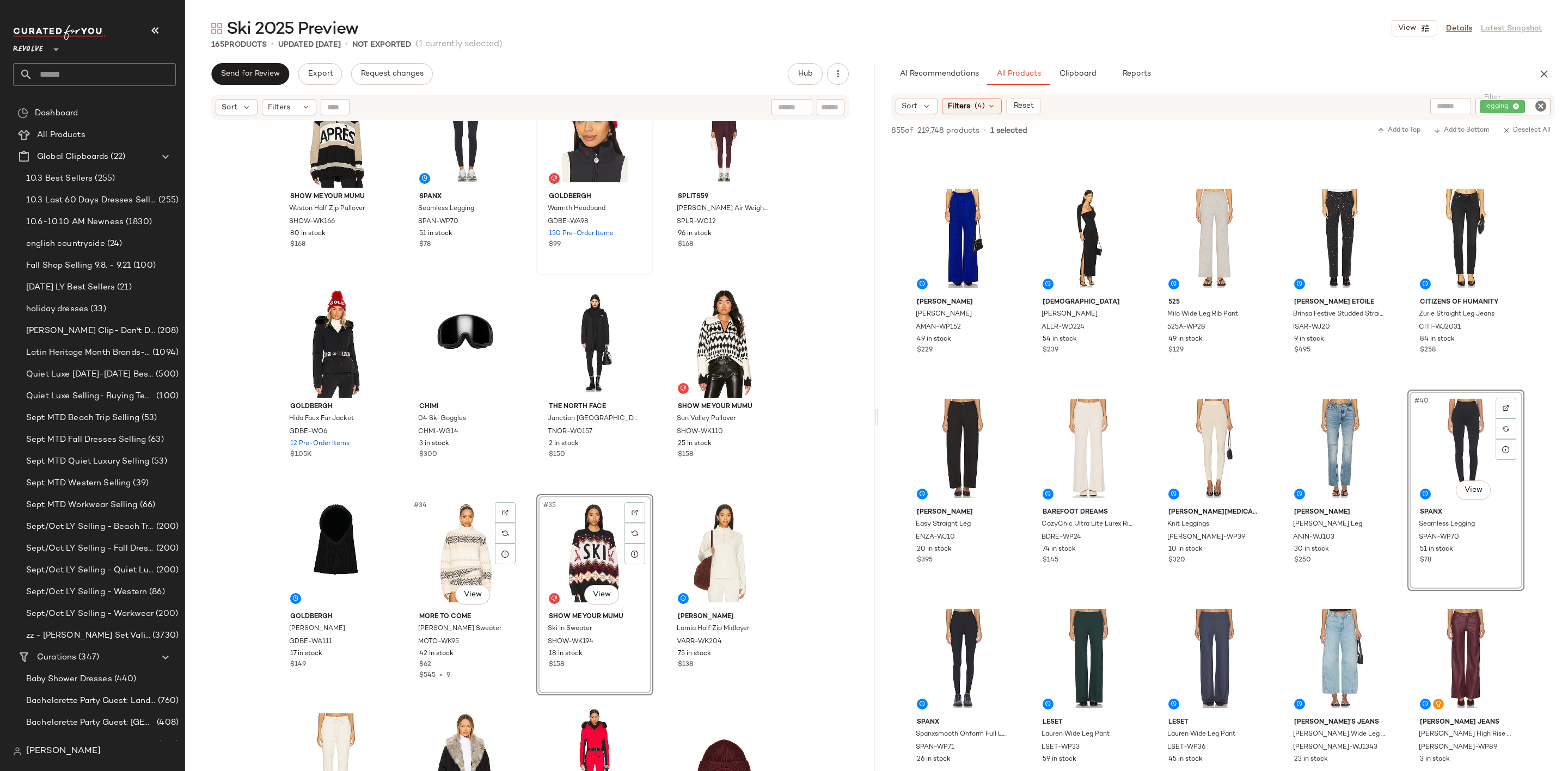
scroll to position [1313, 0]
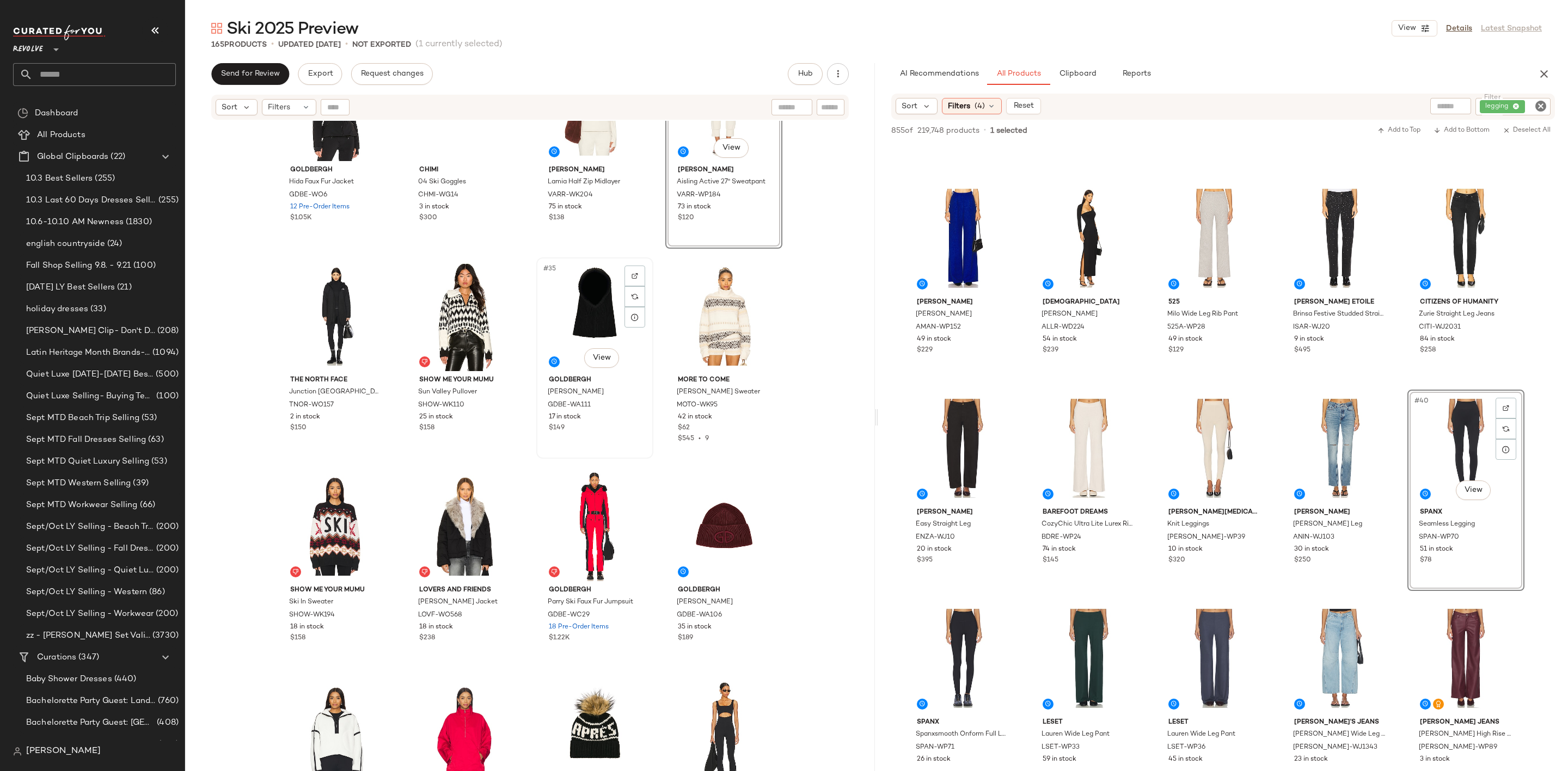
scroll to position [1558, 0]
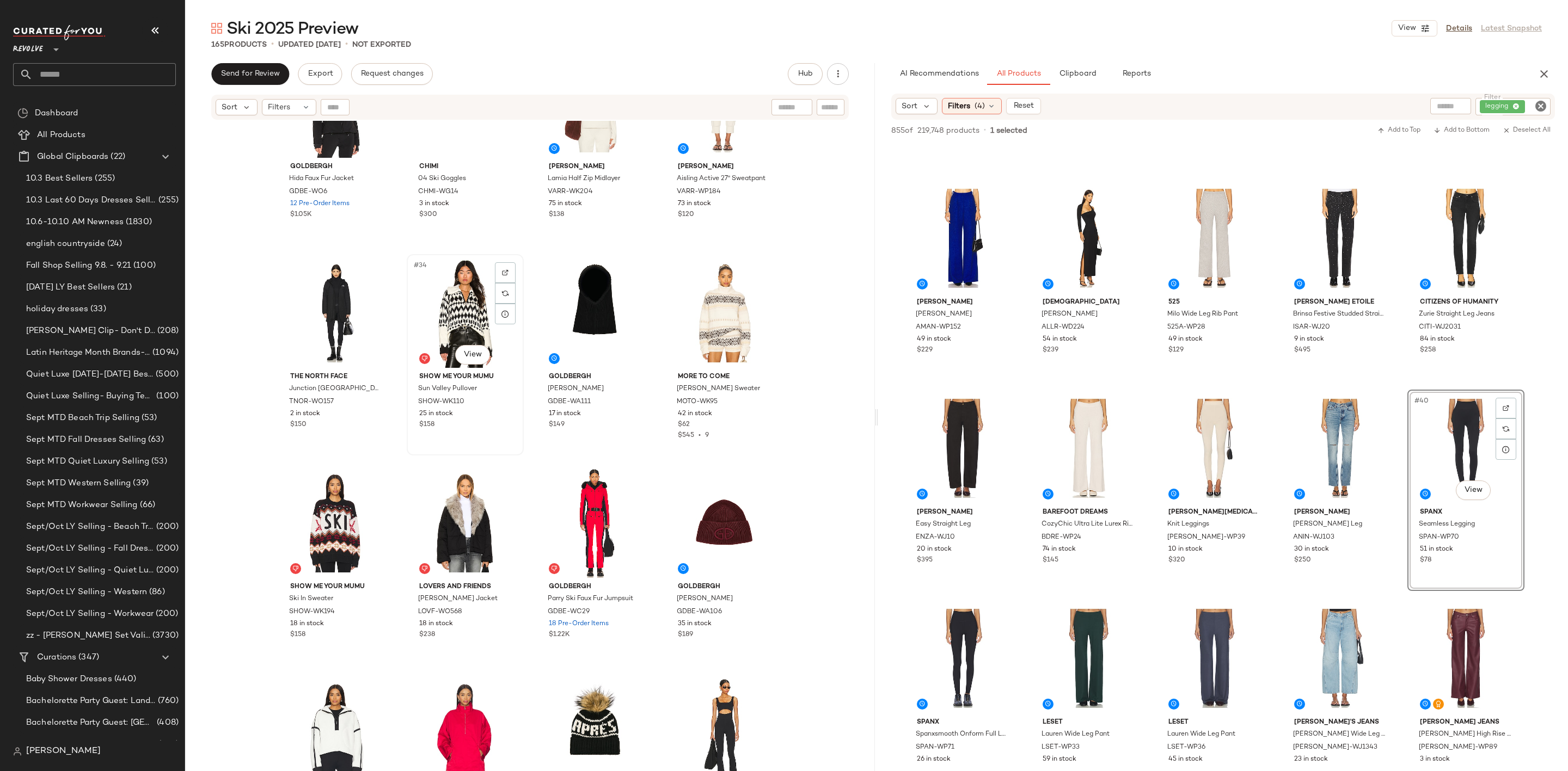
click at [444, 309] on div "#34 View" at bounding box center [465, 313] width 110 height 110
click at [705, 297] on div "#36 View" at bounding box center [724, 313] width 110 height 110
click at [314, 515] on div "#37 View" at bounding box center [336, 523] width 110 height 110
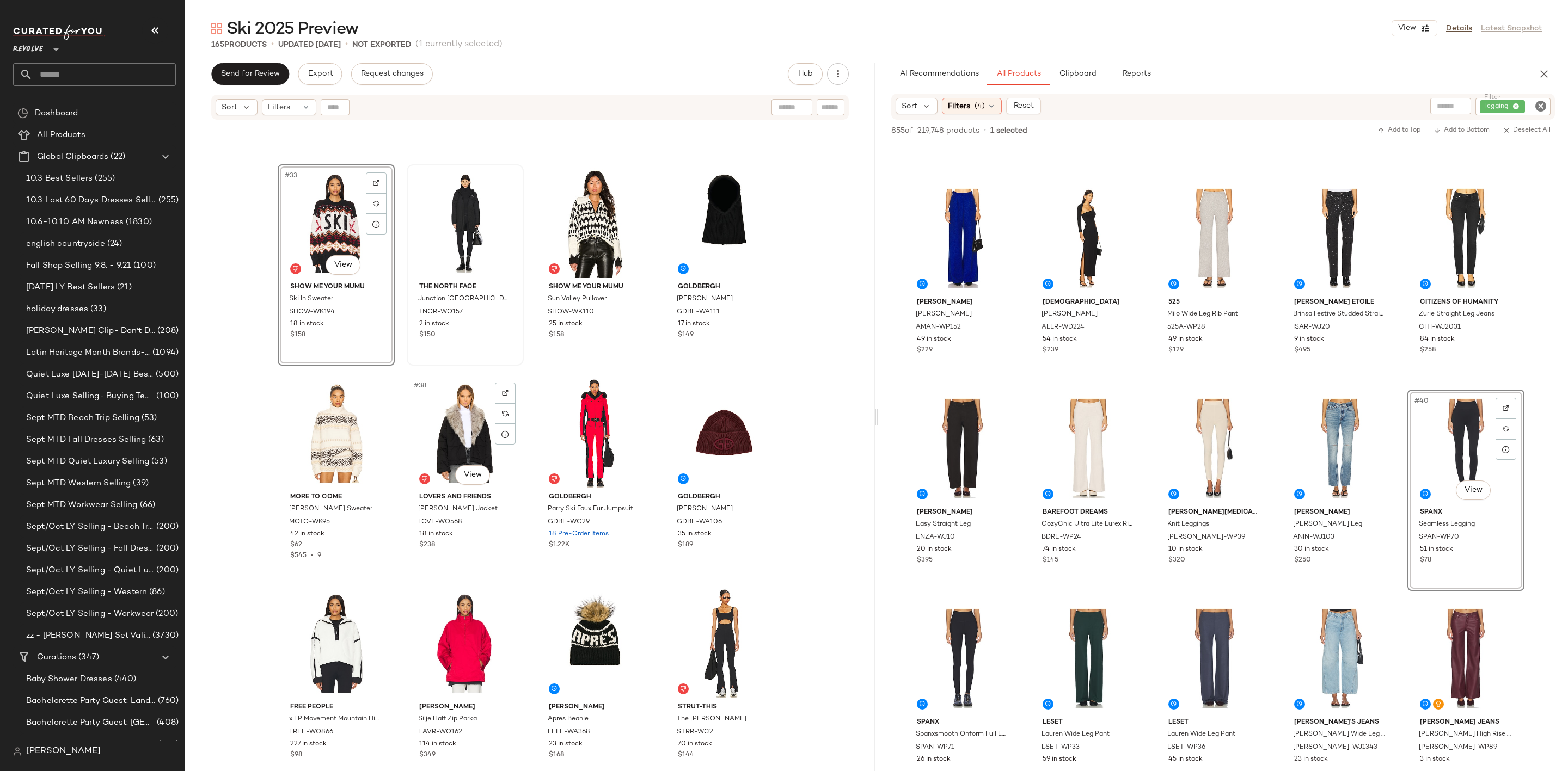
scroll to position [1558, 0]
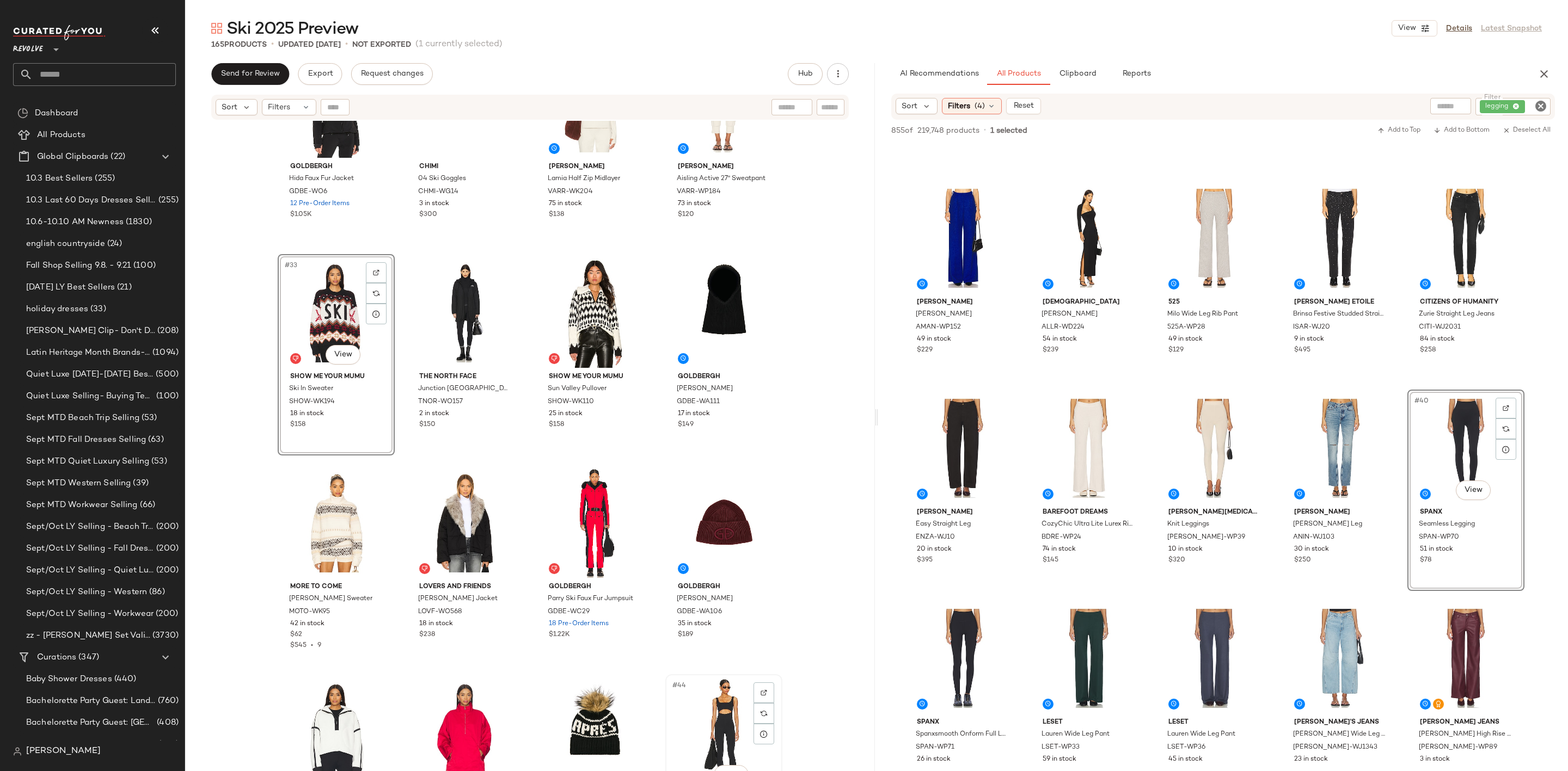
click at [710, 693] on div "#44 View" at bounding box center [724, 733] width 110 height 110
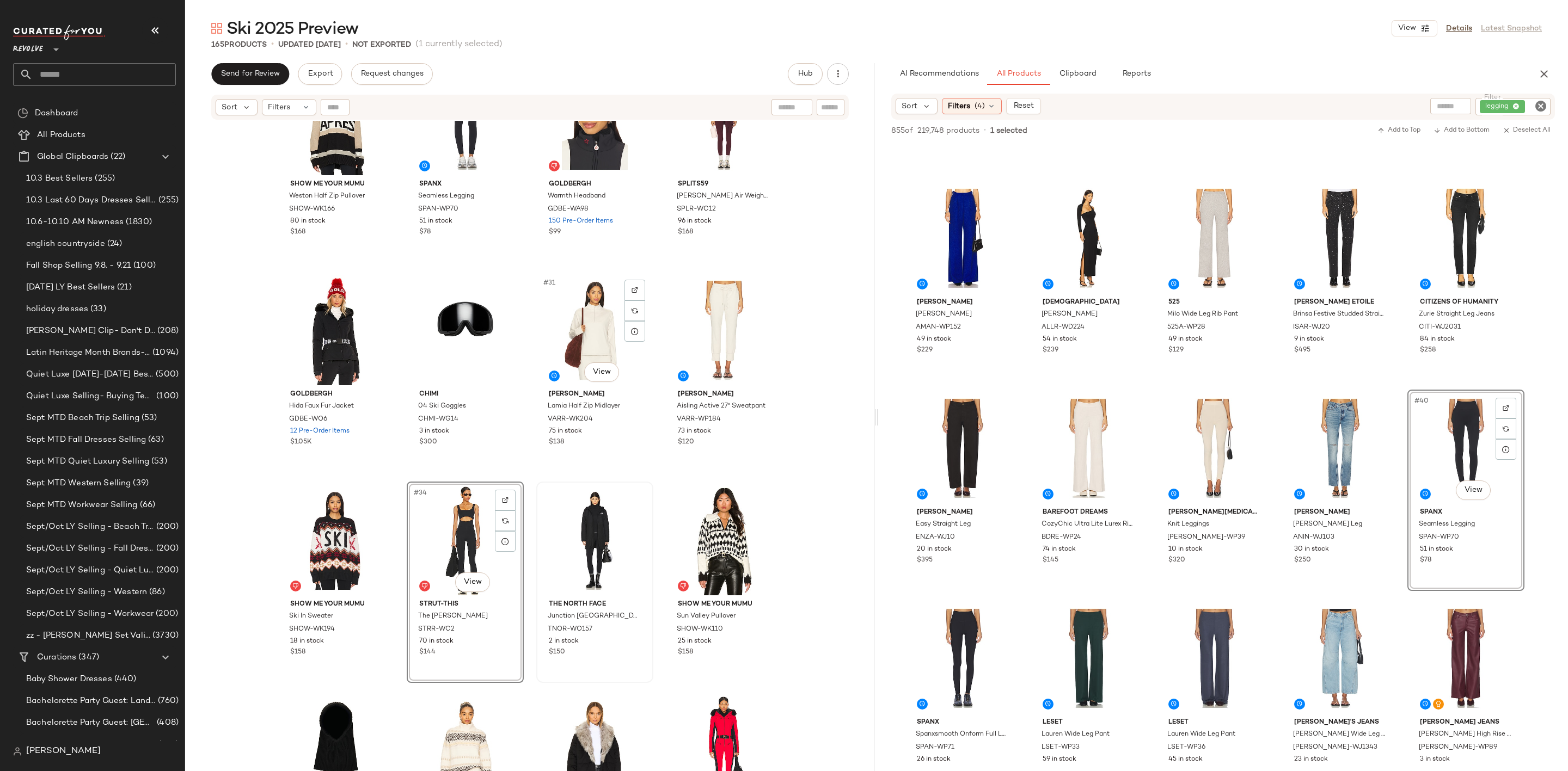
scroll to position [1316, 0]
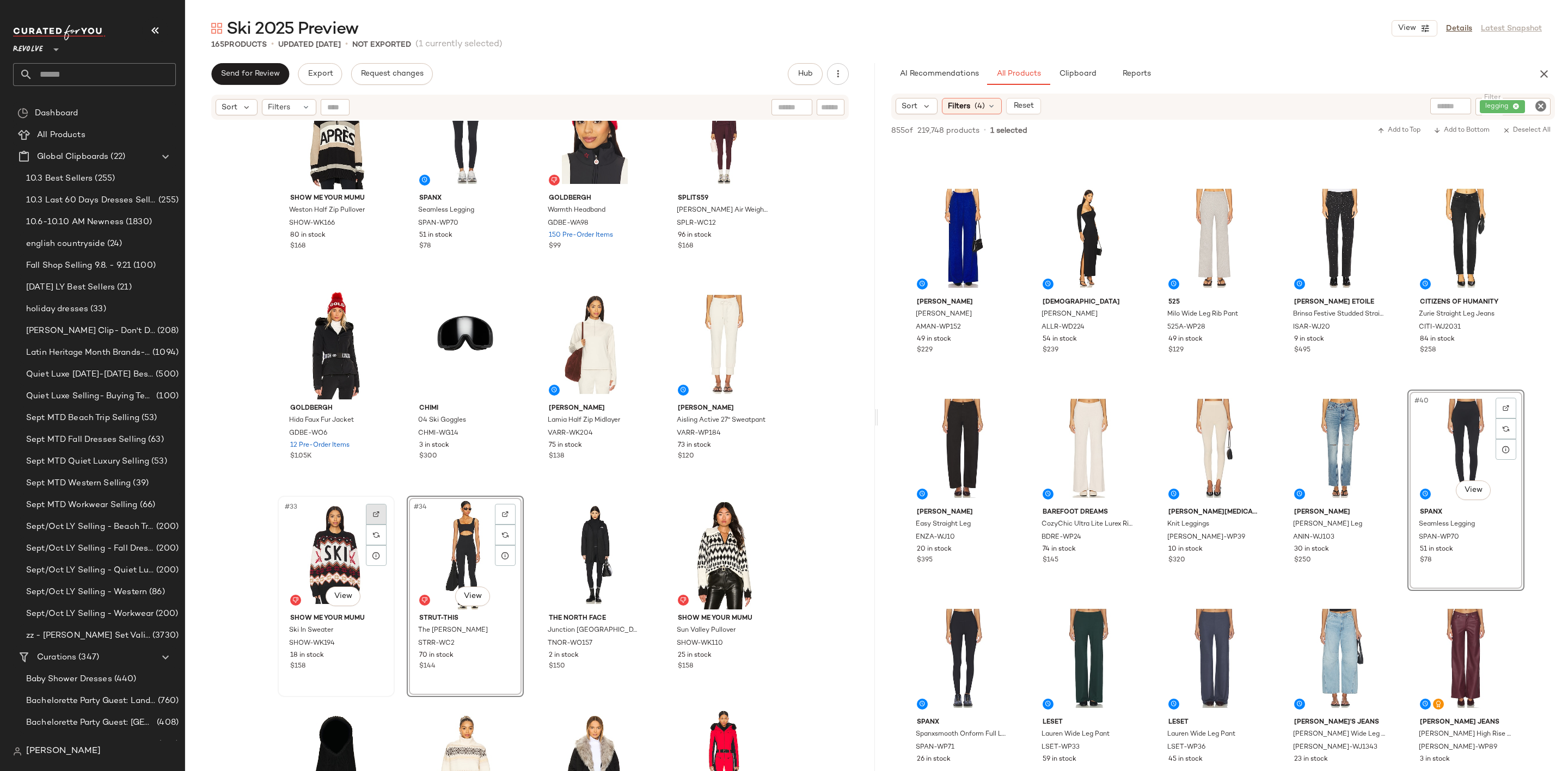
click at [375, 505] on div at bounding box center [376, 514] width 20 height 20
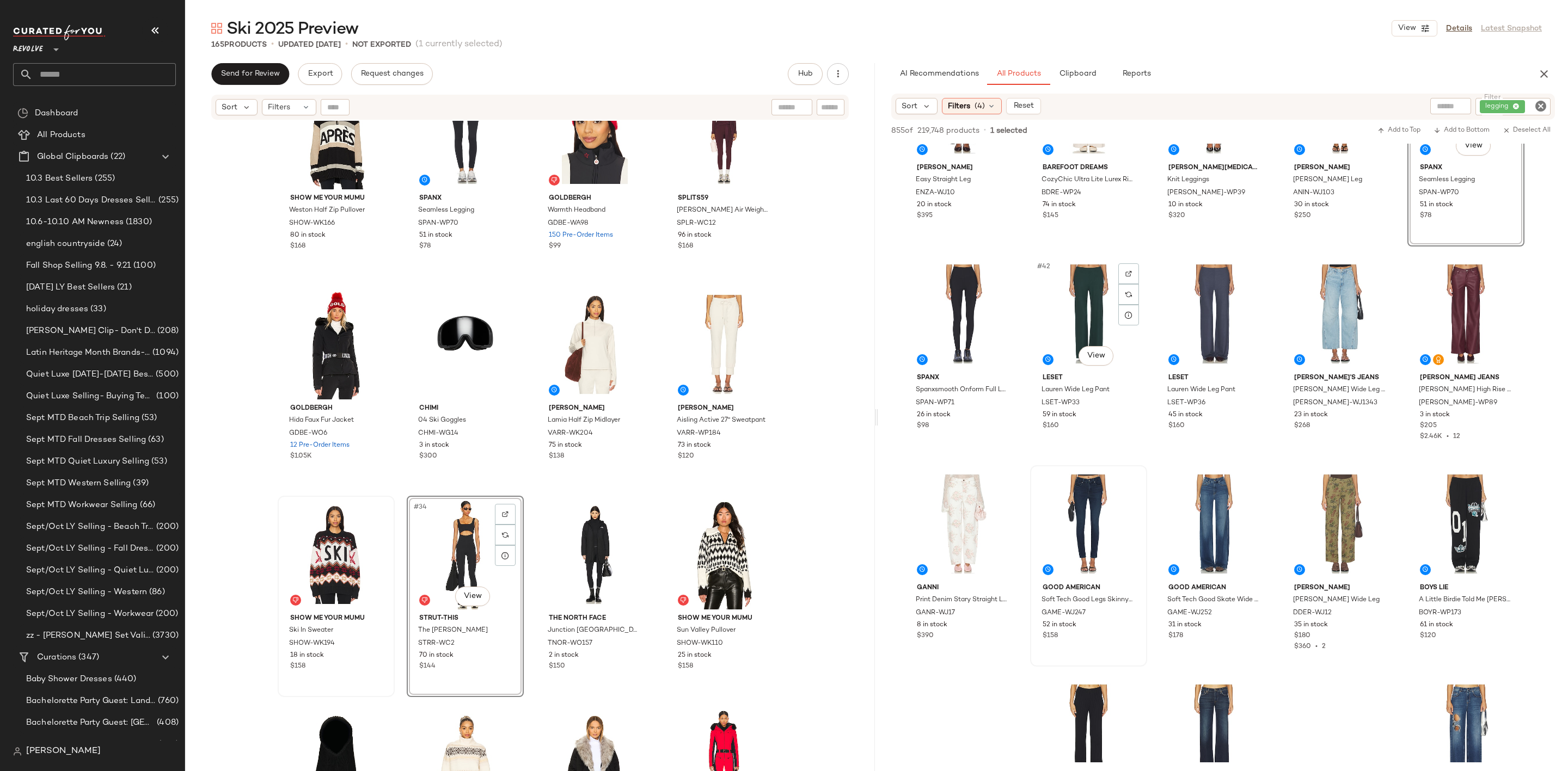
scroll to position [1633, 0]
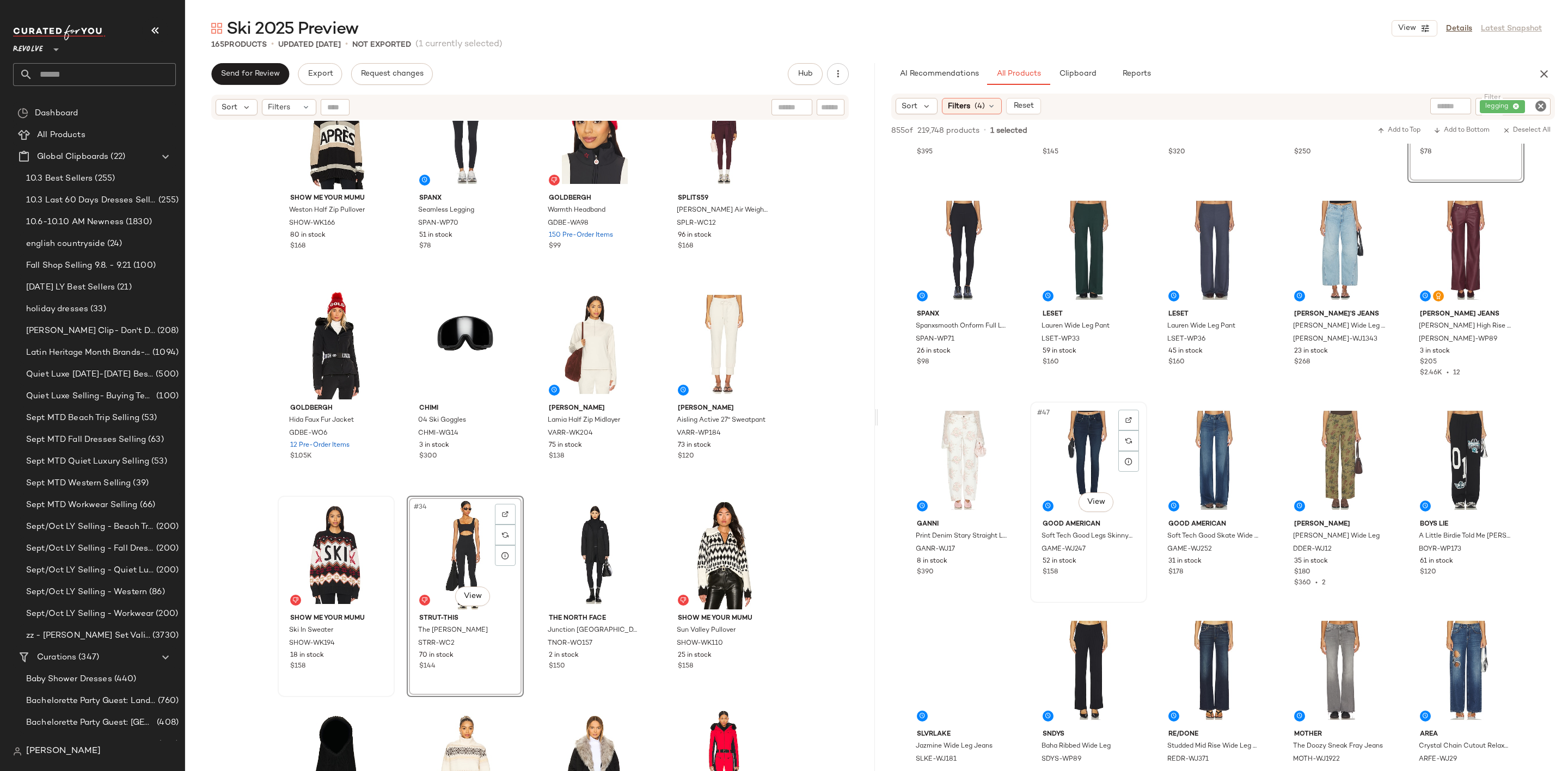
click at [1098, 459] on div "#47 View" at bounding box center [1088, 460] width 110 height 110
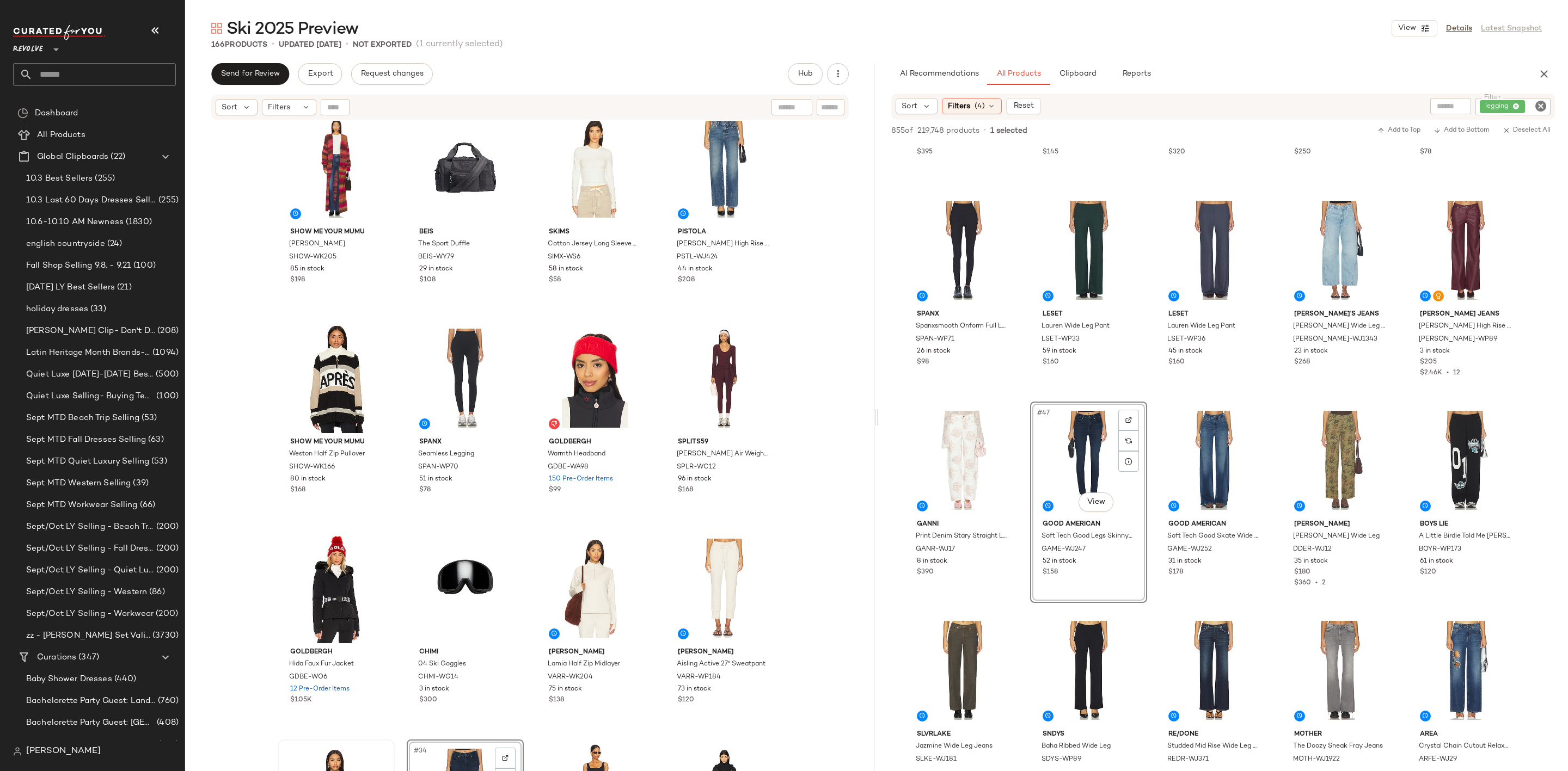
scroll to position [1318, 0]
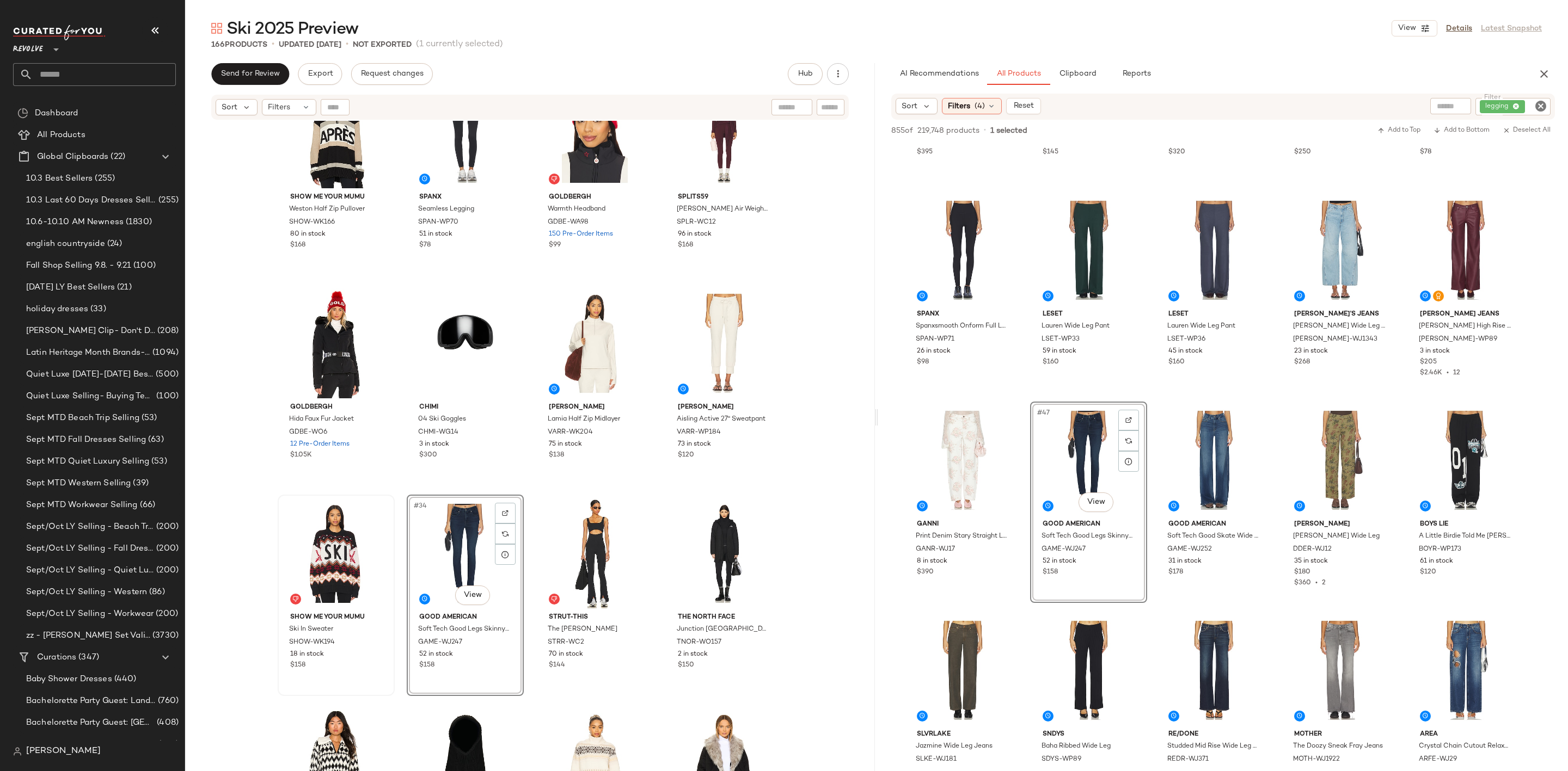
click at [1540, 106] on icon "Clear Filter" at bounding box center [1540, 106] width 13 height 13
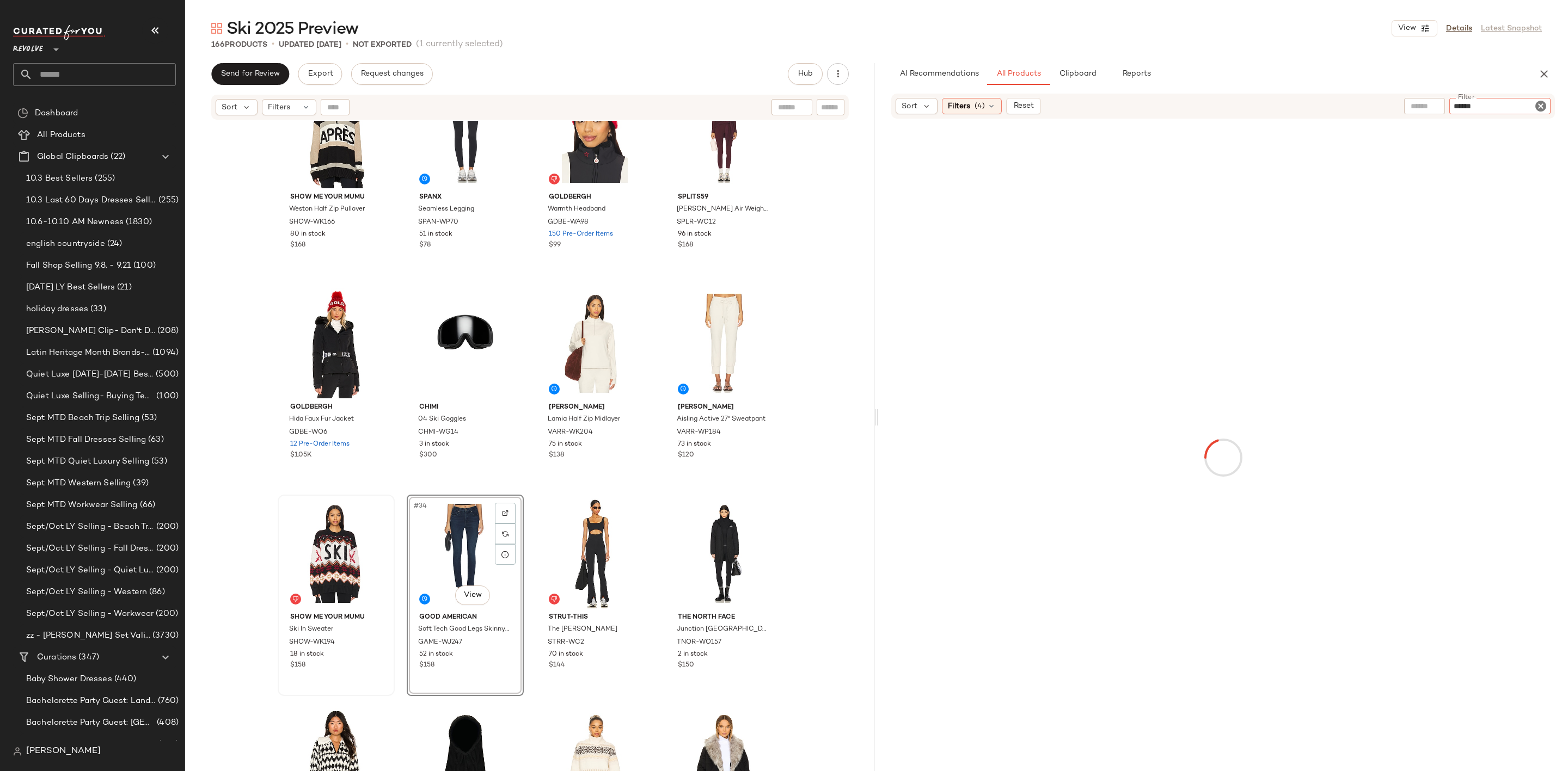
type input "*******"
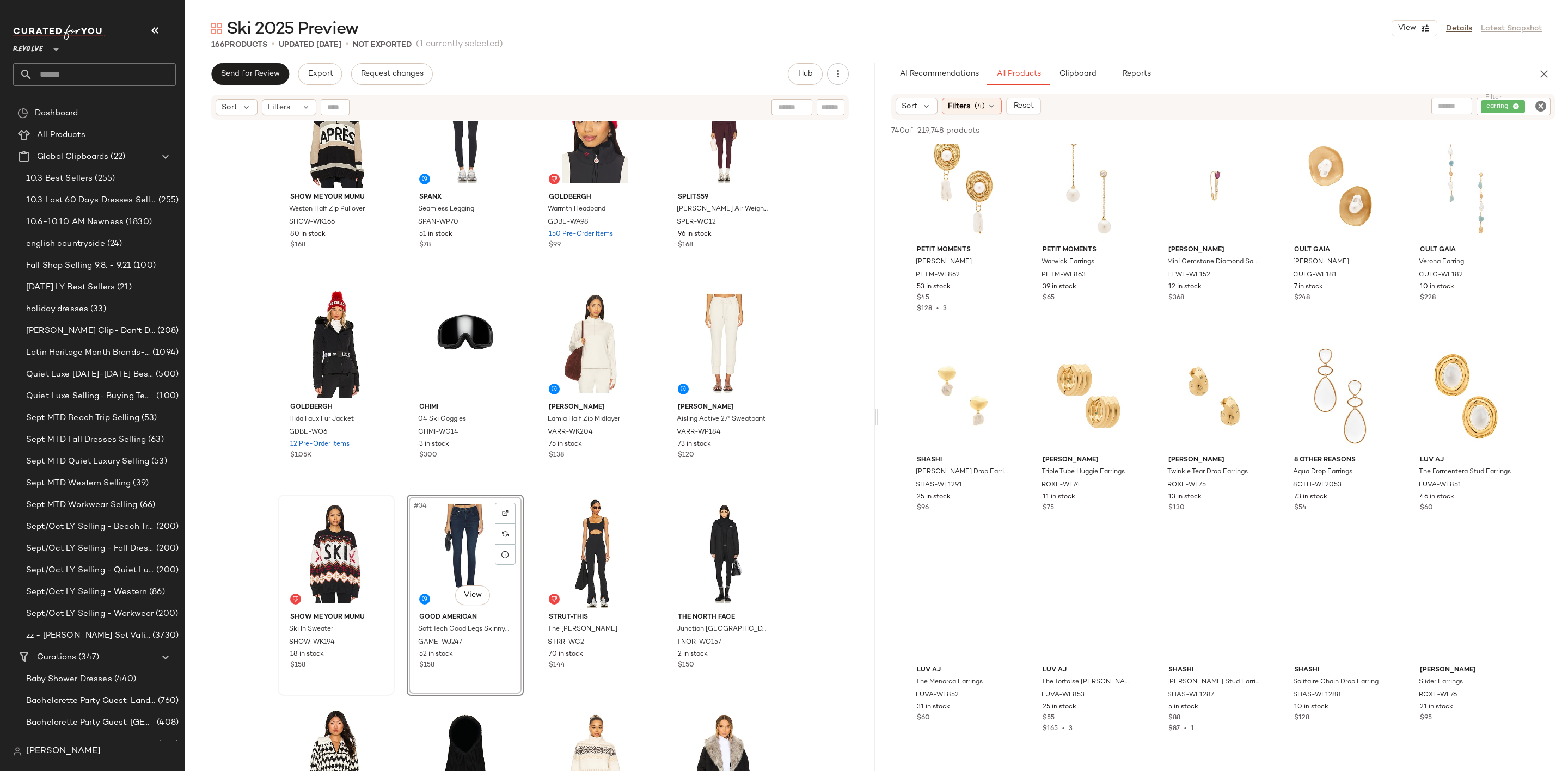
scroll to position [4490, 0]
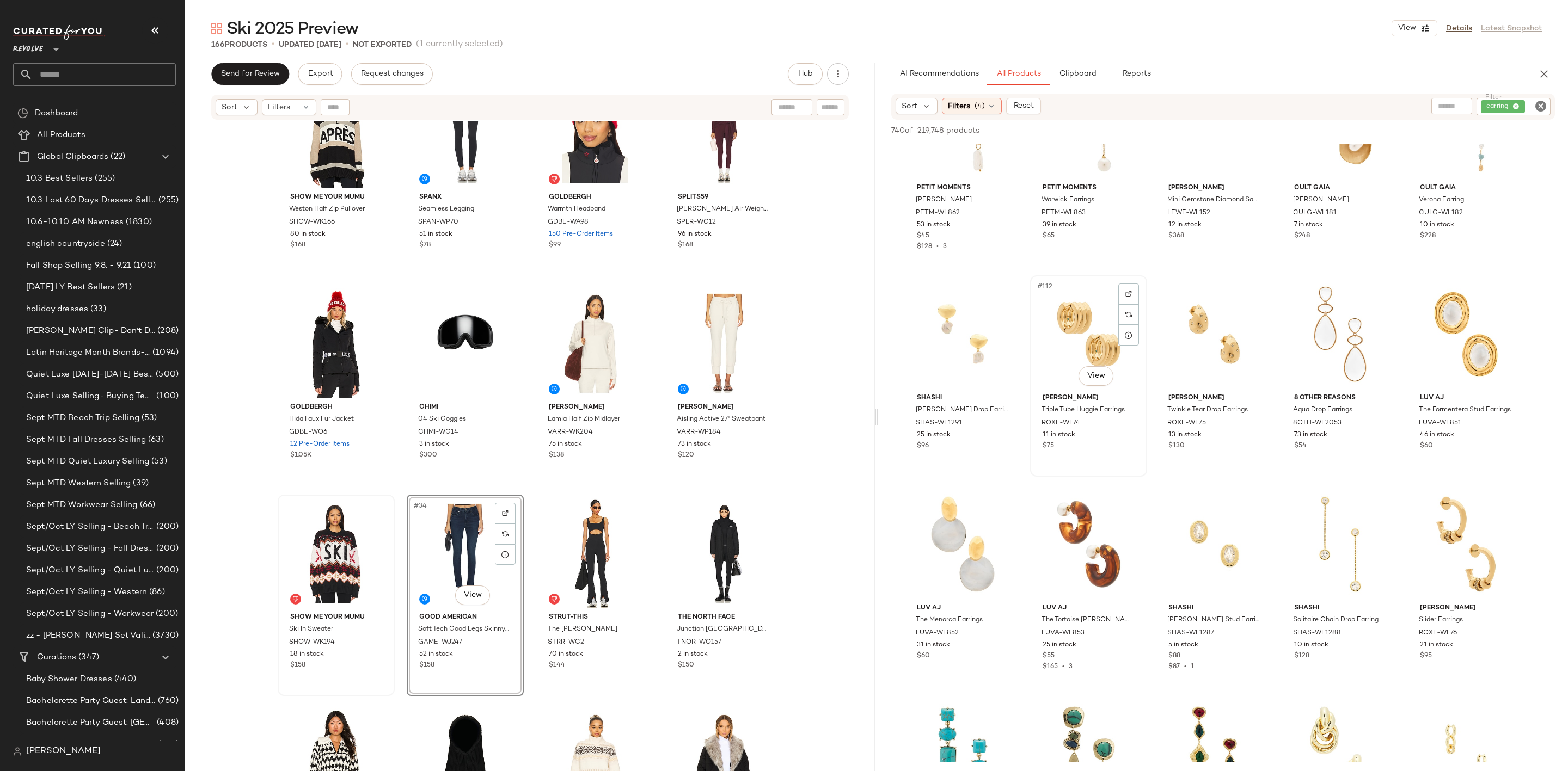
click at [1086, 328] on div "#112 View" at bounding box center [1088, 334] width 110 height 110
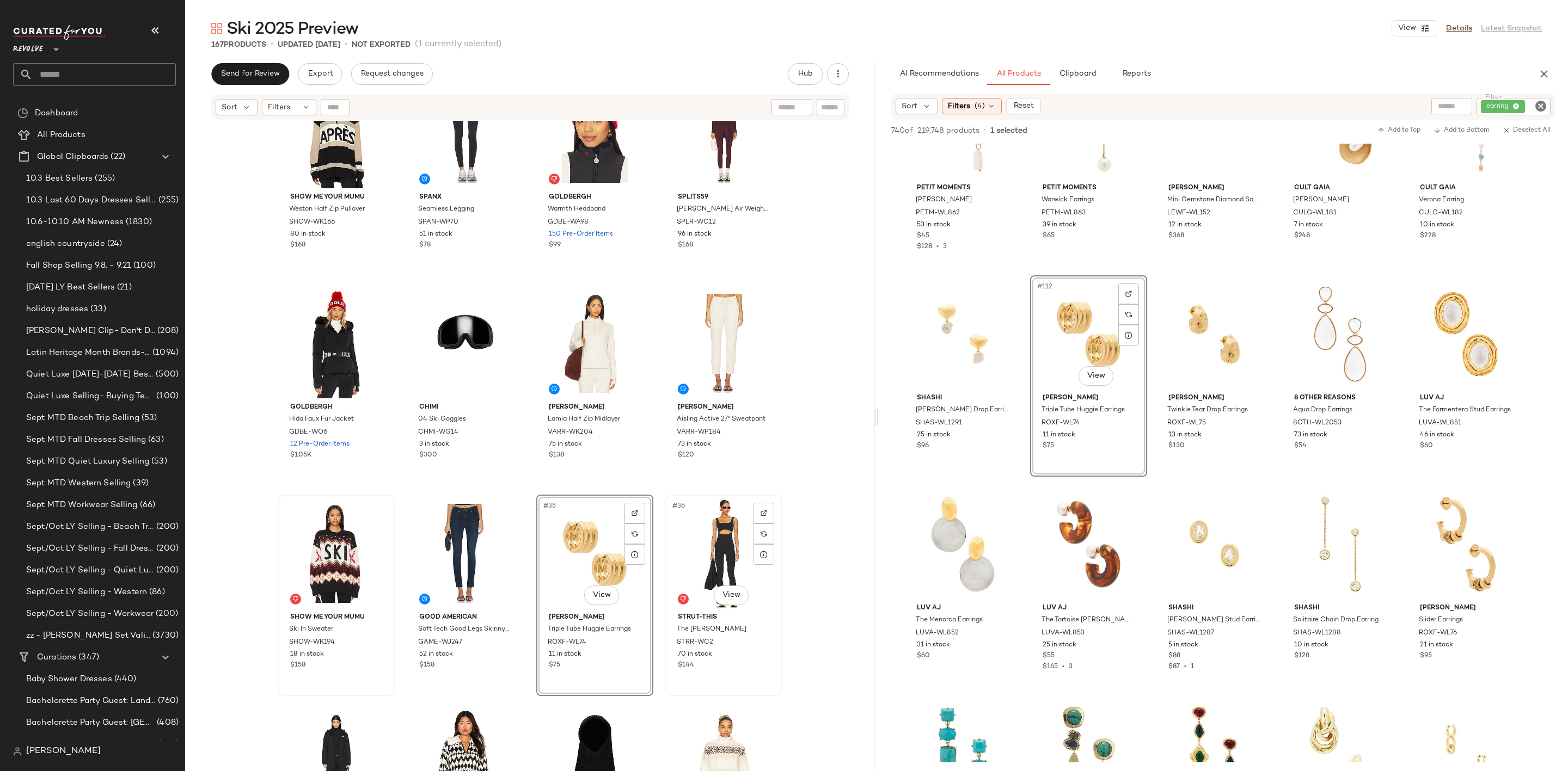
click at [707, 560] on div "#36 View" at bounding box center [724, 553] width 110 height 110
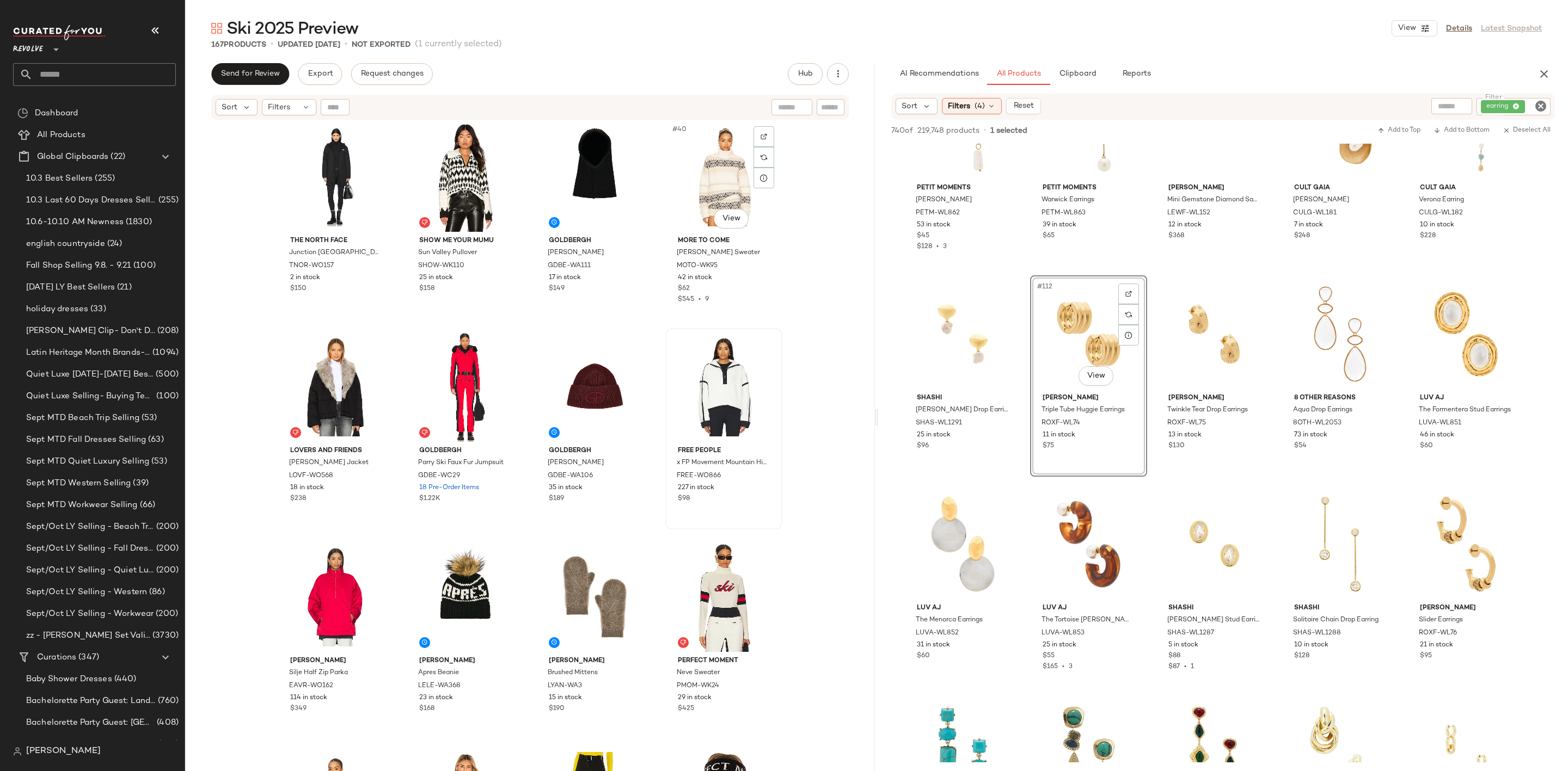
scroll to position [1971, 0]
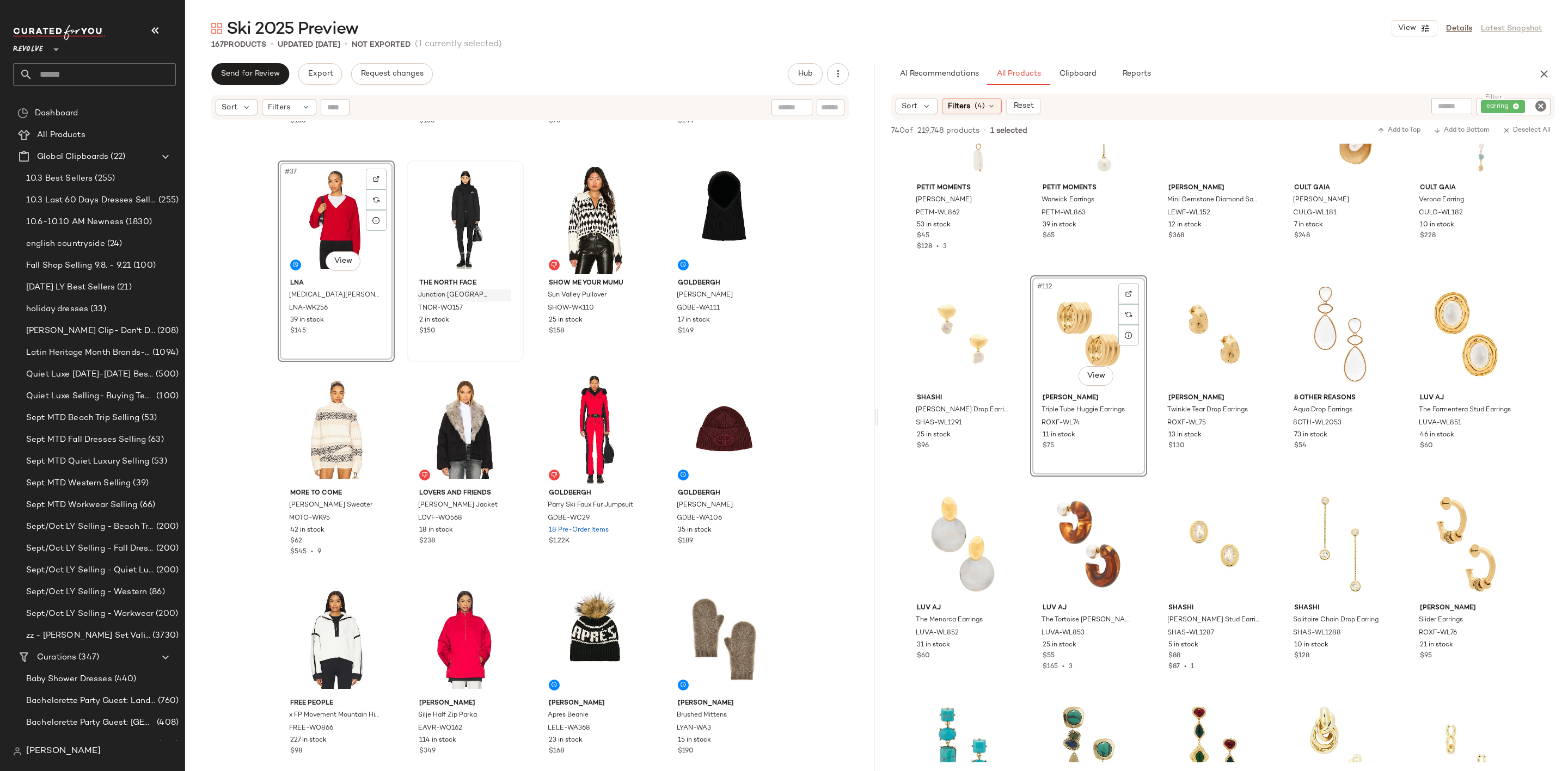
scroll to position [1535, 0]
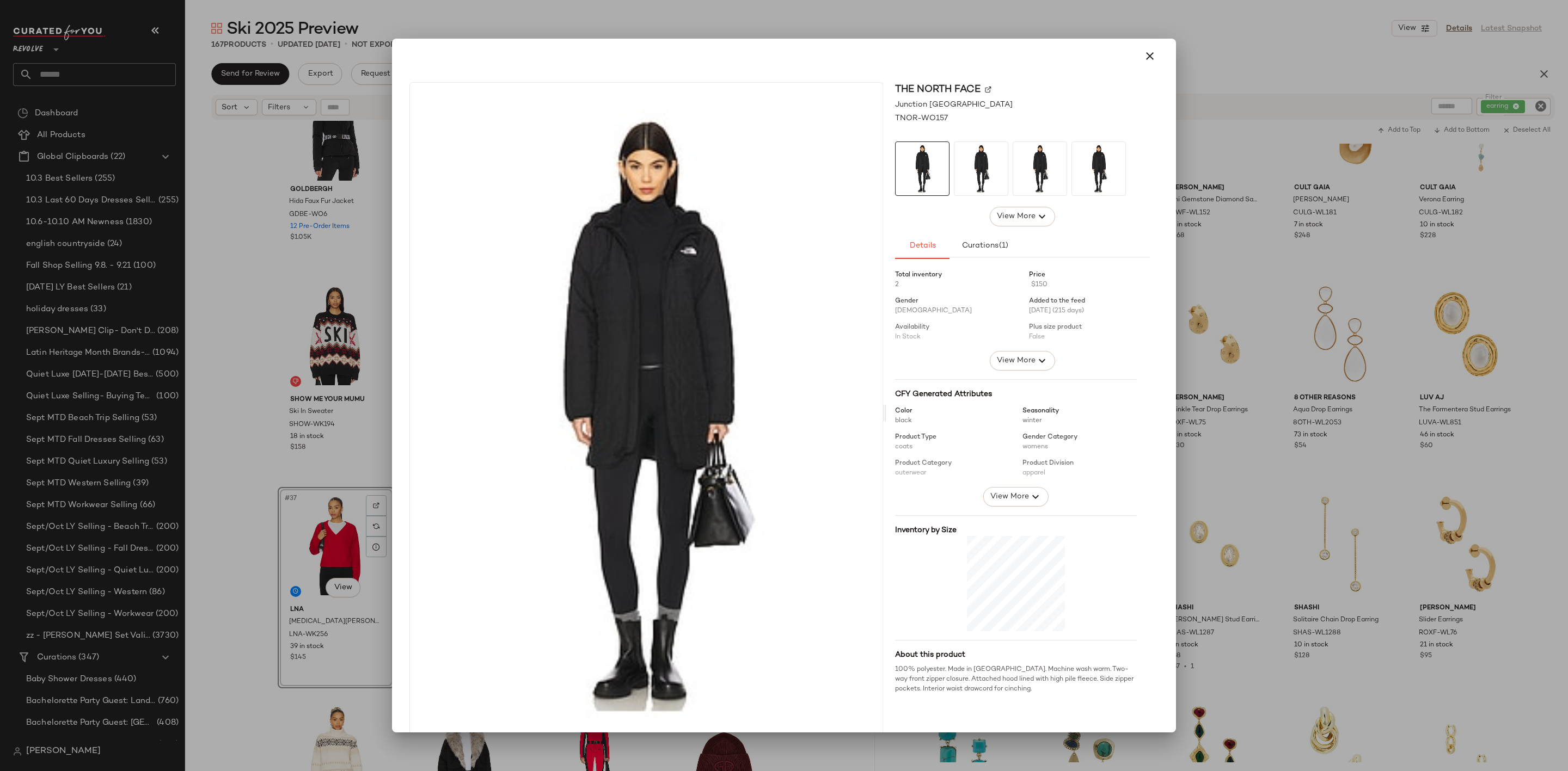
click at [340, 584] on div at bounding box center [784, 385] width 1568 height 771
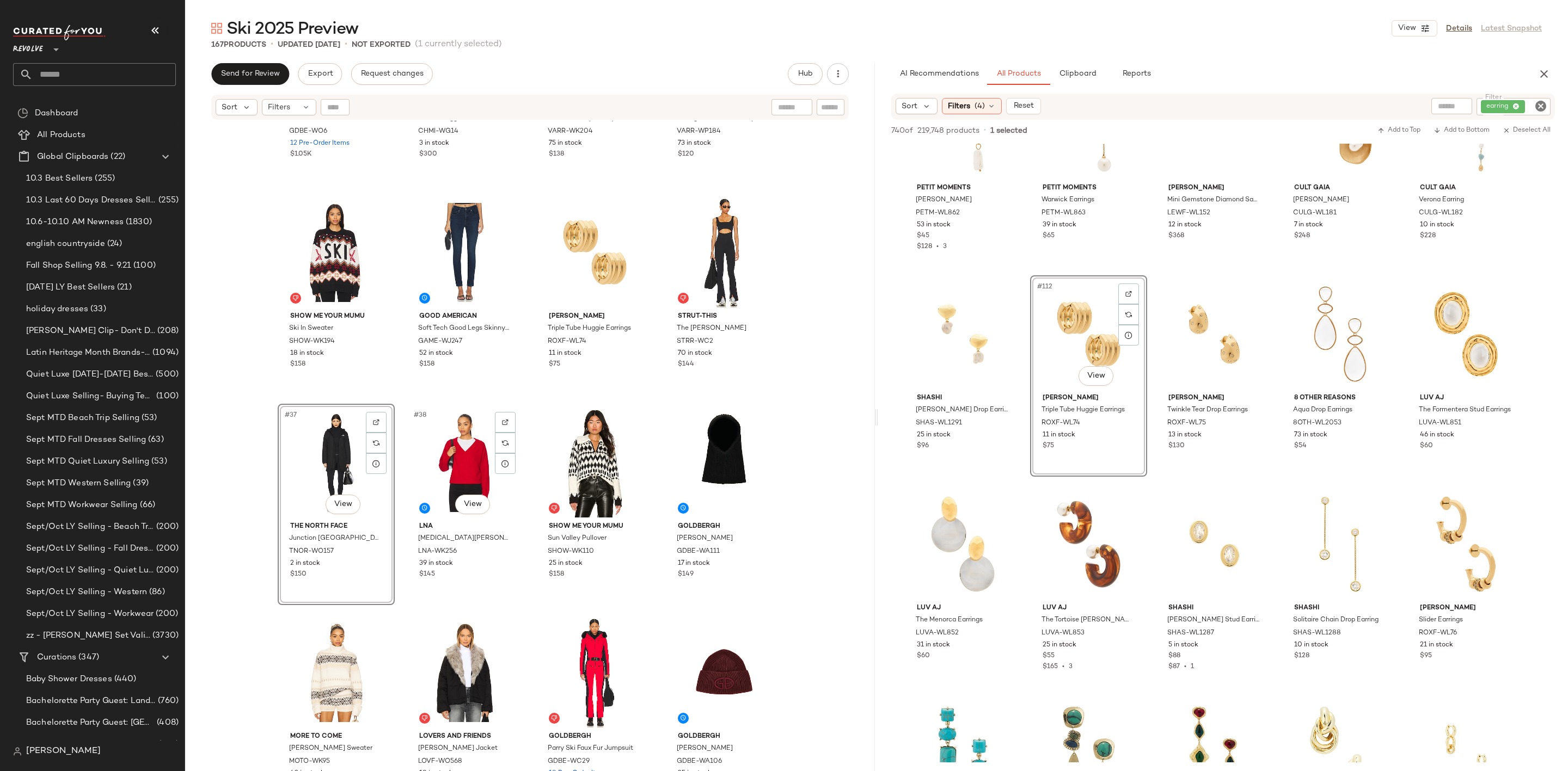
scroll to position [1699, 0]
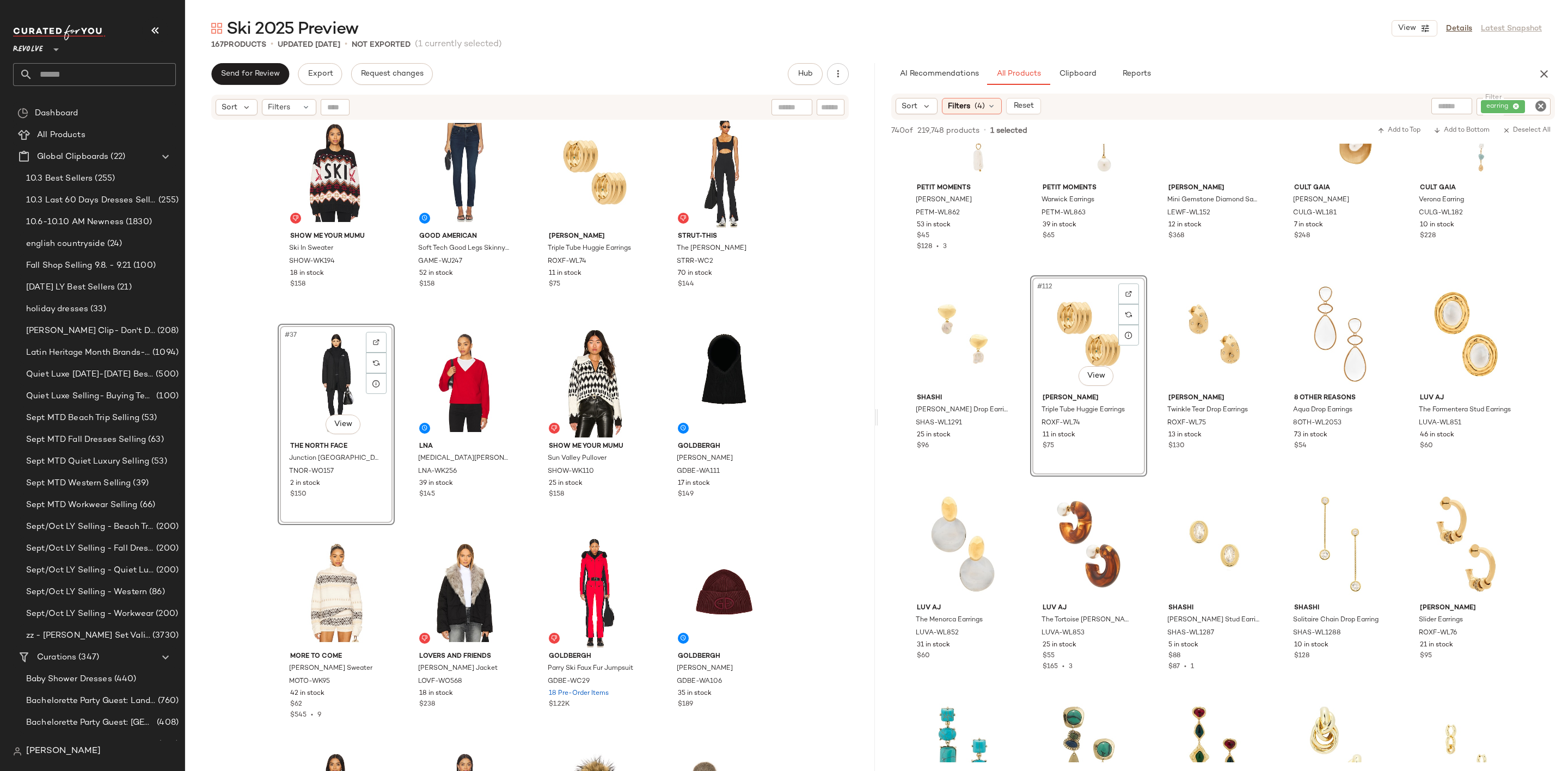
click at [293, 399] on div "#37 View" at bounding box center [336, 383] width 110 height 110
drag, startPoint x: 293, startPoint y: 399, endPoint x: 296, endPoint y: 423, distance: 24.2
click at [296, 423] on div "#37 View" at bounding box center [336, 383] width 110 height 110
click at [502, 340] on img at bounding box center [505, 342] width 7 height 7
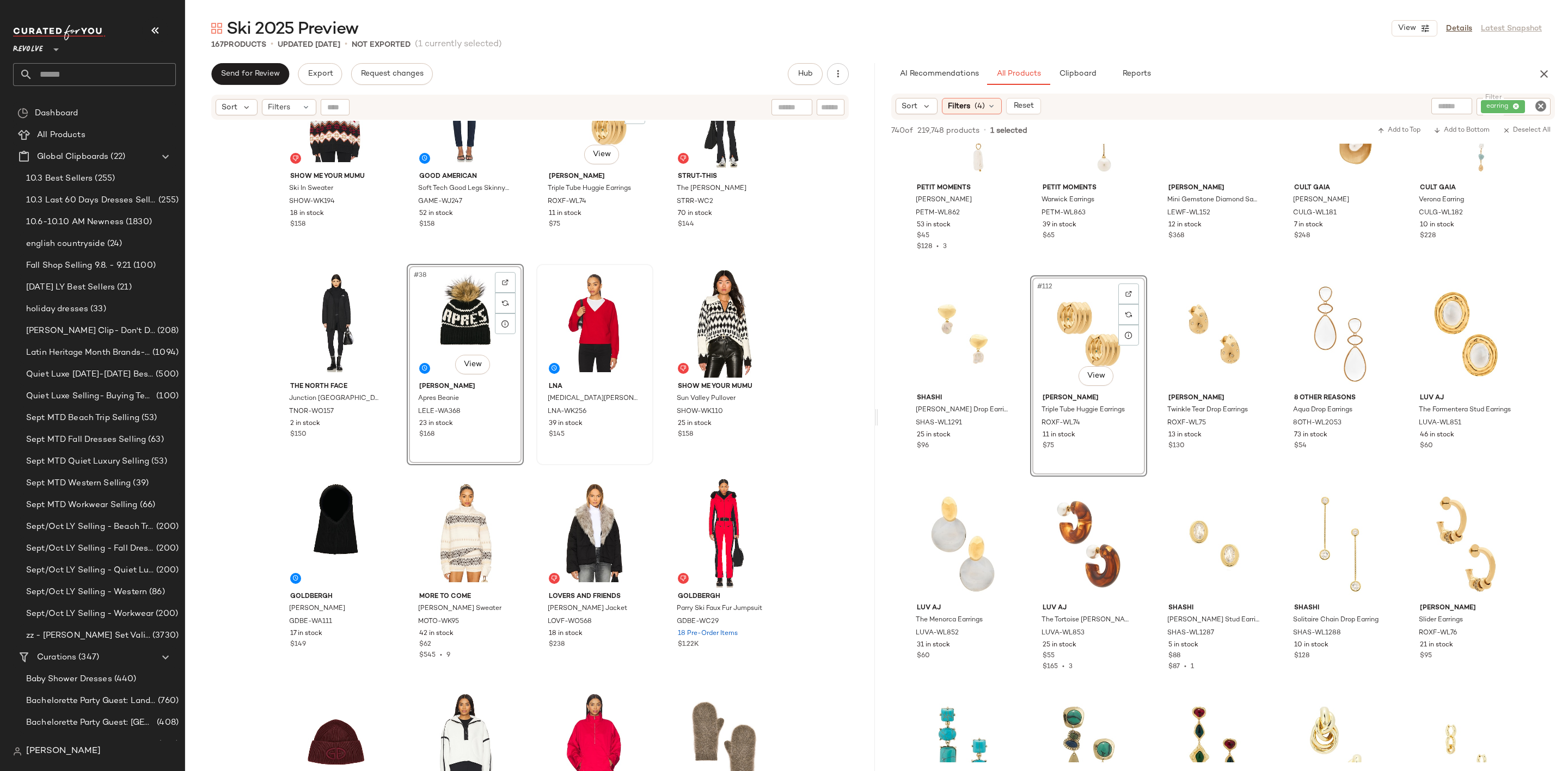
scroll to position [1617, 0]
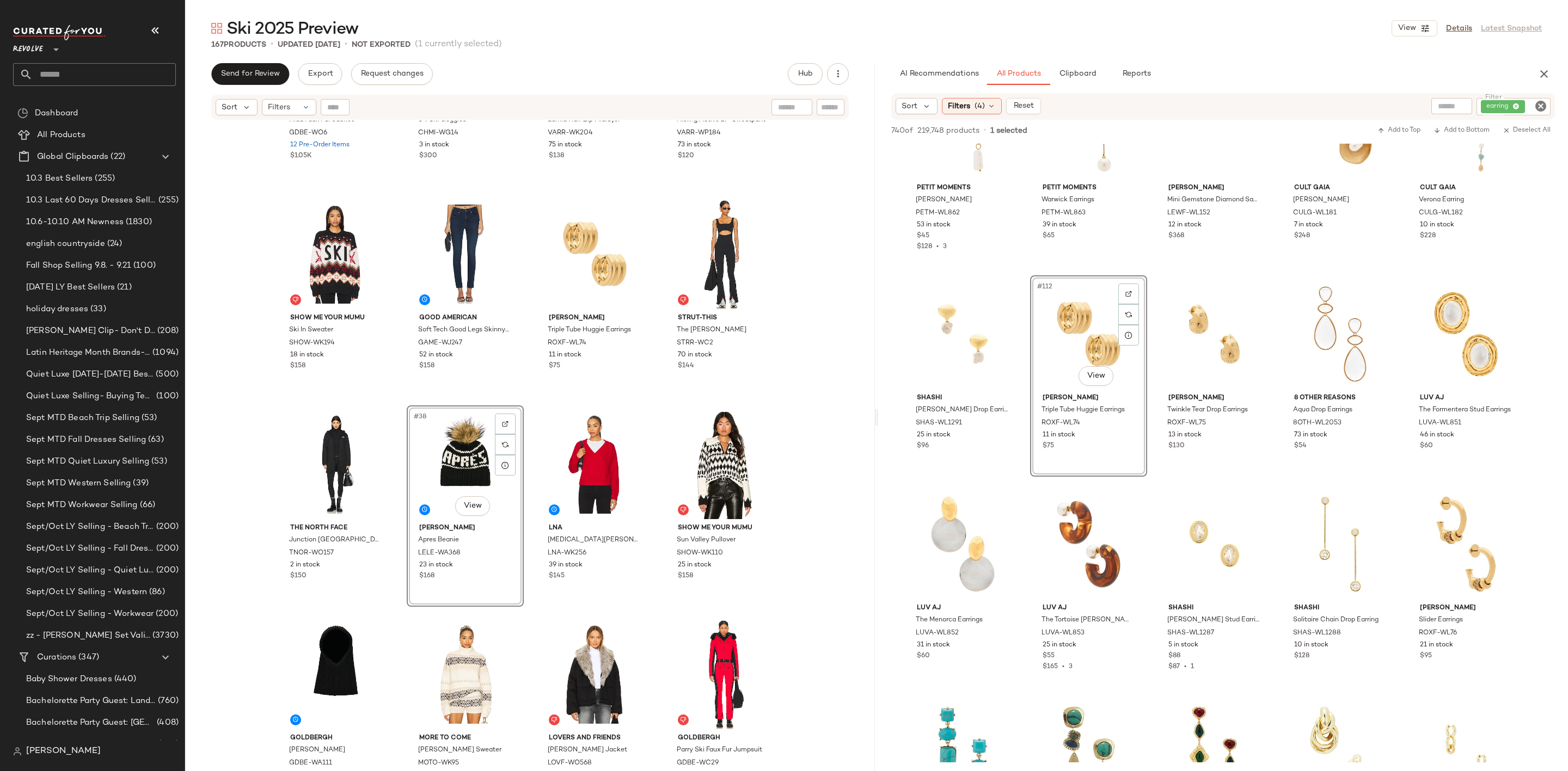
click at [1539, 102] on icon "Clear Filter" at bounding box center [1540, 106] width 13 height 13
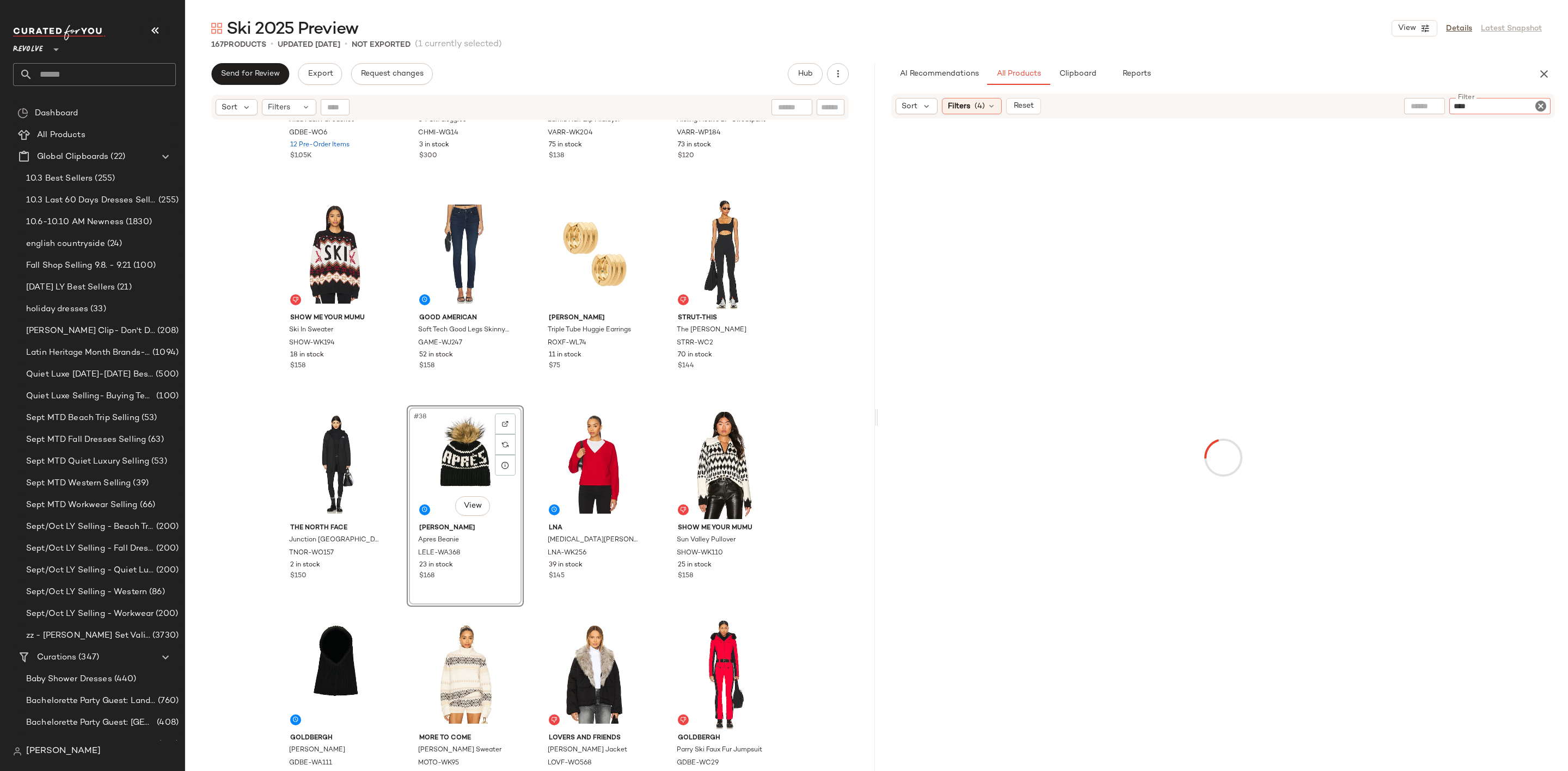
type input "*****"
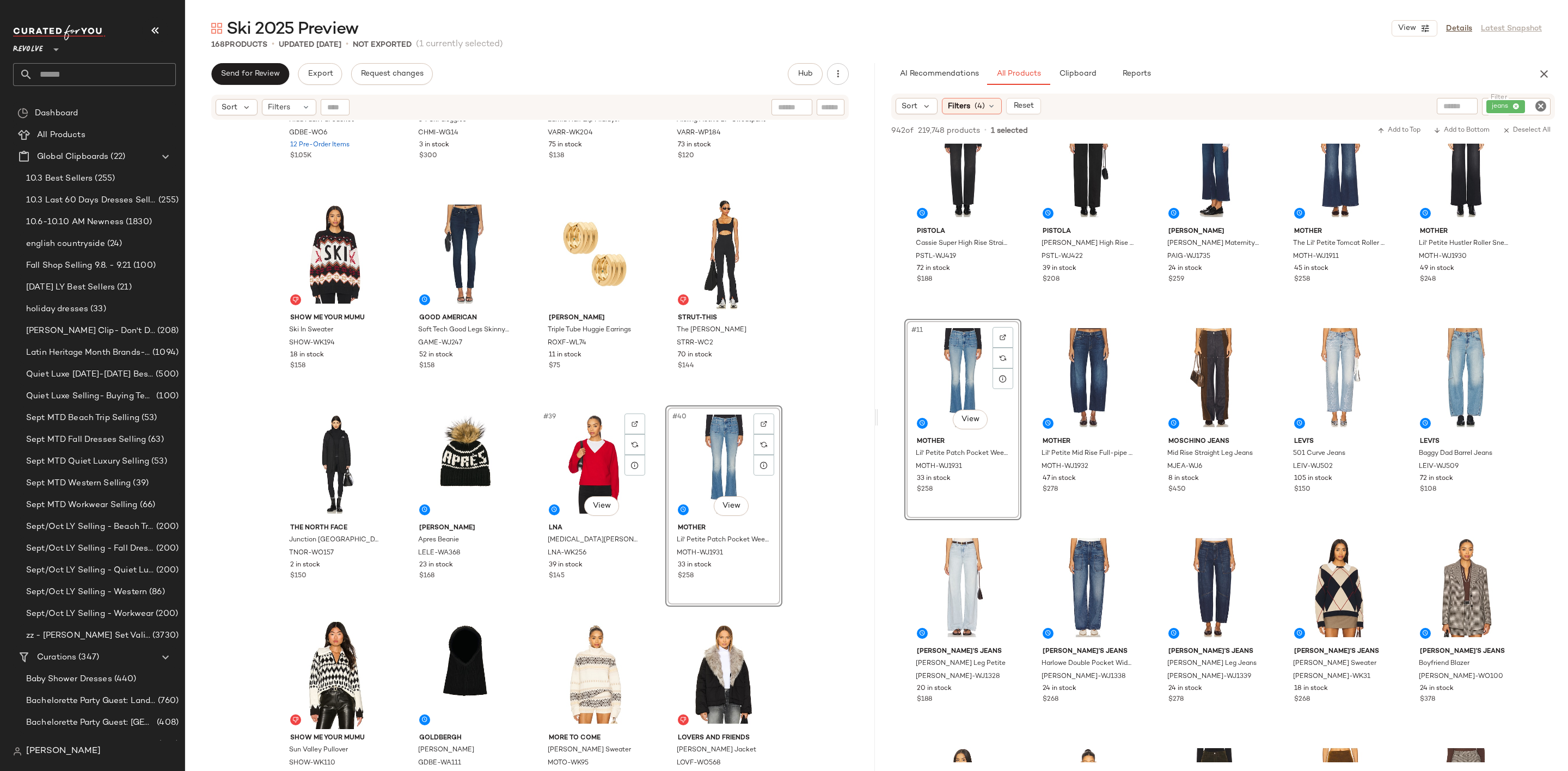
scroll to position [1862, 0]
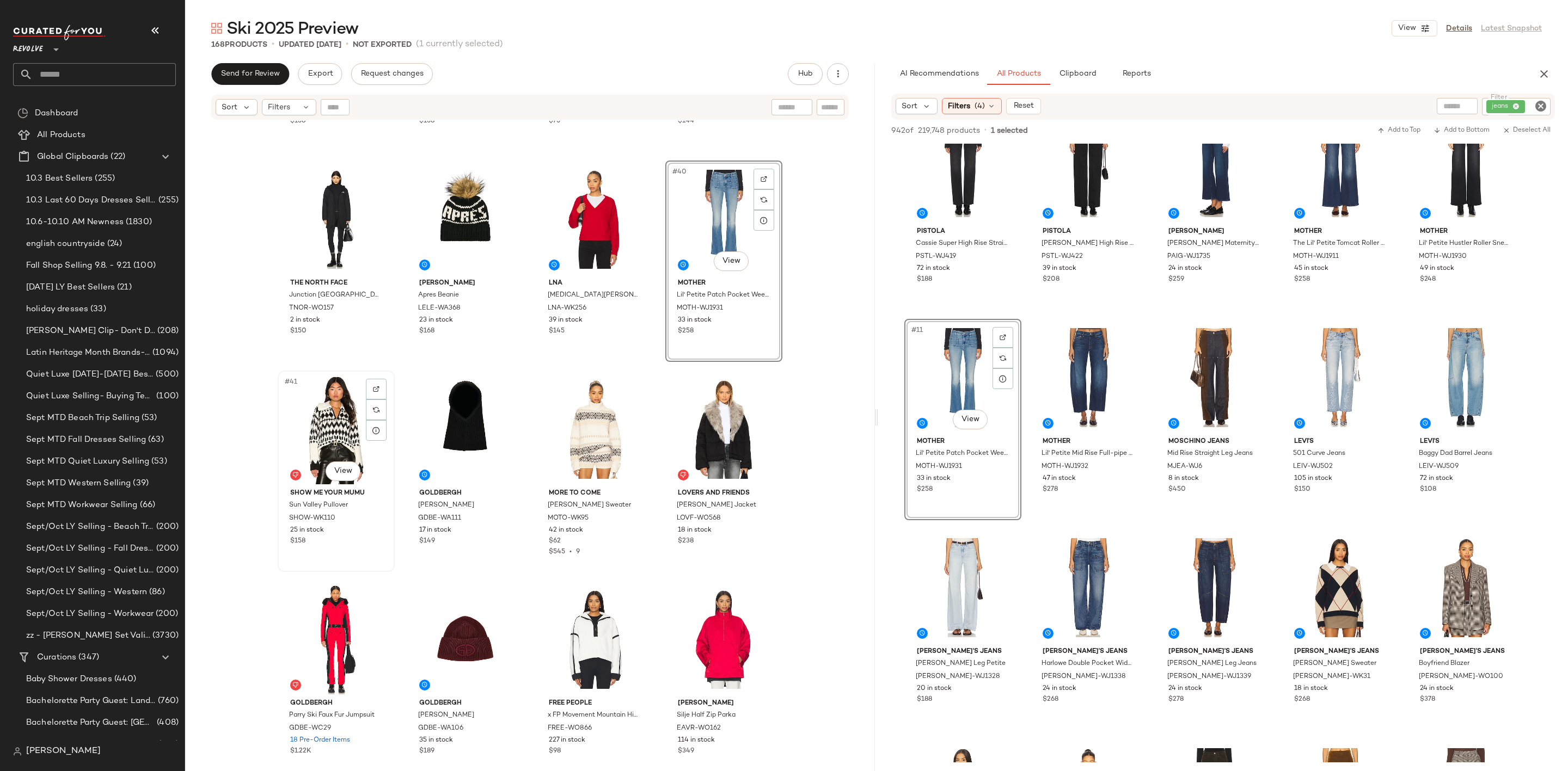
click at [317, 431] on div "#41 View" at bounding box center [336, 429] width 110 height 110
click at [585, 409] on div "#43 View" at bounding box center [595, 429] width 110 height 110
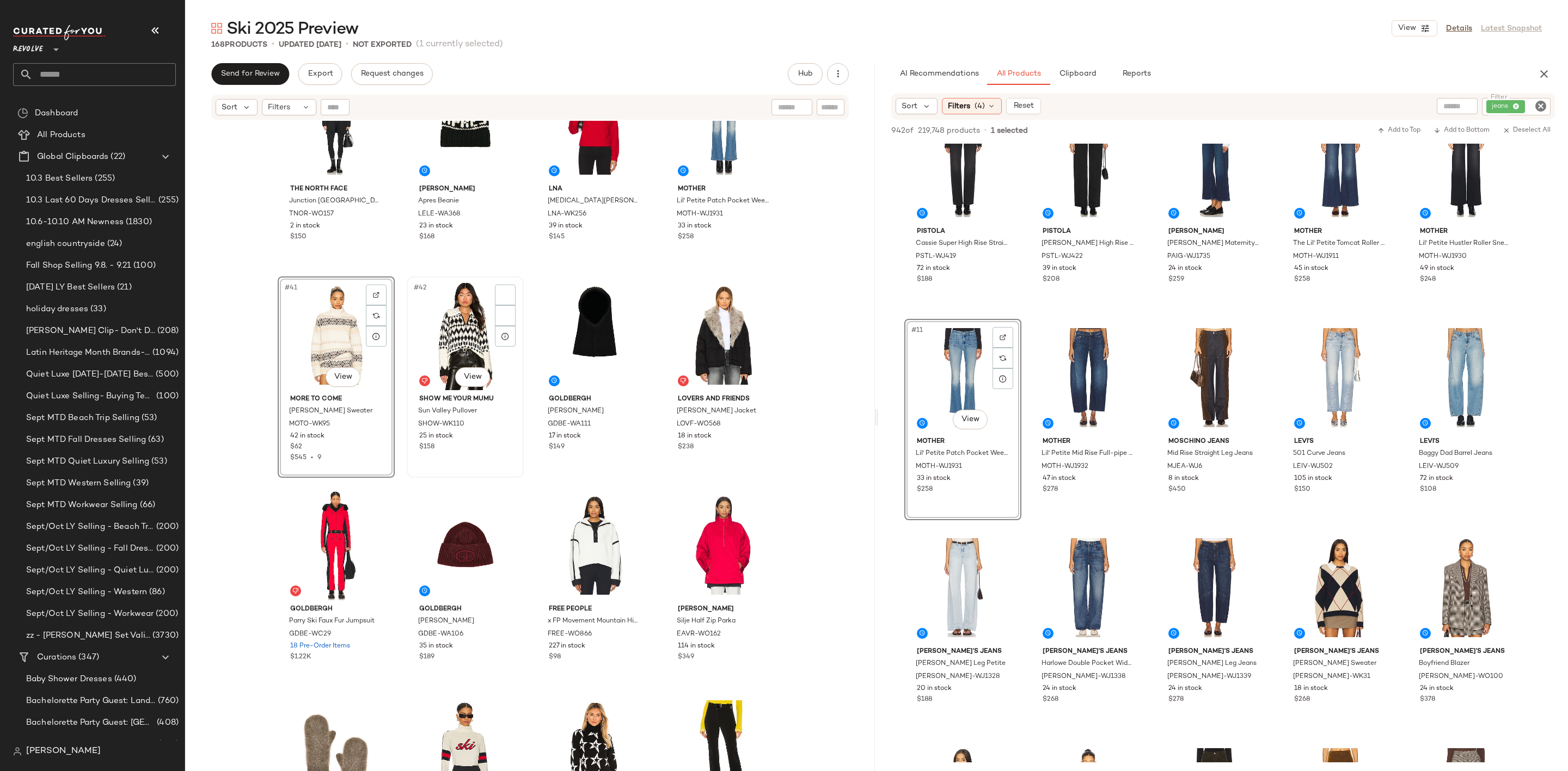
scroll to position [1862, 0]
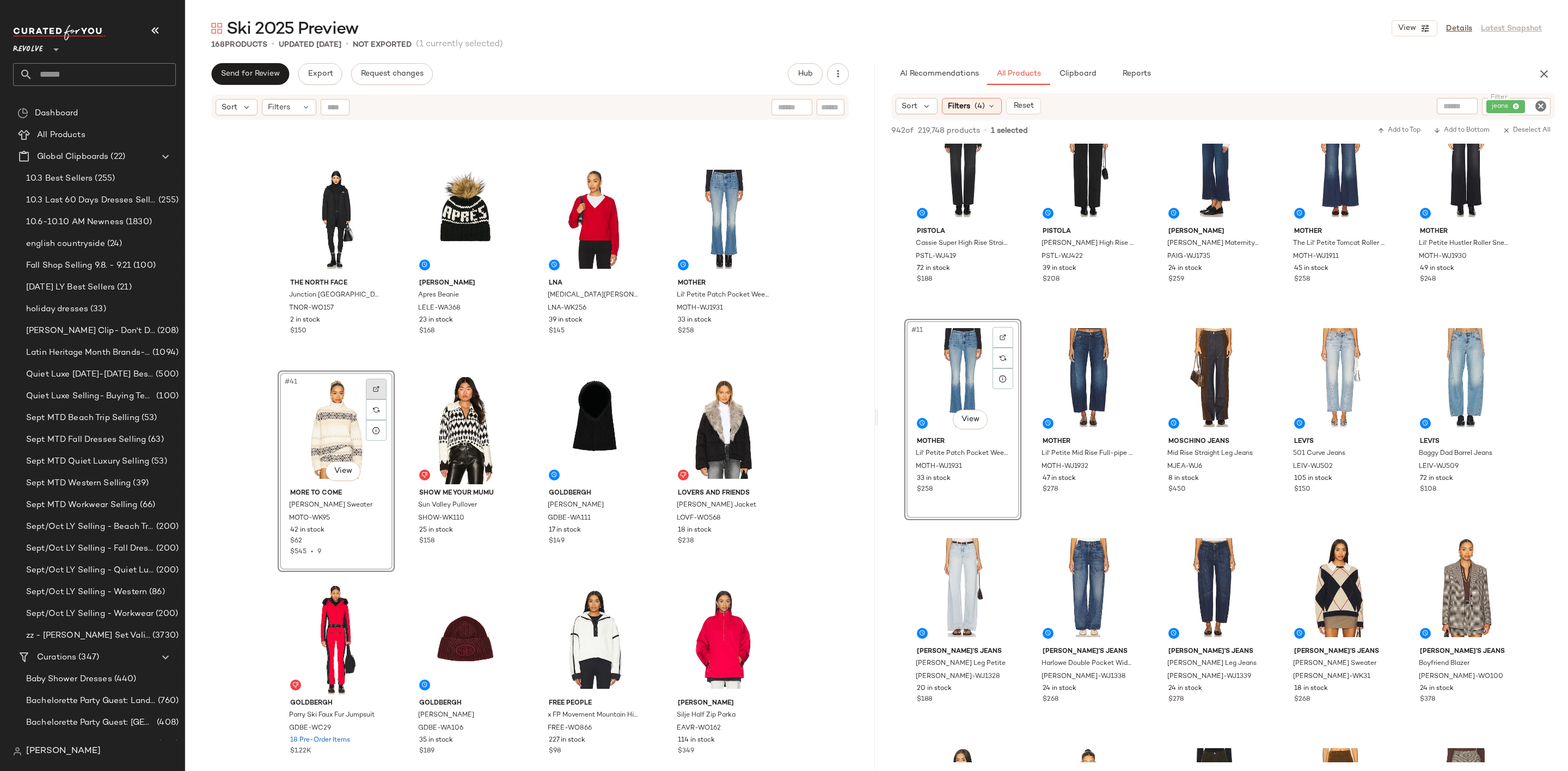
click at [373, 382] on div at bounding box center [376, 388] width 20 height 20
click at [1543, 100] on icon "Clear Filter" at bounding box center [1540, 106] width 13 height 13
paste input "**********"
type input "**********"
click at [1467, 67] on div "AI Recommendations All Products Clipboard Reports" at bounding box center [1205, 74] width 629 height 22
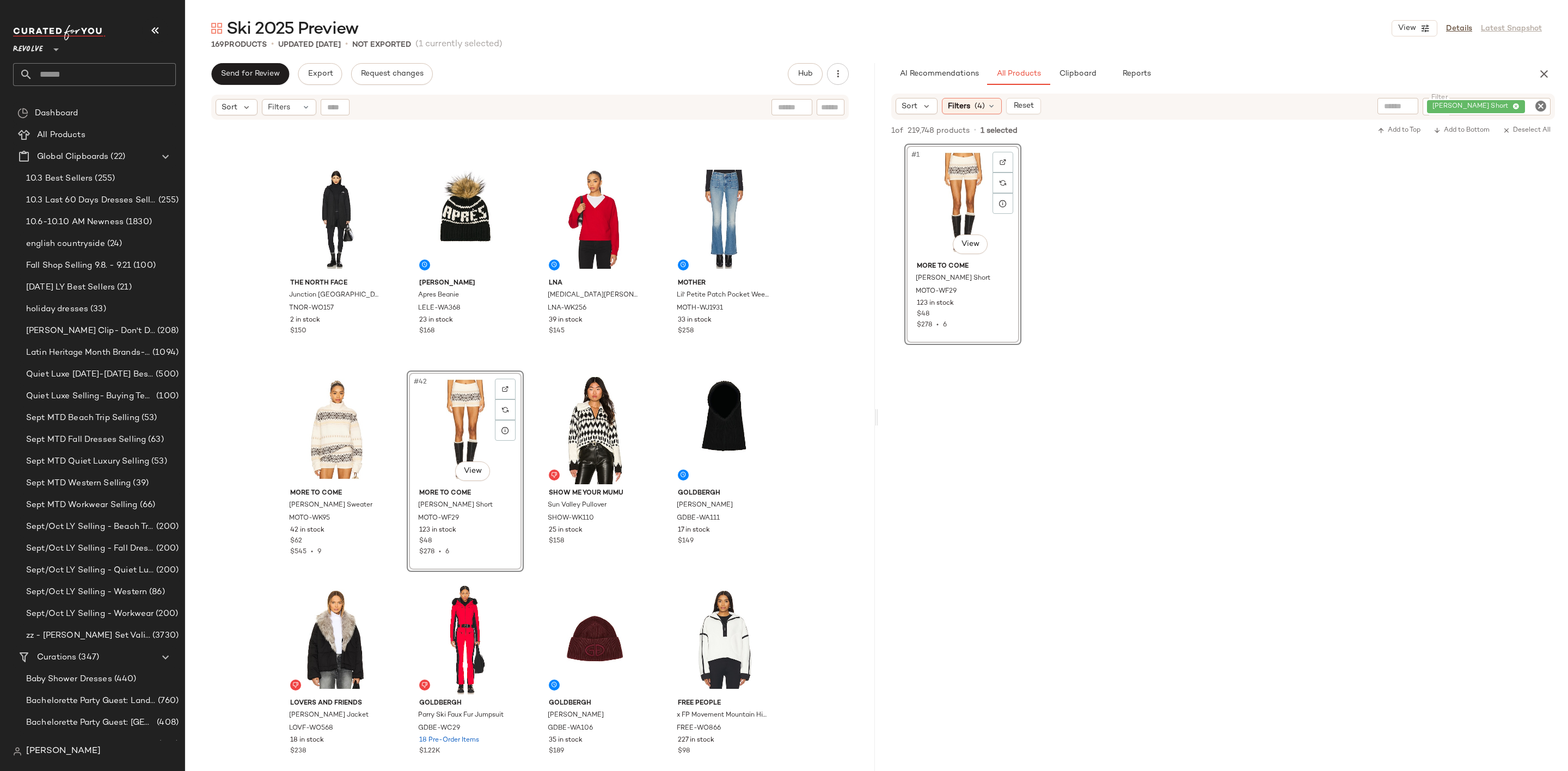
click at [1545, 102] on icon "Clear Filter" at bounding box center [1540, 106] width 13 height 13
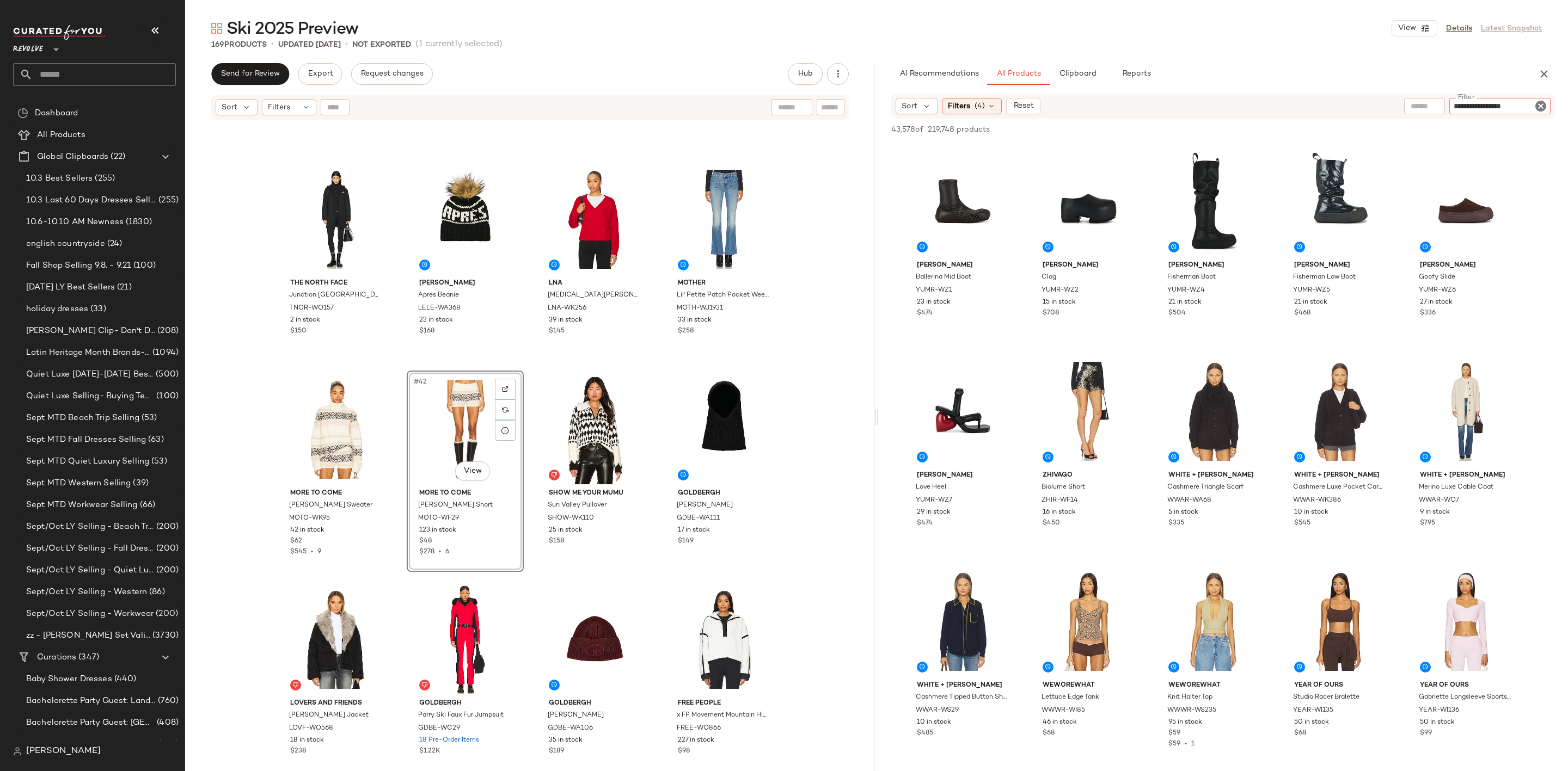
type input "**********"
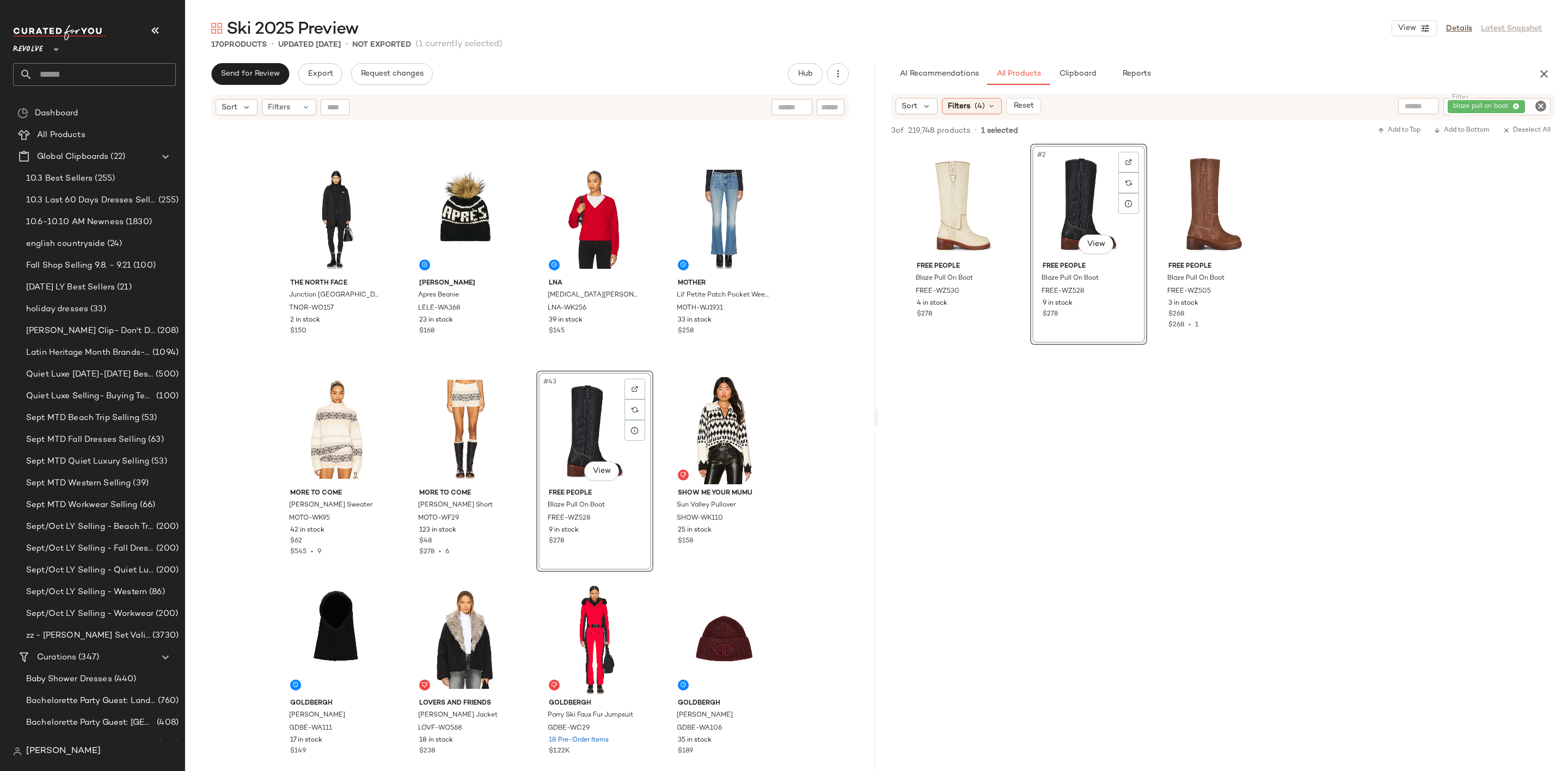
click at [1537, 106] on icon "Clear Filter" at bounding box center [1540, 106] width 13 height 13
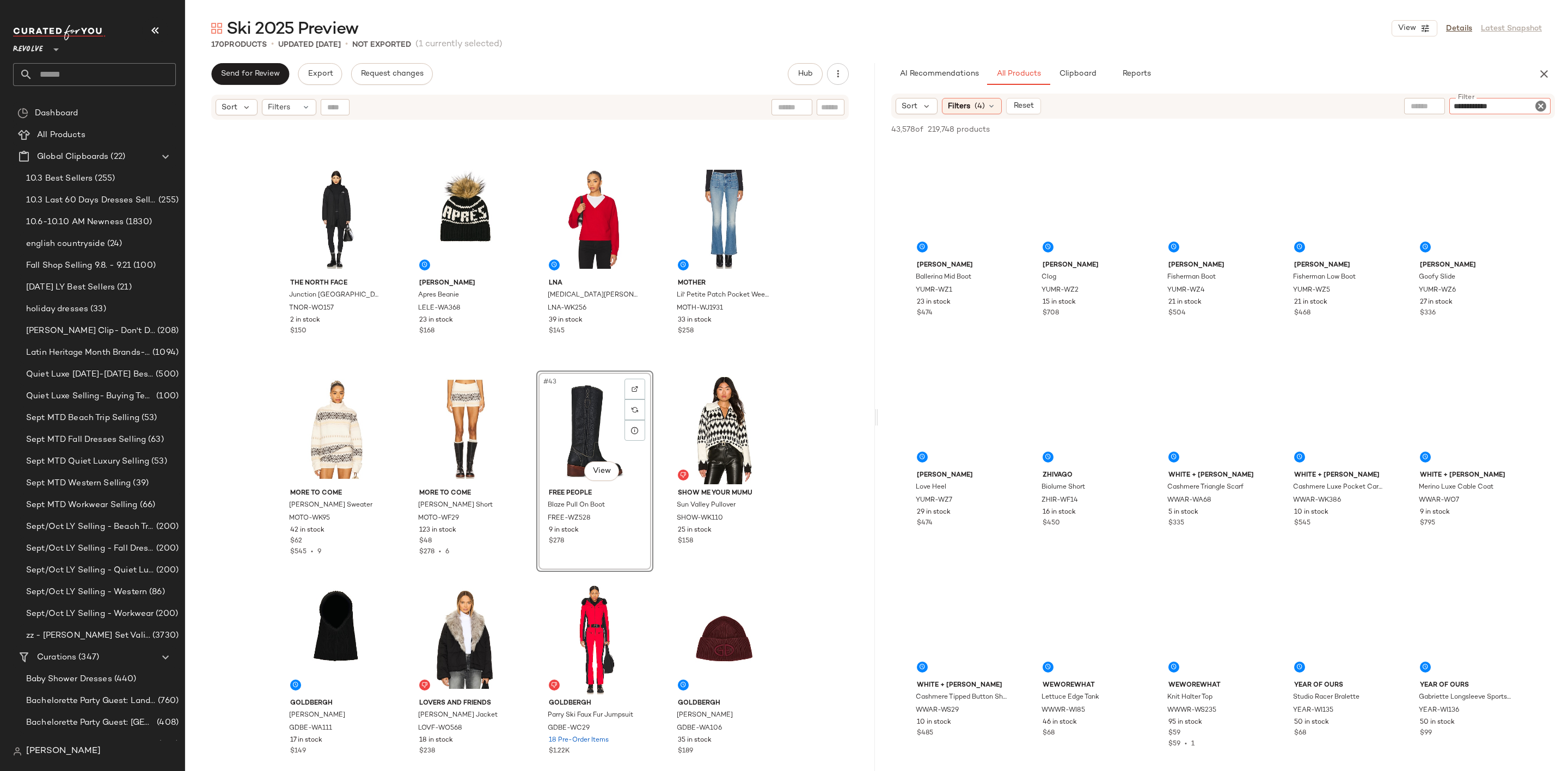
type input "**********"
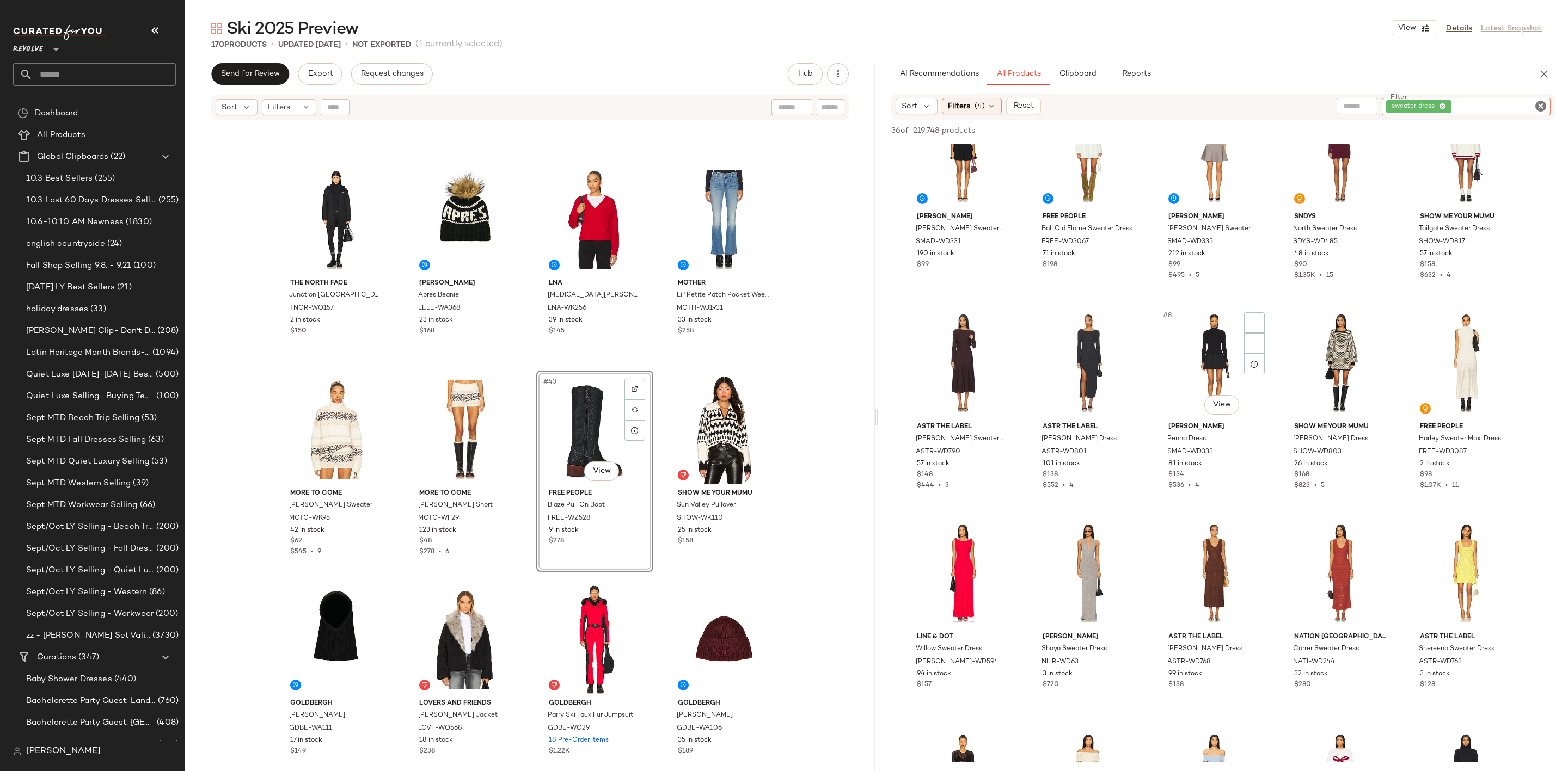
scroll to position [0, 0]
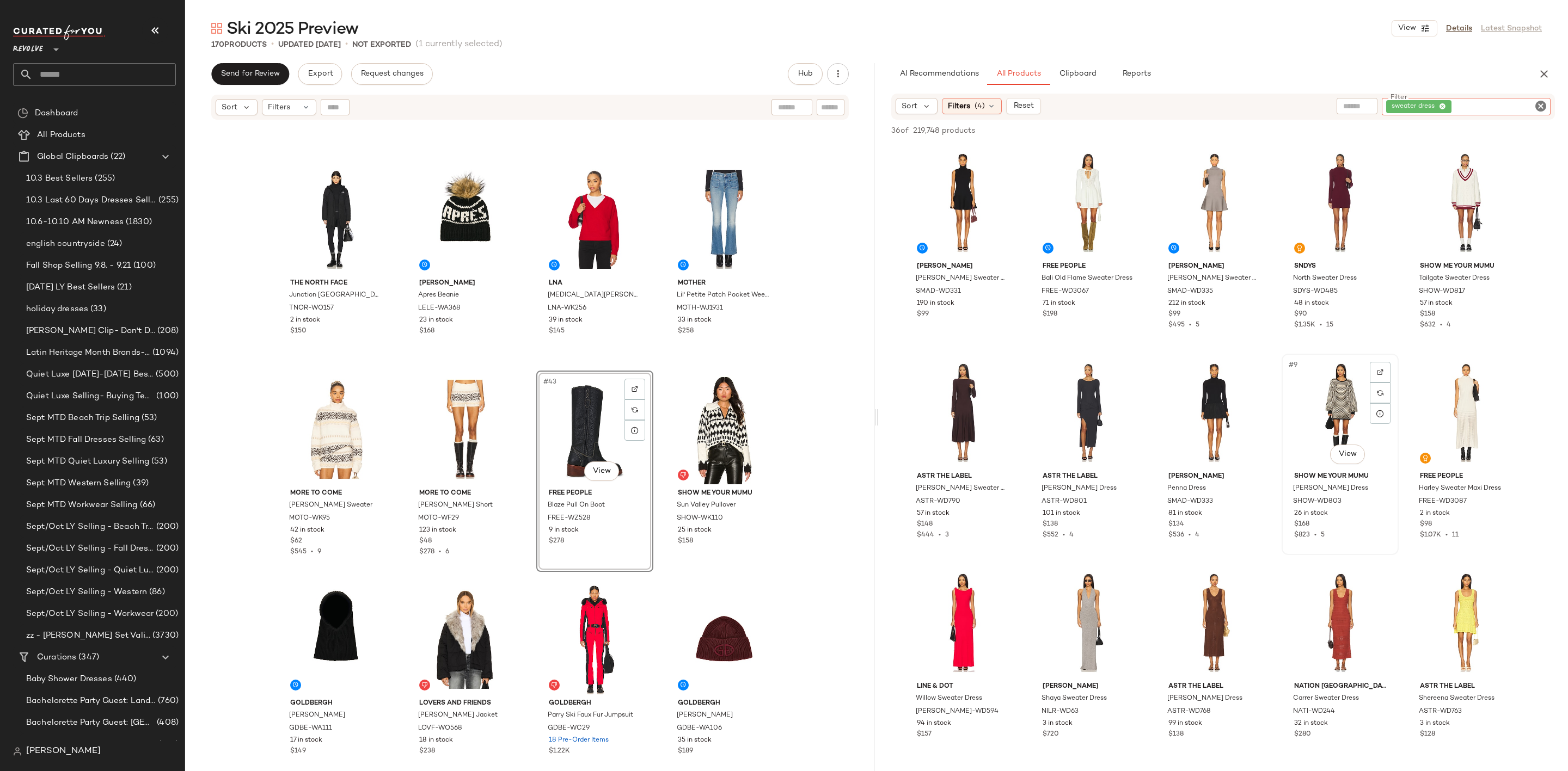
click at [1334, 394] on div "#9 View" at bounding box center [1340, 412] width 110 height 110
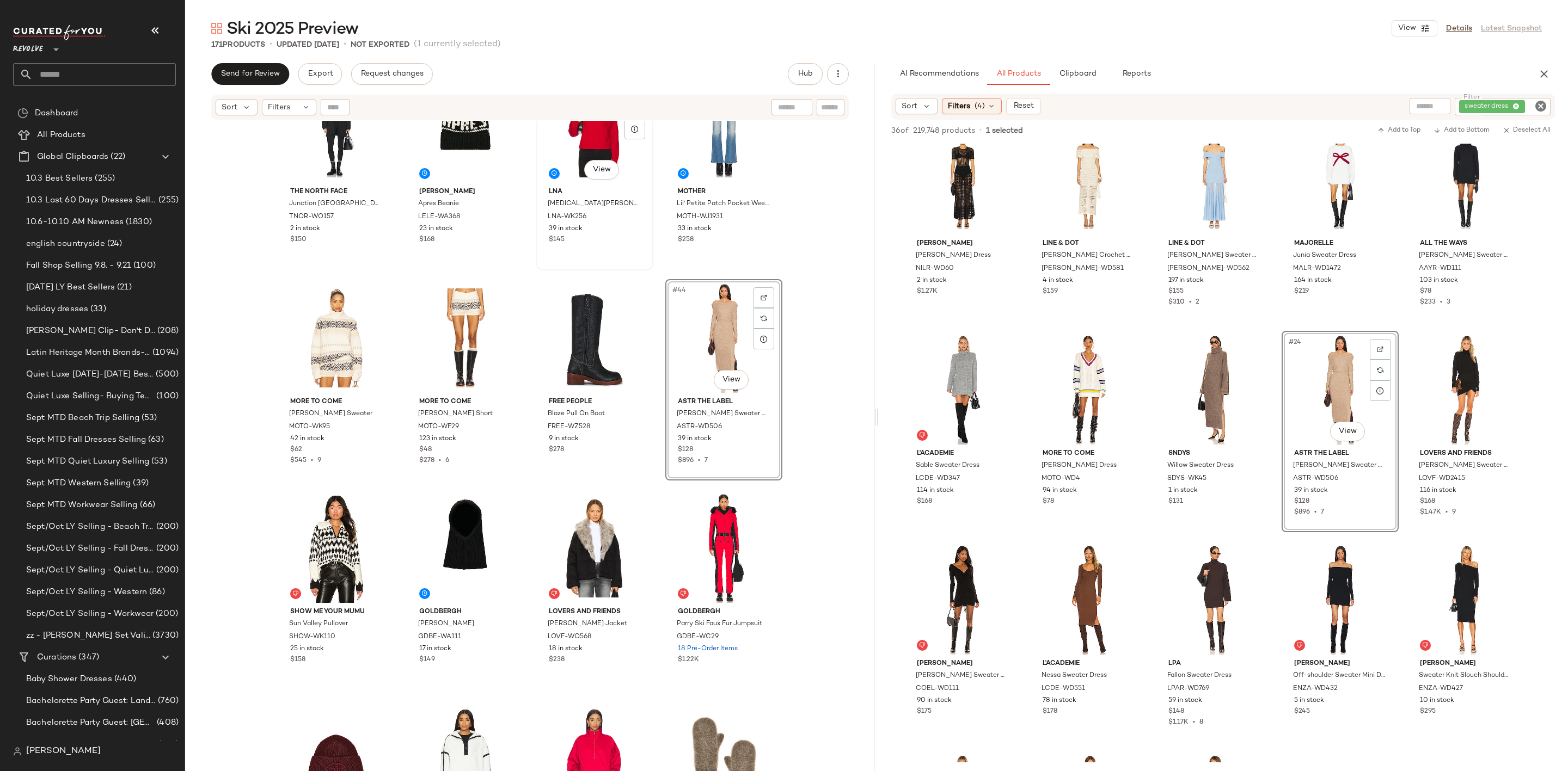
scroll to position [2107, 0]
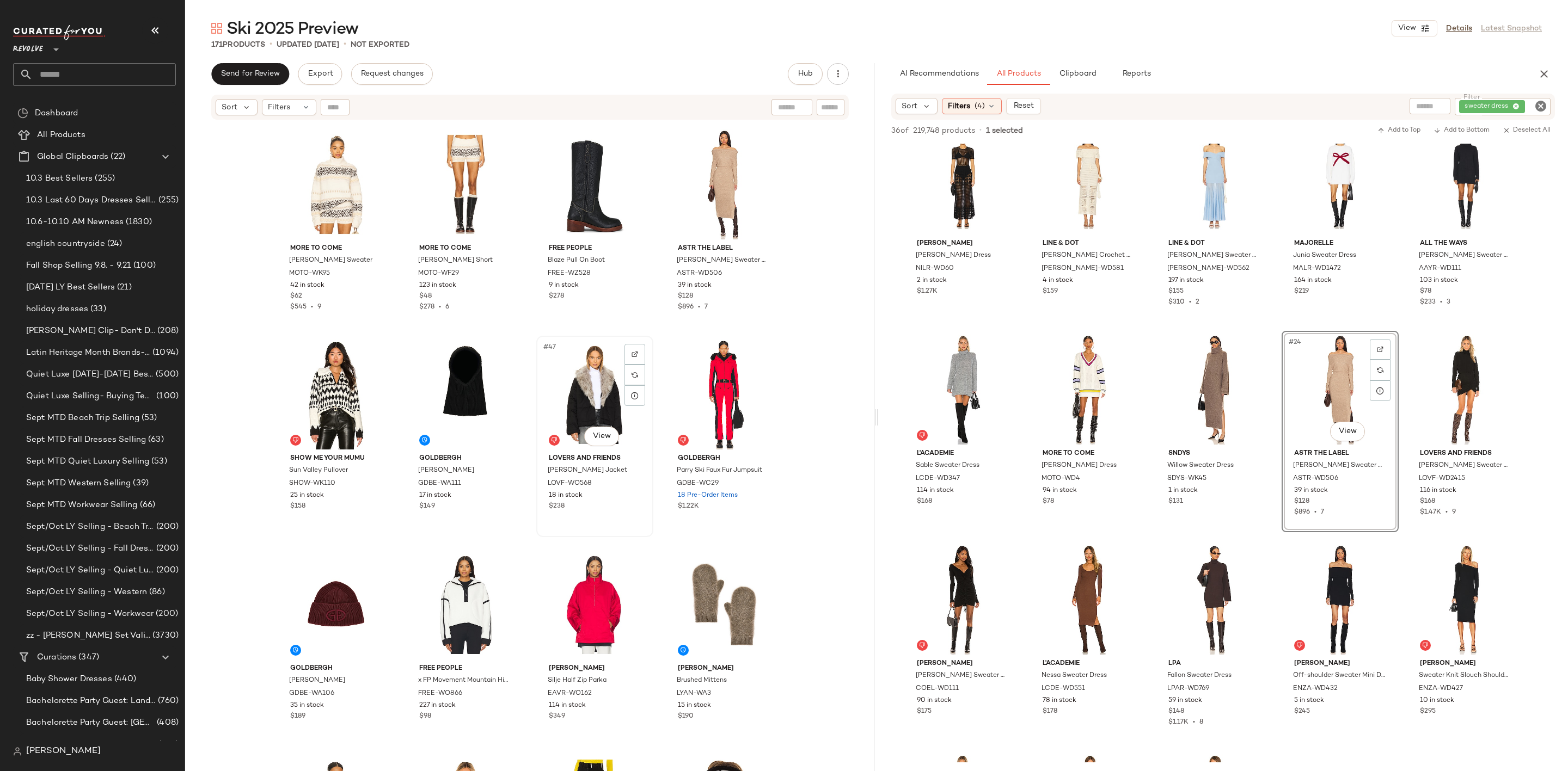
click at [583, 374] on div "#47 View" at bounding box center [595, 394] width 110 height 110
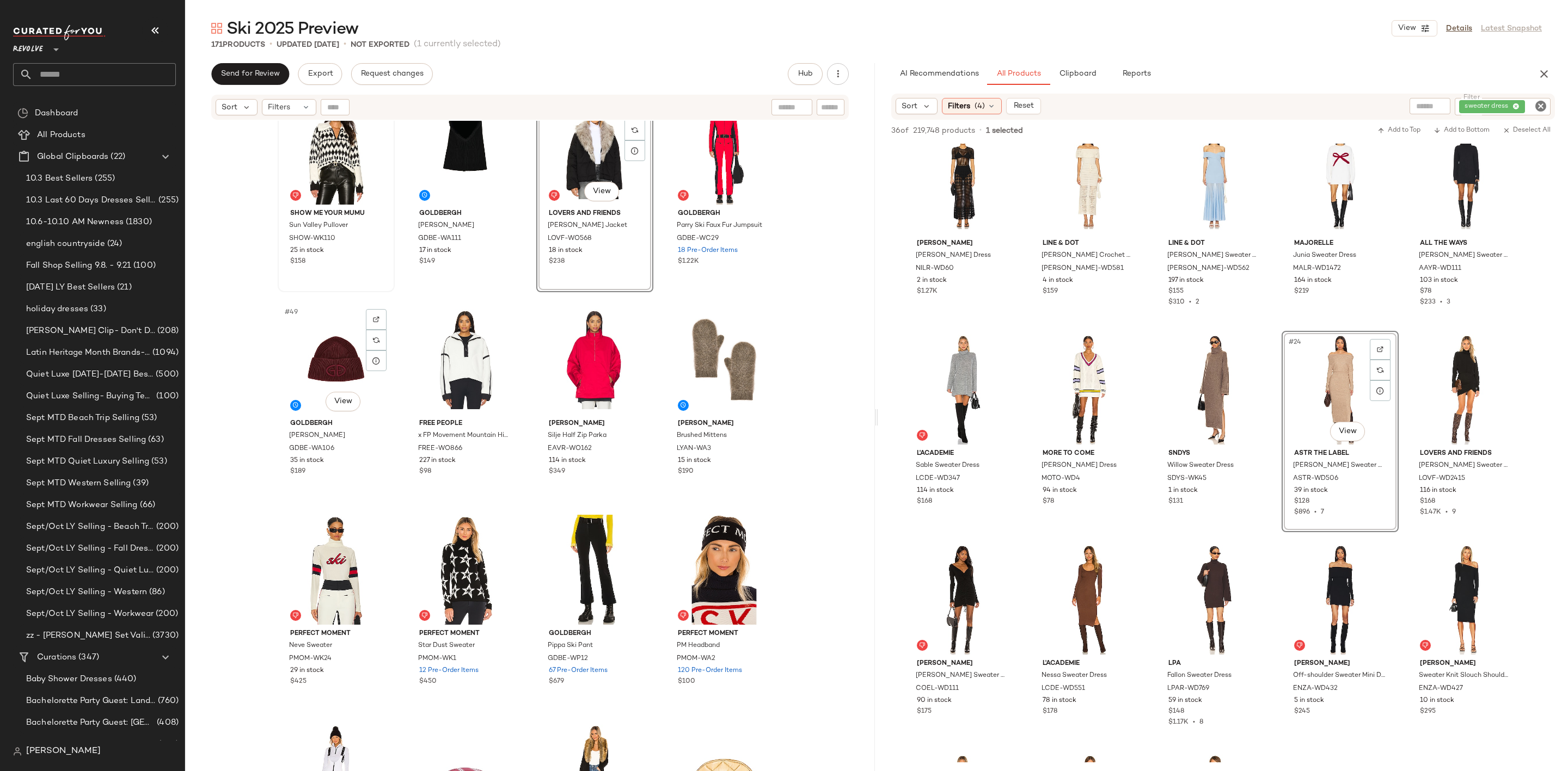
scroll to position [2270, 0]
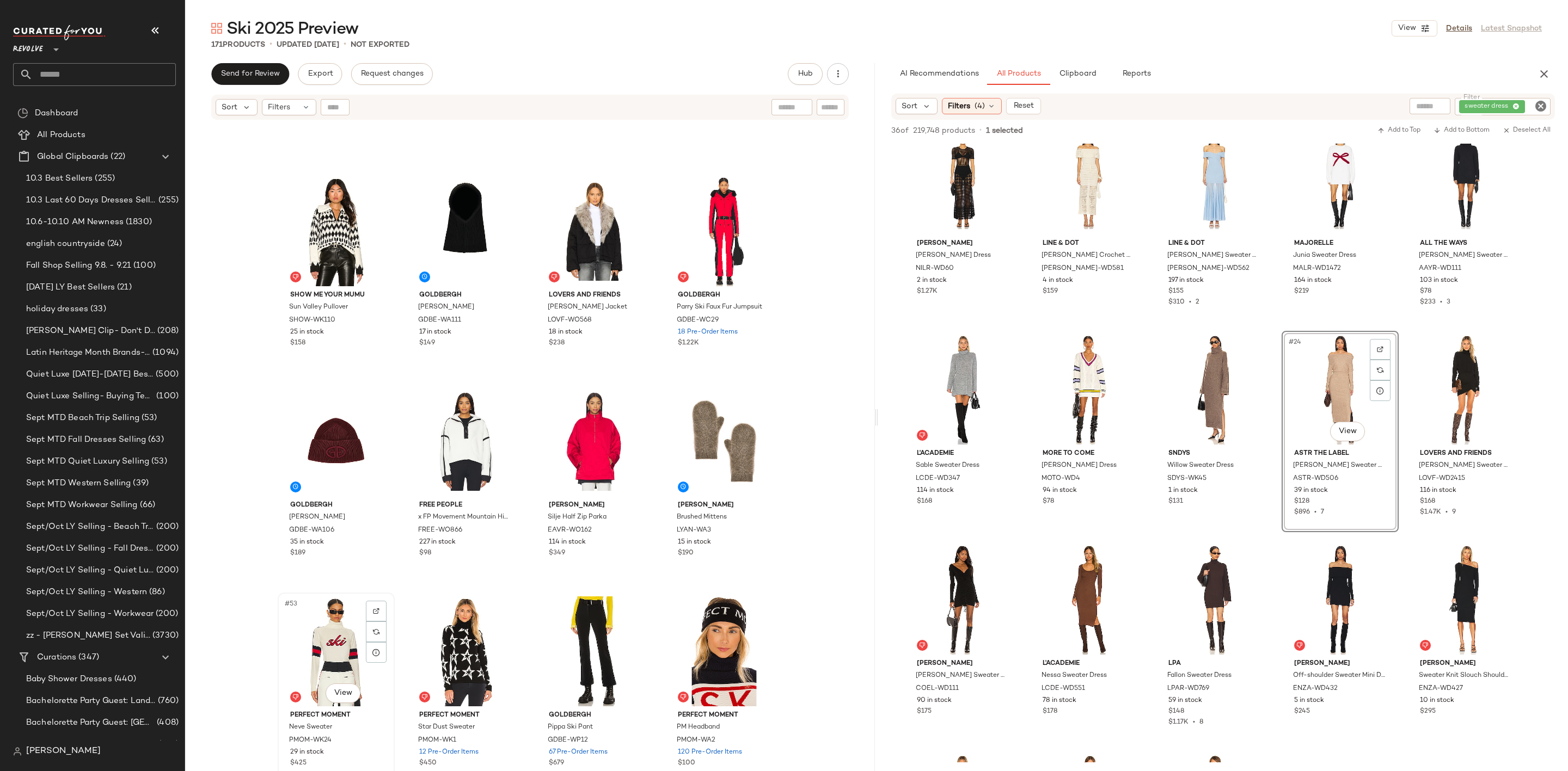
click at [335, 637] on div "#53 View" at bounding box center [336, 651] width 110 height 110
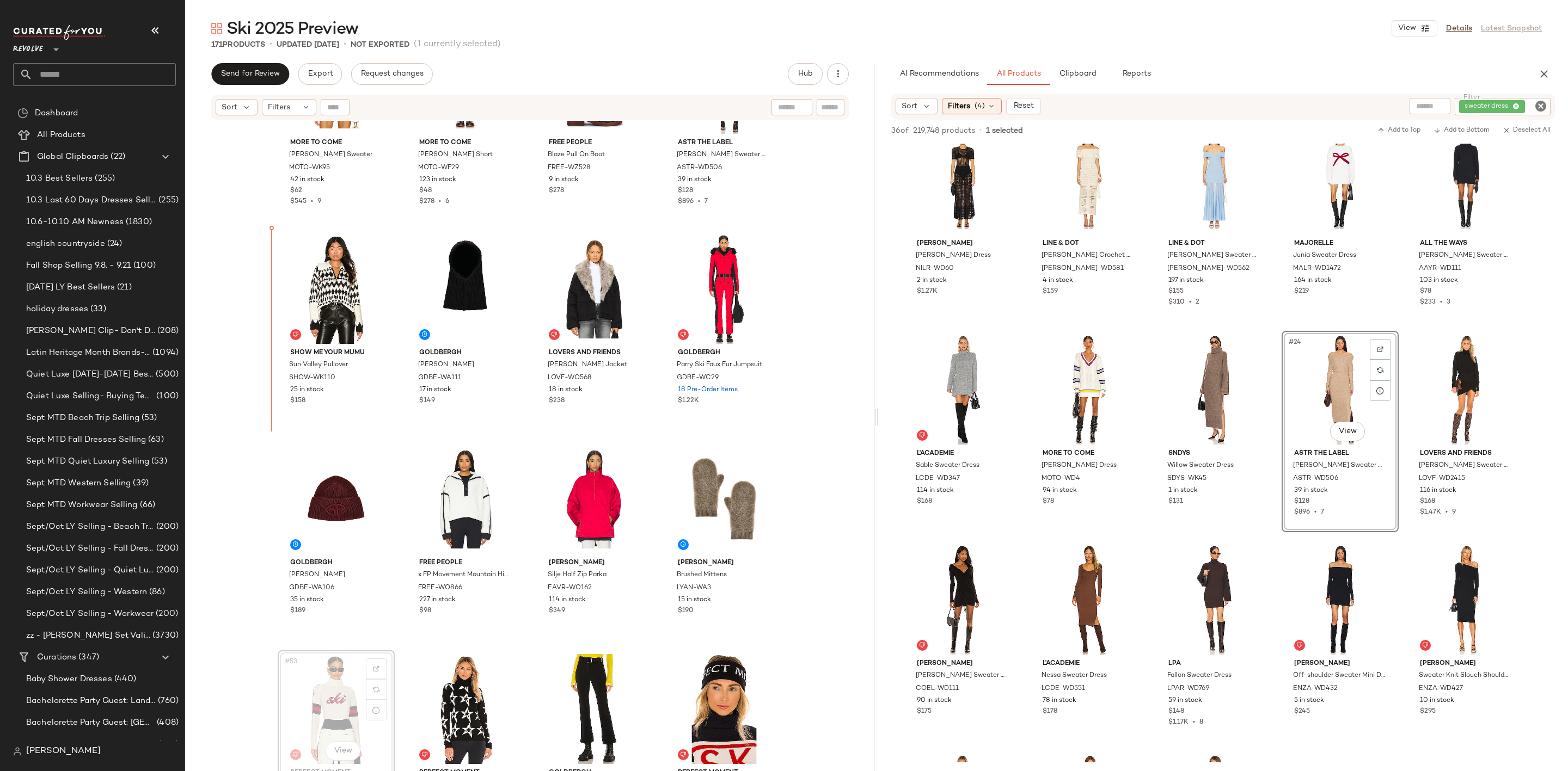
scroll to position [2185, 0]
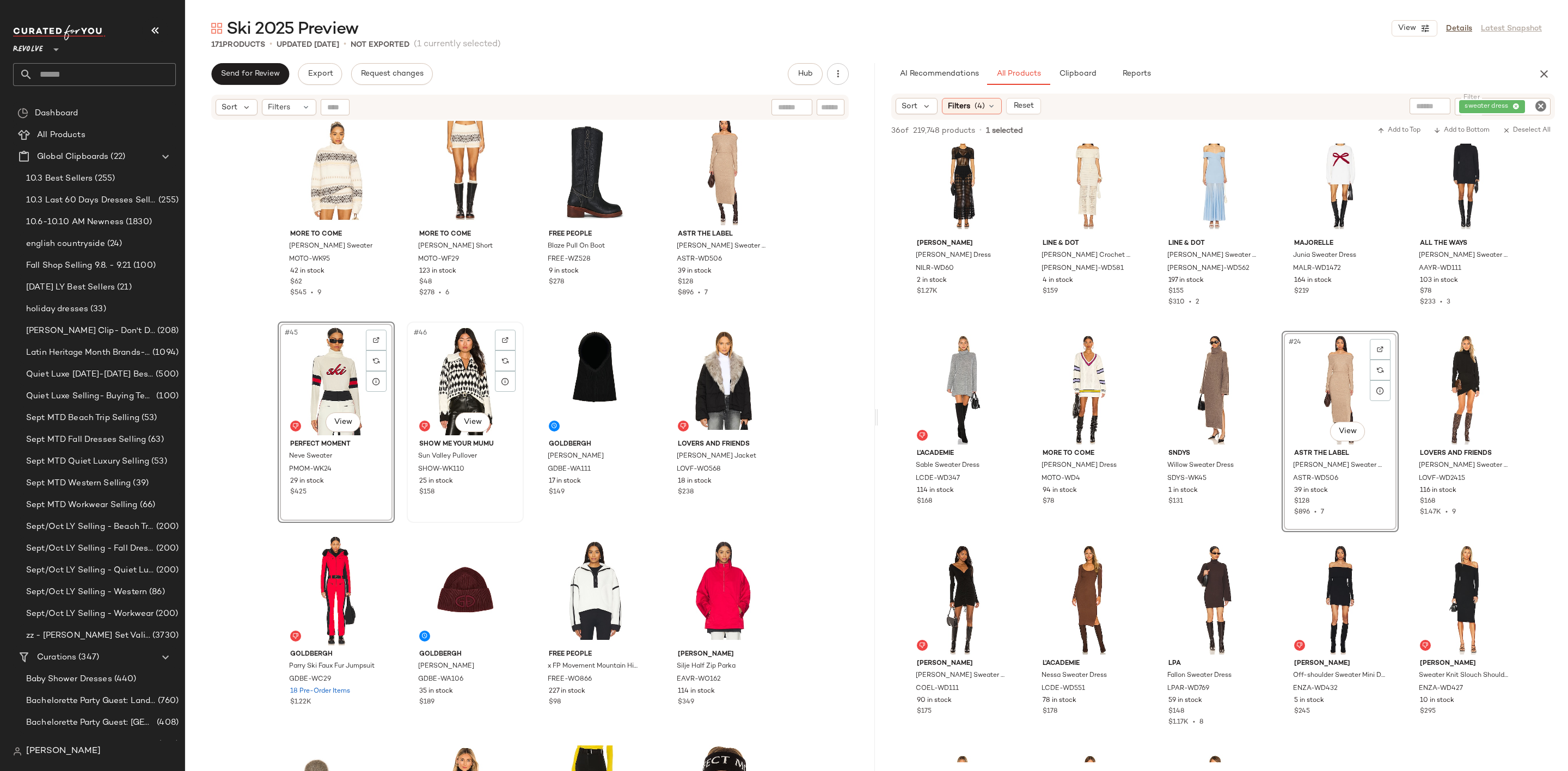
scroll to position [2022, 0]
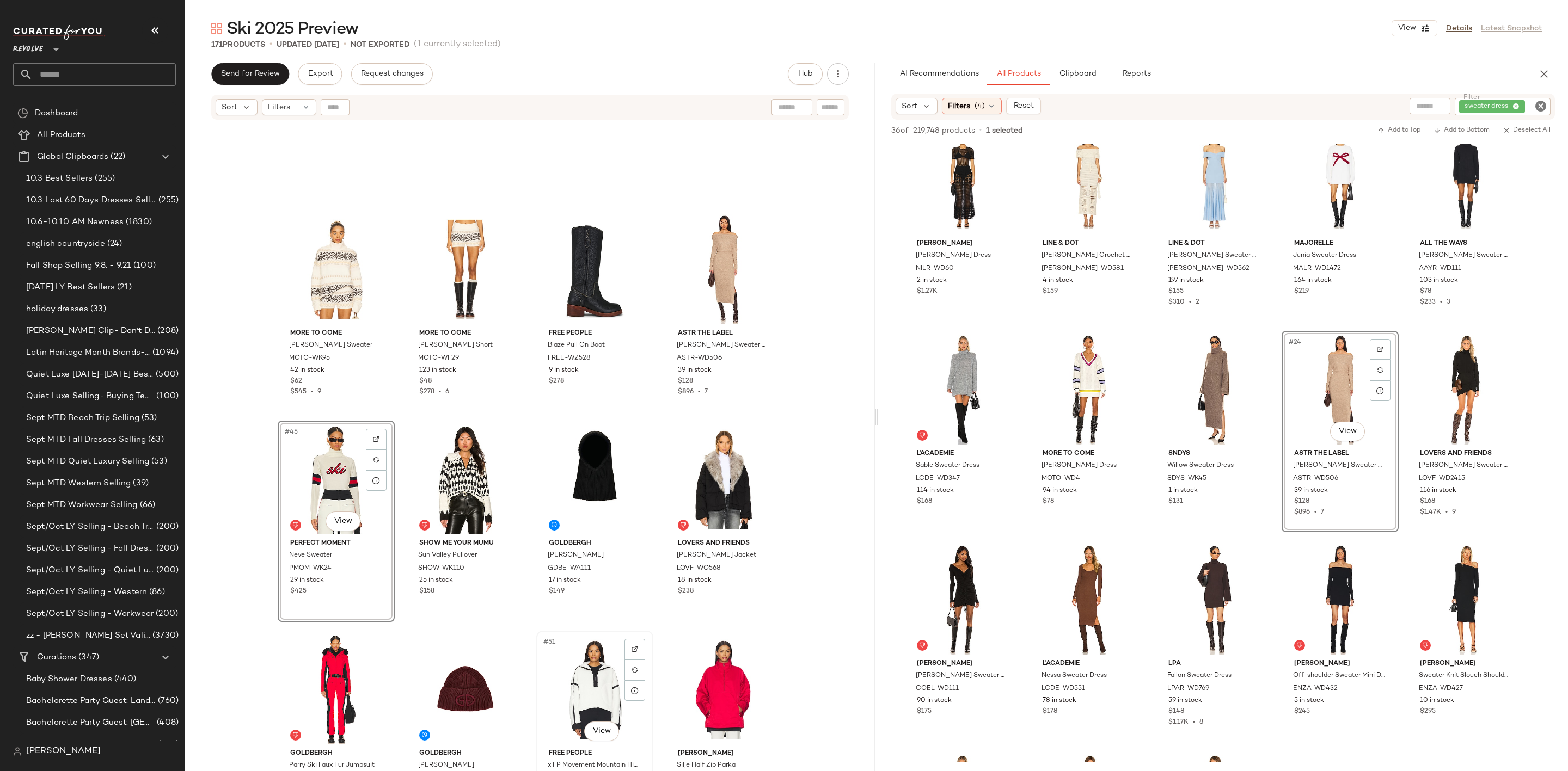
click at [600, 673] on div "#51 View" at bounding box center [595, 689] width 110 height 110
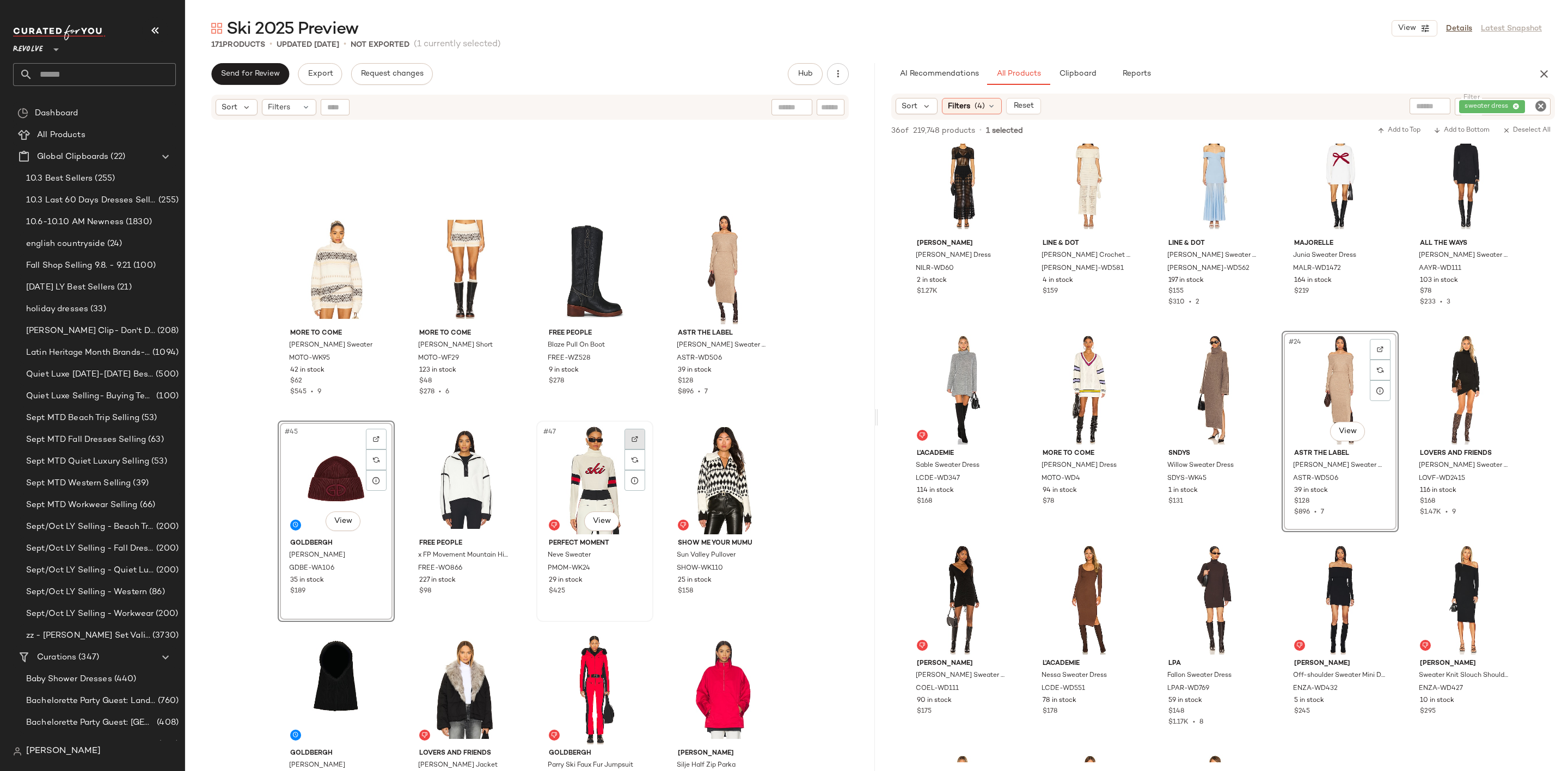
click at [627, 437] on div at bounding box center [635, 439] width 20 height 20
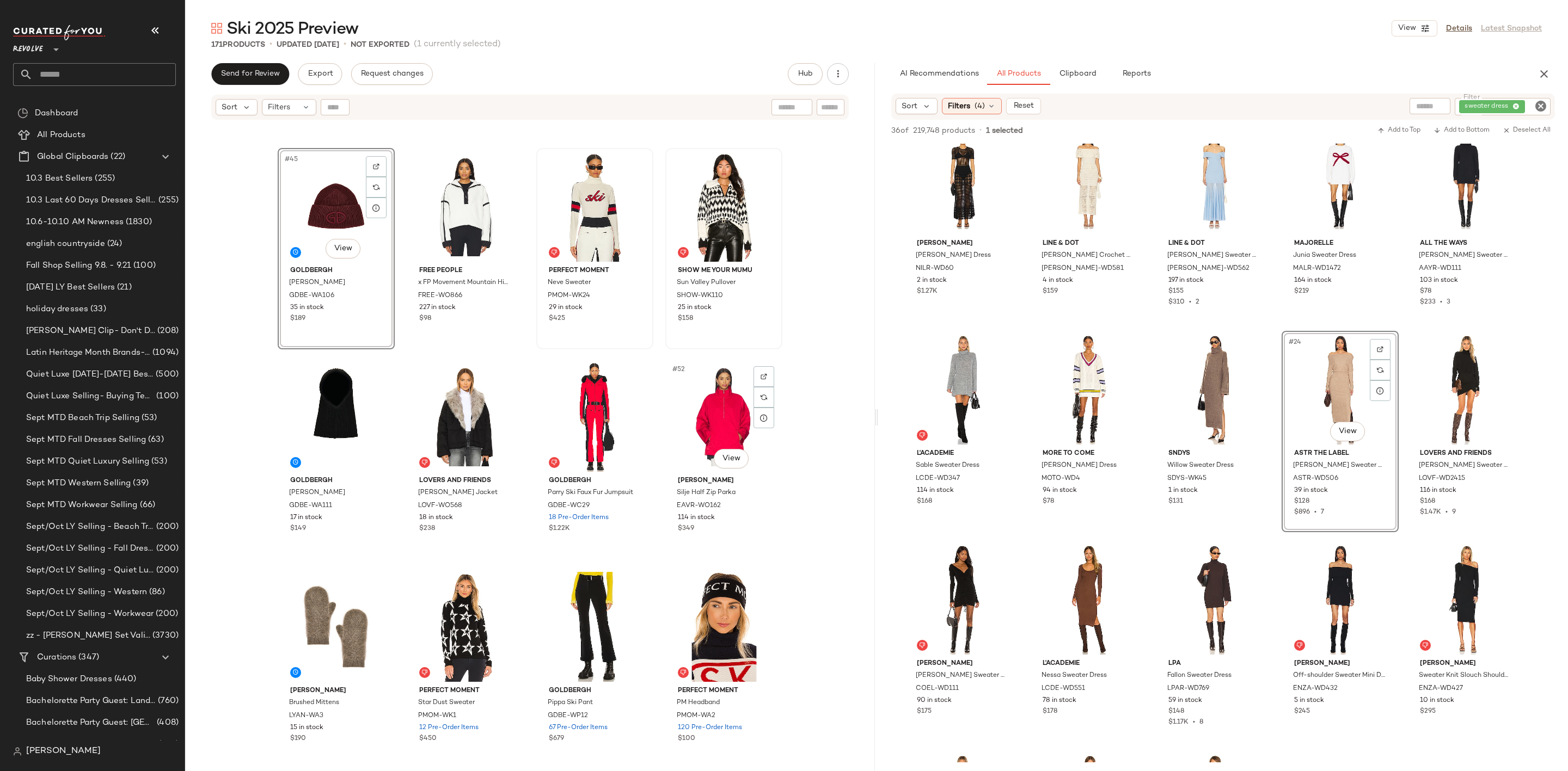
scroll to position [2267, 0]
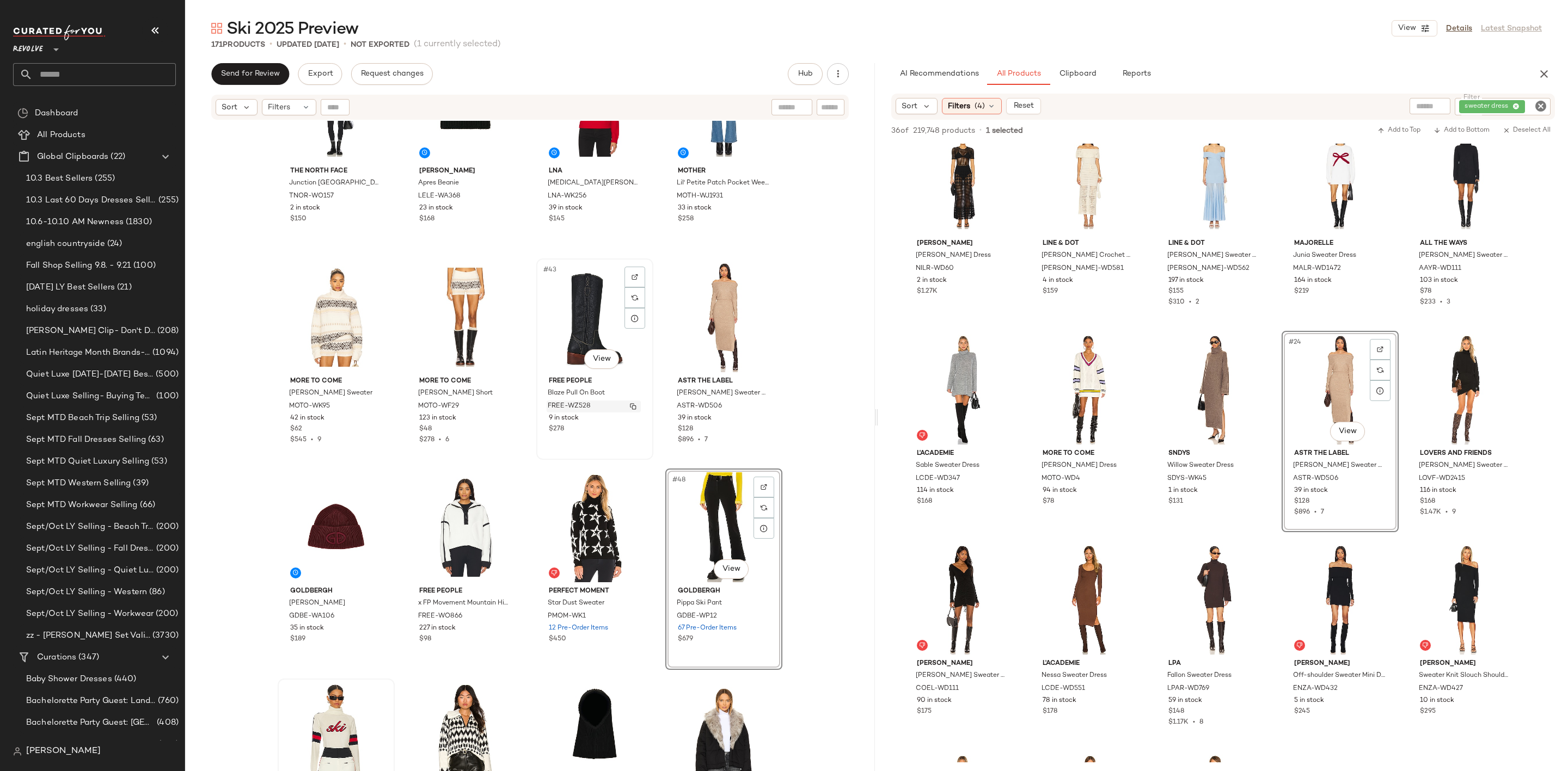
scroll to position [2022, 0]
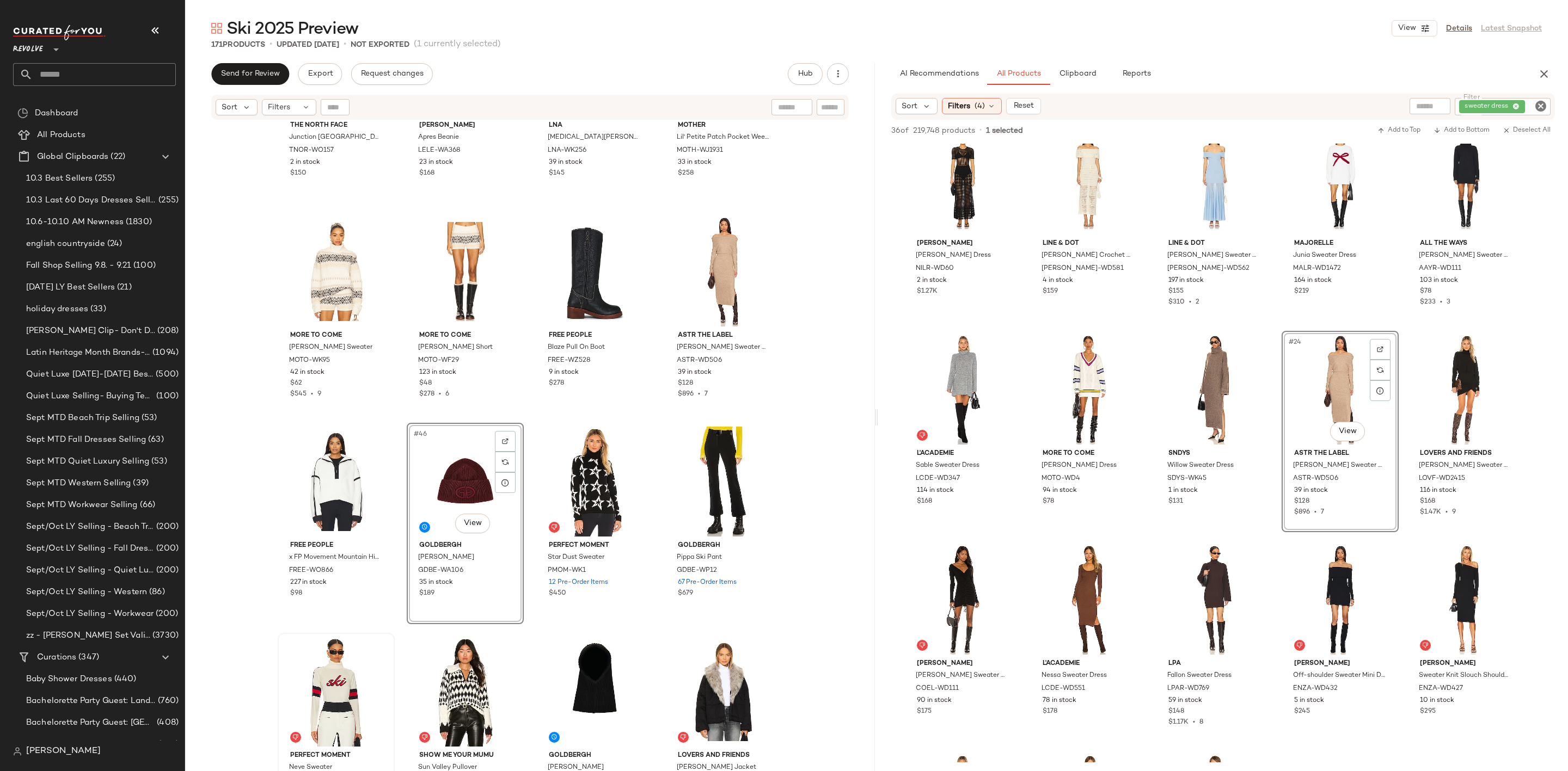
scroll to position [2022, 0]
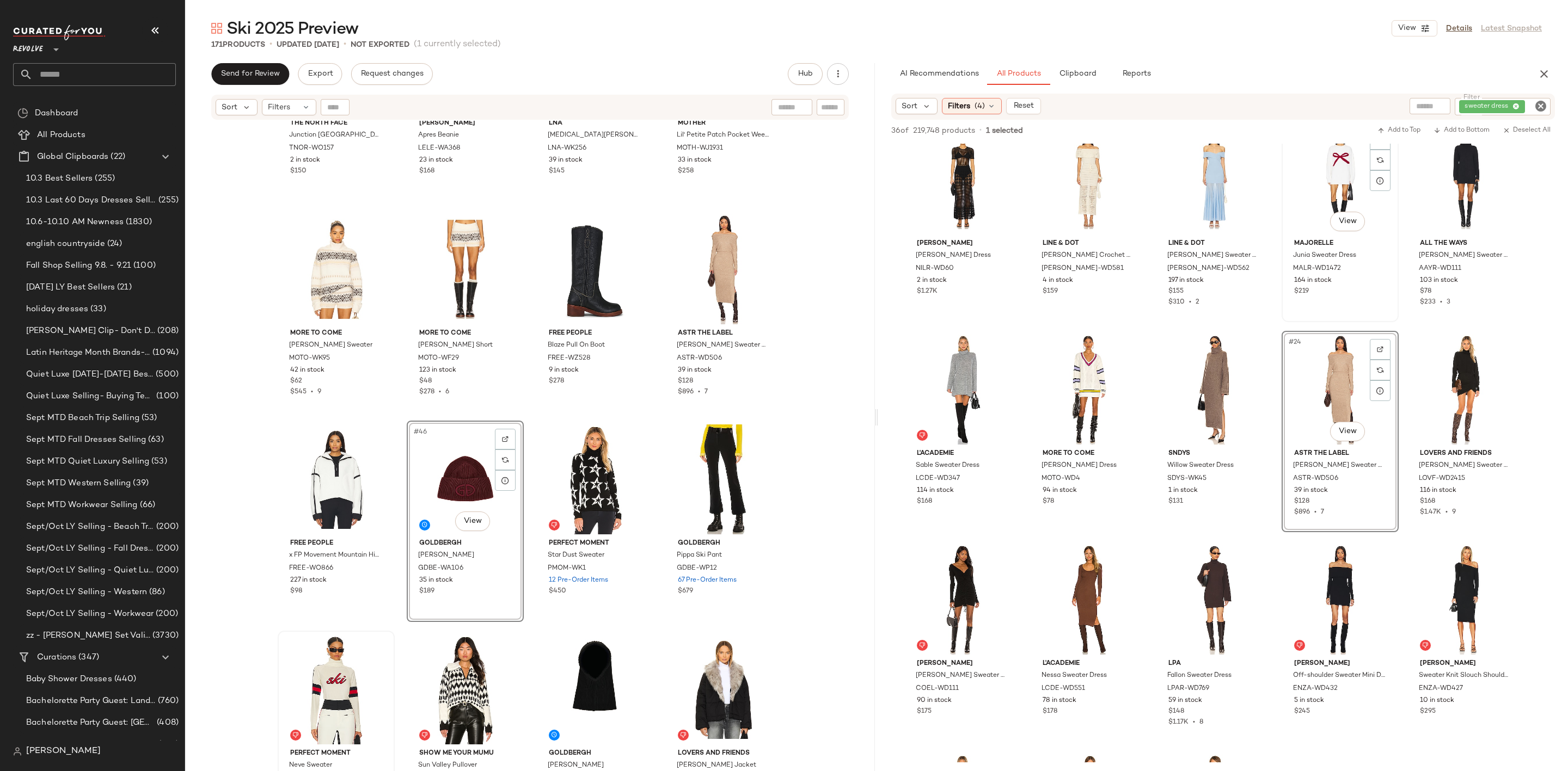
click at [1310, 179] on div "#19 View" at bounding box center [1340, 179] width 110 height 110
